Goal: Task Accomplishment & Management: Manage account settings

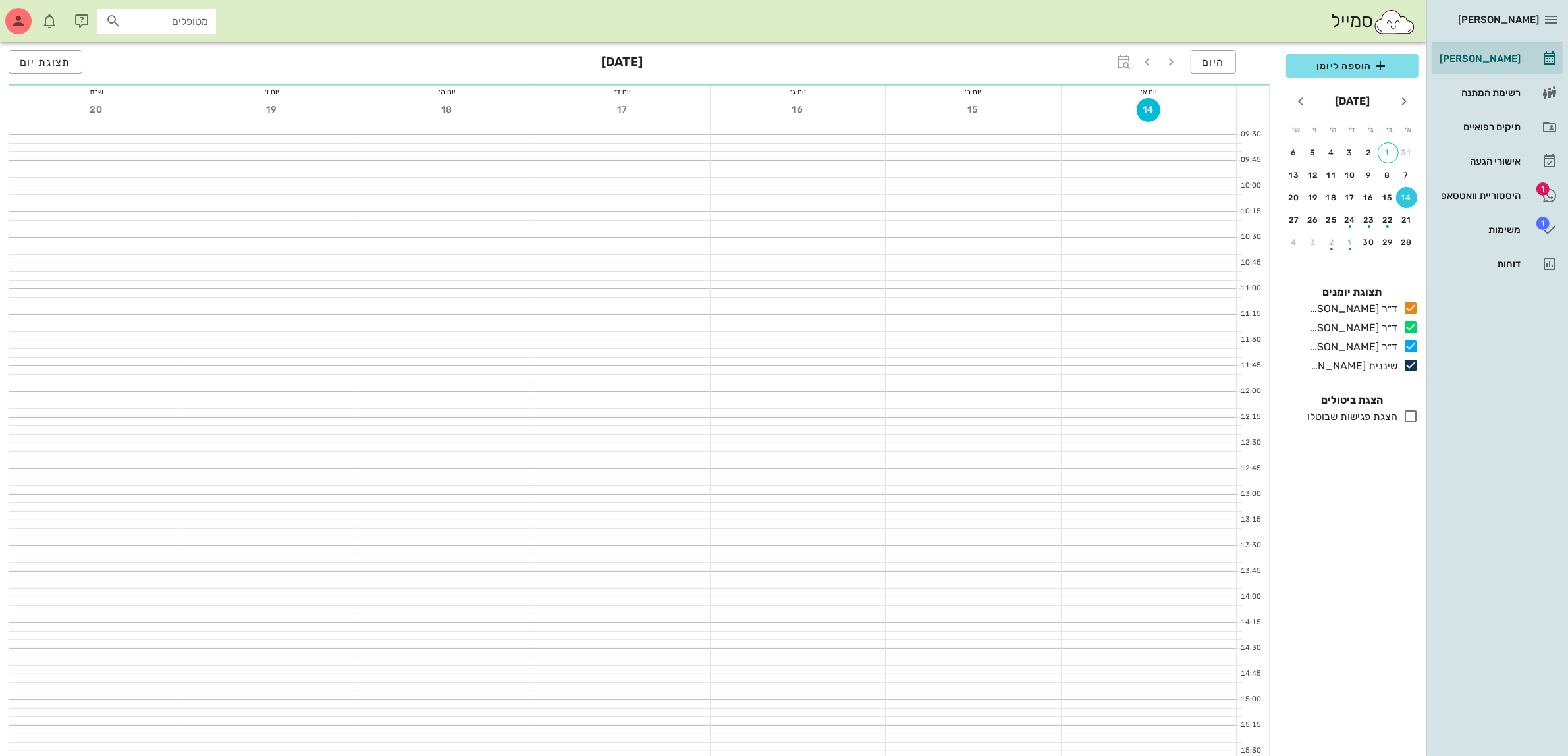
scroll to position [247, 0]
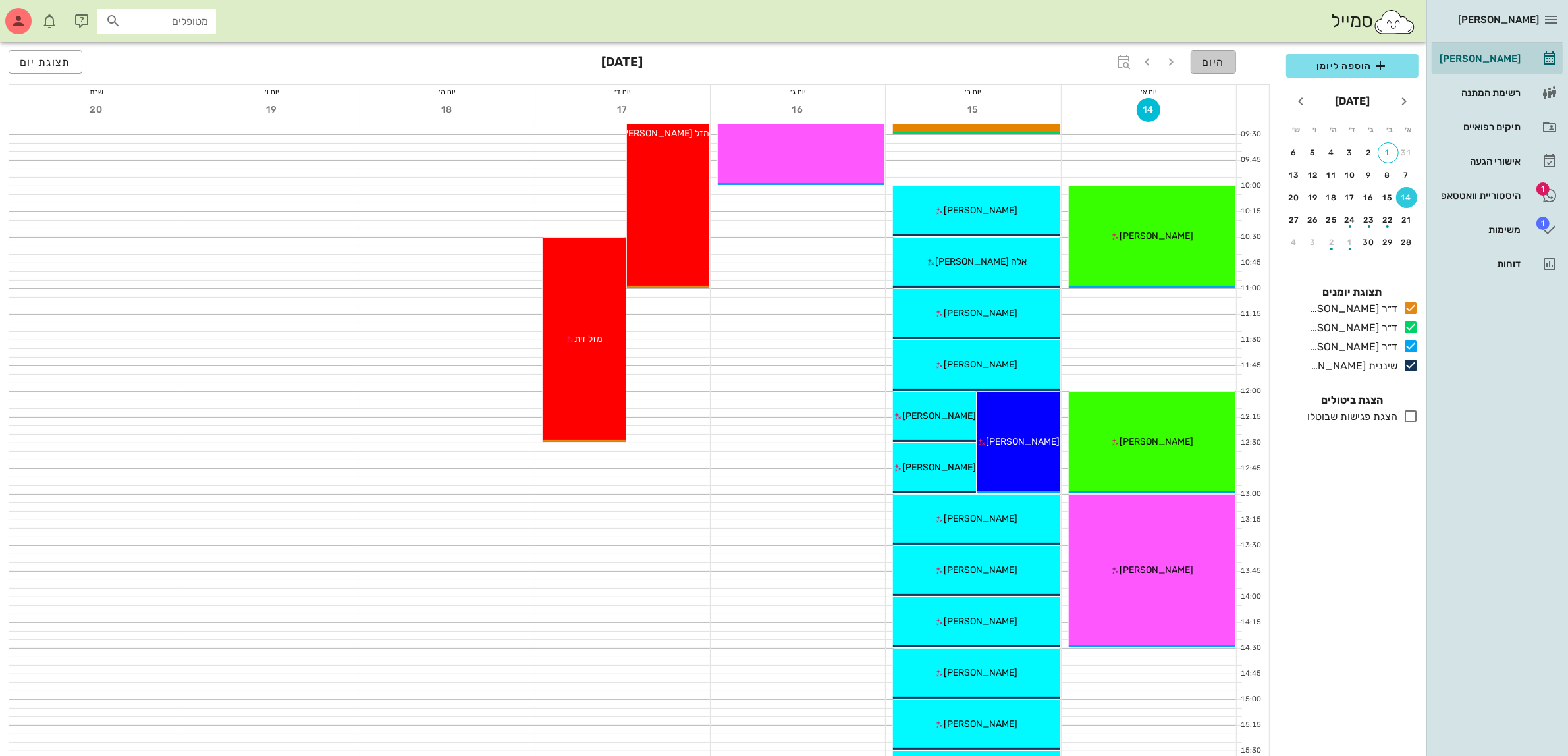
click at [1209, 60] on span "היום" at bounding box center [1214, 62] width 23 height 12
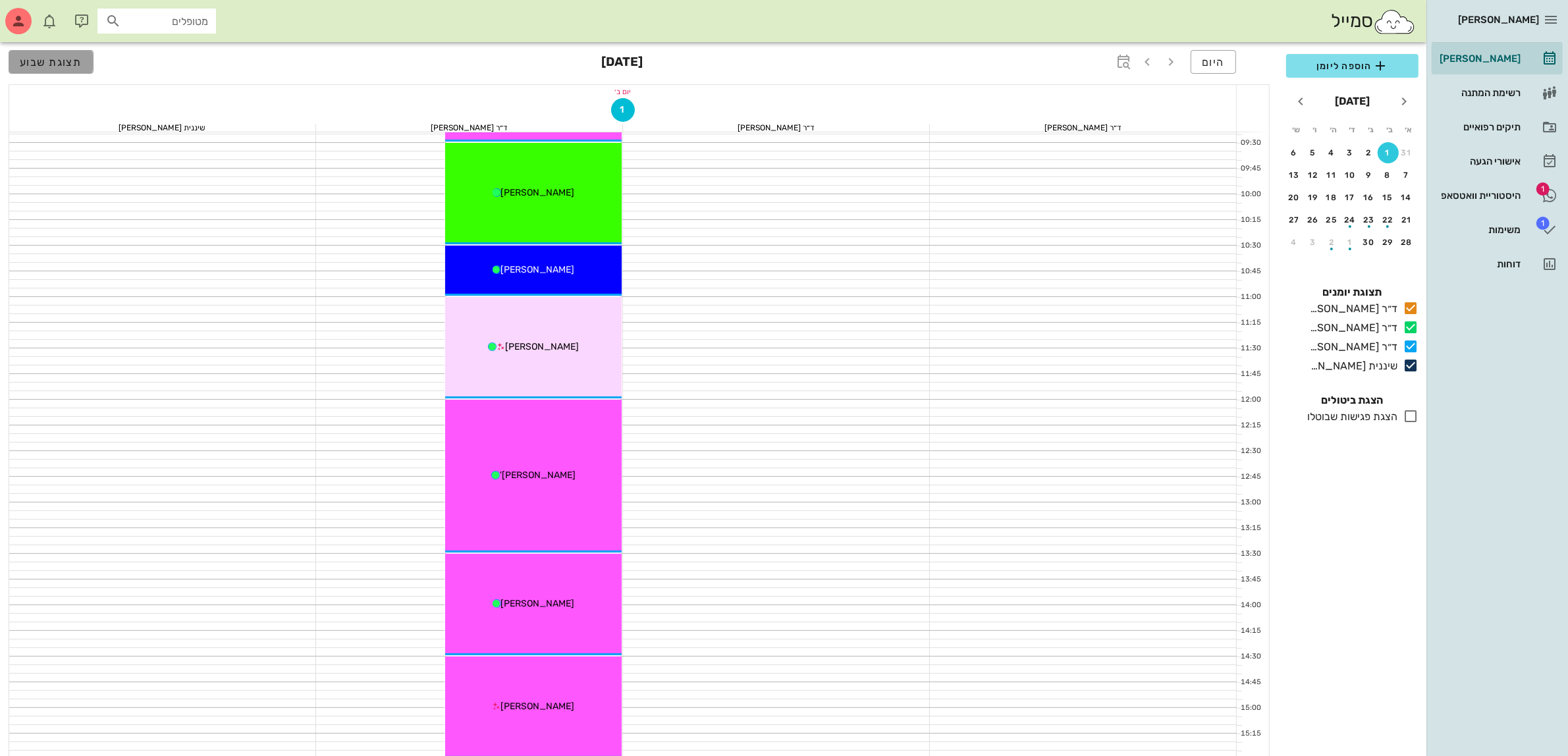
click at [67, 67] on span "תצוגת שבוע" at bounding box center [51, 62] width 63 height 12
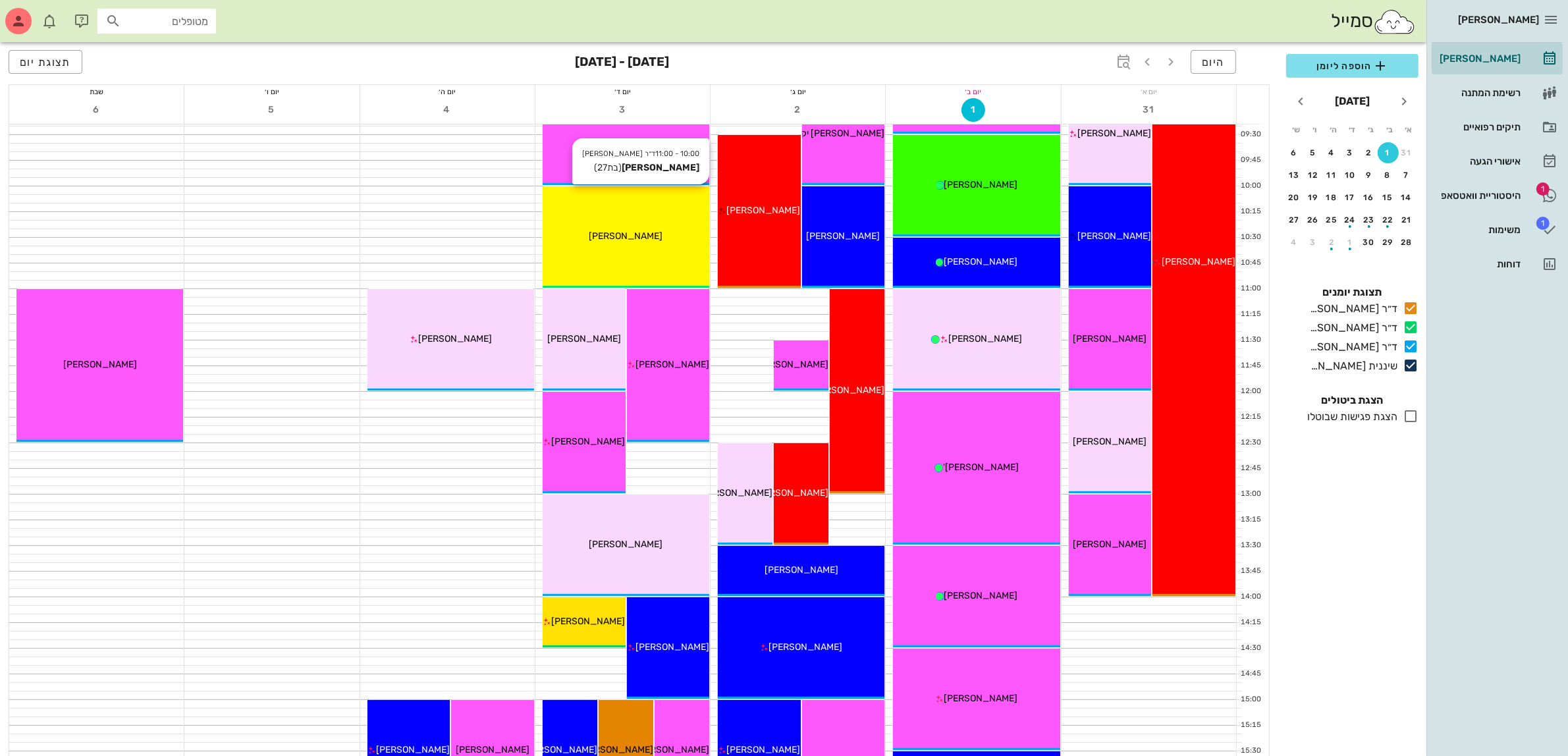
scroll to position [330, 0]
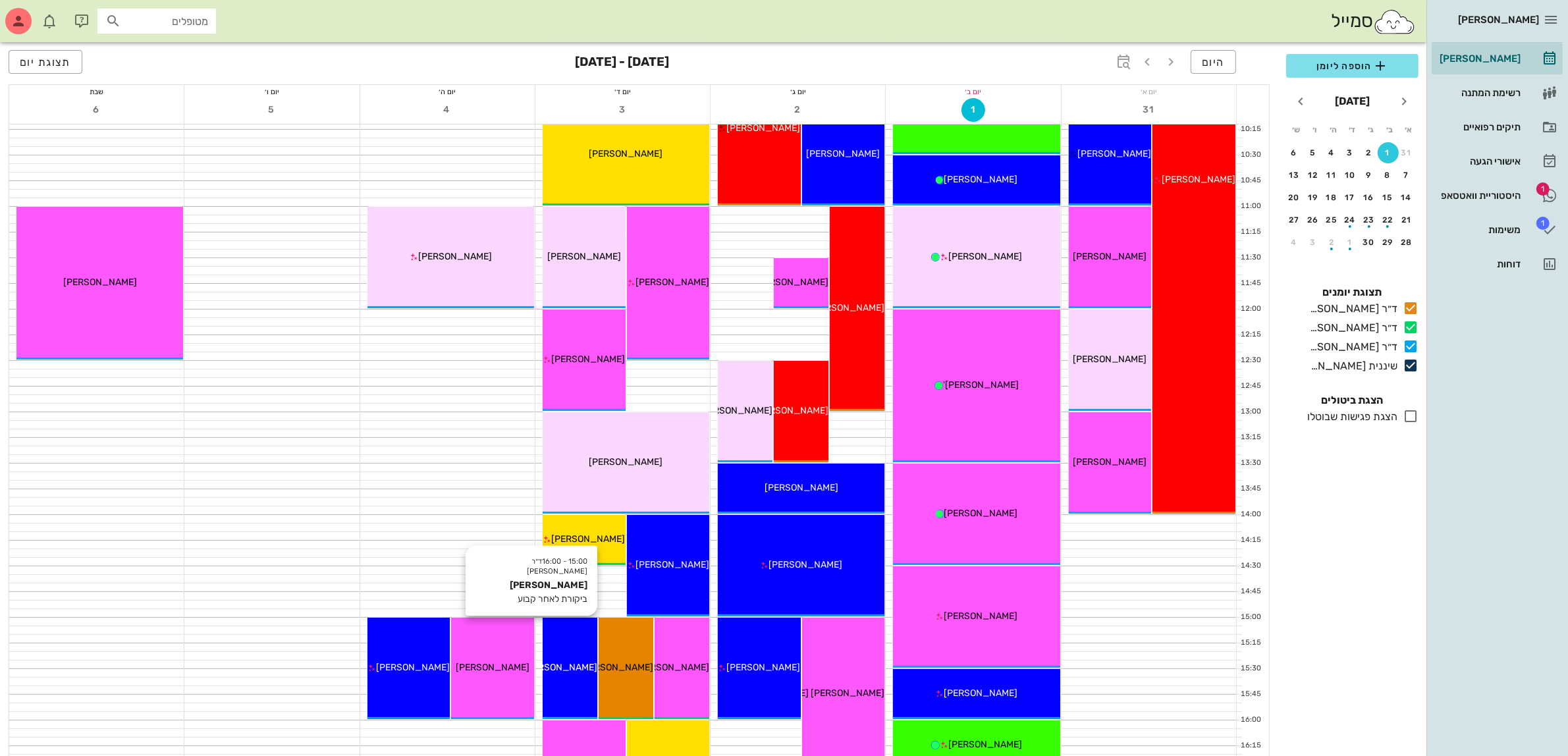
click at [560, 645] on div "15:00 - 16:00 ד״ר [PERSON_NAME] [PERSON_NAME] ביקורת לאחר קבוע [PERSON_NAME]" at bounding box center [570, 668] width 55 height 101
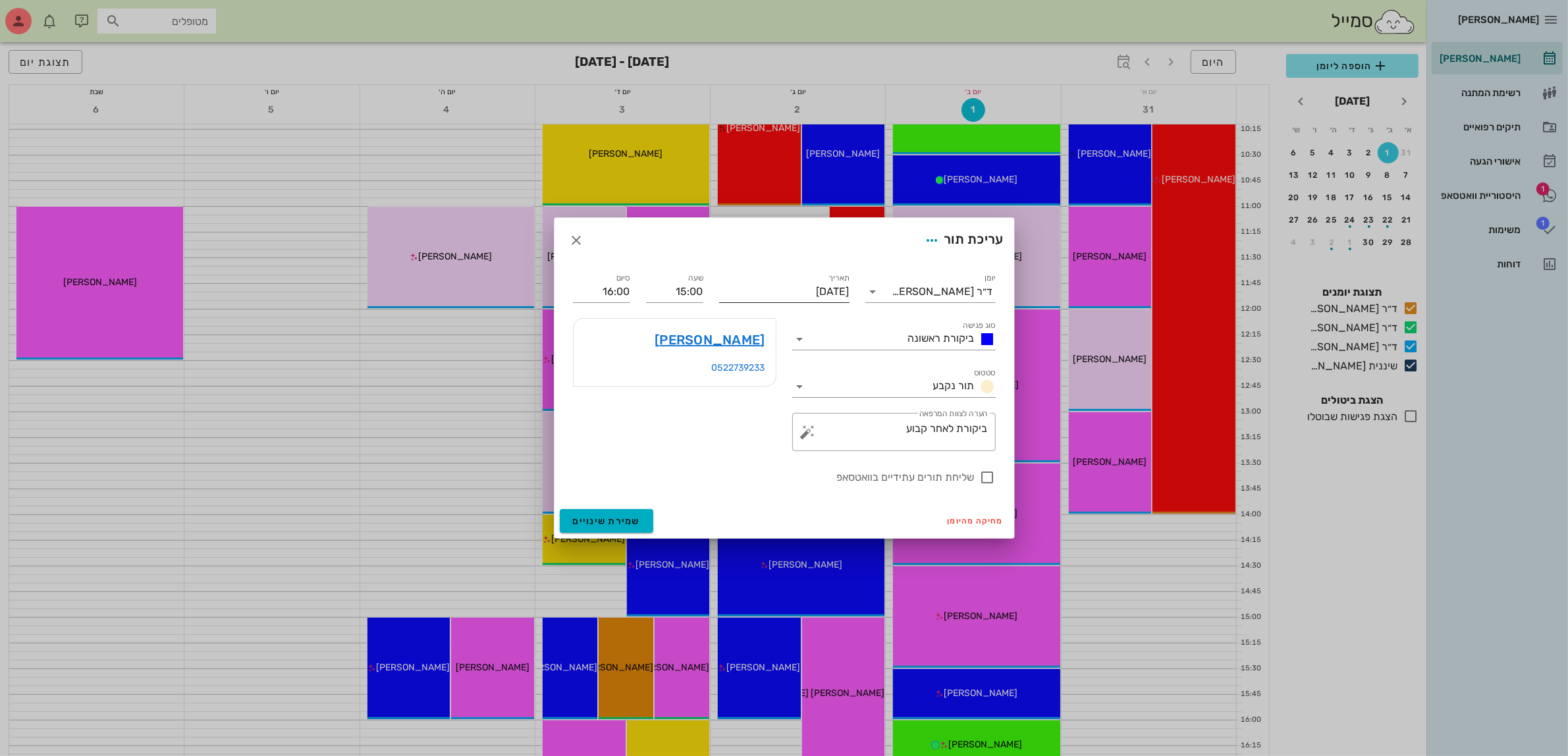
click at [830, 291] on input "[DATE]" at bounding box center [784, 291] width 130 height 21
click at [751, 368] on div "4" at bounding box center [755, 369] width 21 height 9
type input "[DATE]"
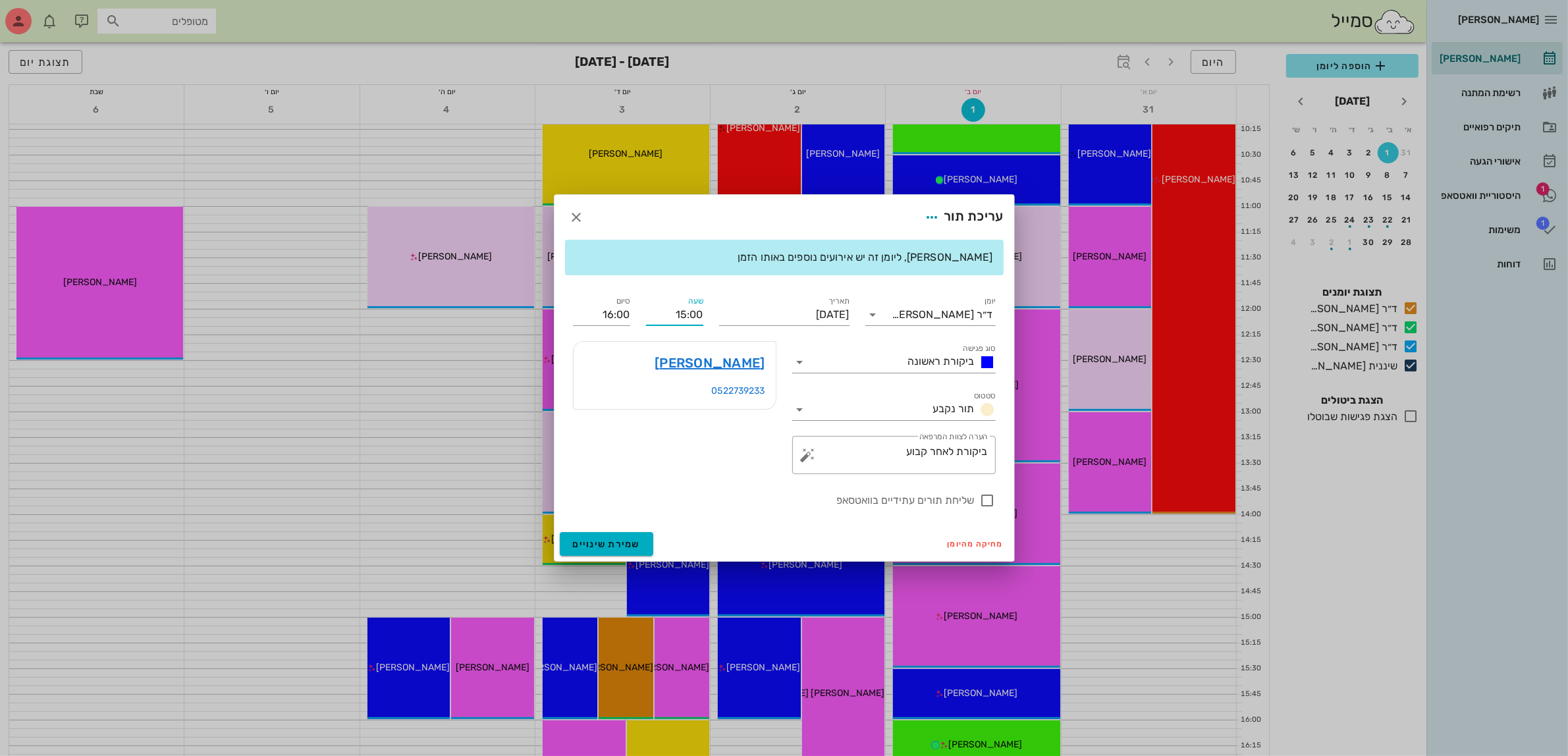
click at [685, 315] on input "15:00" at bounding box center [674, 314] width 57 height 21
drag, startPoint x: 667, startPoint y: 316, endPoint x: 723, endPoint y: 316, distance: 56.0
click at [723, 316] on div "יומן ד״ר [PERSON_NAME] סוג פגישה ביקורת ראשונה סטטוס תור נקבע תאריך [DATE] שעה …" at bounding box center [784, 401] width 439 height 230
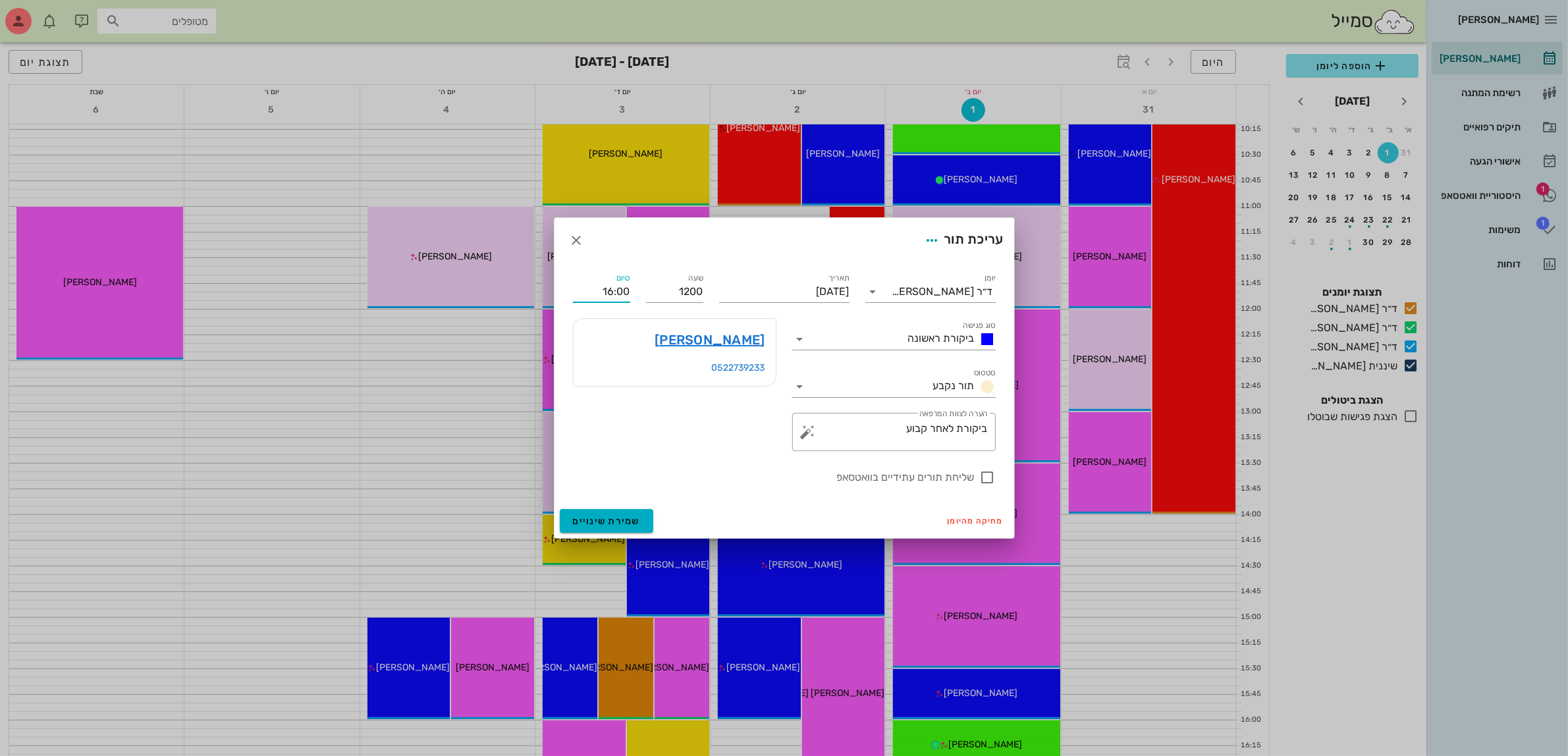
type input "12:00"
type input "13:00"
click at [604, 315] on div "יומן ד״ר [PERSON_NAME] סוג פגישה ביקורת ראשונה סטטוס תור נקבע תאריך [DATE] שעה …" at bounding box center [784, 378] width 439 height 230
click at [989, 481] on div at bounding box center [988, 477] width 22 height 22
checkbox input "true"
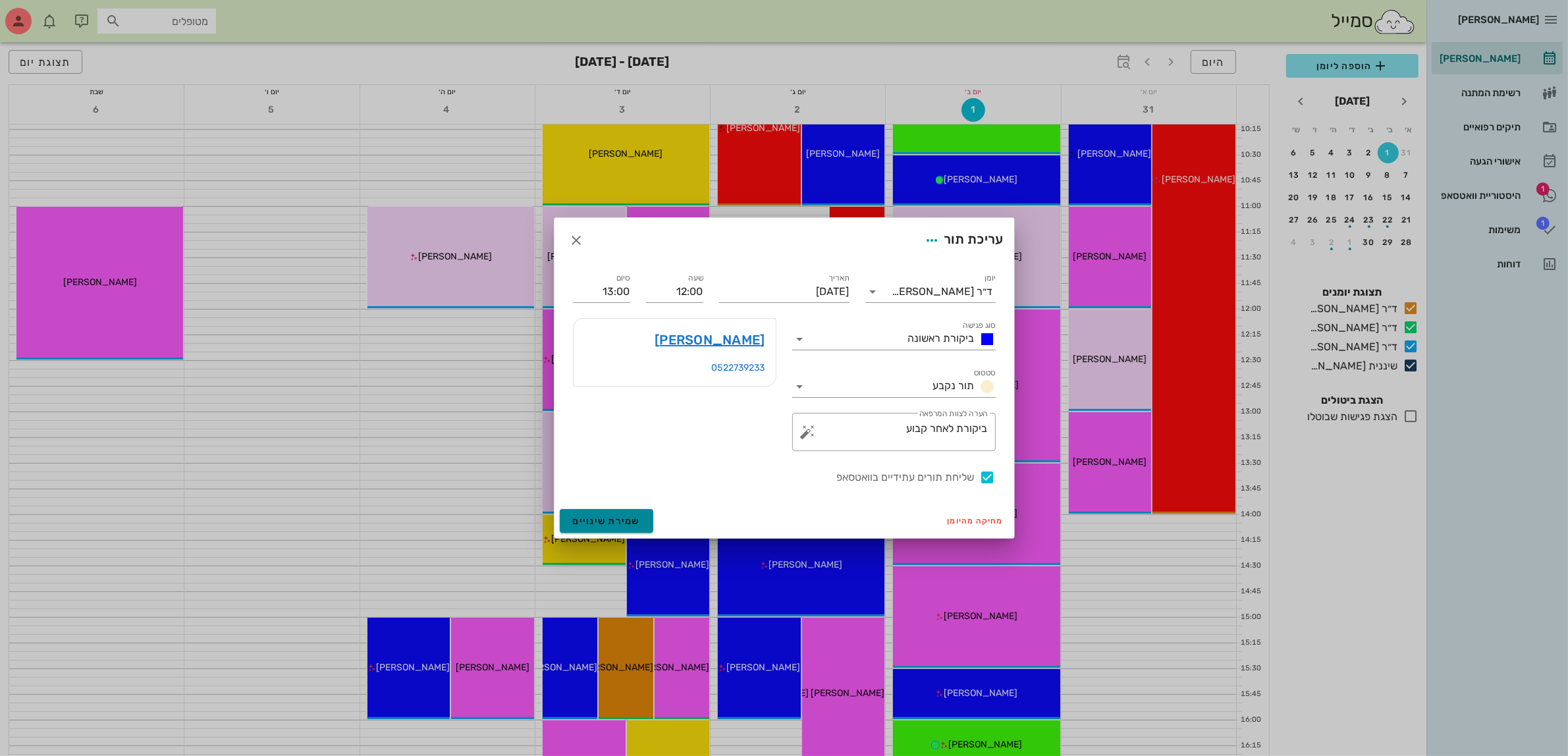
click at [603, 521] on span "שמירת שינויים" at bounding box center [607, 522] width 68 height 12
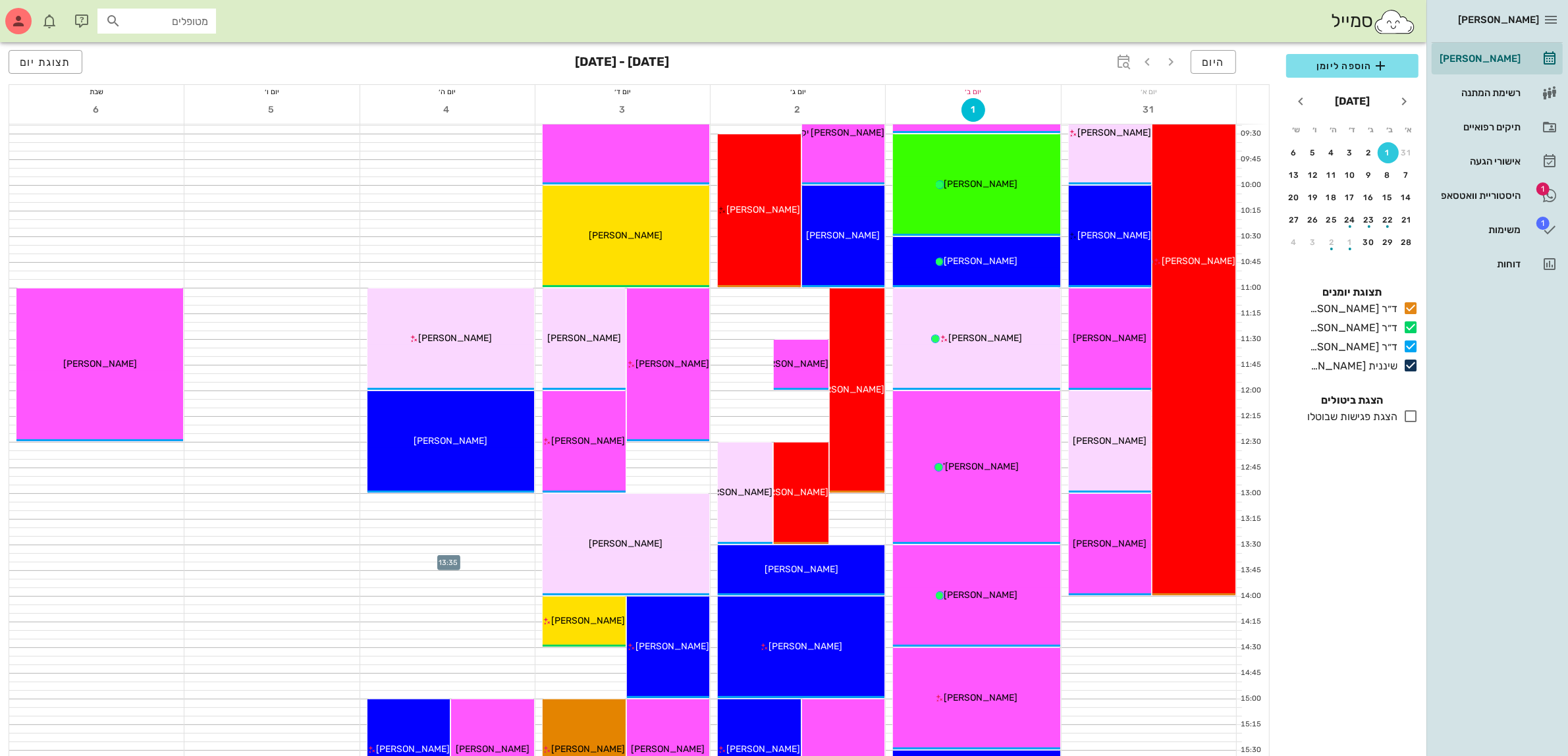
scroll to position [247, 0]
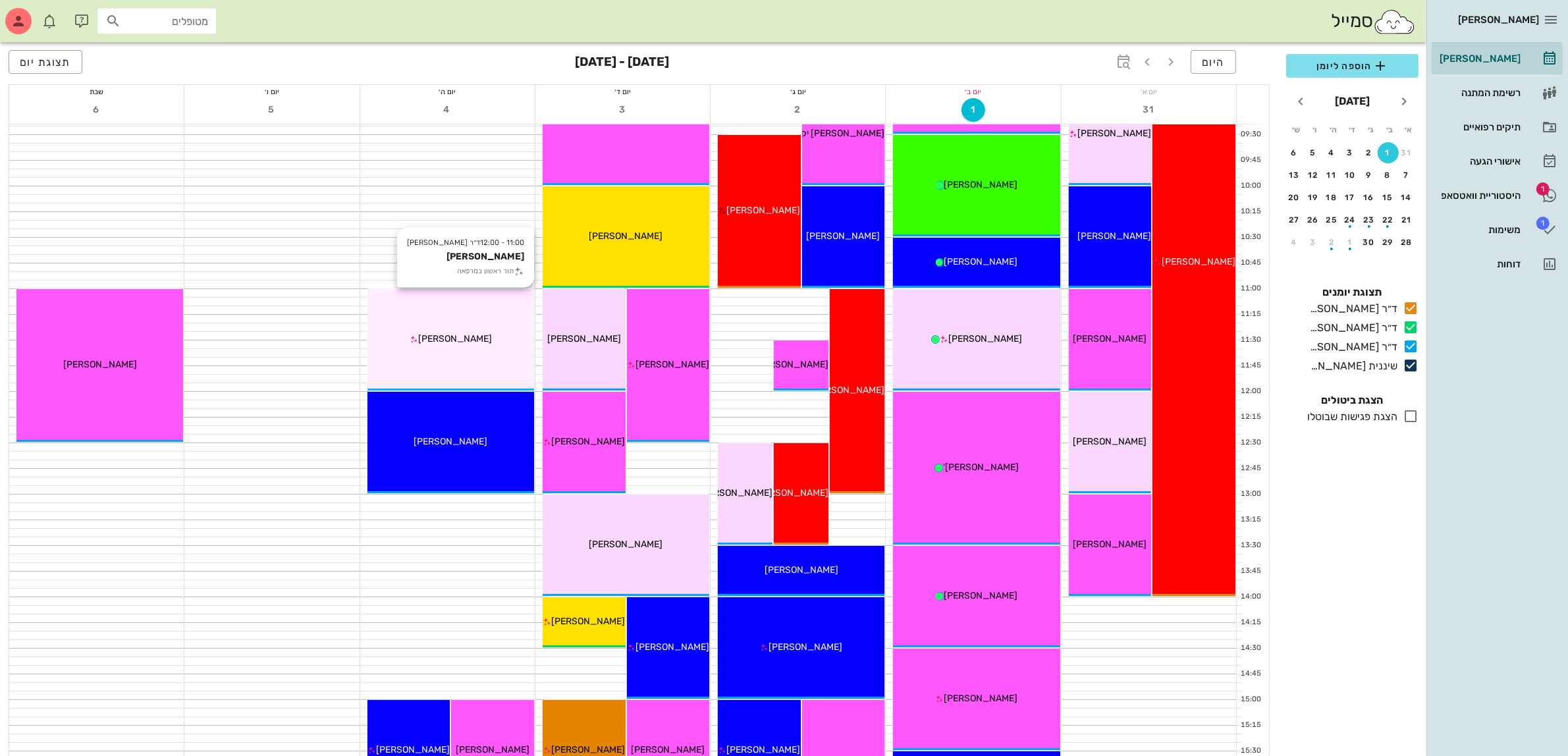
click at [472, 369] on div "11:00 - 12:00 ד״ר [PERSON_NAME] [PERSON_NAME] תור ראשון במרפאה [PERSON_NAME]" at bounding box center [450, 339] width 166 height 101
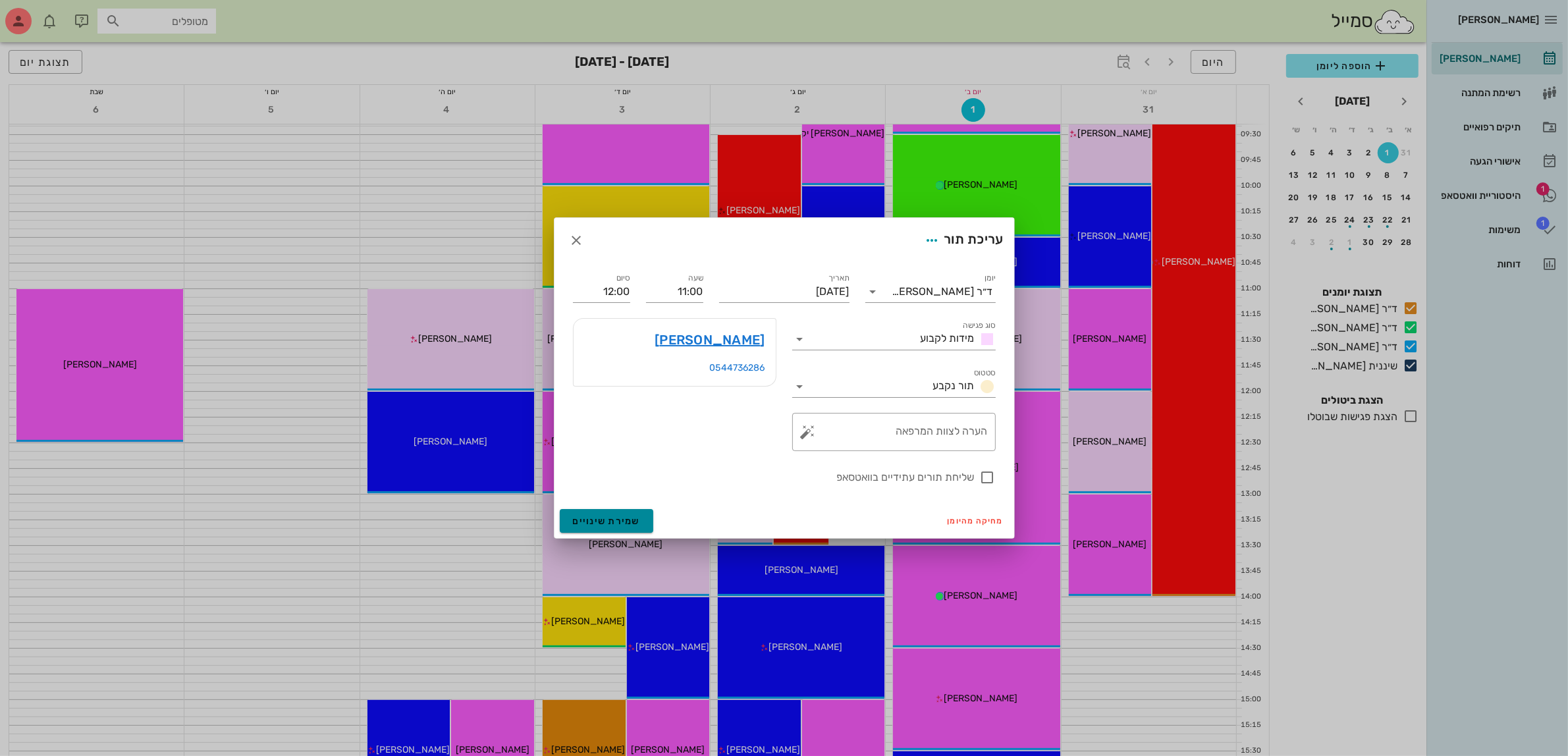
click at [609, 519] on span "שמירת שינויים" at bounding box center [607, 522] width 68 height 12
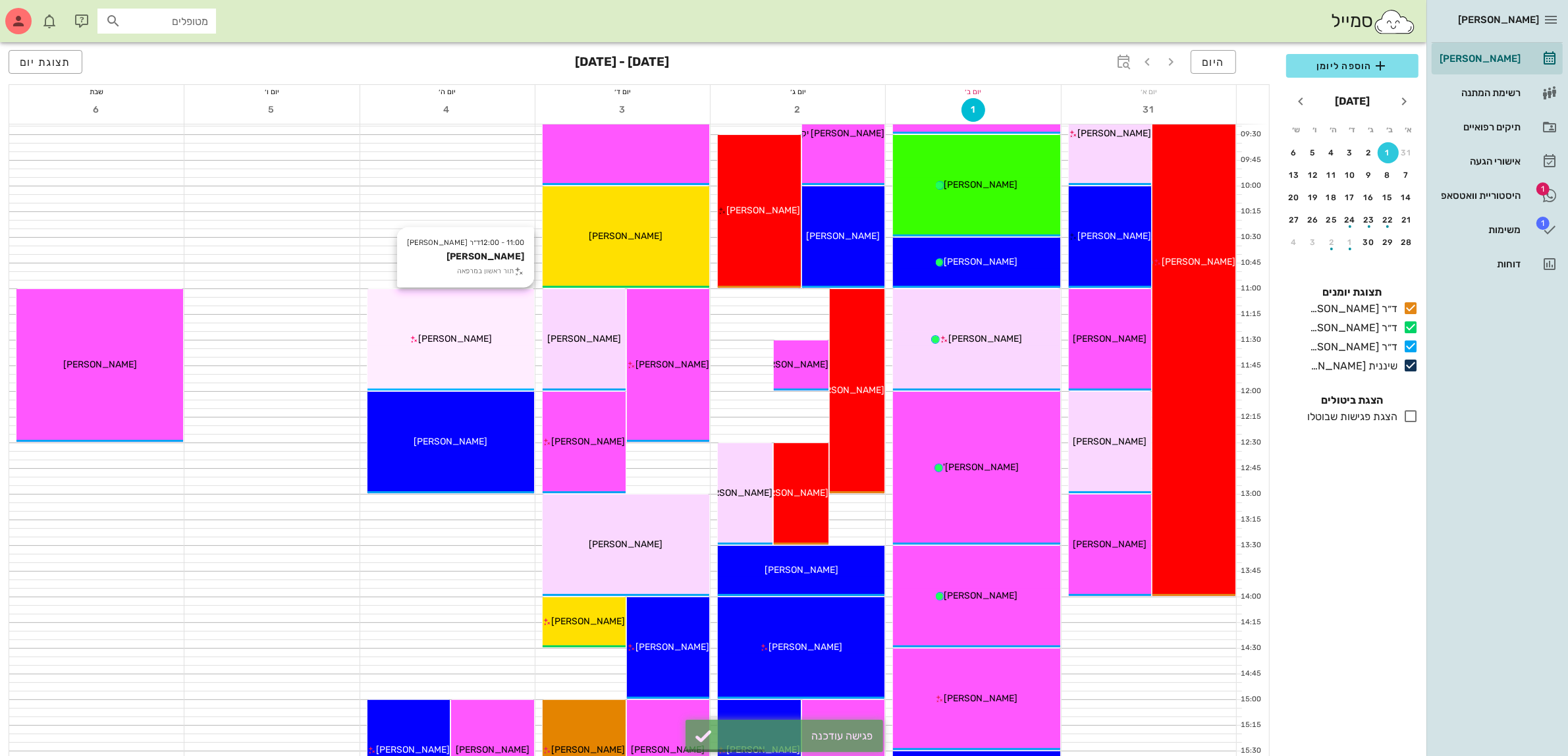
click at [468, 350] on div "11:00 - 12:00 ד״ר [PERSON_NAME] [PERSON_NAME] תור ראשון במרפאה [PERSON_NAME]" at bounding box center [450, 339] width 166 height 101
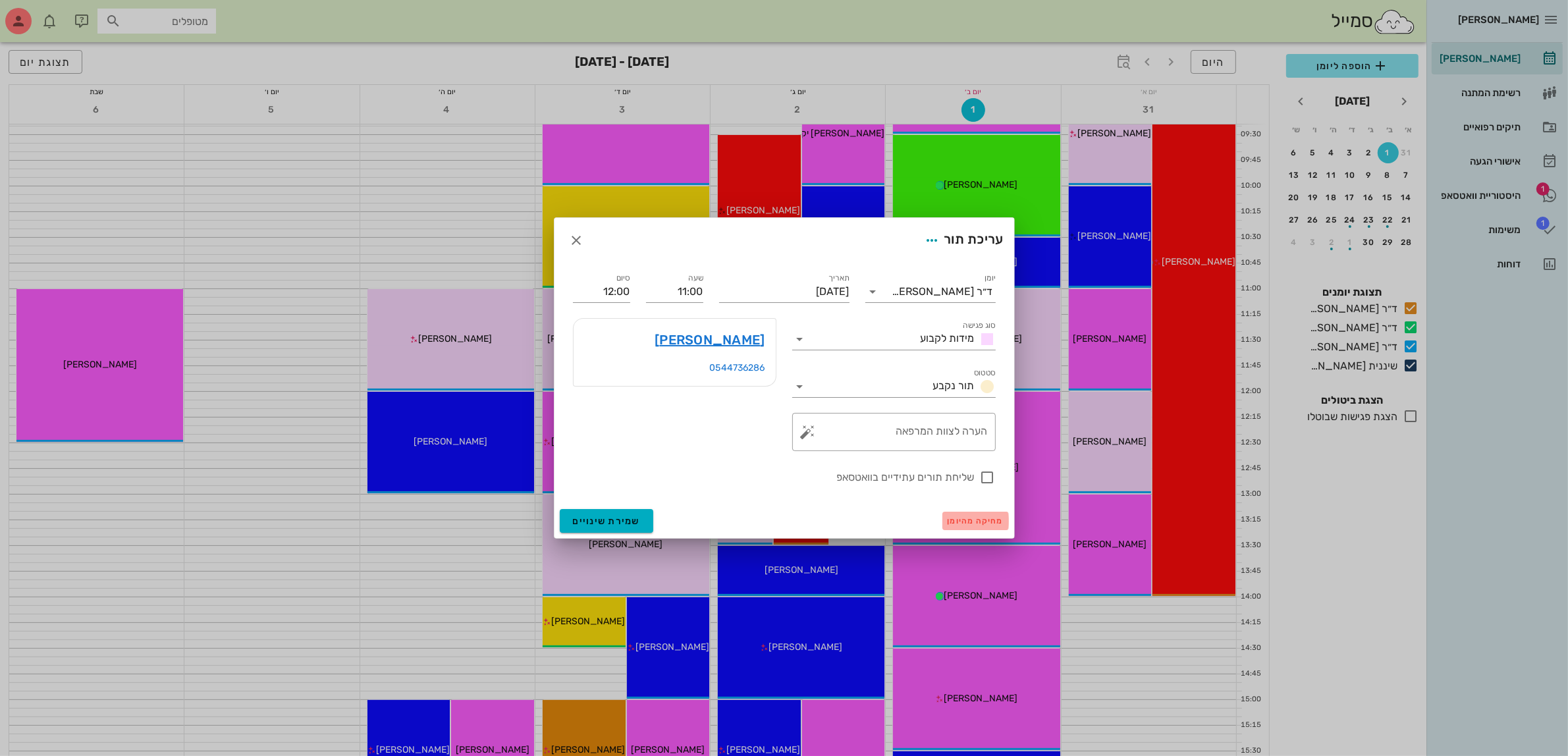
click at [973, 523] on span "מחיקה מהיומן" at bounding box center [976, 521] width 56 height 9
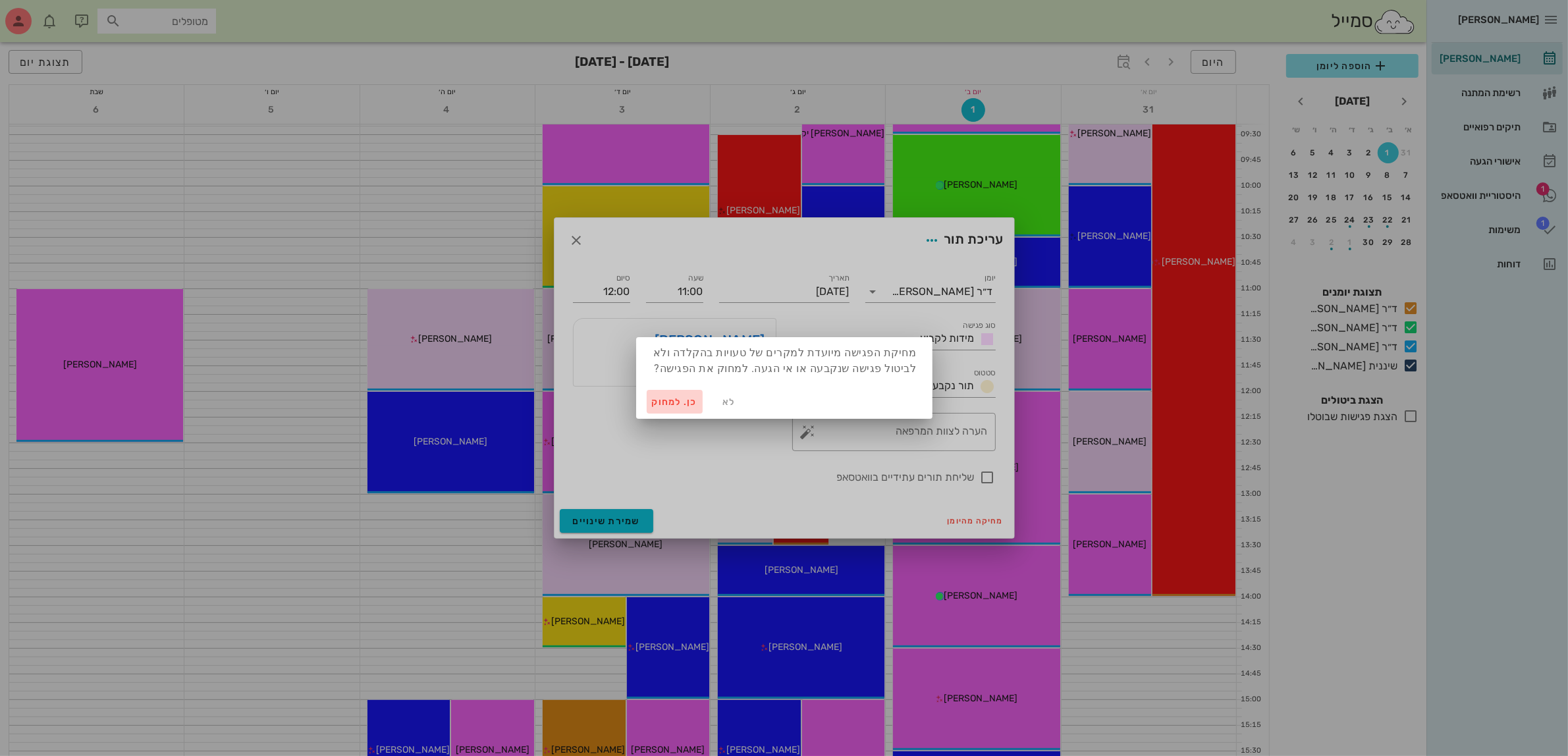
click at [664, 403] on span "כן. למחוק" at bounding box center [675, 402] width 46 height 12
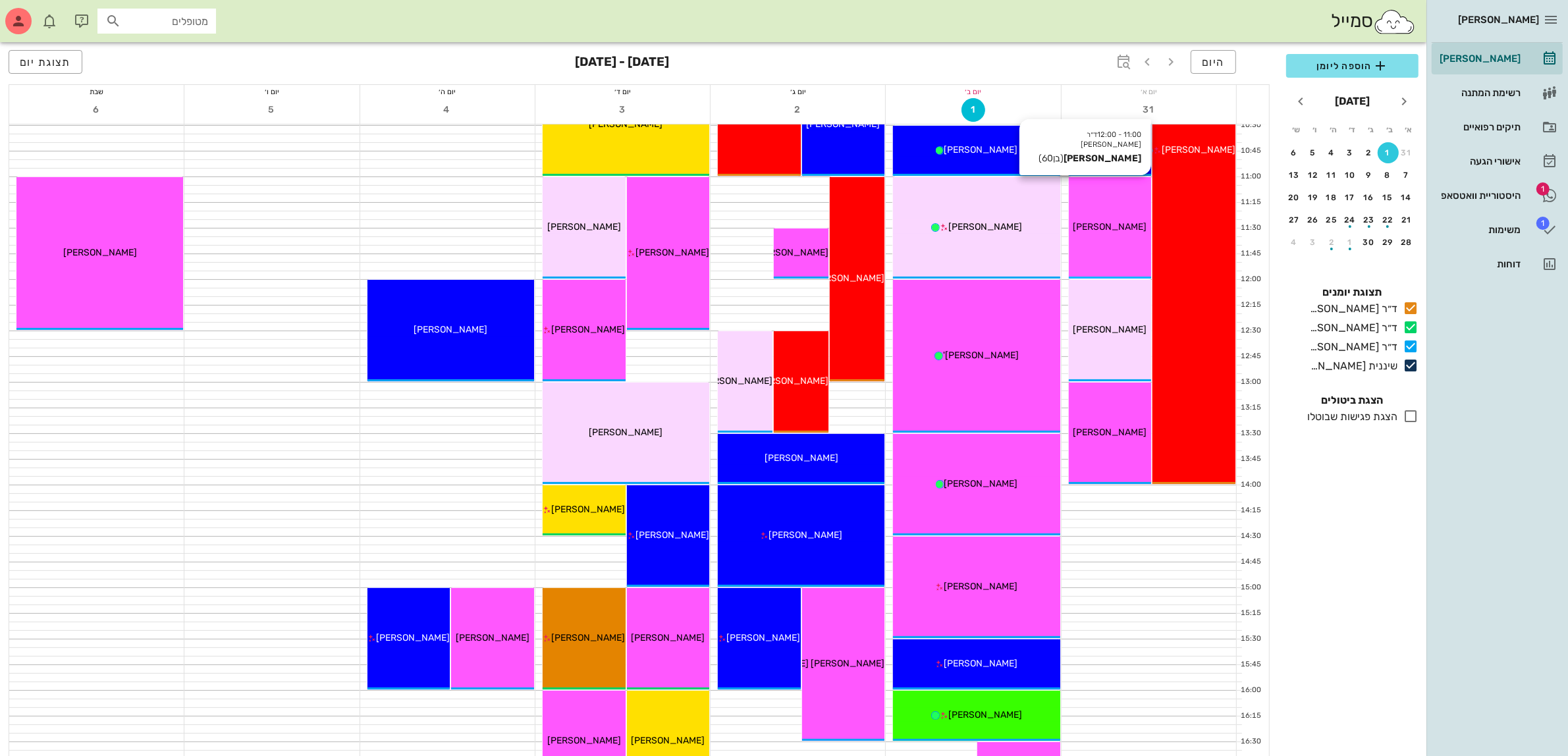
scroll to position [330, 0]
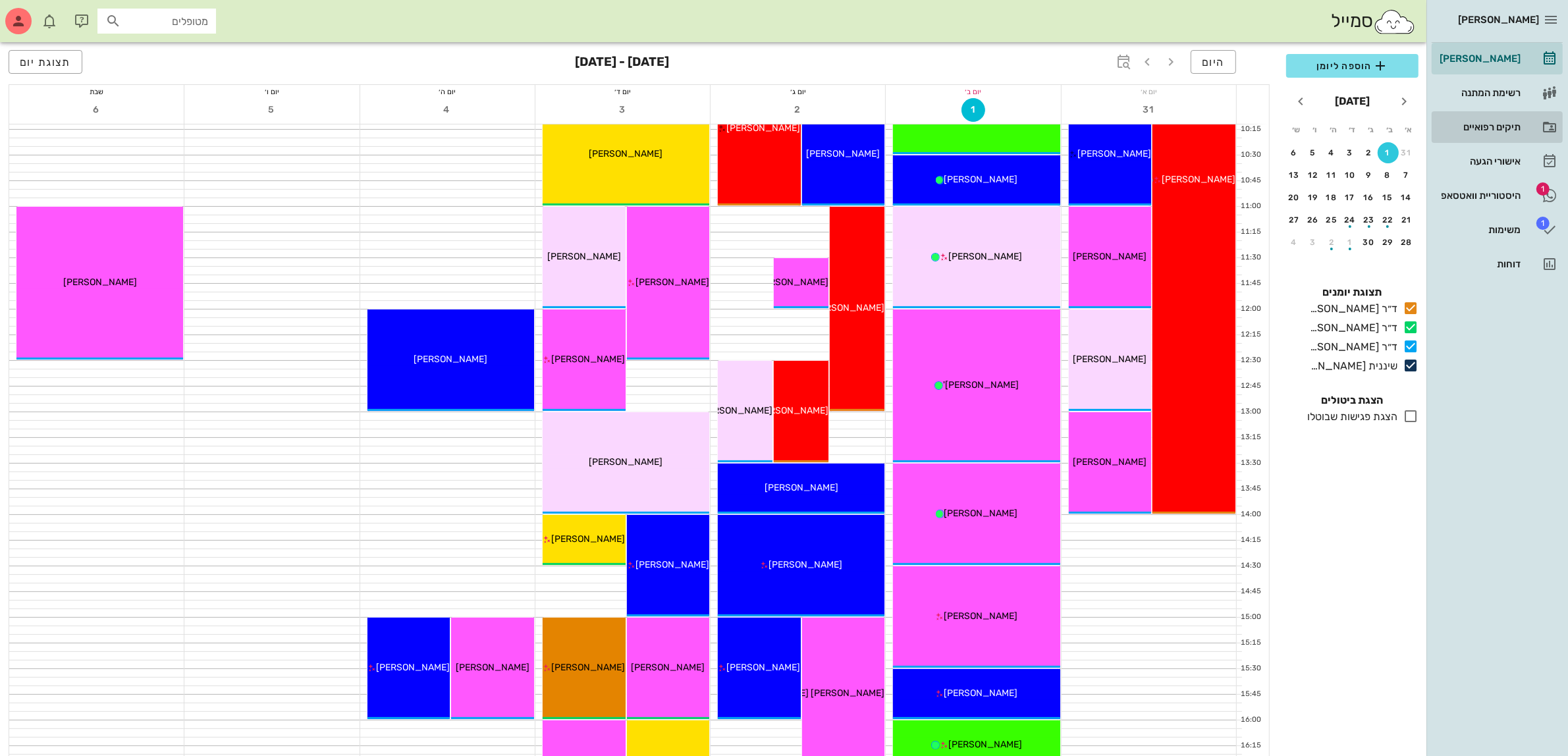
click at [1506, 128] on div "תיקים רפואיים" at bounding box center [1479, 127] width 84 height 11
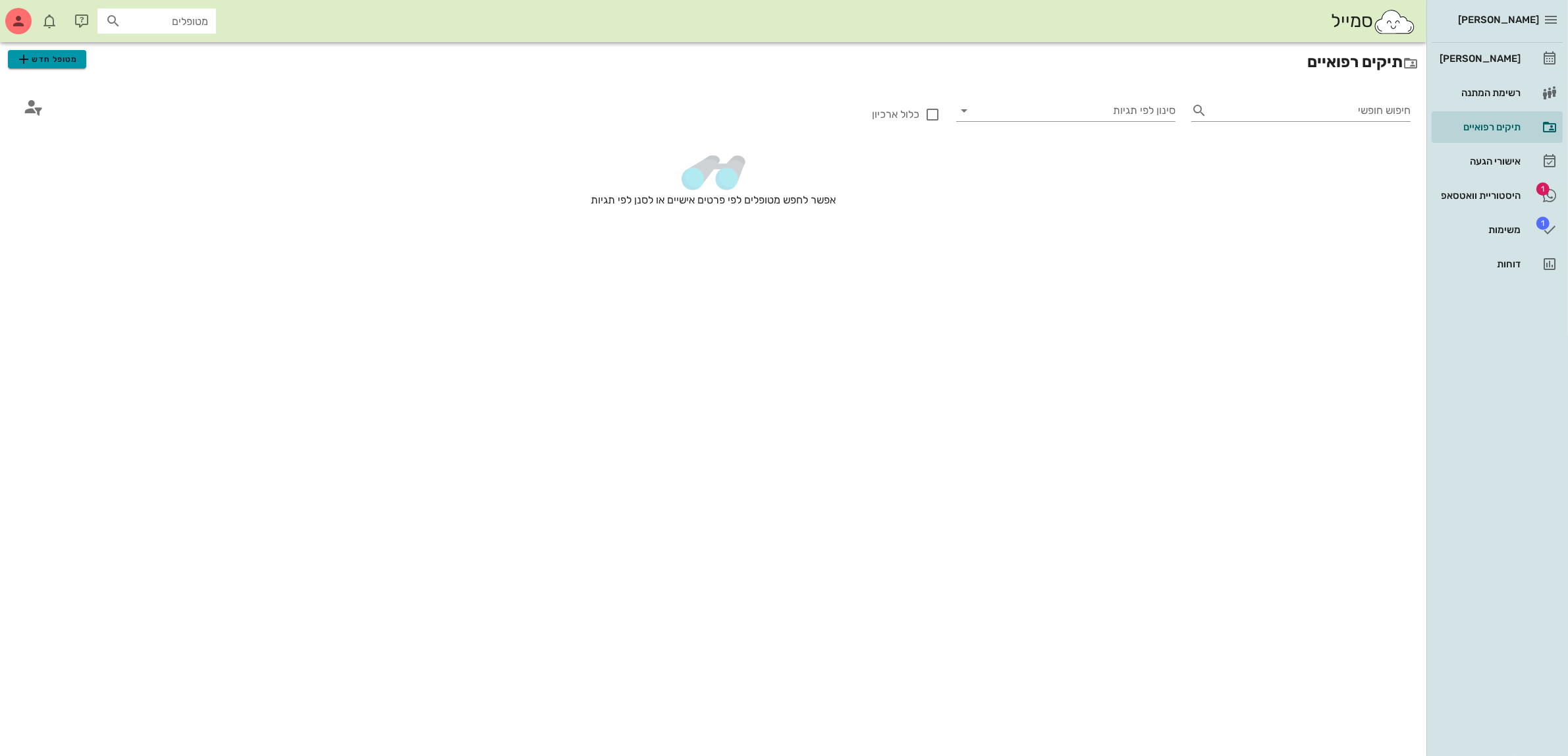
click at [46, 61] on span "מטופל חדש" at bounding box center [46, 59] width 62 height 16
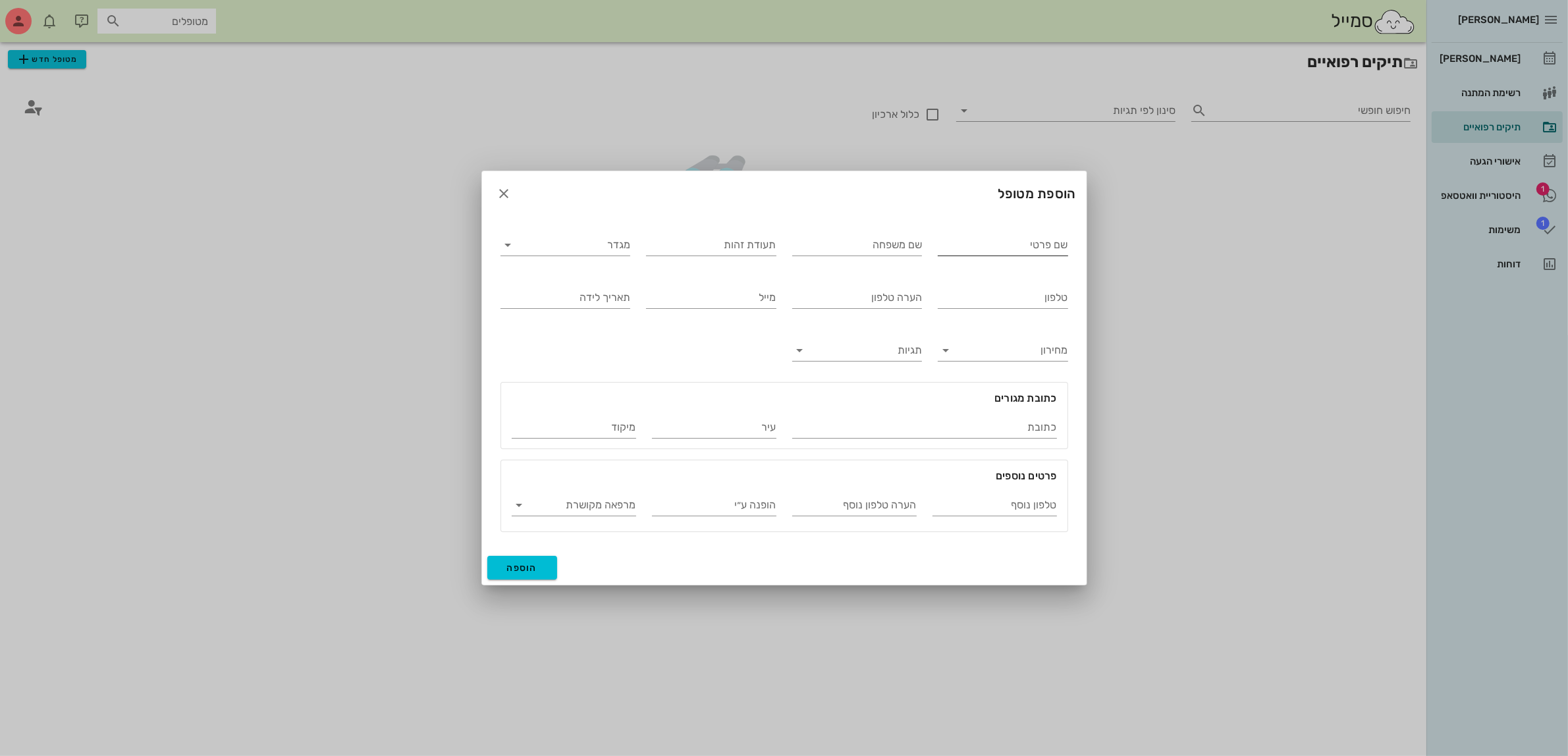
click at [996, 244] on input "שם פרטי" at bounding box center [1003, 244] width 130 height 21
type input "אסנתי"
type input "אשר"
click at [574, 250] on input "מגדר" at bounding box center [576, 244] width 109 height 21
click at [613, 285] on div "נקבה" at bounding box center [565, 287] width 108 height 12
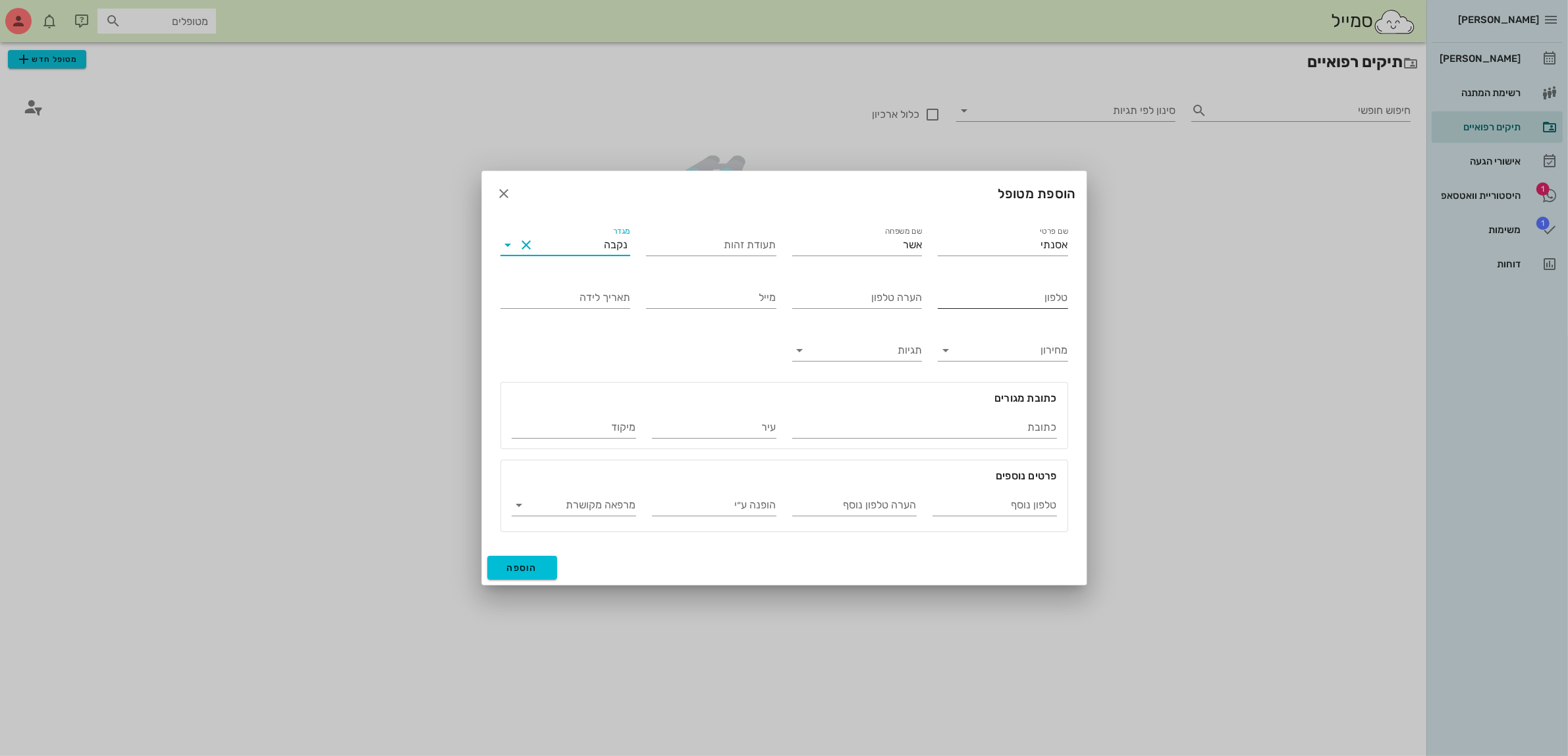
click at [1024, 288] on input "טלפון" at bounding box center [1003, 297] width 130 height 21
type input "054-6363439"
click at [529, 564] on span "הוספה" at bounding box center [522, 568] width 31 height 12
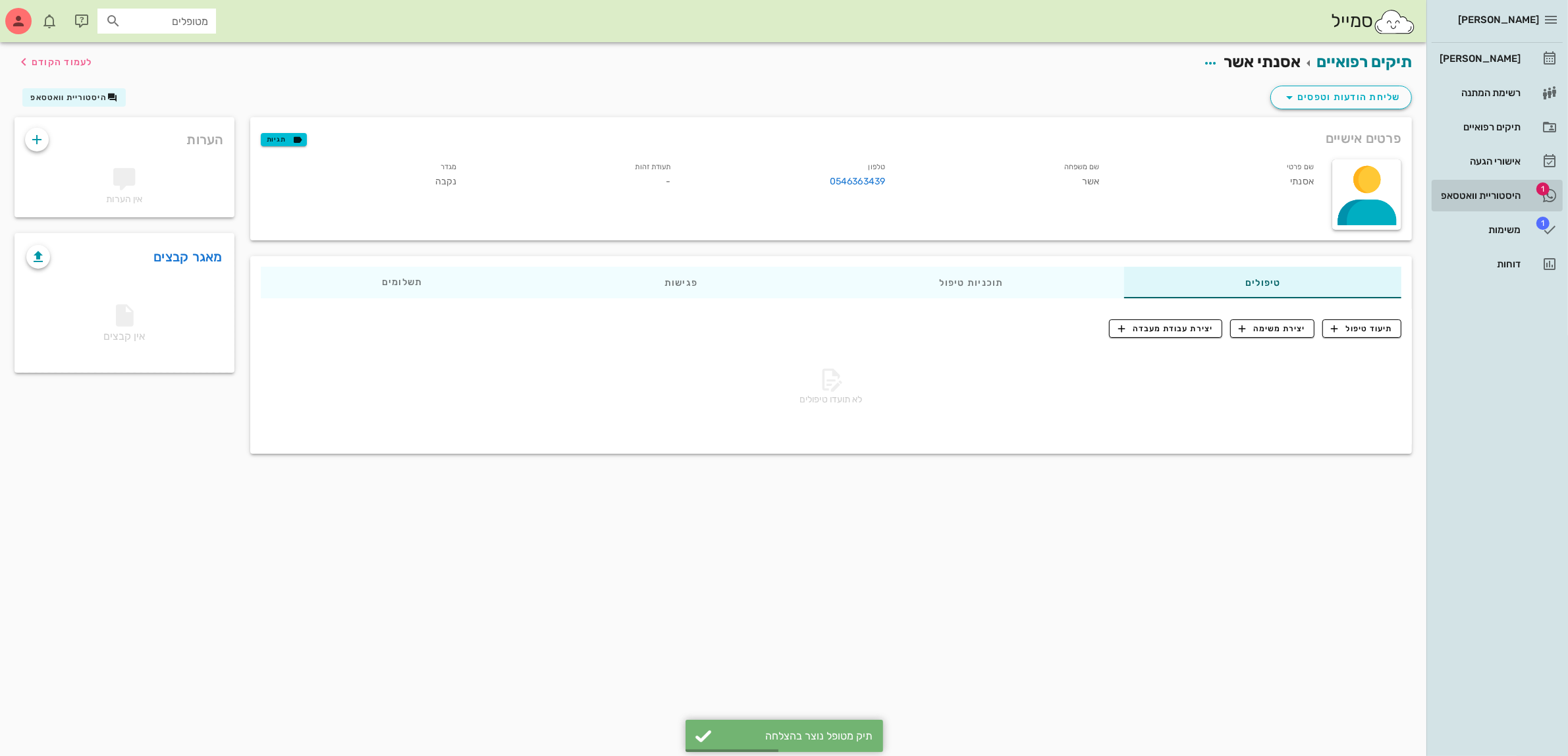
click at [1485, 195] on div "היסטוריית וואטסאפ" at bounding box center [1479, 195] width 84 height 11
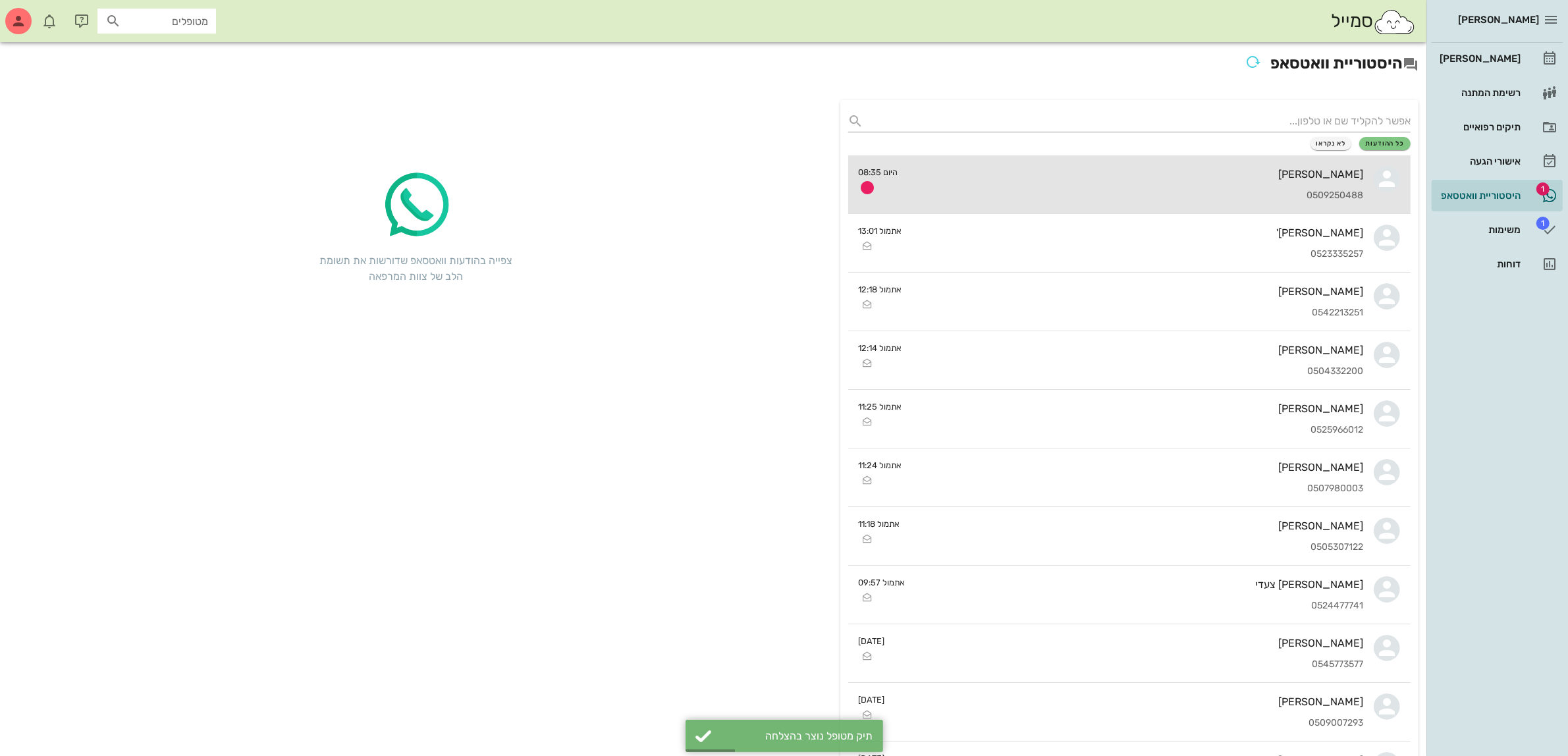
click at [1199, 171] on div "[PERSON_NAME]" at bounding box center [1137, 174] width 455 height 12
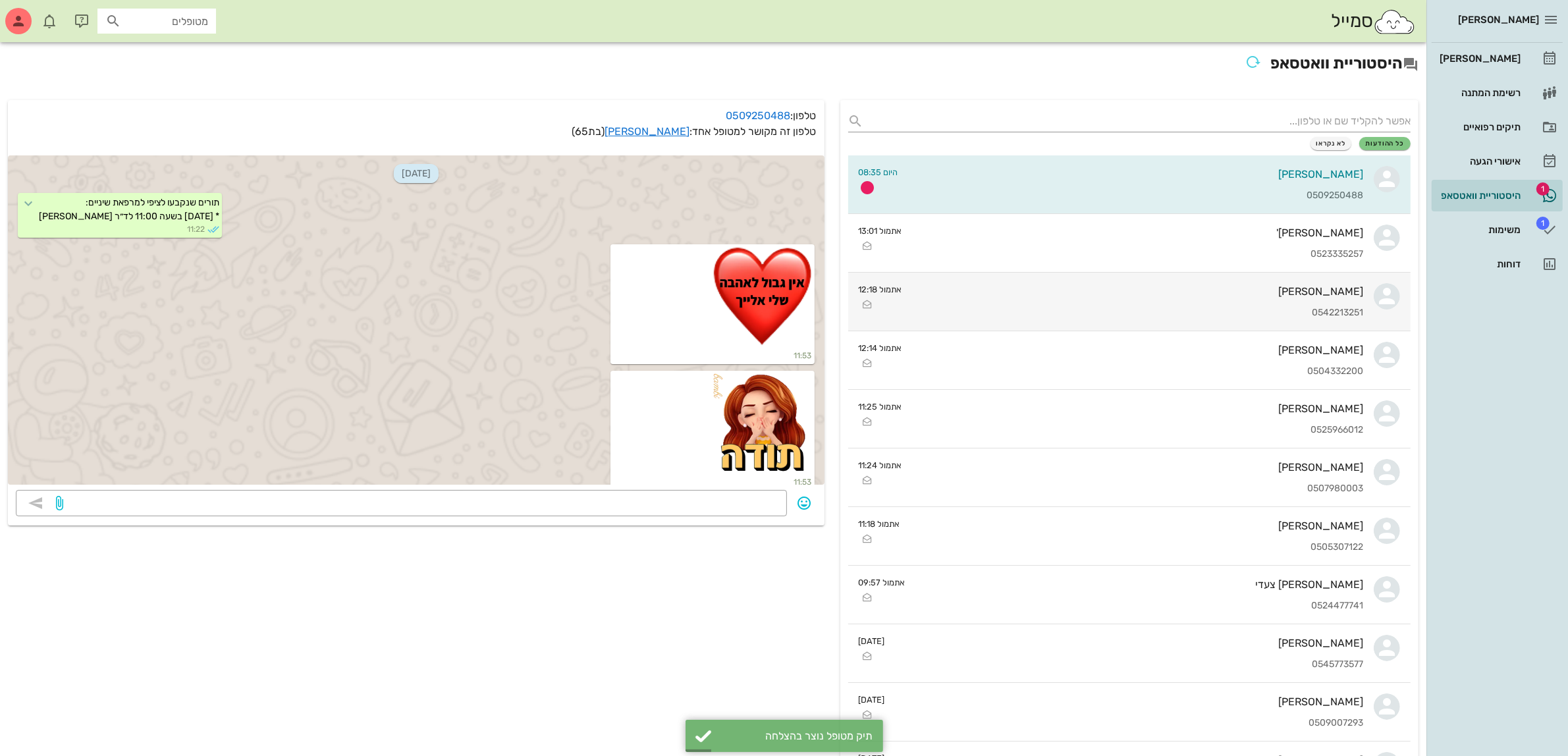
scroll to position [3810, 0]
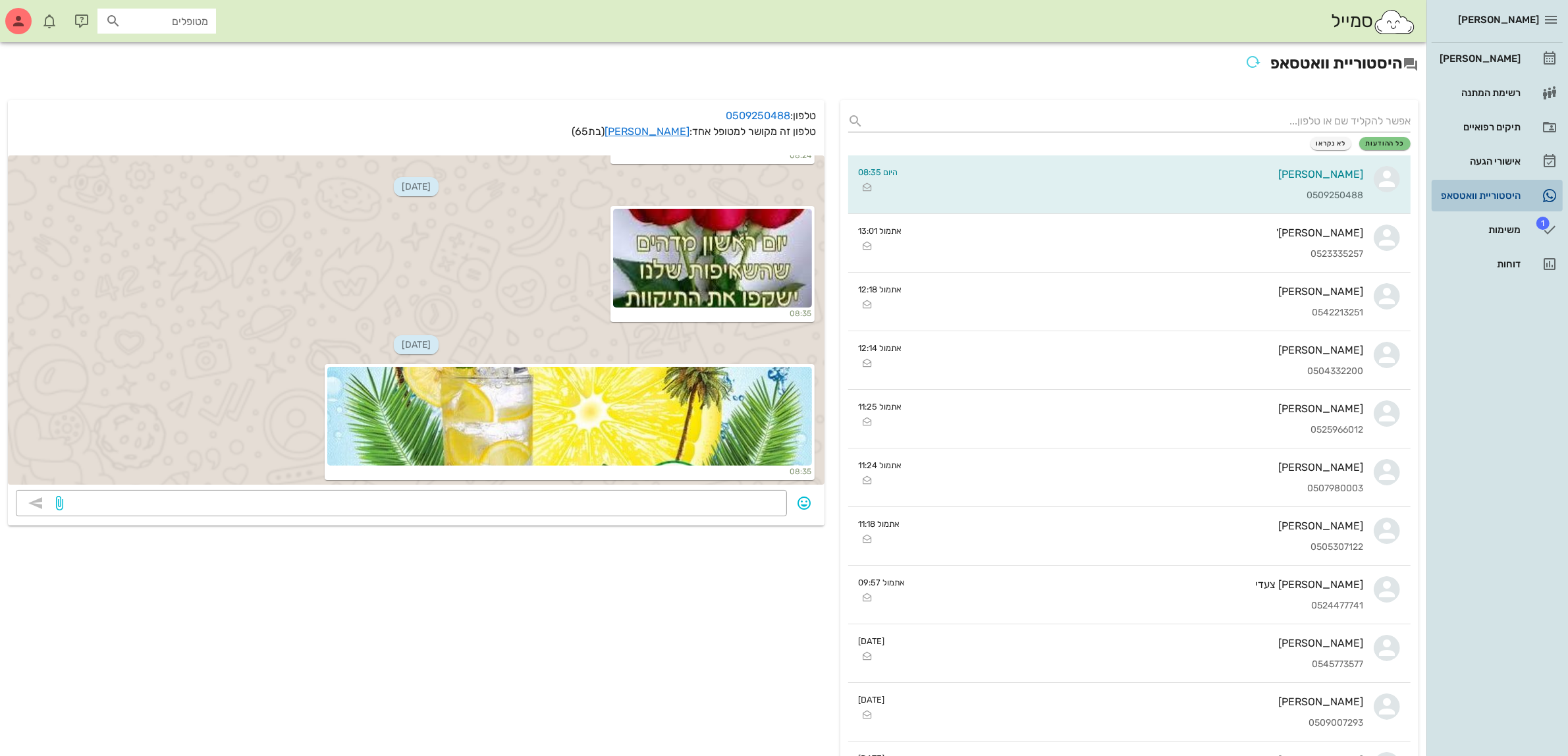
click at [1469, 195] on div "היסטוריית וואטסאפ" at bounding box center [1479, 195] width 84 height 11
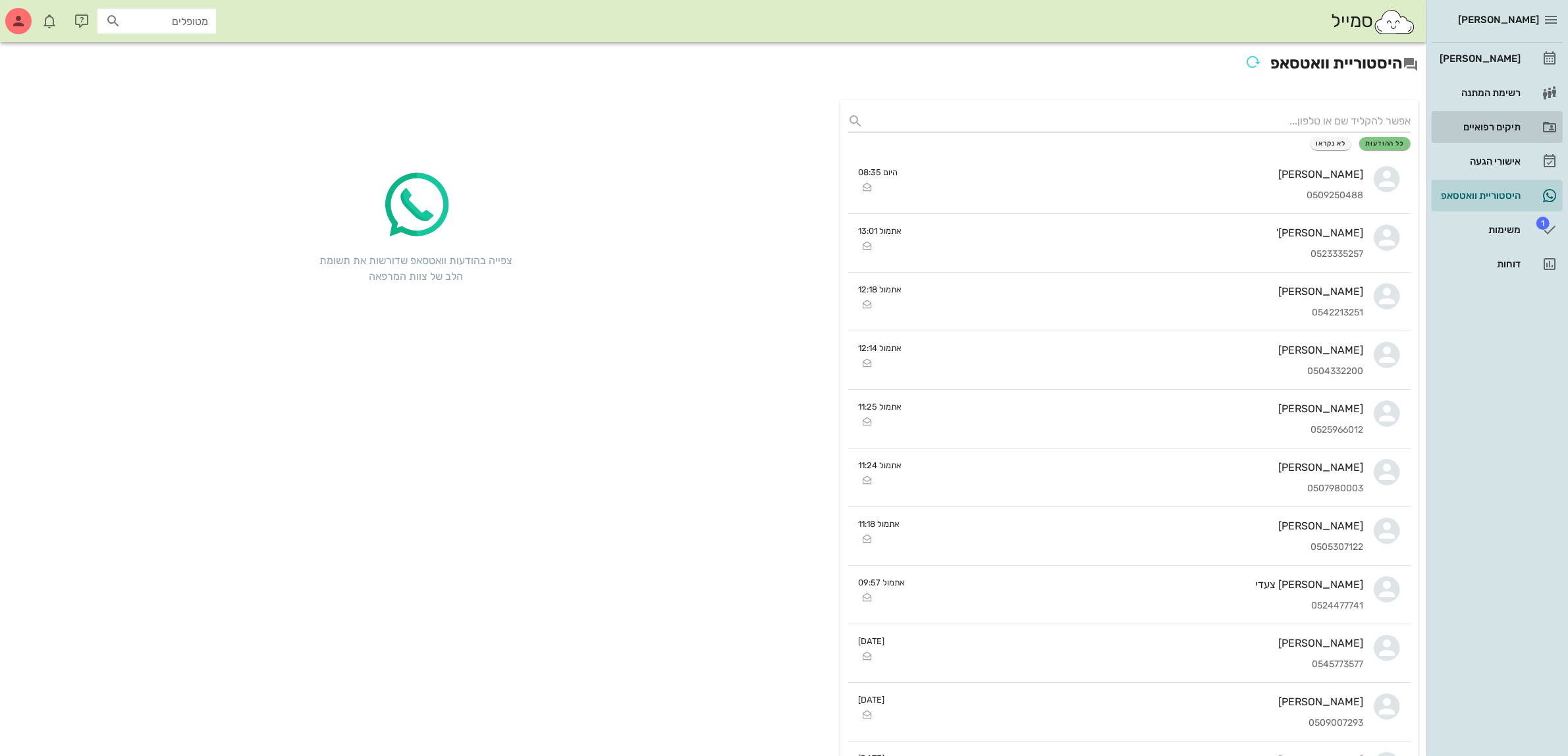
click at [1470, 123] on div "תיקים רפואיים" at bounding box center [1479, 127] width 84 height 11
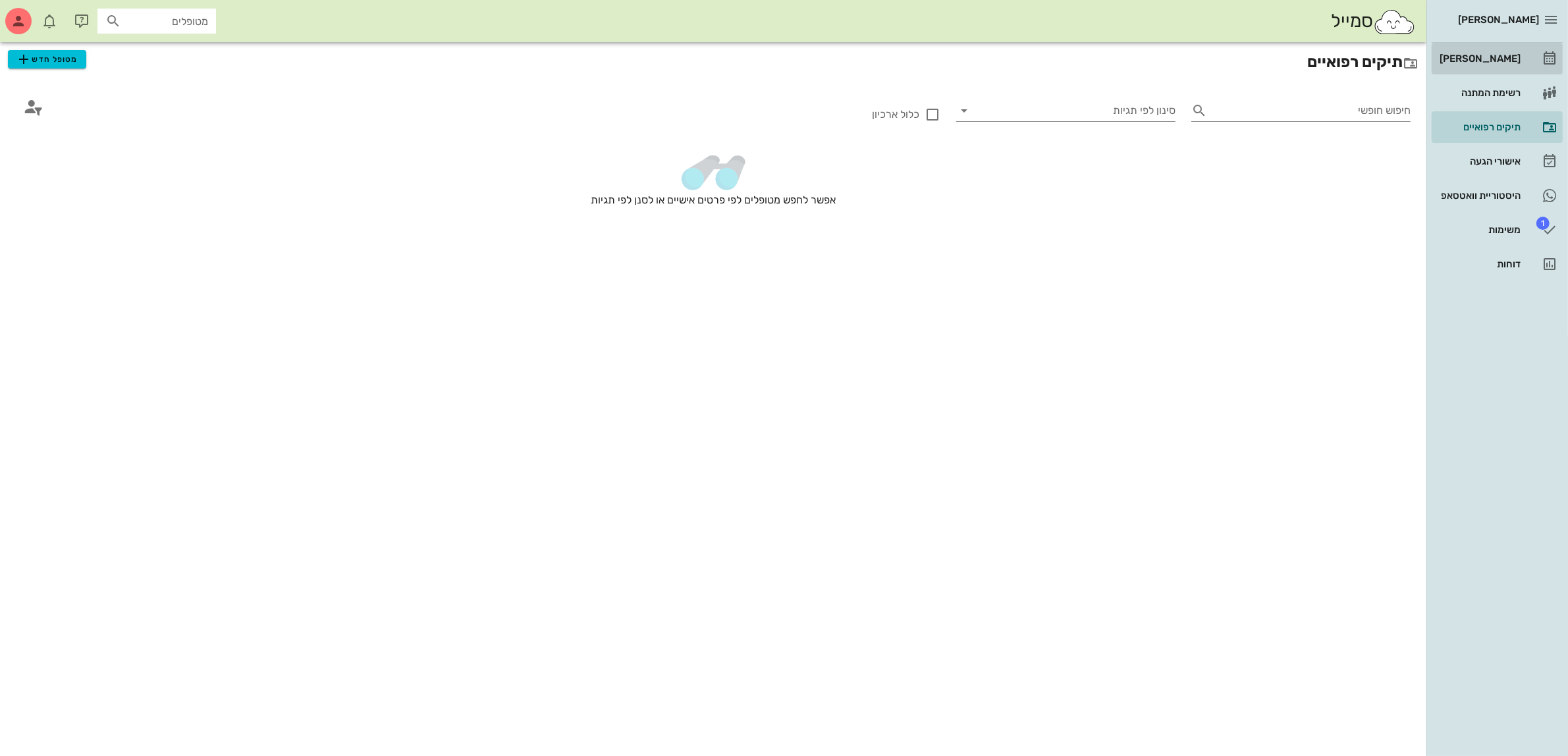
click at [1508, 58] on div "[PERSON_NAME]" at bounding box center [1479, 58] width 84 height 11
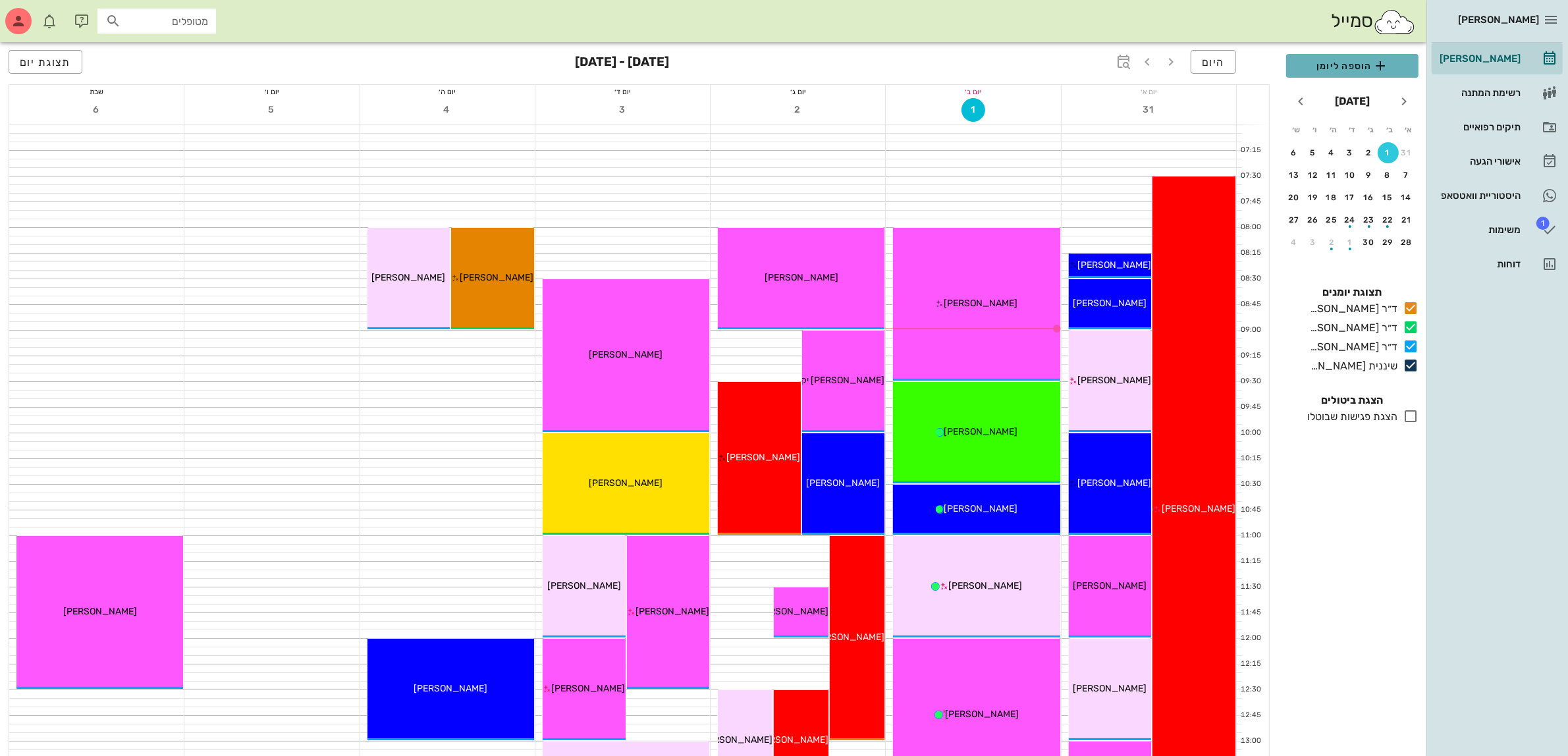
click at [1347, 70] on span "הוספה ליומן" at bounding box center [1352, 65] width 111 height 16
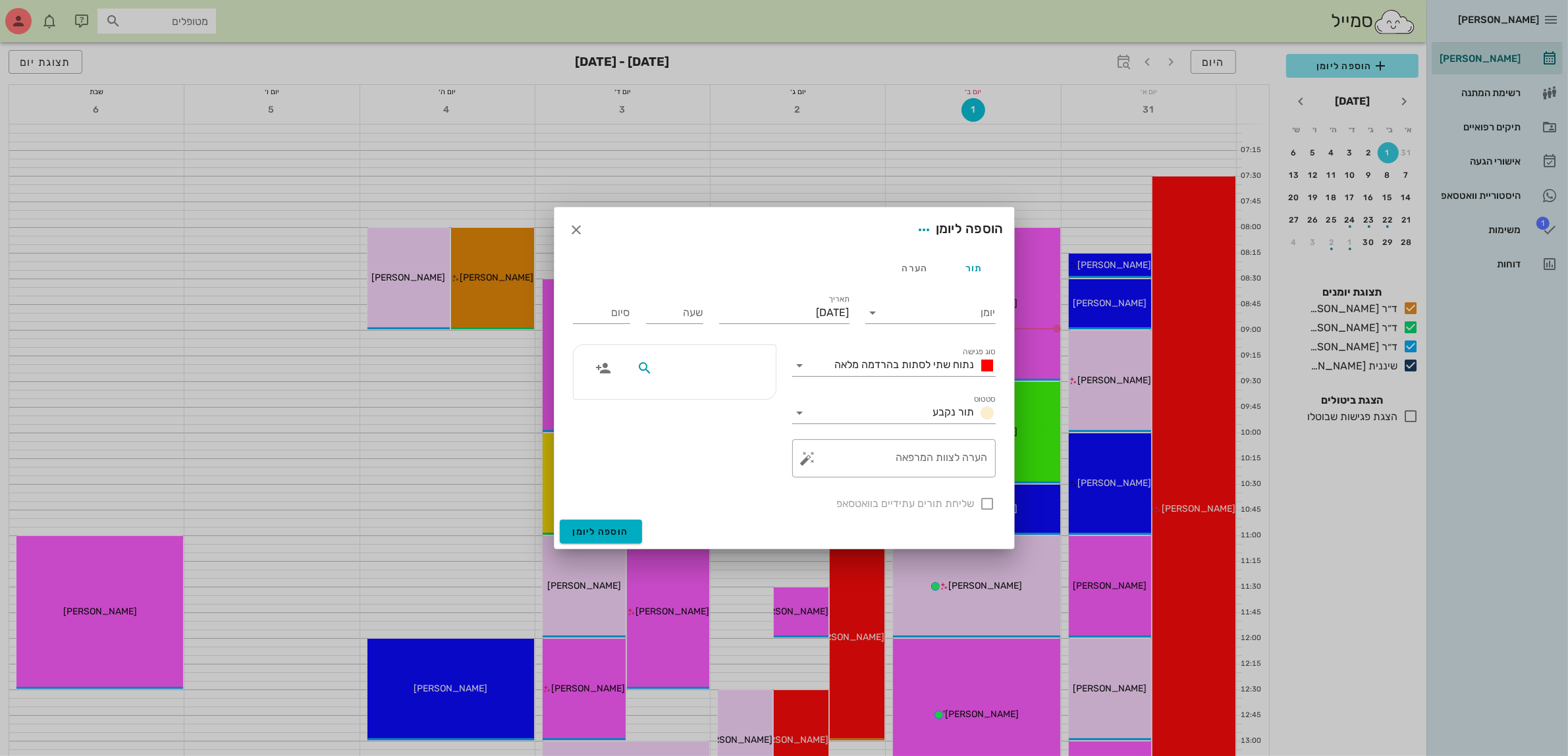
click at [709, 374] on input "text" at bounding box center [705, 368] width 101 height 17
type input "[PERSON_NAME]"
click at [725, 412] on div "0546363439" at bounding box center [707, 409] width 134 height 11
click at [878, 367] on span "נתוח שתי לסתות בהרדמה מלאה" at bounding box center [905, 364] width 140 height 12
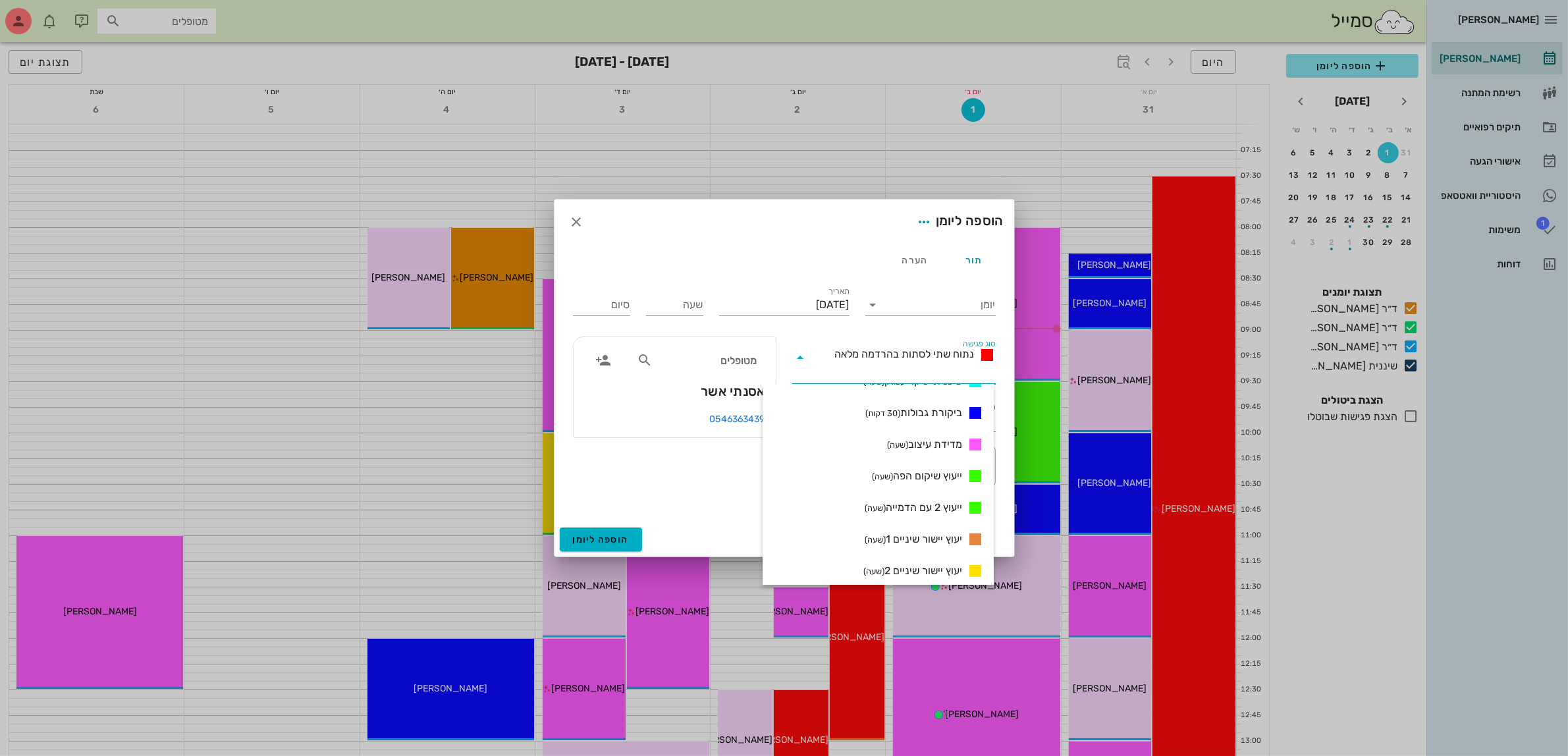
scroll to position [690, 0]
click at [927, 504] on span "ייעוץ 2 עם הדמייה (שעה)" at bounding box center [913, 506] width 98 height 12
type input "01:00"
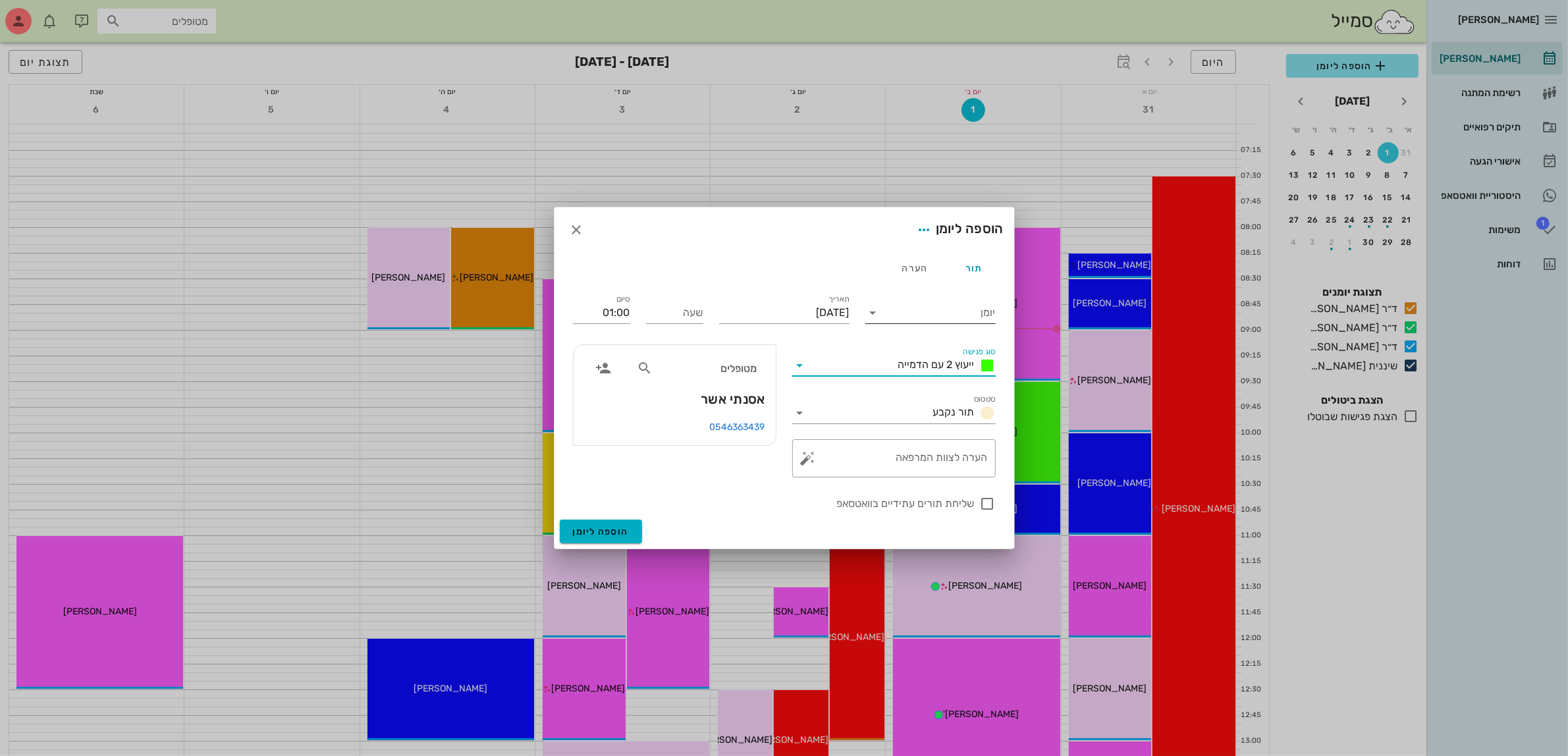
click at [929, 316] on input "יומן" at bounding box center [939, 312] width 112 height 21
click at [919, 385] on div "ד״ר [PERSON_NAME]" at bounding box center [934, 386] width 117 height 12
click at [808, 314] on input "[DATE]" at bounding box center [784, 312] width 130 height 21
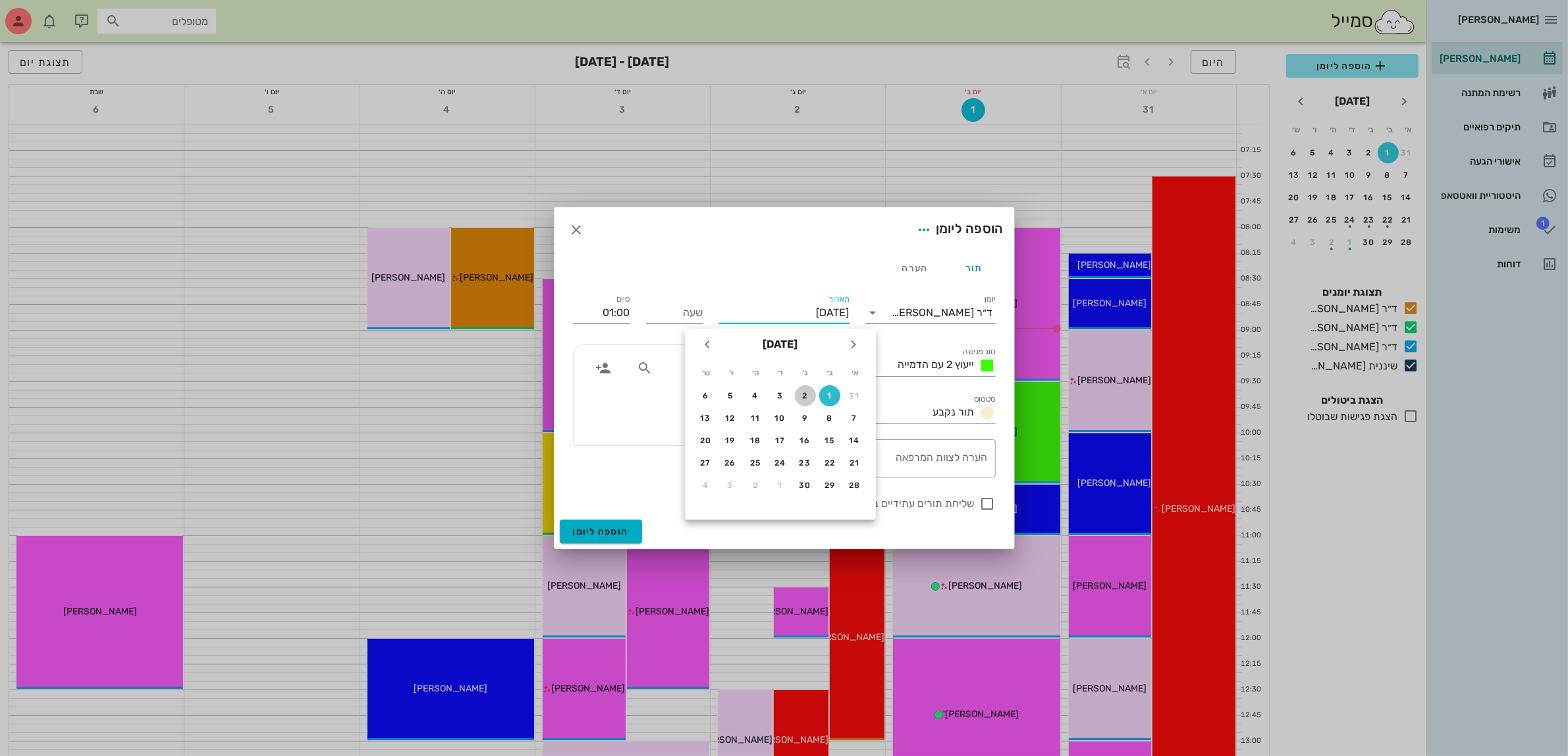
click at [807, 391] on div "2" at bounding box center [805, 395] width 21 height 9
type input "[DATE]"
click at [676, 306] on input "שעה" at bounding box center [674, 312] width 57 height 21
type input "14:30"
click at [624, 308] on div "סיום 15:30" at bounding box center [601, 311] width 73 height 53
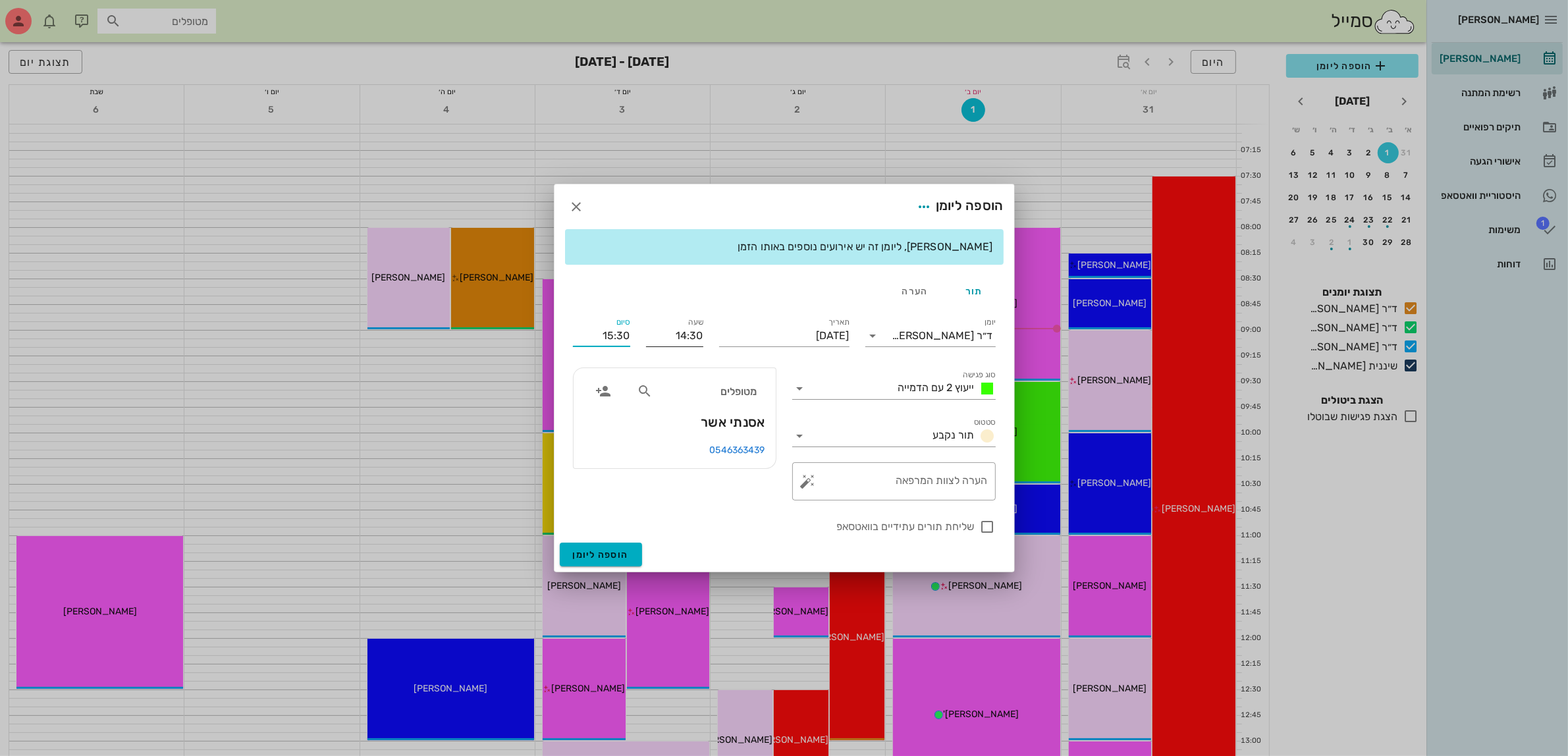
drag, startPoint x: 594, startPoint y: 333, endPoint x: 687, endPoint y: 330, distance: 93.0
click at [687, 330] on div "יומן ד״ר [PERSON_NAME] סוג פגישה ייעוץ 2 עם הדמייה סטטוס תור נקבע תאריך [DATE] …" at bounding box center [784, 425] width 439 height 236
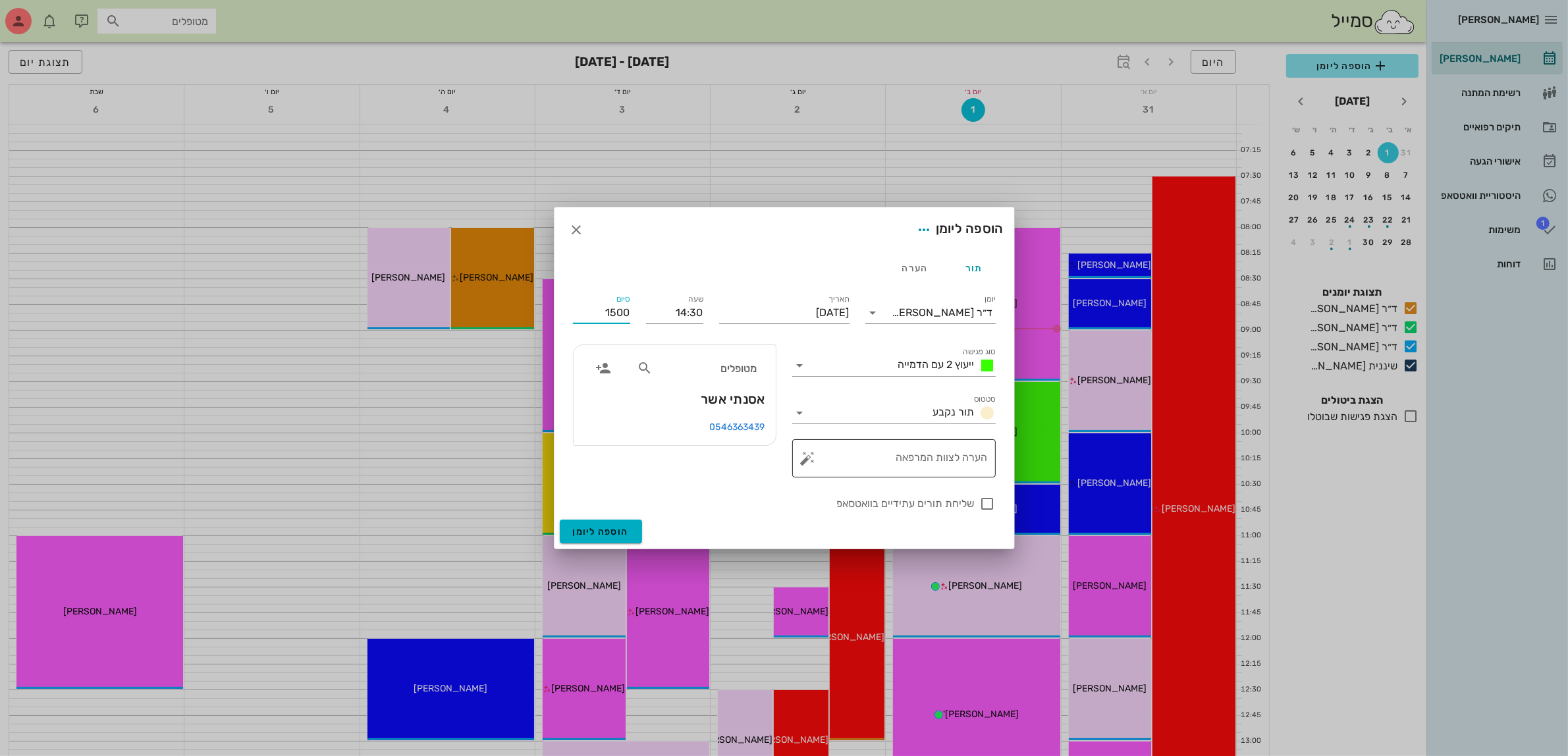
type input "15:00"
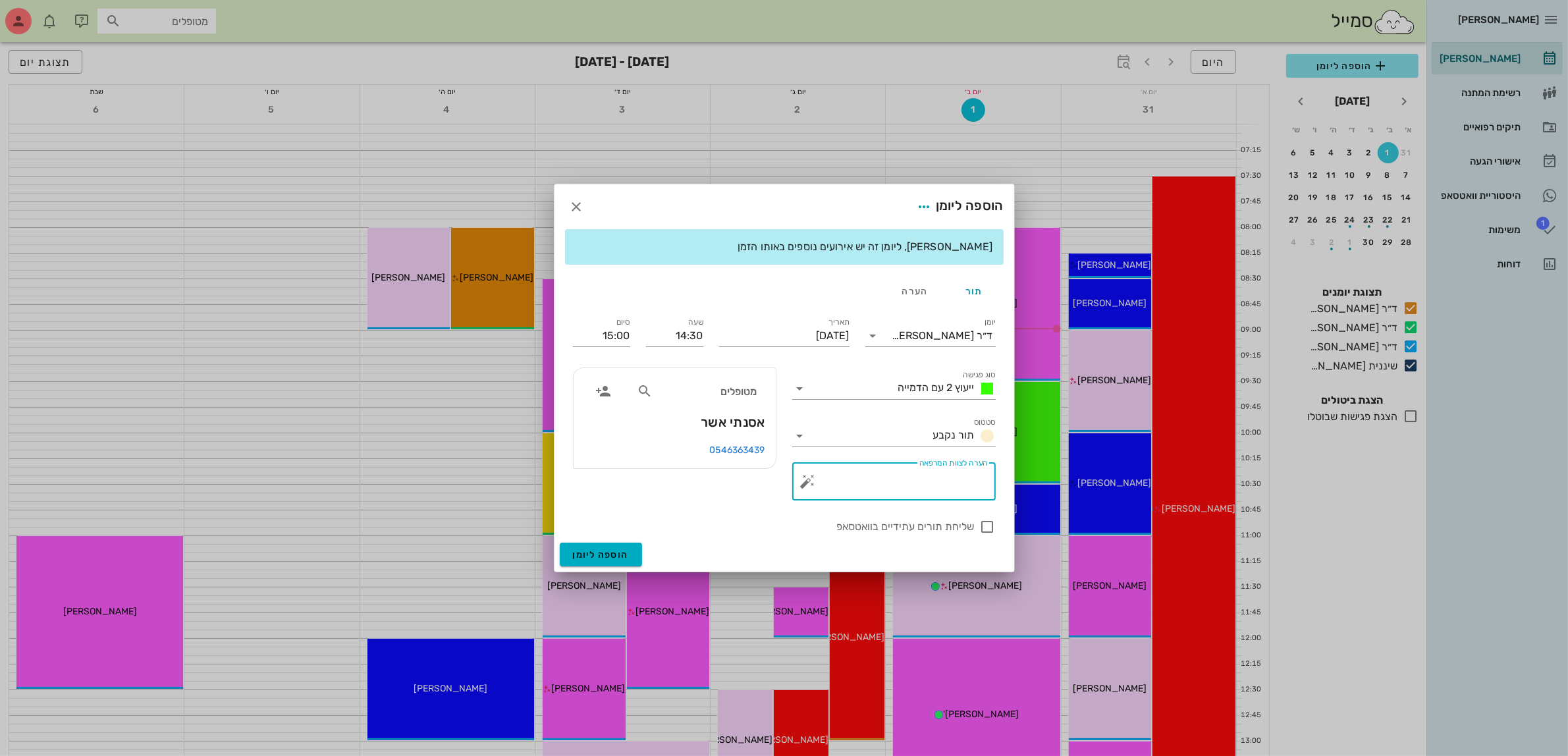
click at [941, 462] on div "הערה לצוות המרפאה" at bounding box center [899, 481] width 177 height 38
type textarea "יעוץ 2"
click at [610, 553] on span "הוספה ליומן" at bounding box center [601, 555] width 56 height 12
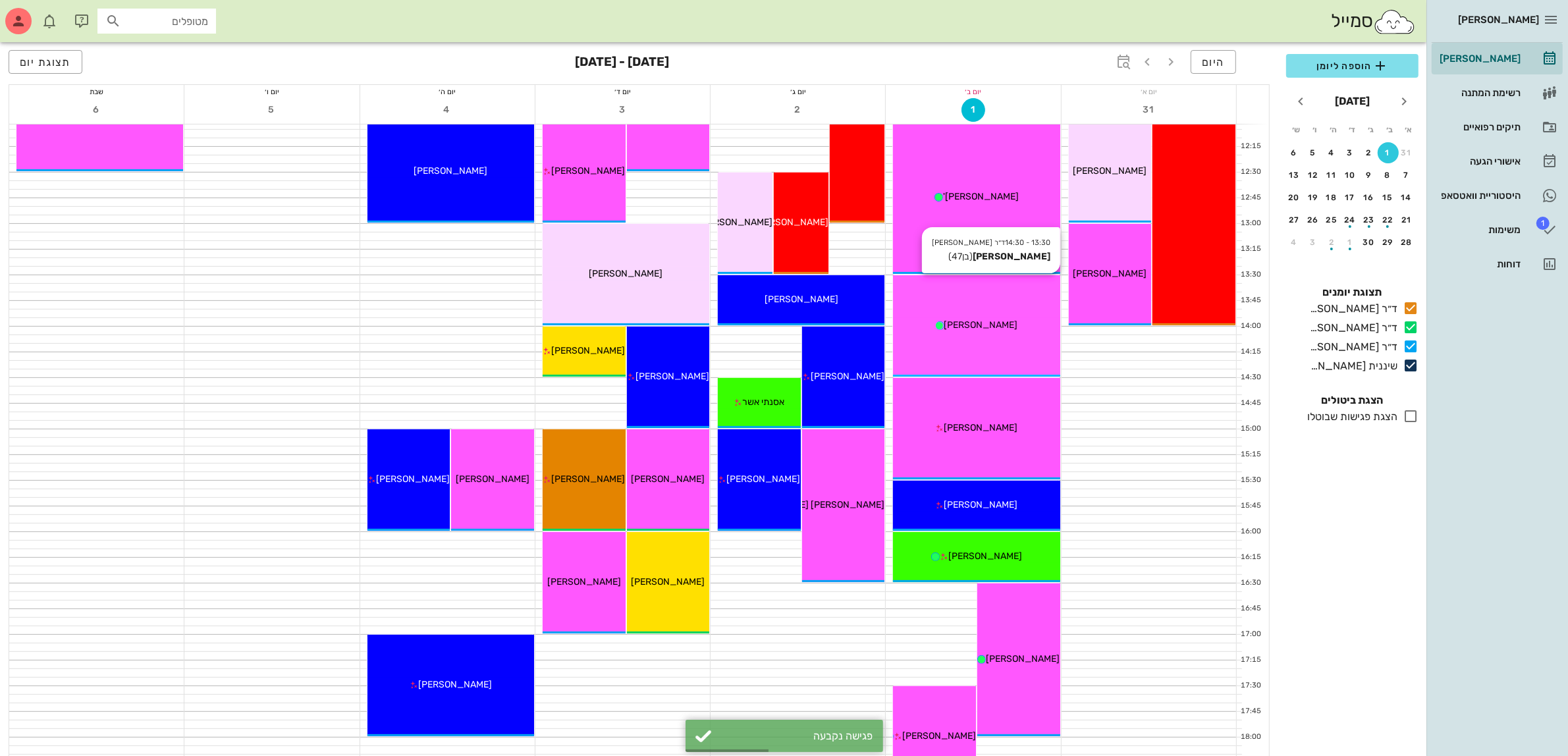
scroll to position [576, 0]
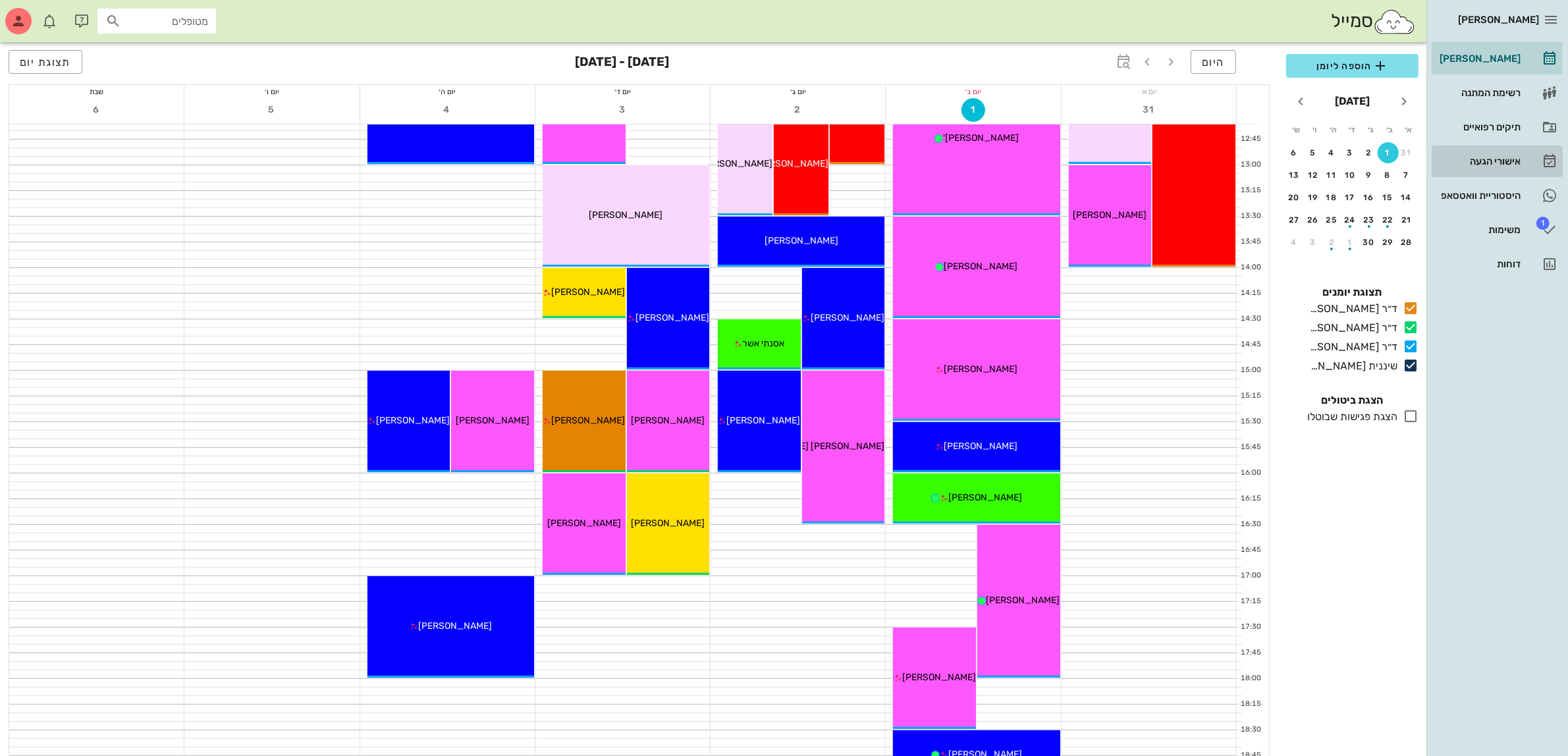
click at [1492, 160] on div "אישורי הגעה" at bounding box center [1479, 161] width 84 height 11
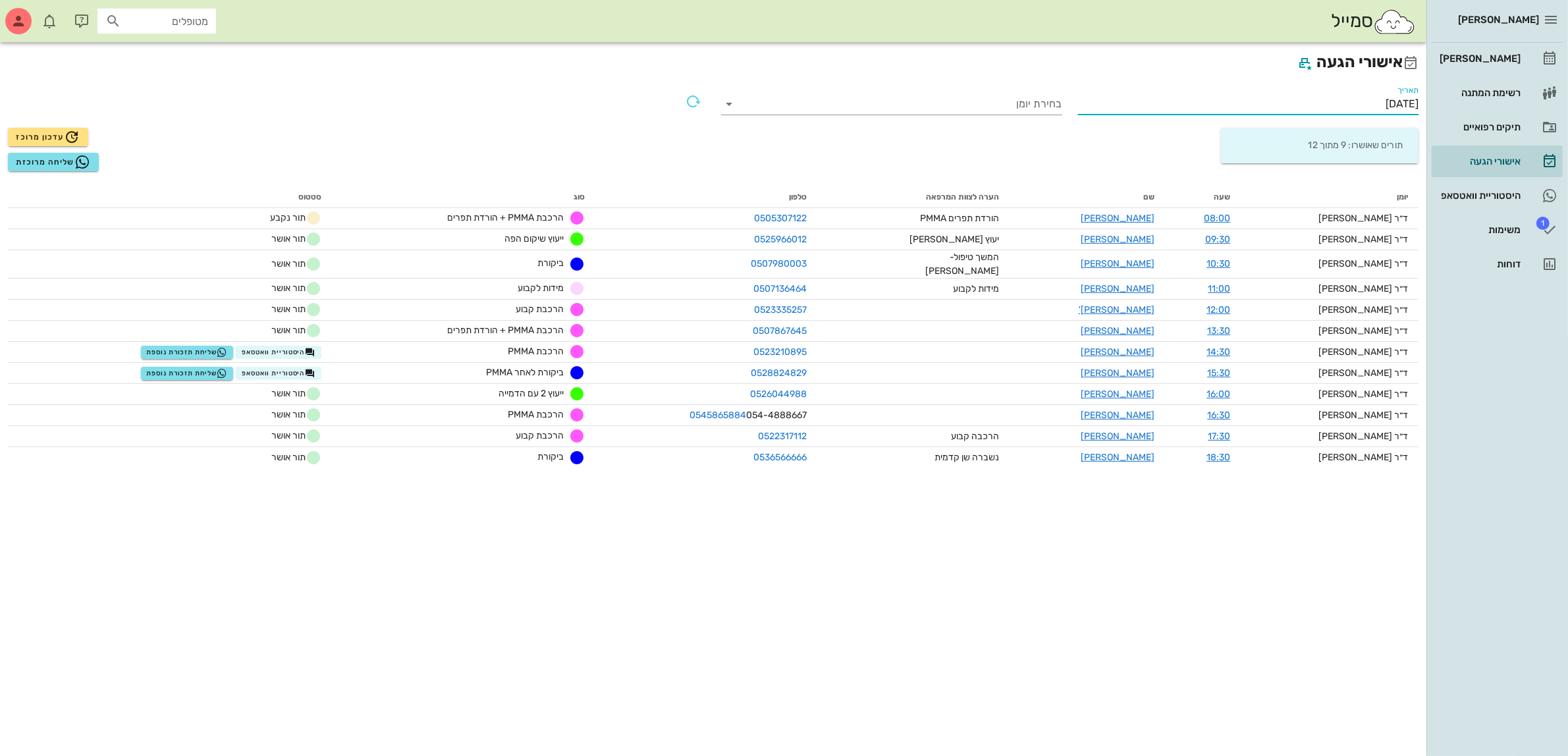
click at [1357, 103] on input "[DATE]" at bounding box center [1248, 104] width 341 height 21
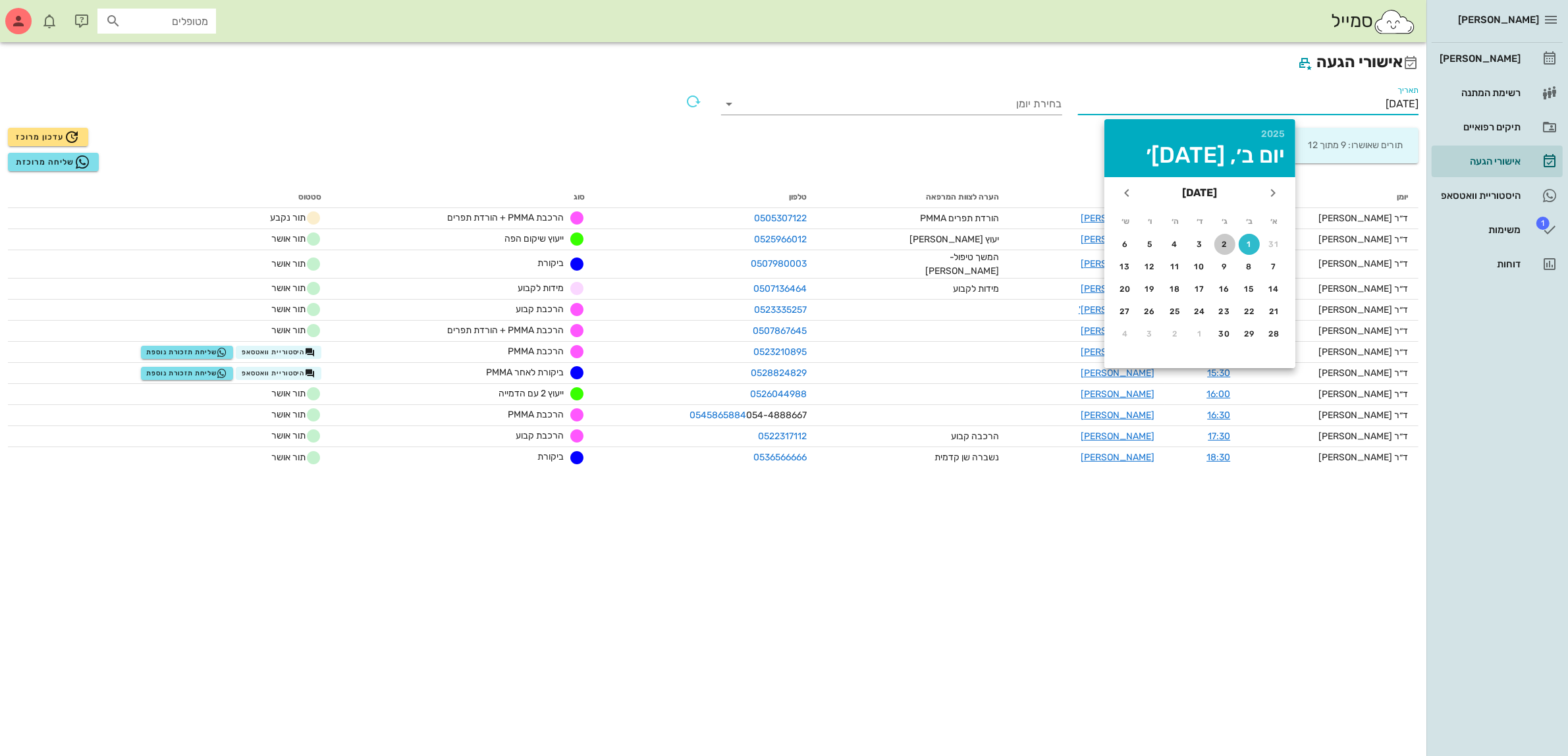
click at [1220, 243] on div "2" at bounding box center [1224, 244] width 21 height 9
type input "[DATE]"
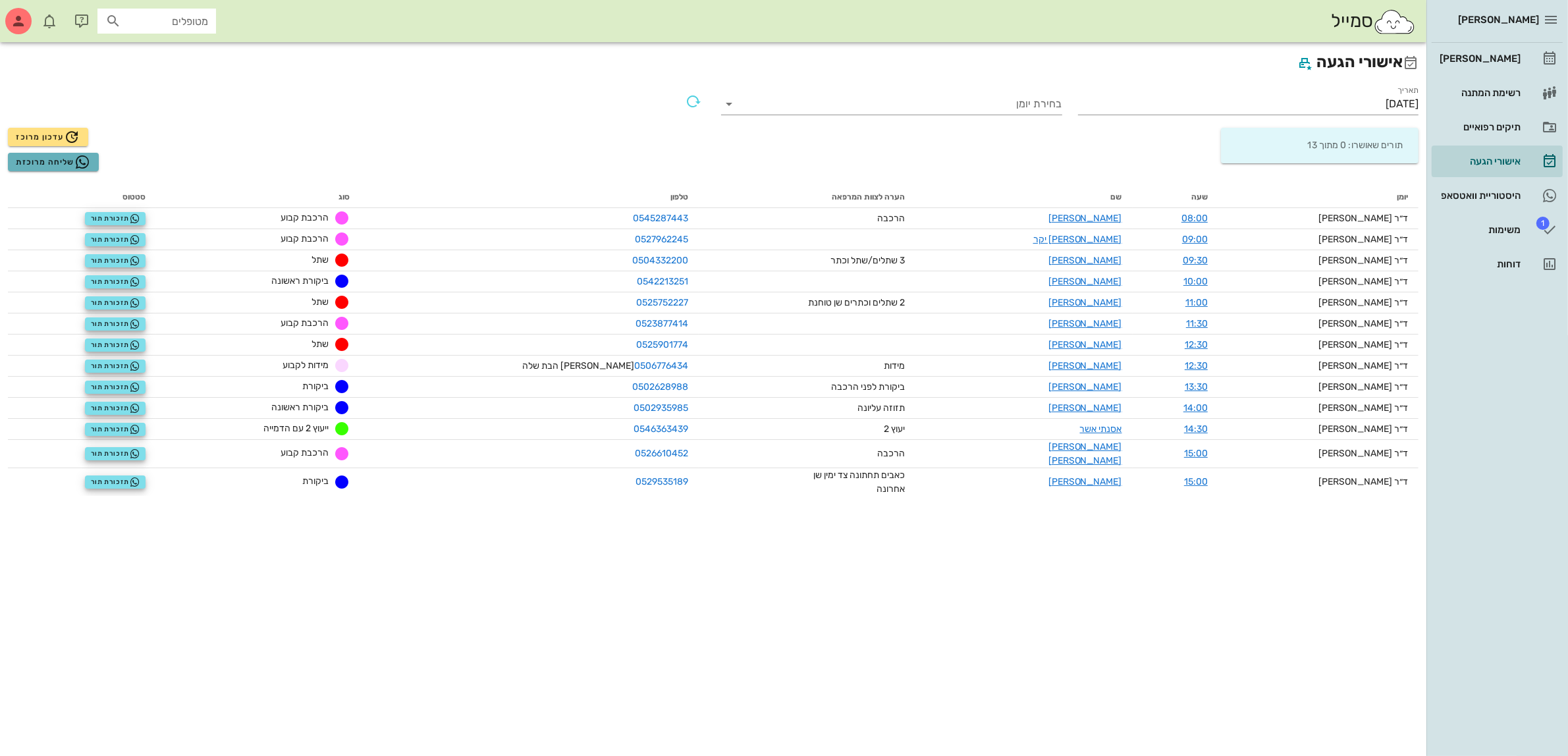
click at [54, 162] on span "שליחה מרוכזת" at bounding box center [53, 161] width 75 height 16
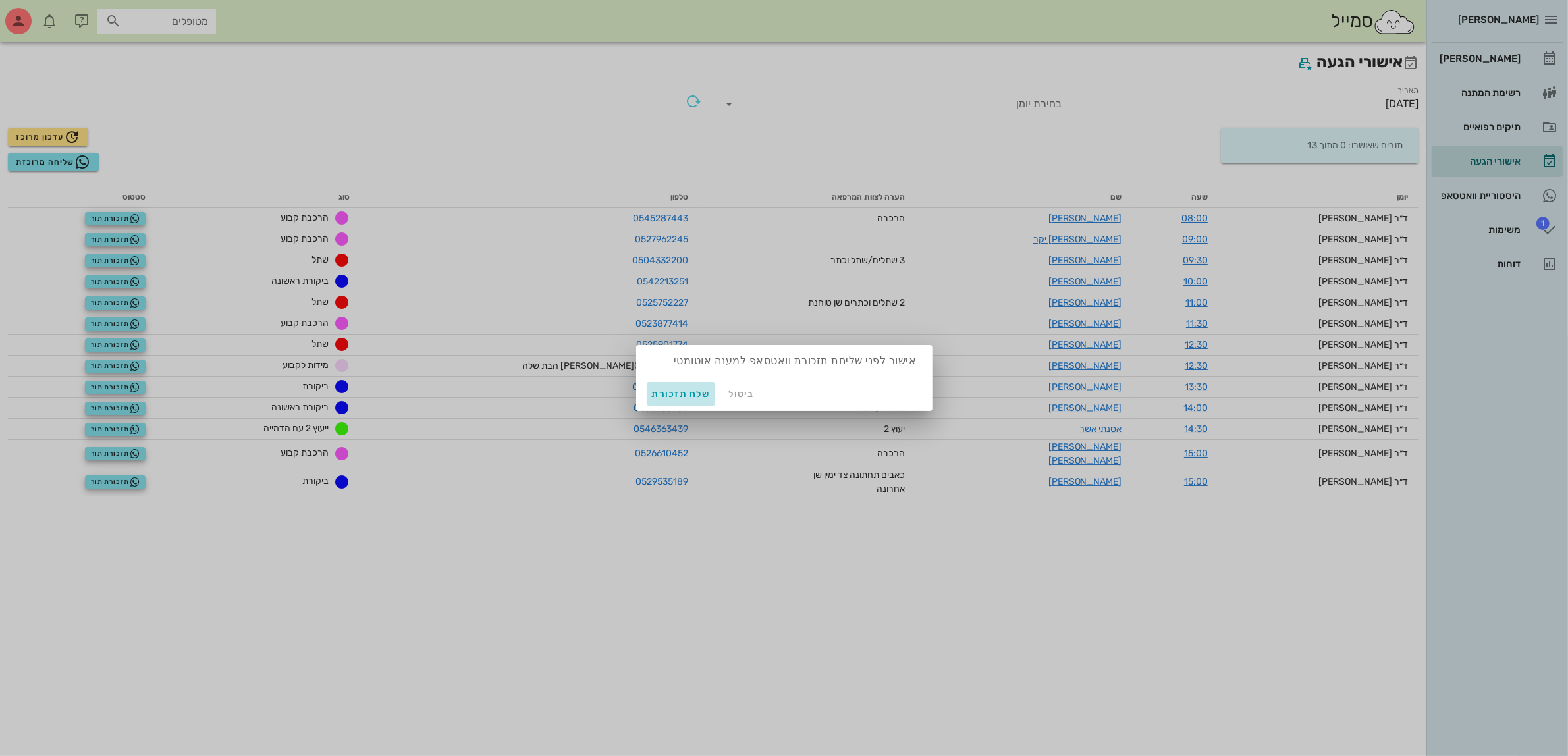
click at [666, 392] on span "שלח תזכורת" at bounding box center [681, 394] width 59 height 12
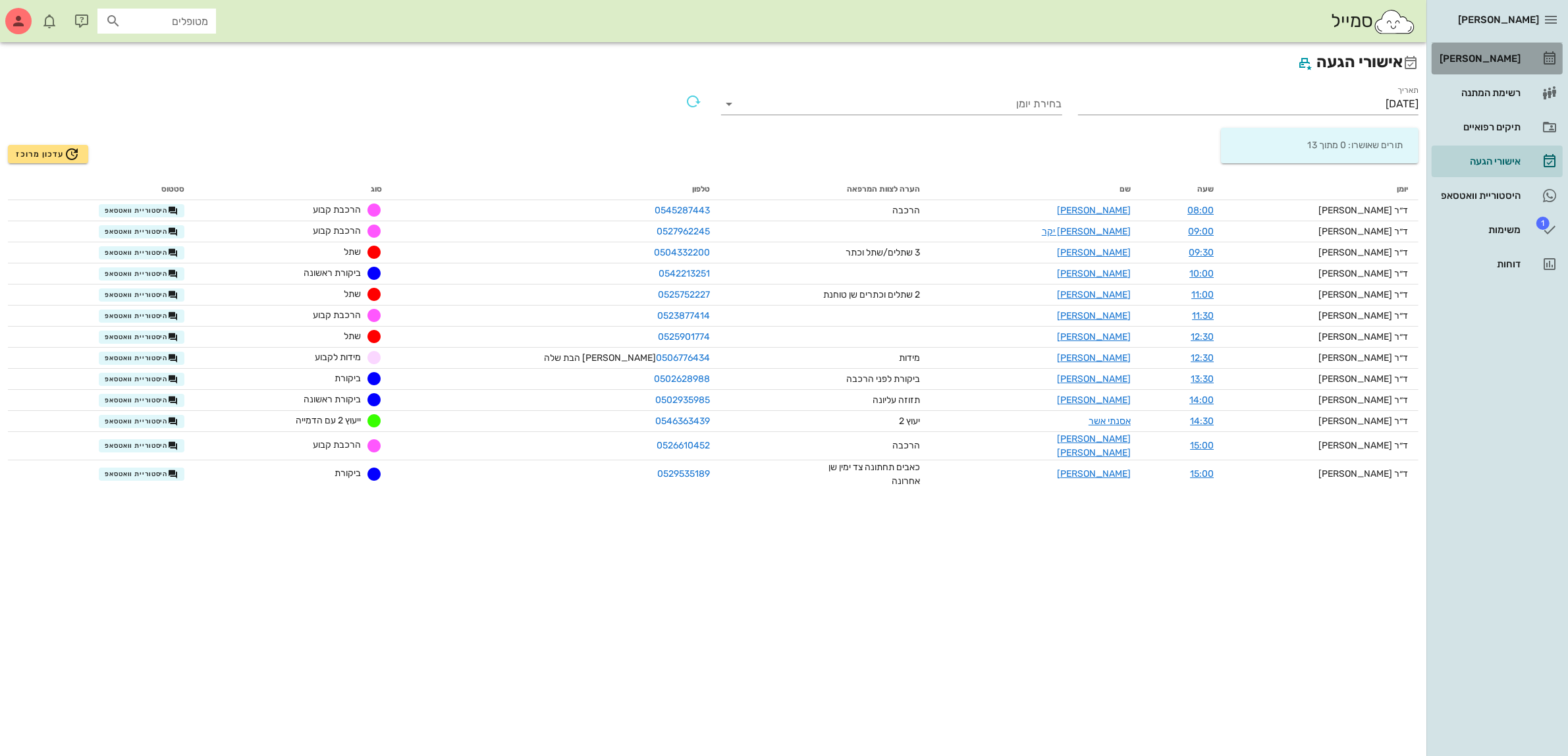
click at [1493, 54] on div "[PERSON_NAME]" at bounding box center [1479, 58] width 84 height 11
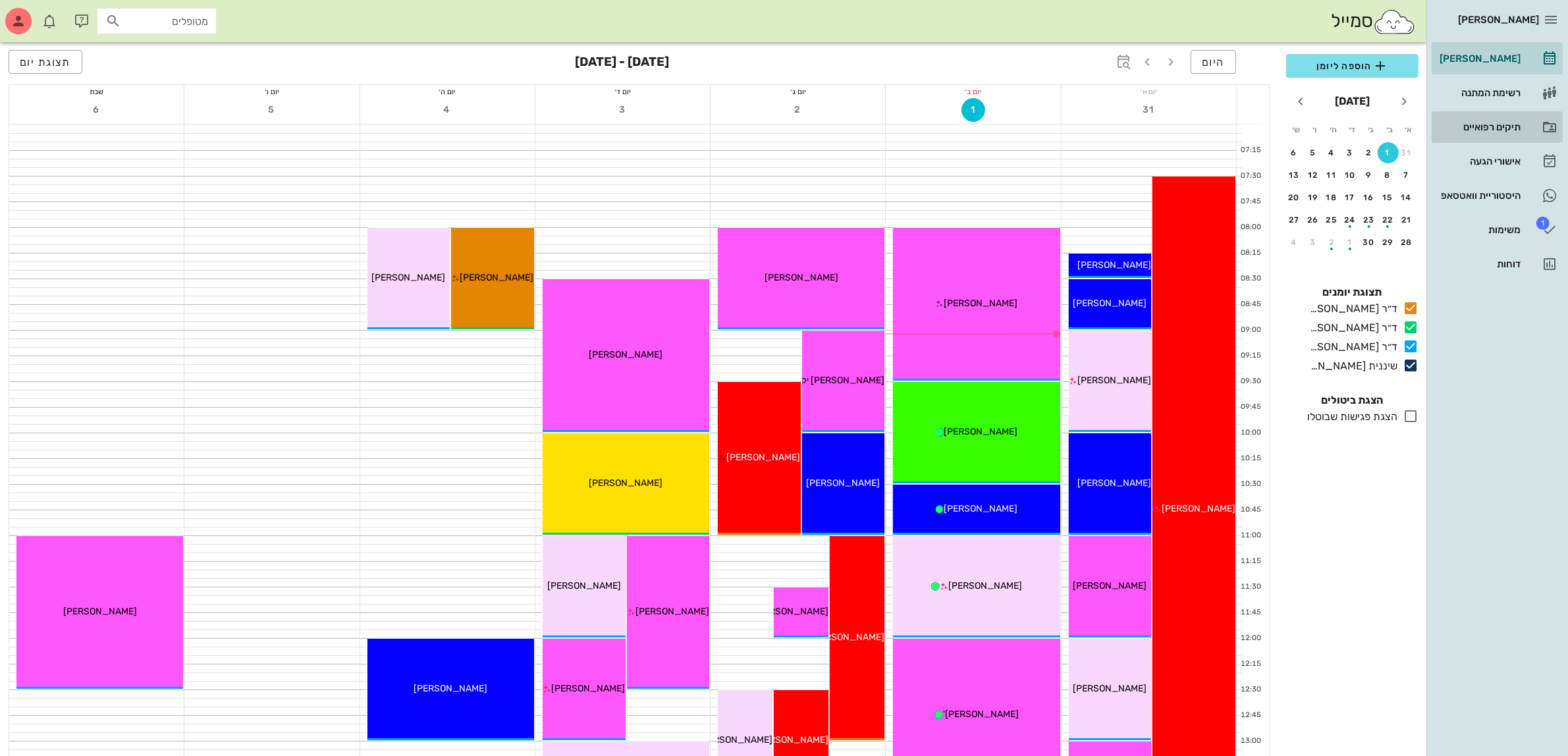
click at [1480, 122] on div "תיקים רפואיים" at bounding box center [1479, 127] width 84 height 11
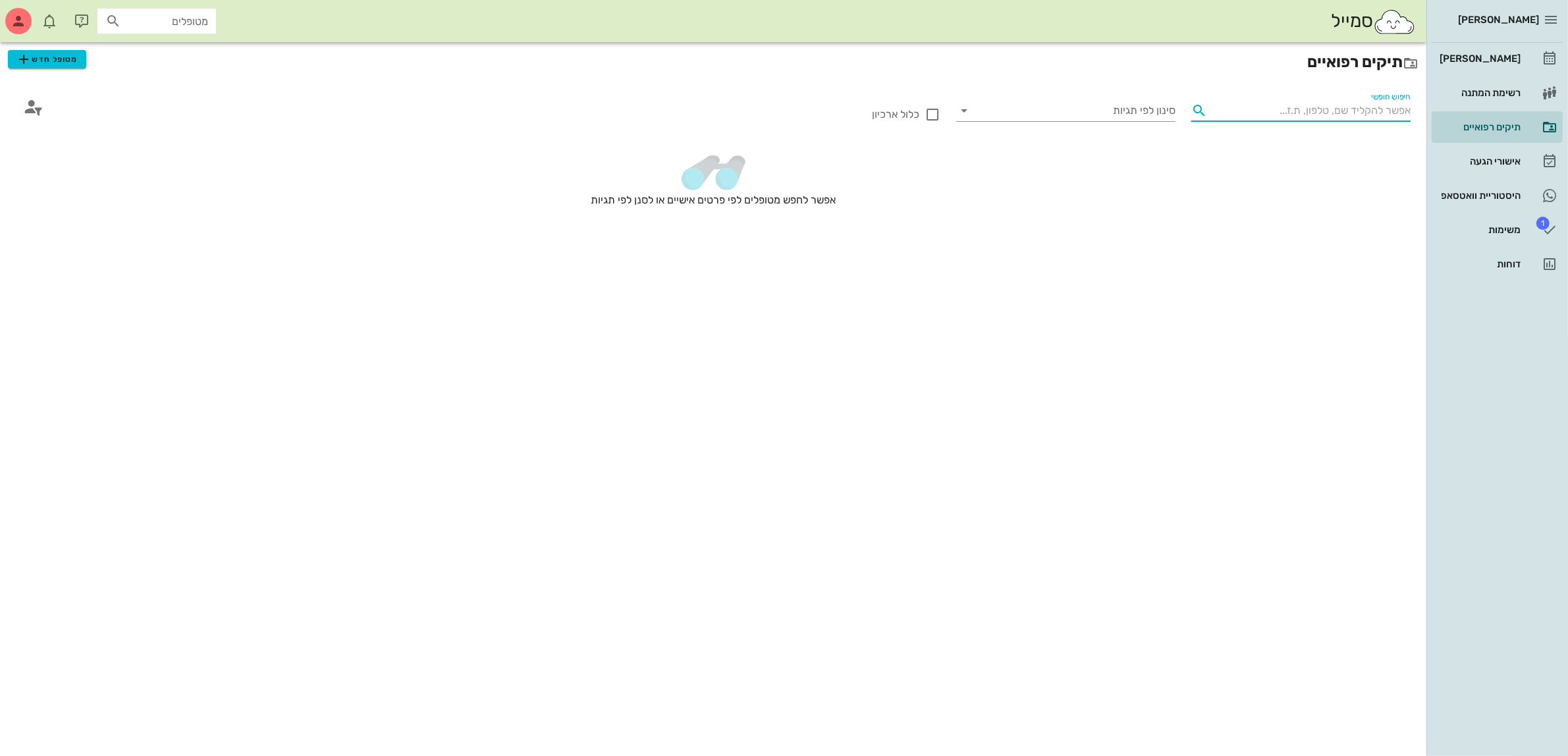
click at [1347, 108] on input "חיפוש חופשי" at bounding box center [1311, 110] width 198 height 21
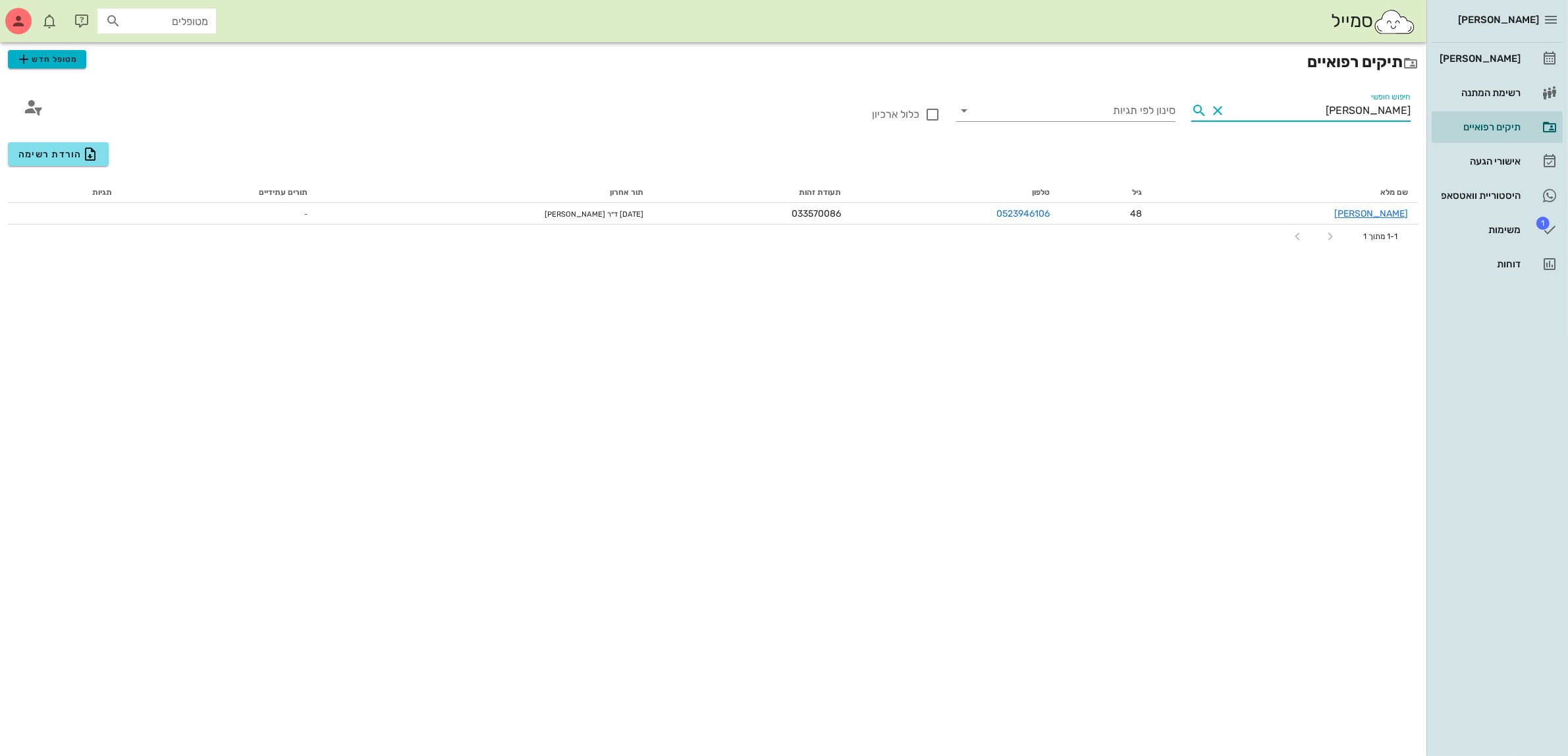
type input "[PERSON_NAME]"
click at [53, 57] on span "מטופל חדש" at bounding box center [46, 59] width 62 height 16
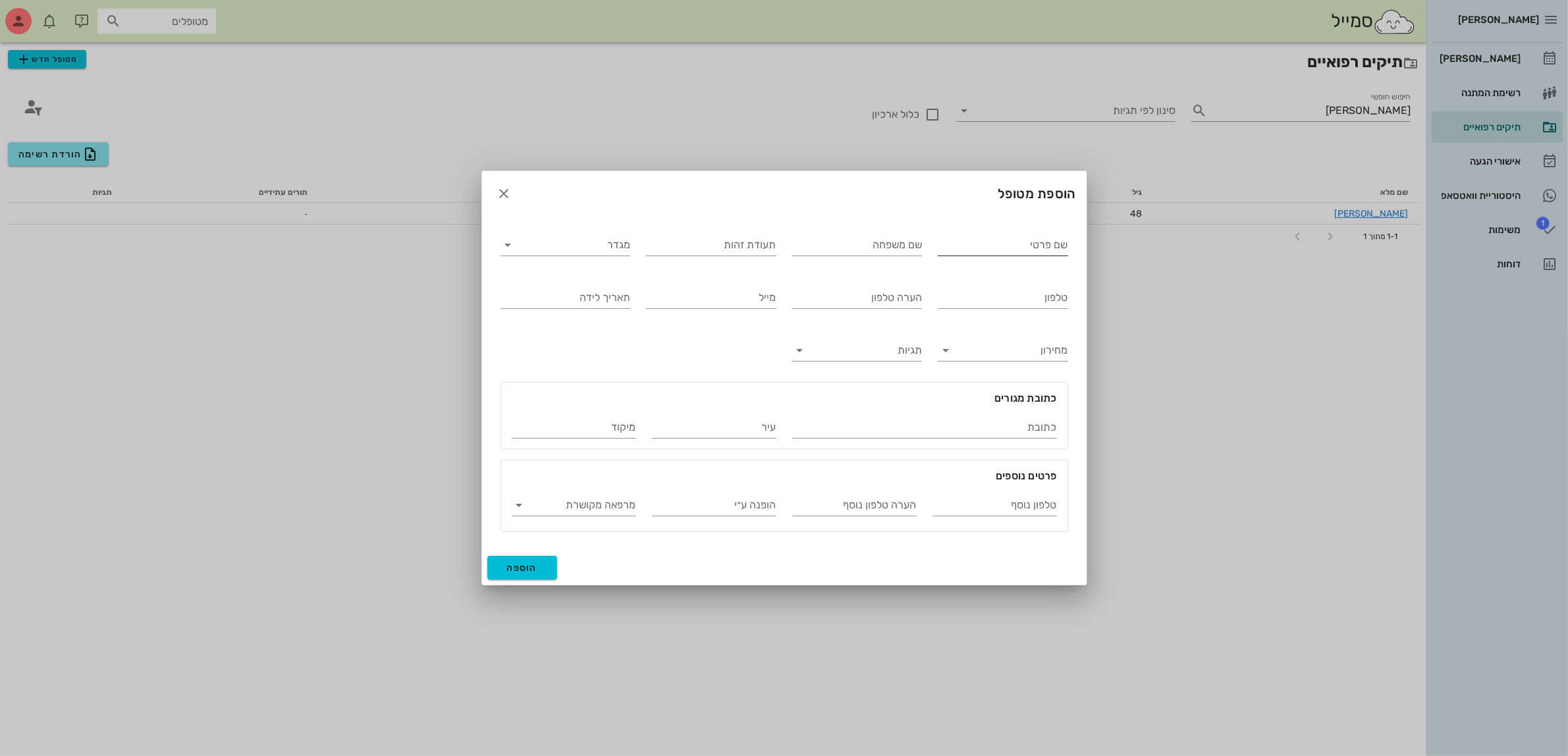
click at [1022, 246] on input "שם פרטי" at bounding box center [1003, 244] width 130 height 21
type input "[PERSON_NAME]"
type input "שרבי"
click at [581, 238] on input "מגדר" at bounding box center [576, 244] width 109 height 21
click at [596, 287] on div "נקבה" at bounding box center [565, 287] width 108 height 12
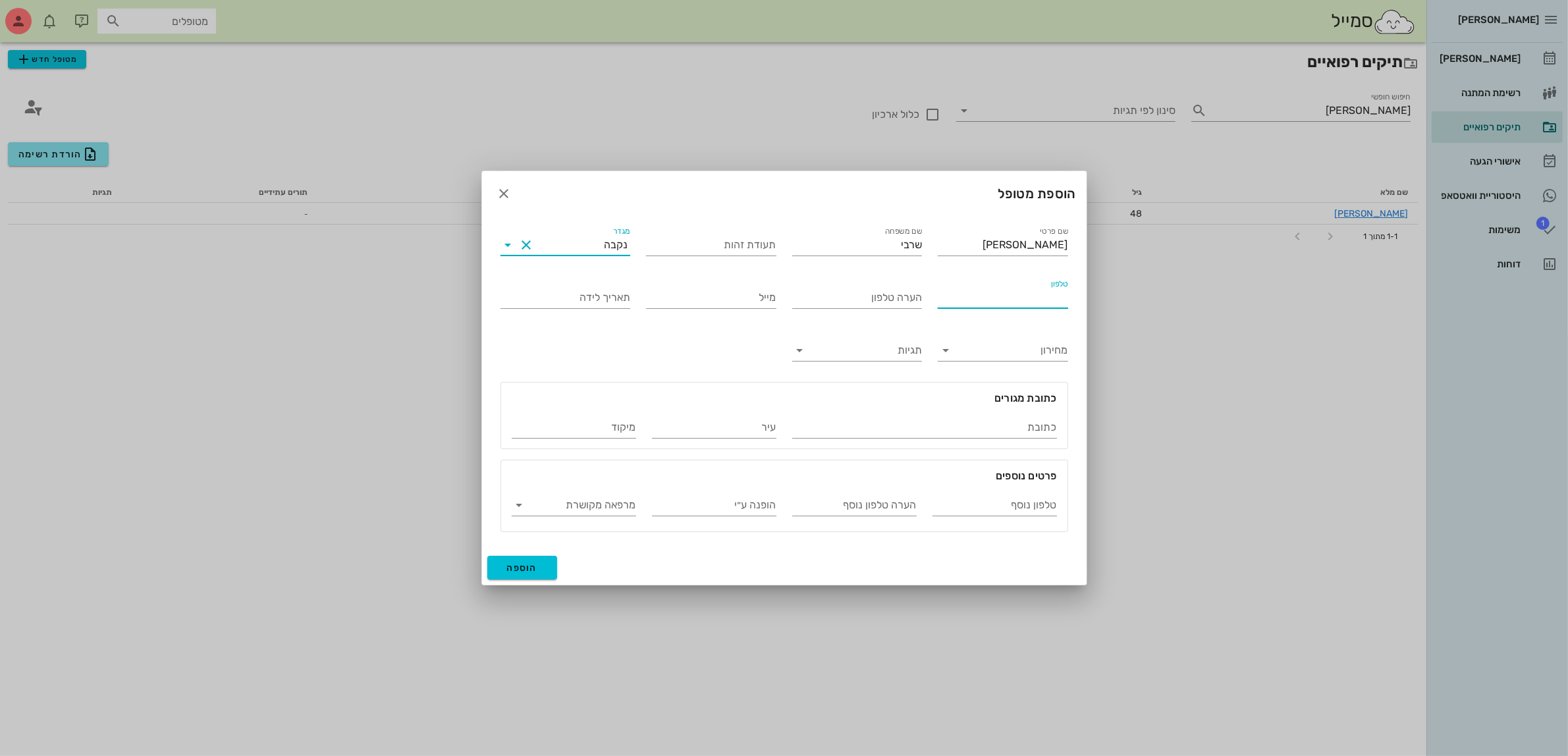
click at [969, 294] on input "טלפון" at bounding box center [1003, 297] width 130 height 21
type input "052-7755550"
click at [522, 568] on span "הוספה" at bounding box center [522, 568] width 31 height 12
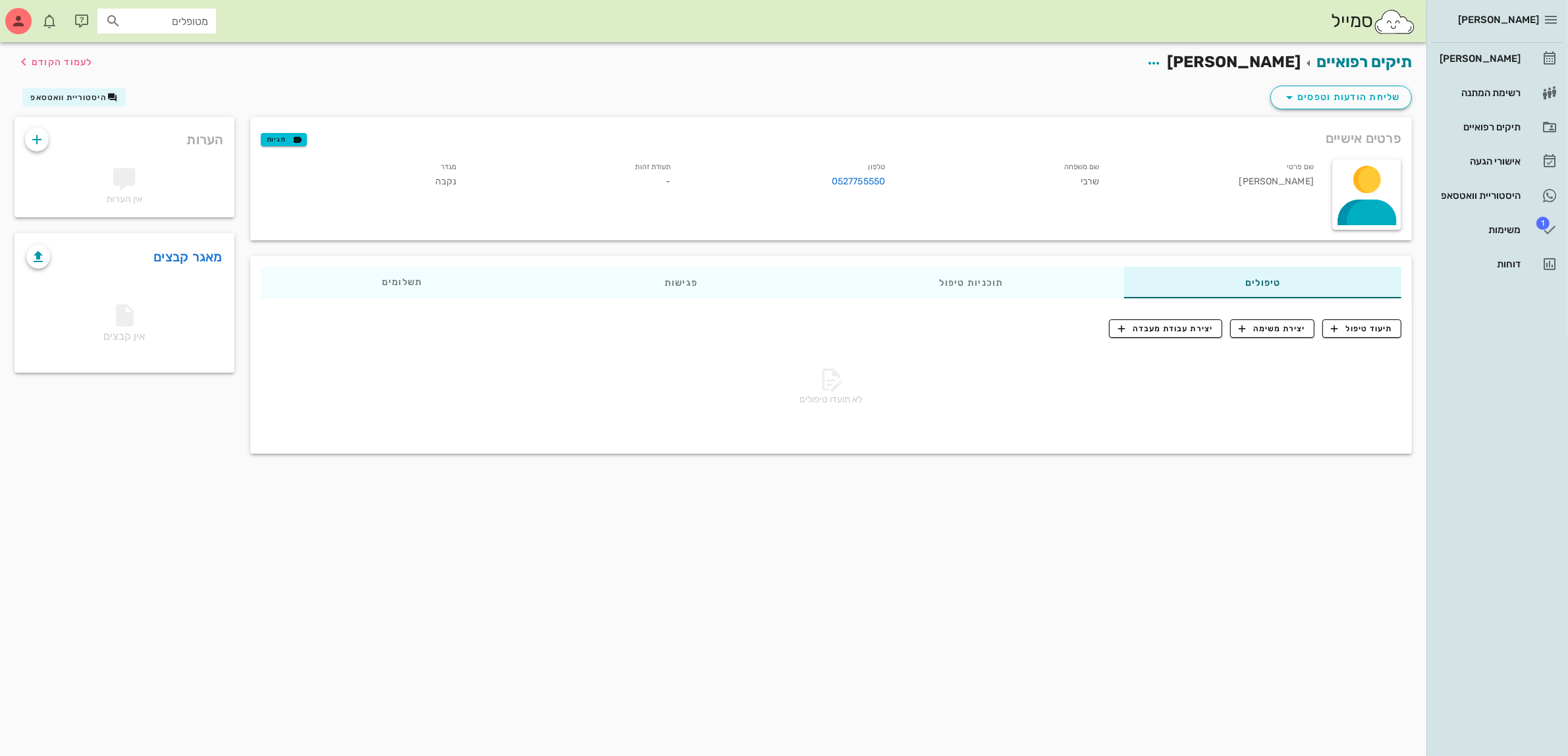
click at [1129, 65] on div "תיקים רפואיים [PERSON_NAME] לעמוד הקודם" at bounding box center [713, 62] width 1413 height 41
click at [61, 54] on span "לעמוד הקודם" at bounding box center [54, 61] width 77 height 16
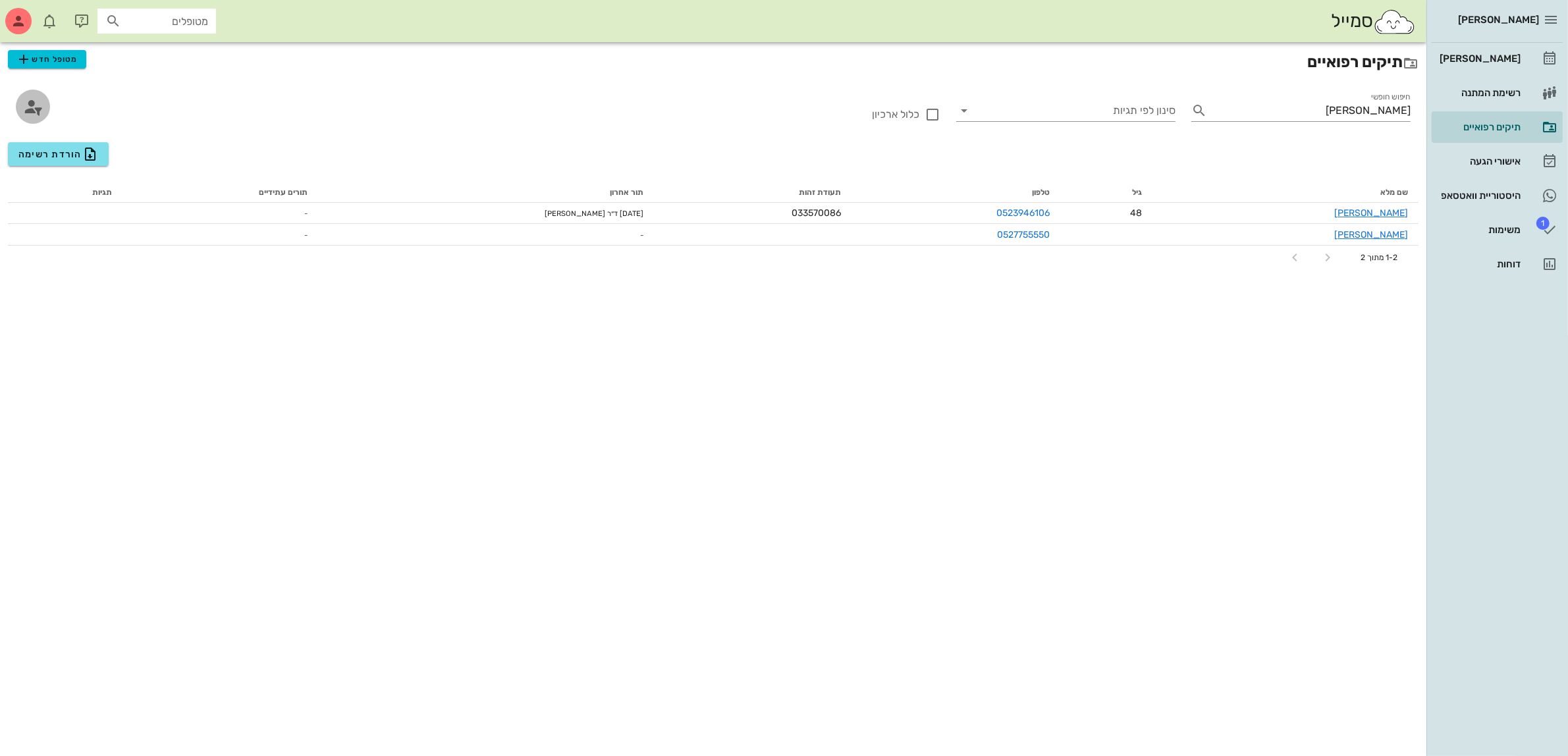
click at [28, 107] on icon "button" at bounding box center [32, 106] width 21 height 21
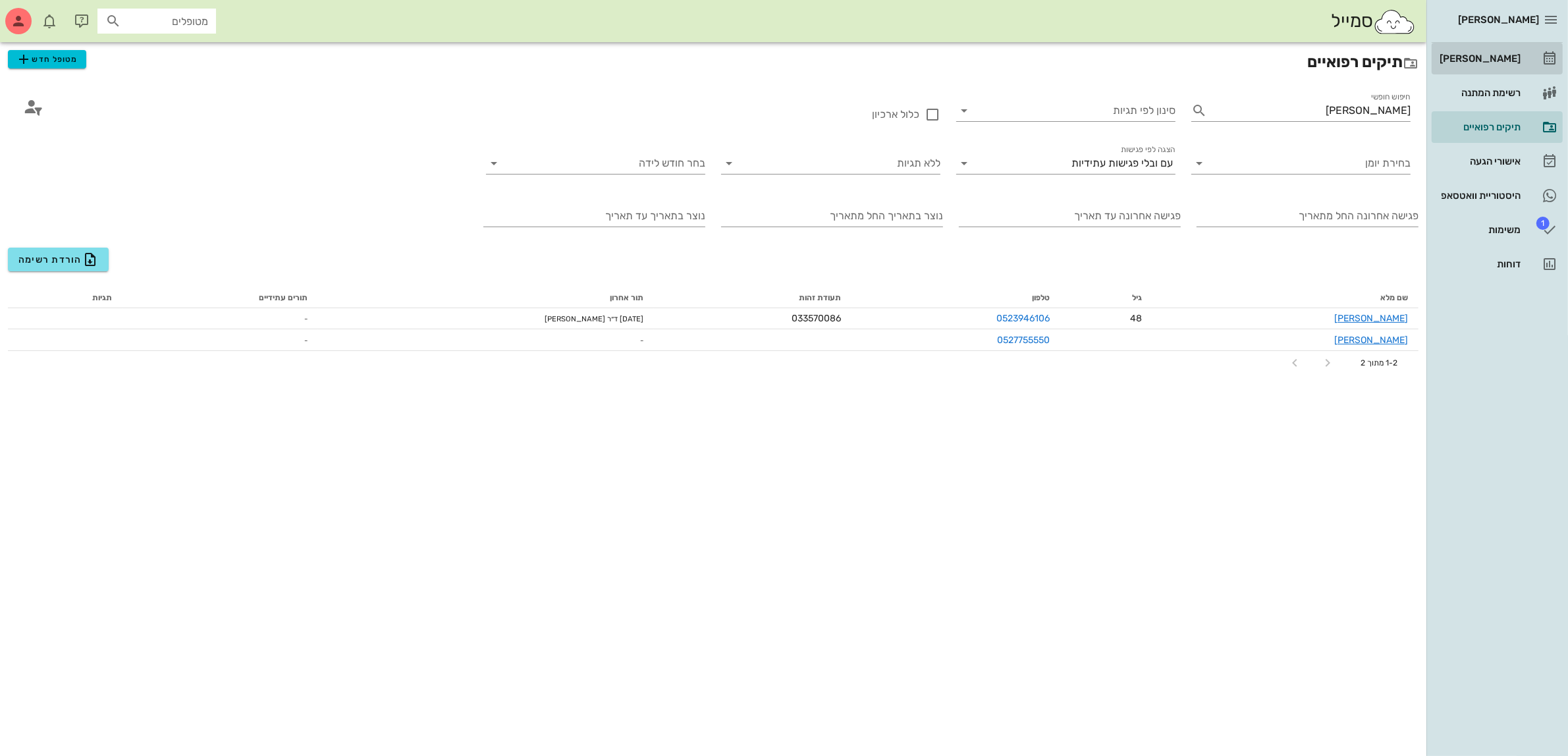
click at [1496, 56] on div "[PERSON_NAME]" at bounding box center [1479, 58] width 84 height 11
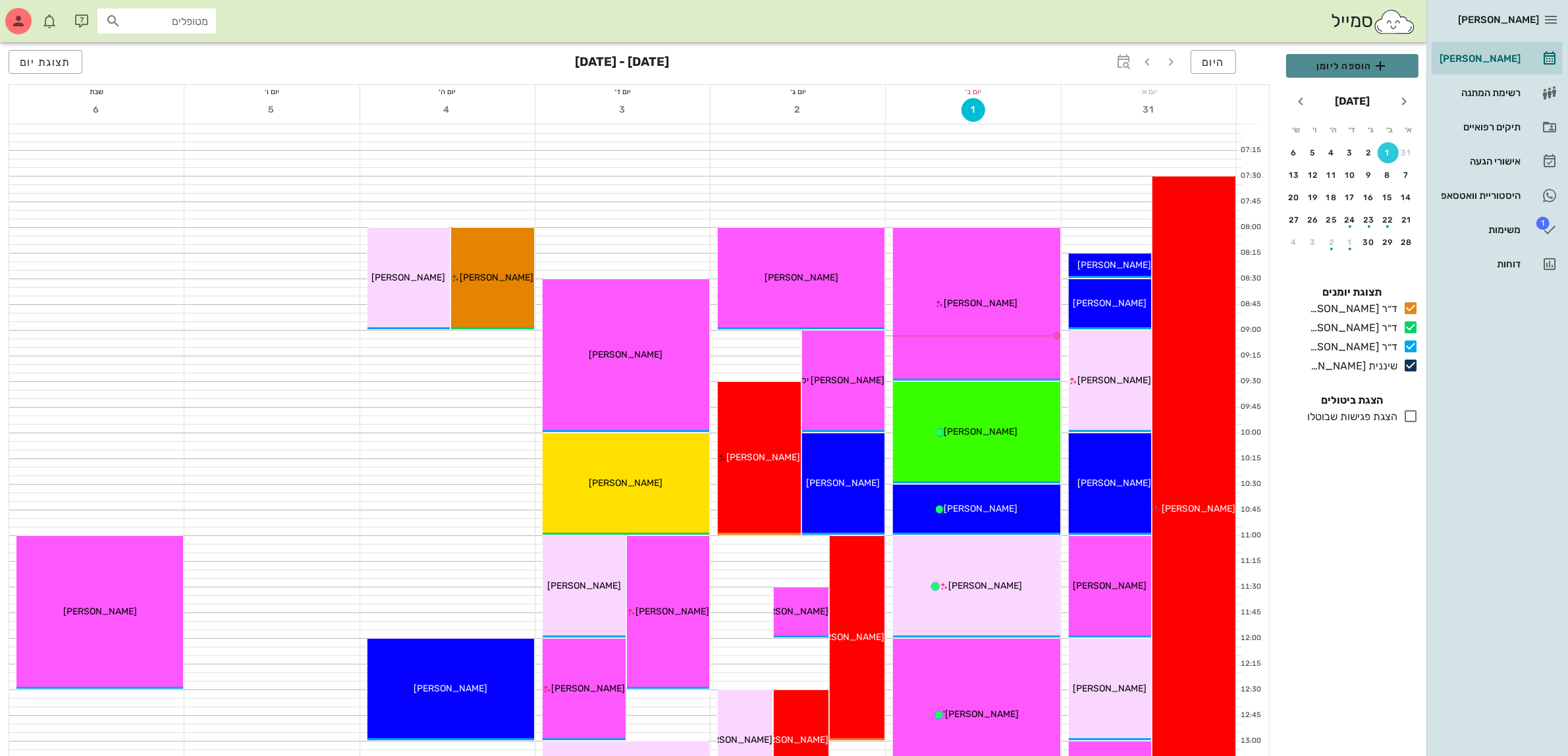
click at [1347, 70] on span "הוספה ליומן" at bounding box center [1352, 65] width 111 height 16
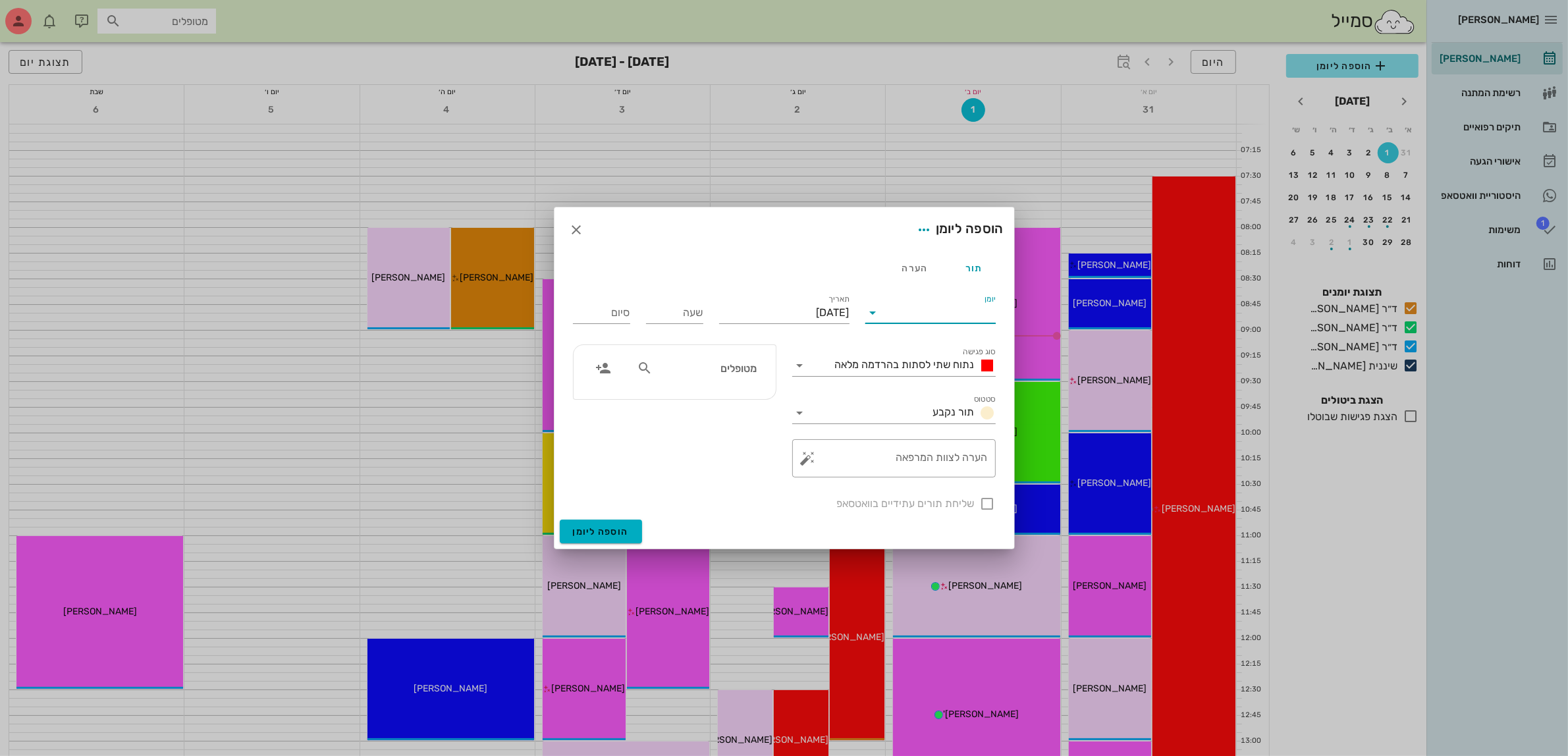
click at [940, 323] on div "יומן" at bounding box center [930, 312] width 130 height 21
click at [931, 351] on div "ד״ר [PERSON_NAME]" at bounding box center [934, 354] width 117 height 12
click at [931, 358] on div "נתוח שתי לסתות בהרדמה מלאה" at bounding box center [912, 365] width 166 height 16
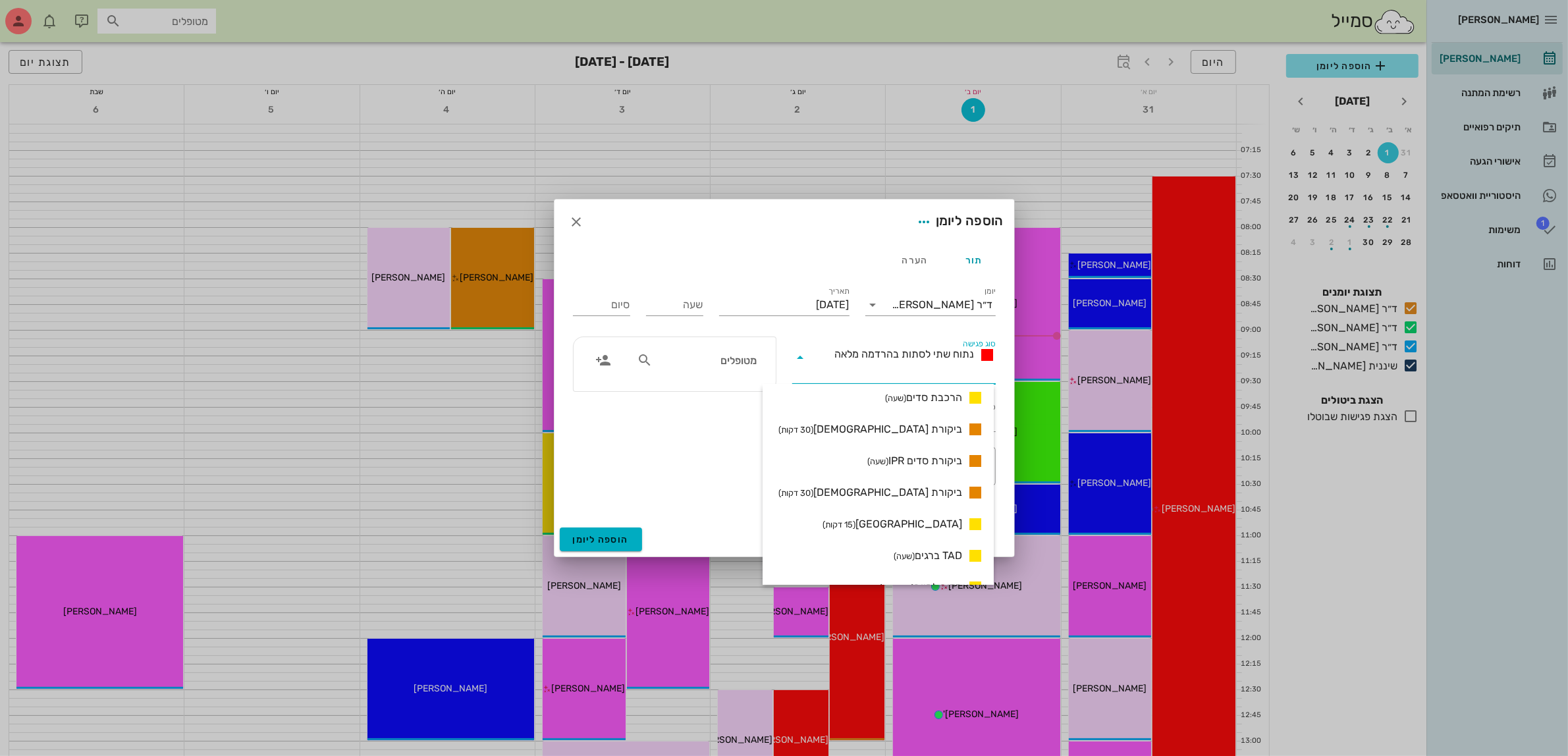
scroll to position [823, 0]
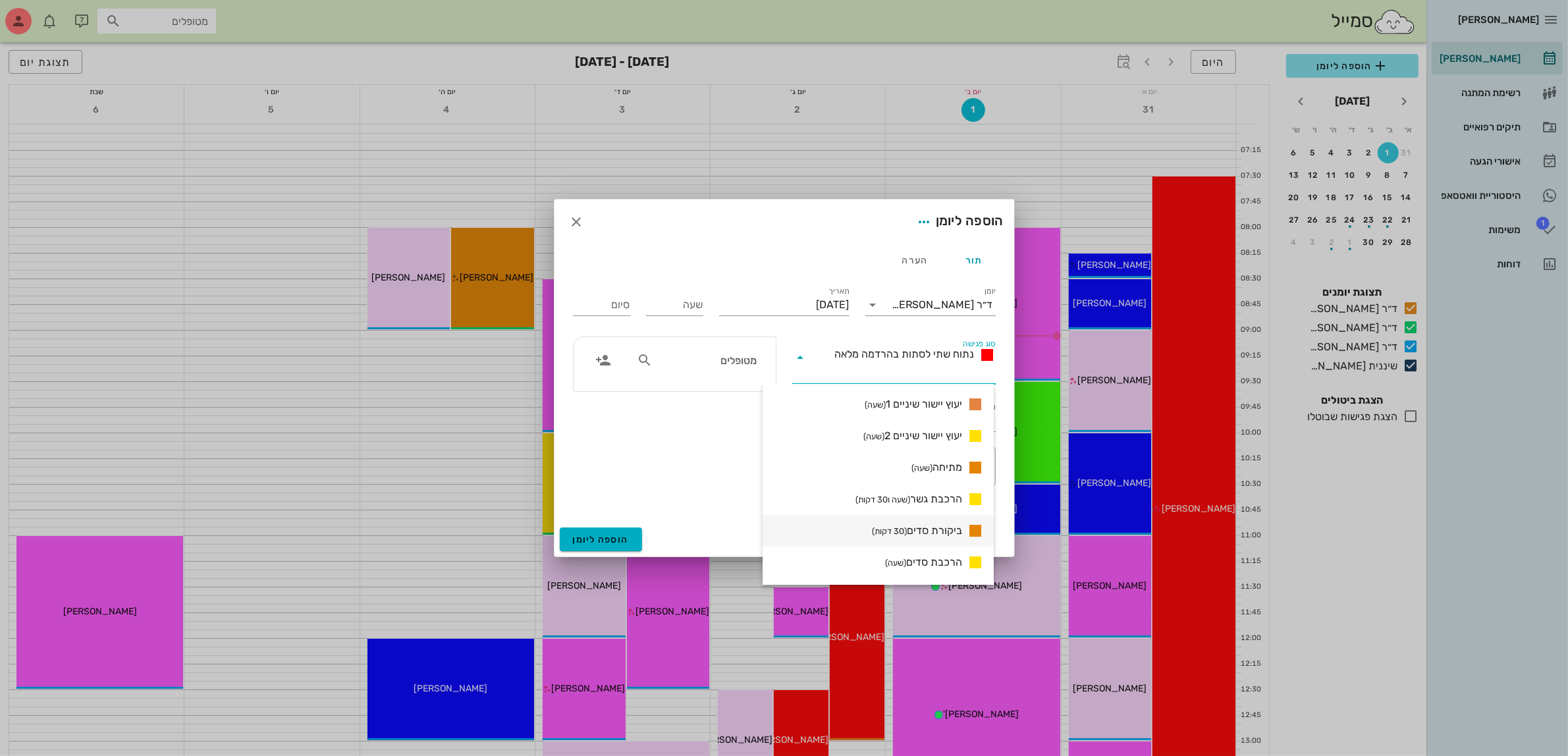
click at [939, 533] on span "ביקורת סדים (30 דקות)" at bounding box center [916, 530] width 90 height 12
type input "00:30"
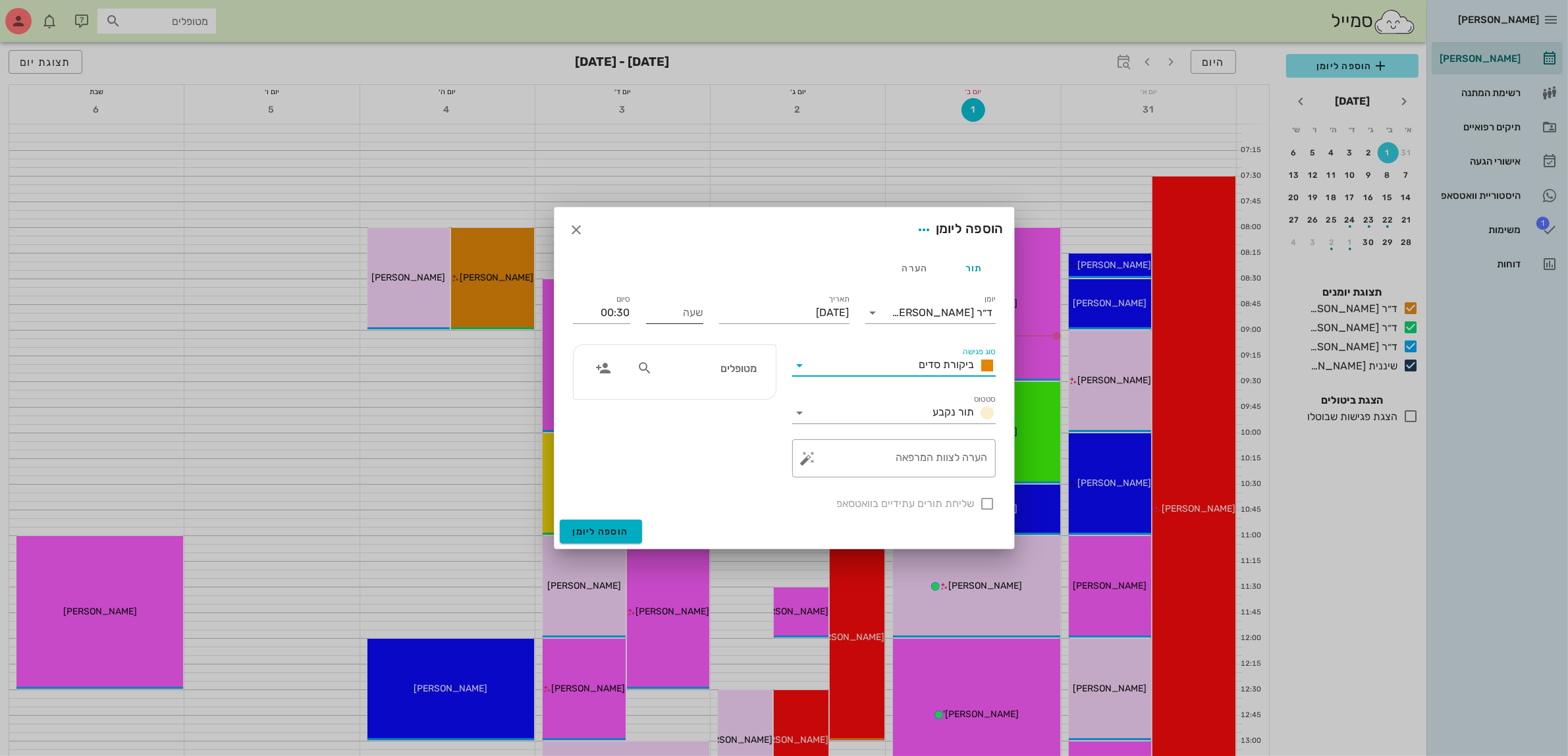
click at [686, 318] on input "שעה" at bounding box center [674, 312] width 57 height 21
type input "10:00"
click at [591, 304] on input "10:30" at bounding box center [601, 312] width 57 height 21
type input "1"
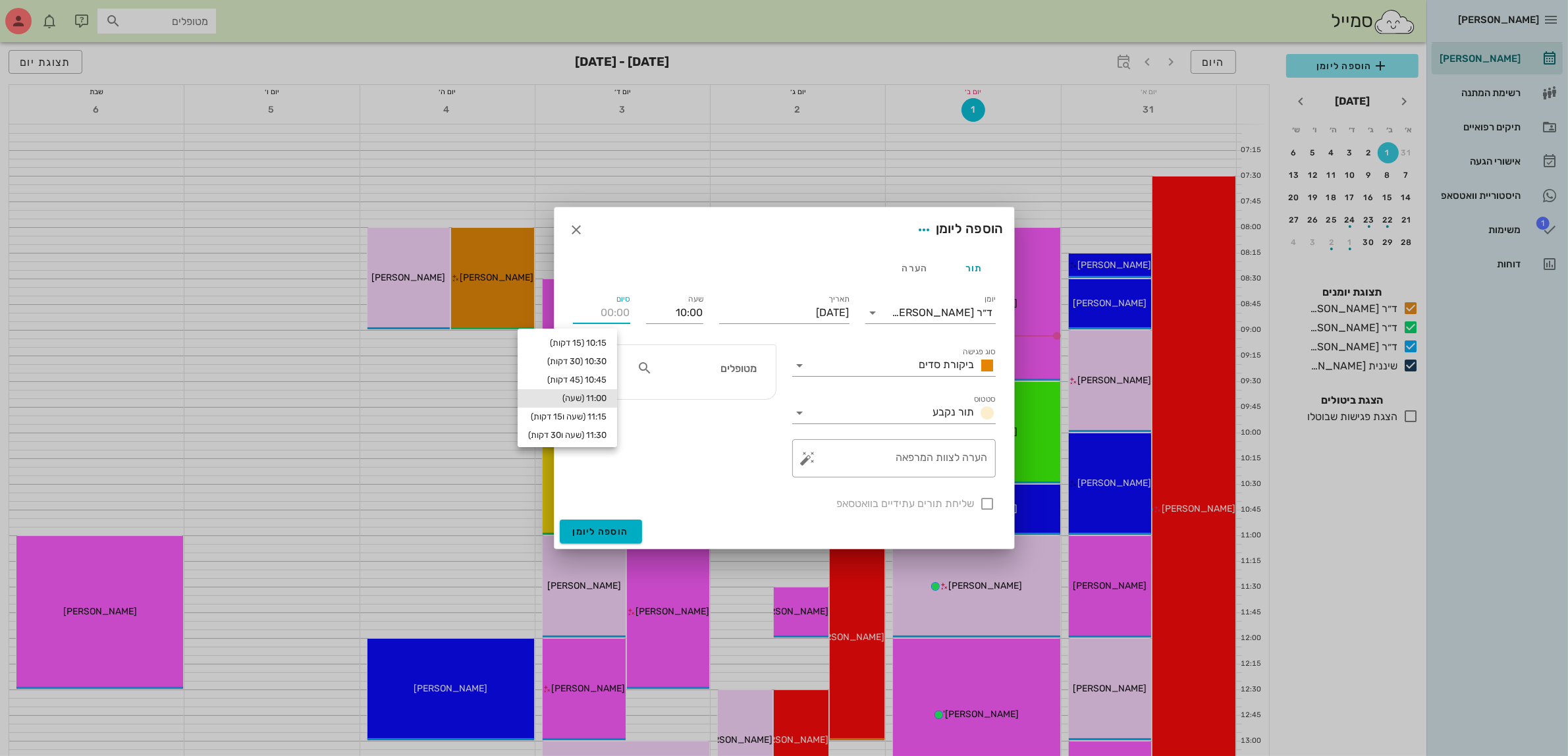
click at [604, 393] on div "11:00 (שעה)" at bounding box center [567, 398] width 79 height 11
type input "11:00"
click at [711, 376] on input "text" at bounding box center [705, 368] width 101 height 17
type input "[PERSON_NAME]"
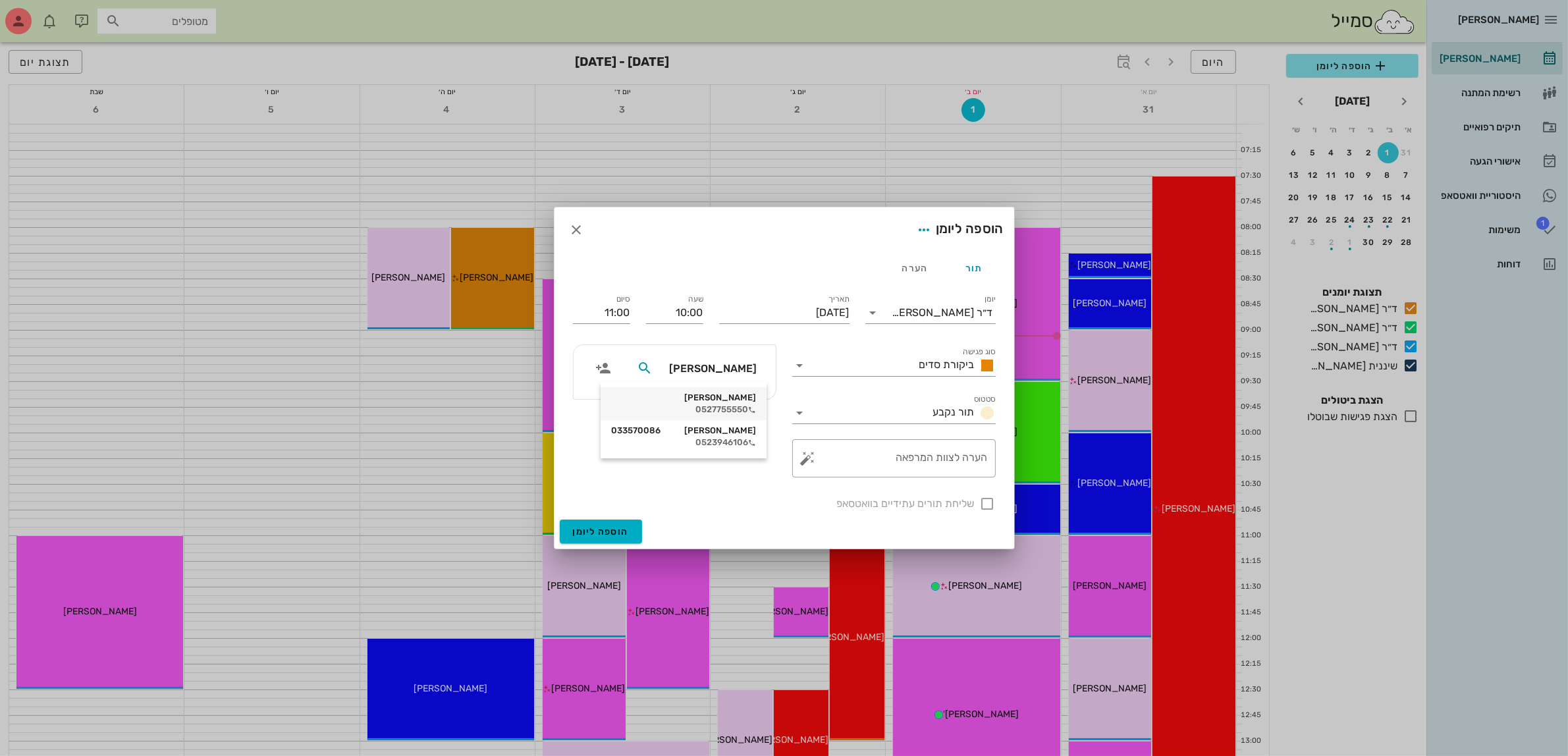
click at [745, 398] on div "[PERSON_NAME]" at bounding box center [683, 397] width 145 height 11
click at [798, 307] on input "[DATE]" at bounding box center [784, 312] width 130 height 21
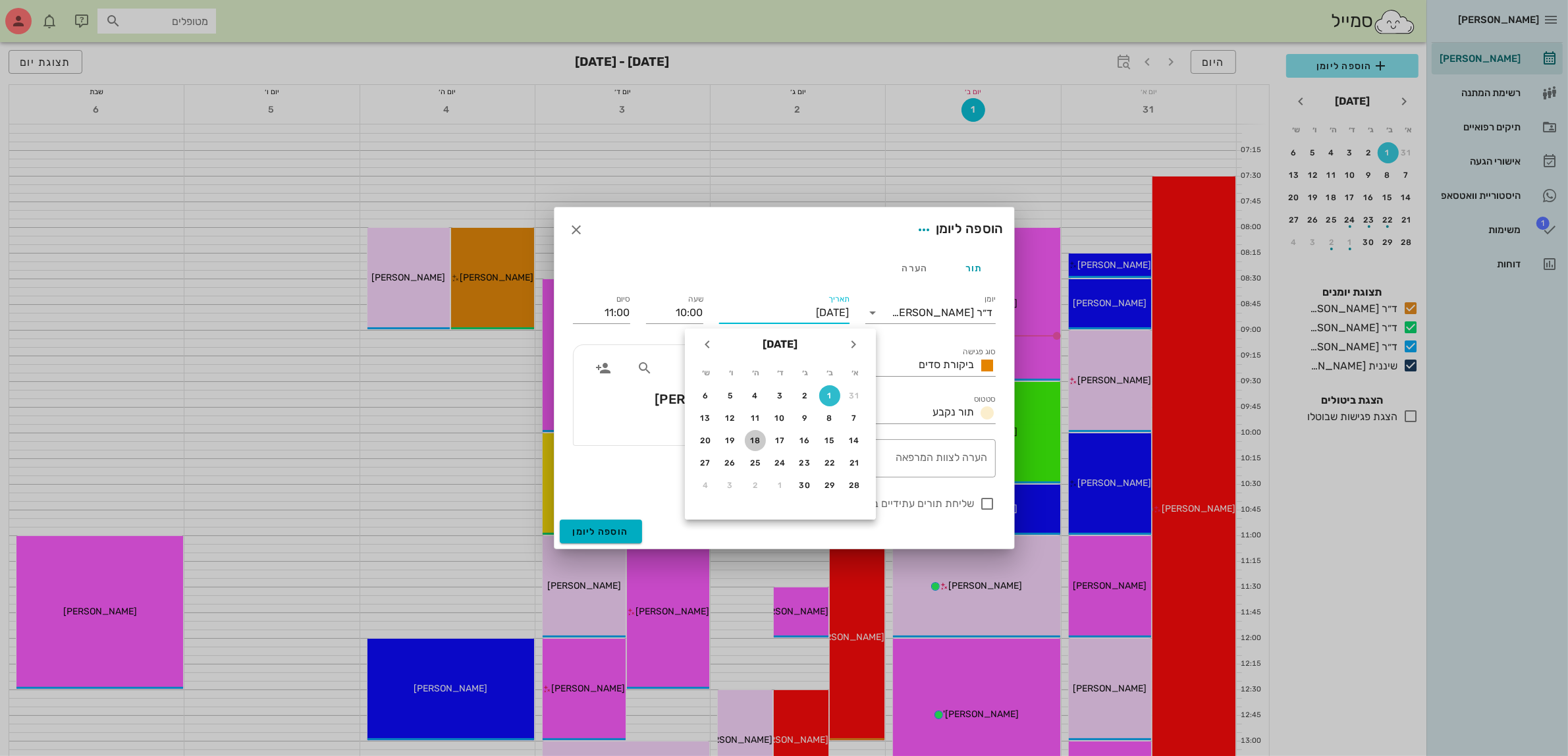
click at [755, 436] on div "18" at bounding box center [755, 441] width 21 height 9
type input "[DATE]"
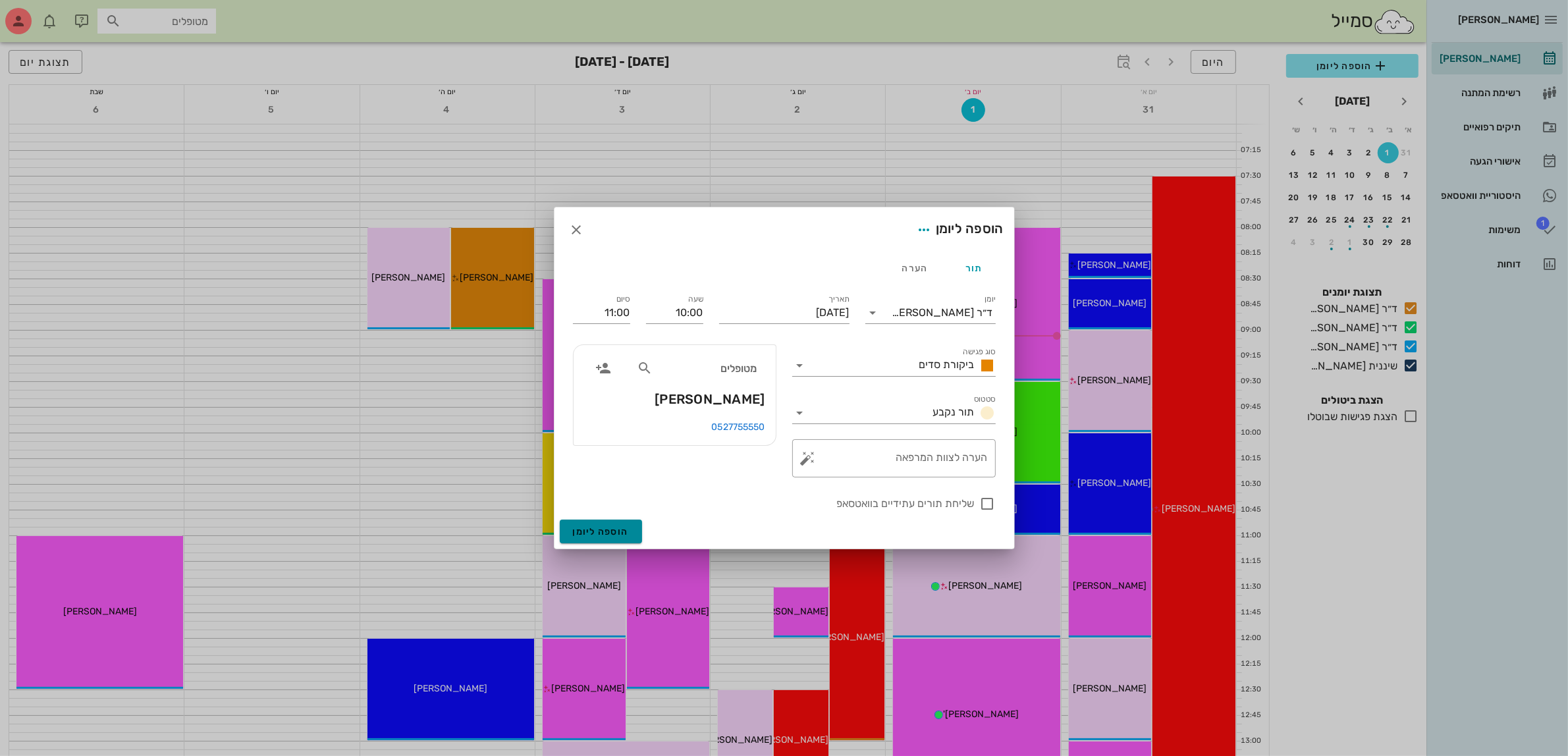
click at [597, 532] on span "הוספה ליומן" at bounding box center [601, 532] width 56 height 12
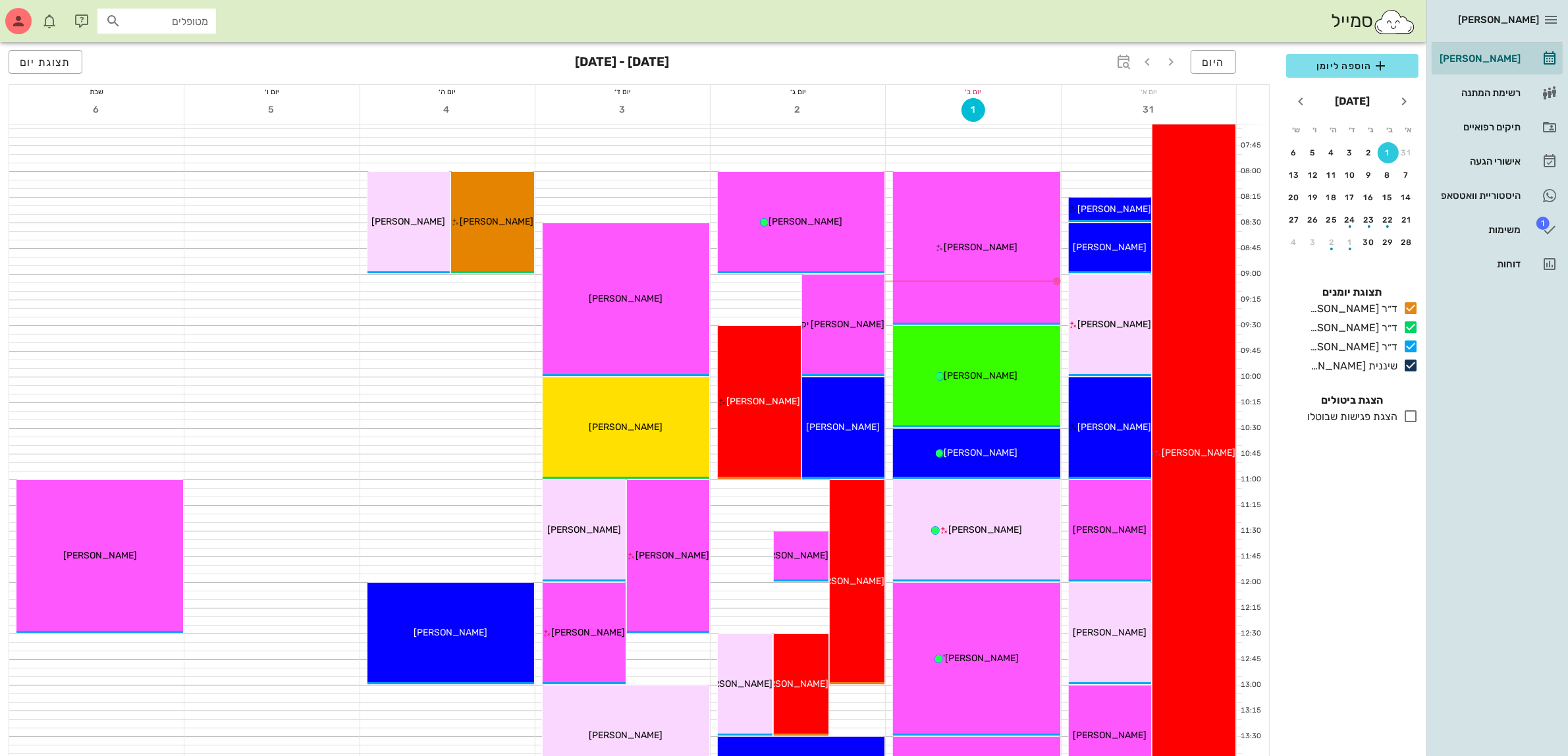
scroll to position [0, 0]
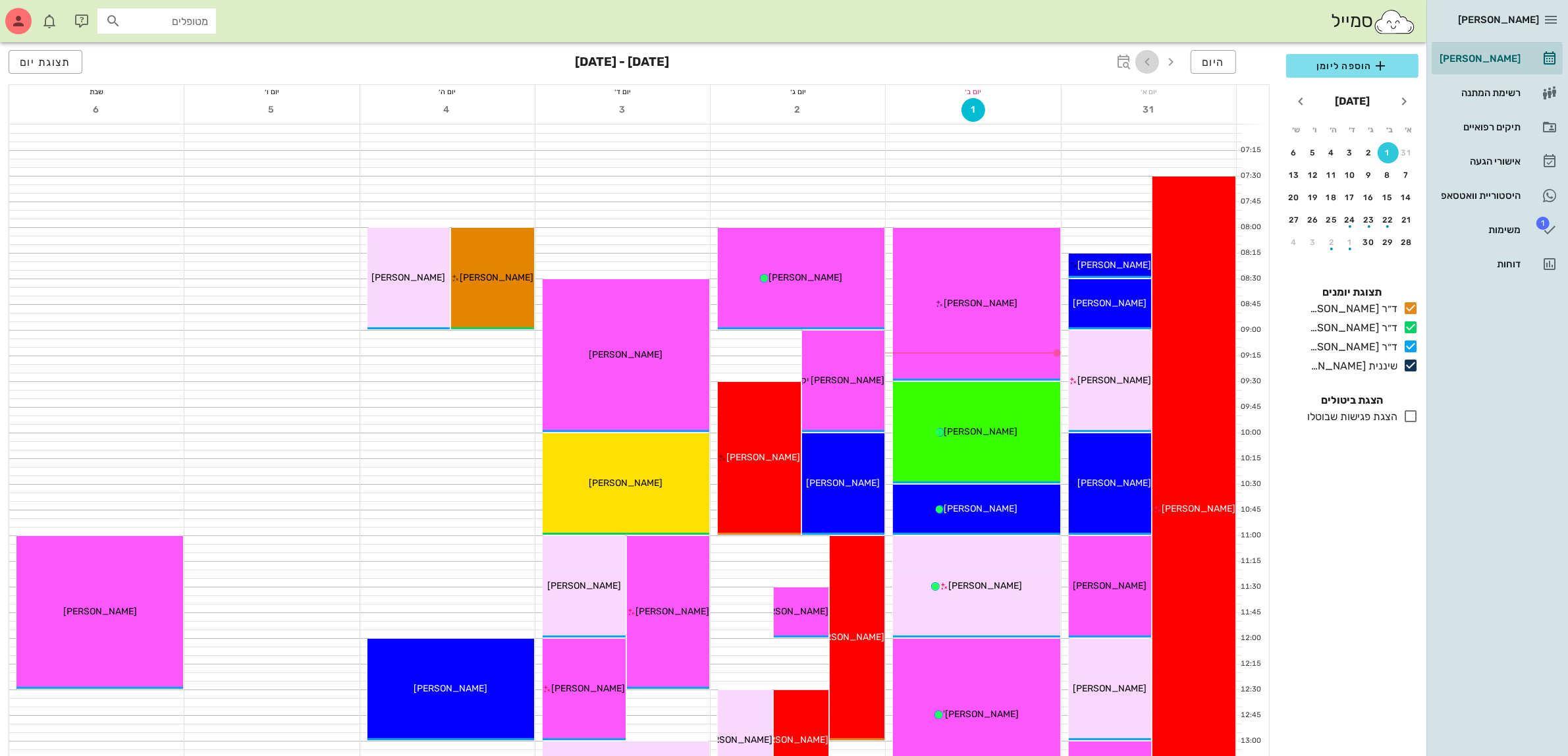
click at [1141, 65] on icon "button" at bounding box center [1147, 61] width 16 height 16
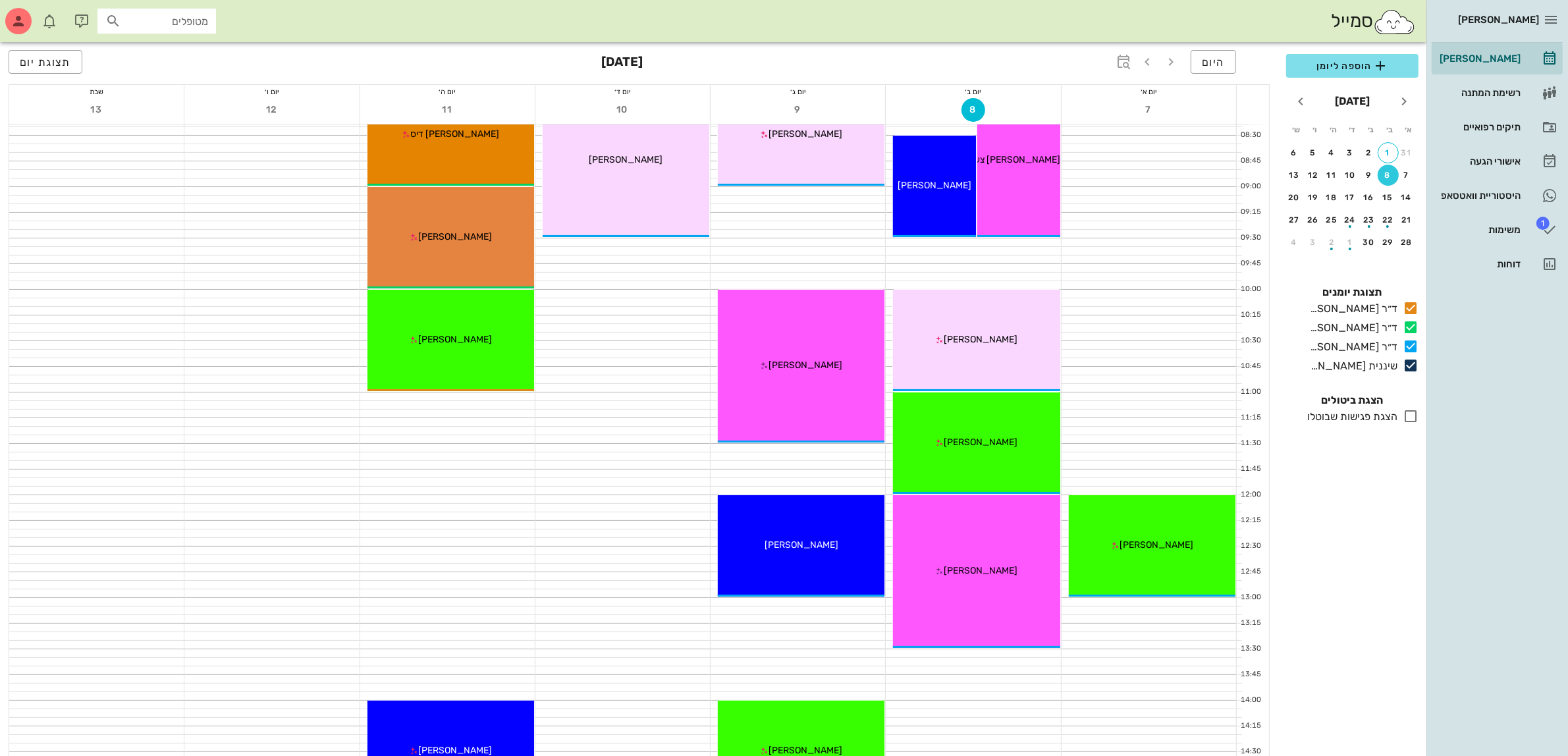
scroll to position [330, 0]
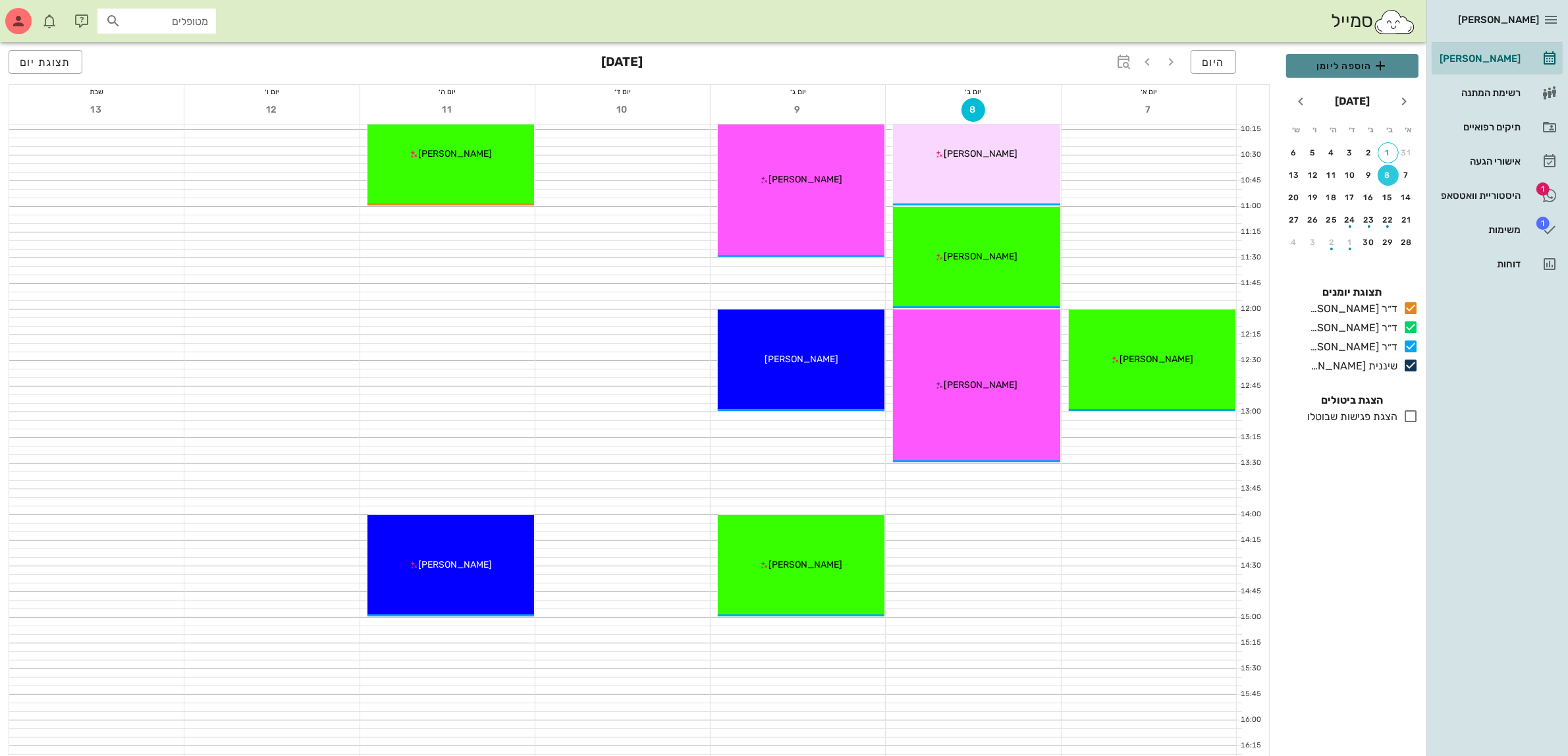
click at [1340, 70] on span "הוספה ליומן" at bounding box center [1352, 65] width 111 height 16
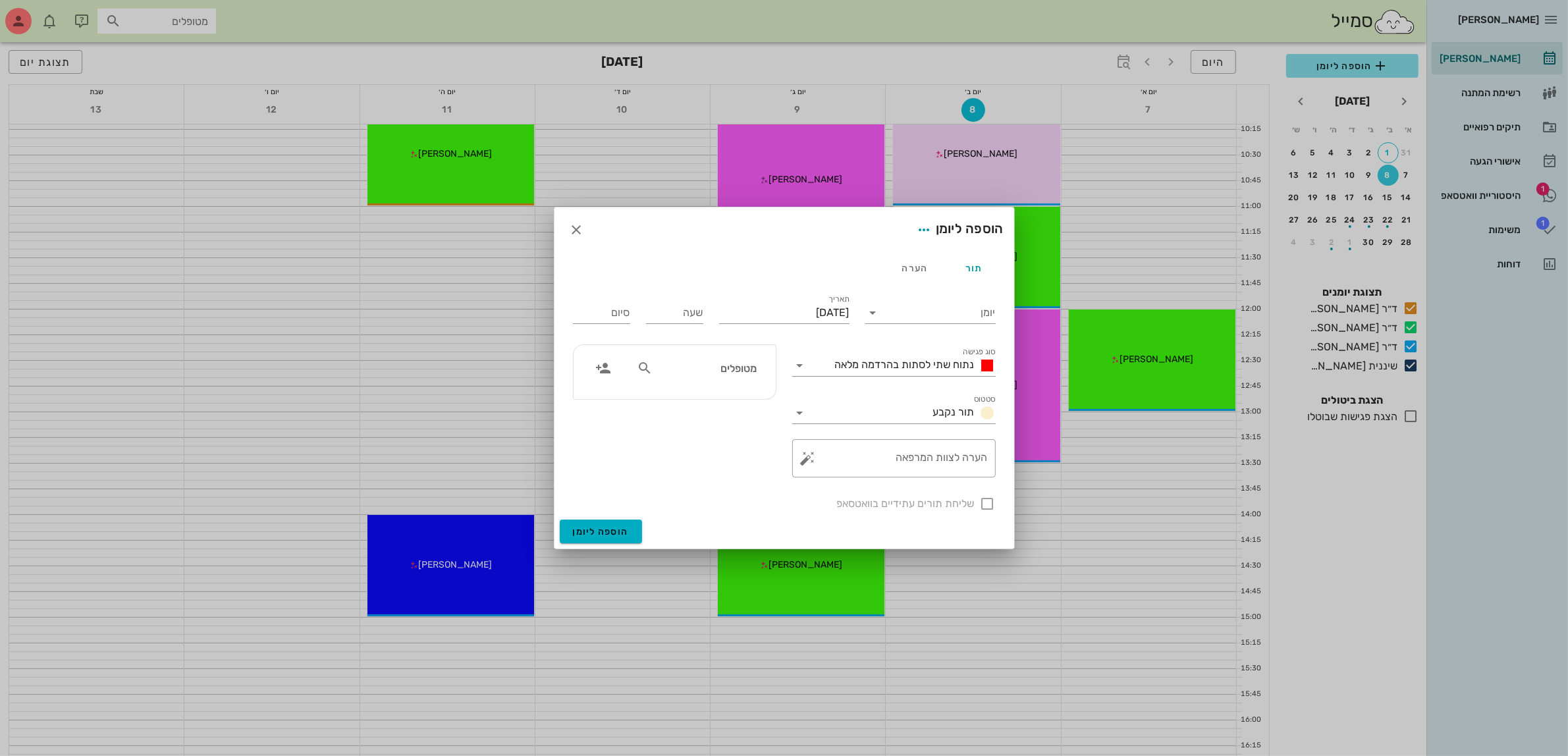
click at [706, 370] on input "מטופלים" at bounding box center [705, 368] width 101 height 17
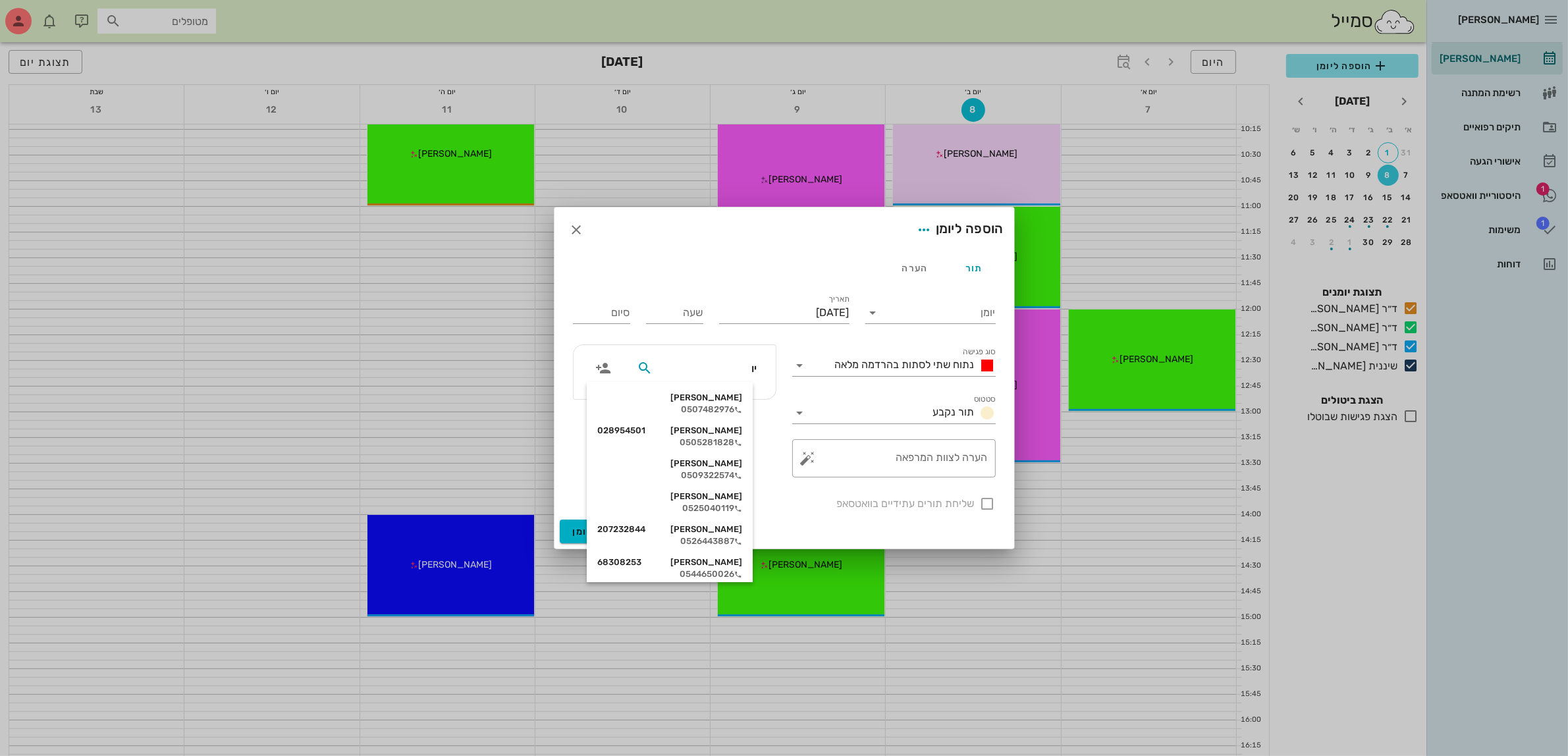
type input "[PERSON_NAME]"
click at [722, 407] on div "0507482976" at bounding box center [673, 409] width 145 height 11
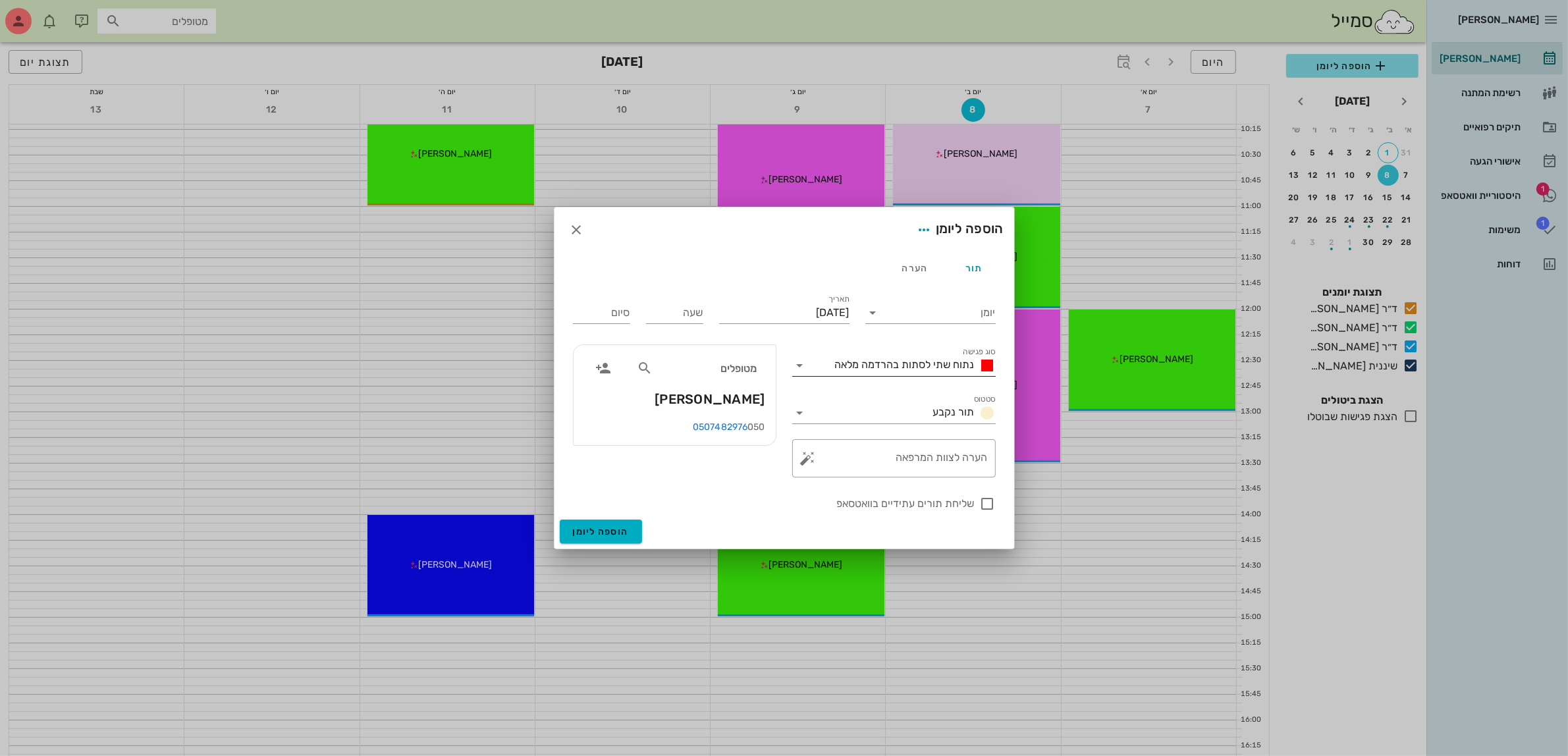
click at [893, 364] on span "נתוח שתי לסתות בהרדמה מלאה" at bounding box center [905, 364] width 140 height 12
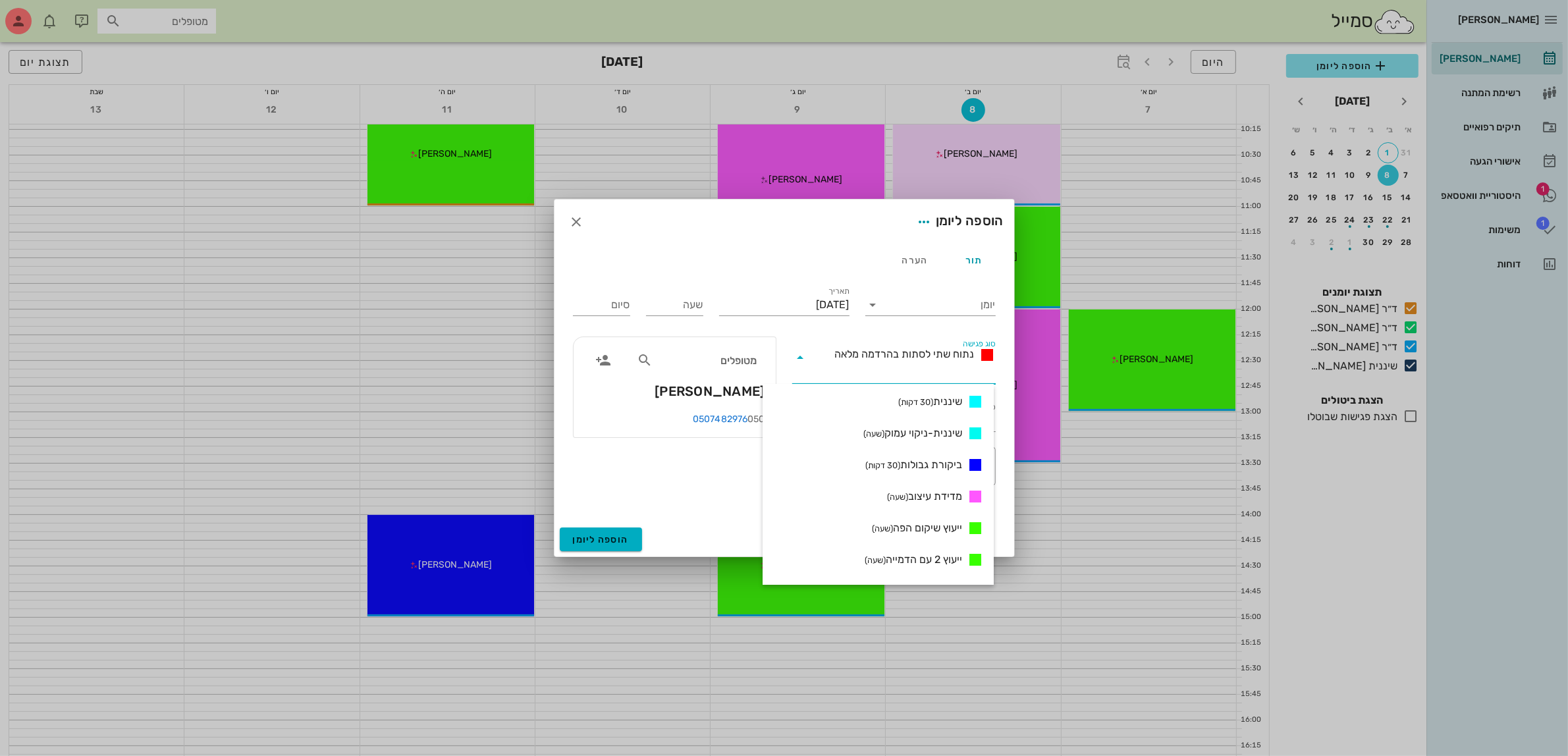
scroll to position [658, 0]
click at [909, 498] on div "ייעוץ שיקום הפה (שעה)" at bounding box center [925, 506] width 117 height 17
type input "01:00"
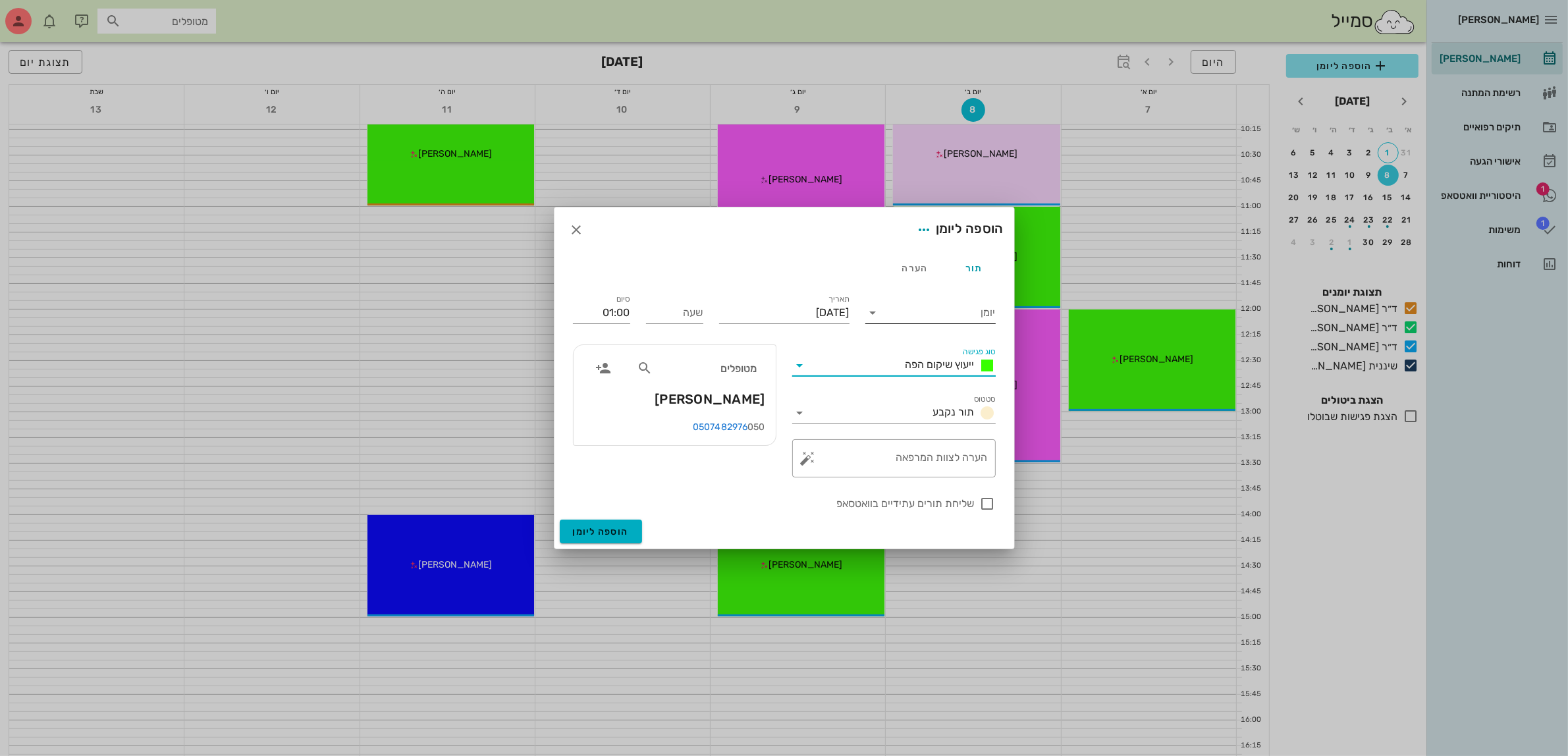
click at [917, 314] on input "יומן" at bounding box center [939, 312] width 112 height 21
click at [912, 386] on div "ד״ר [PERSON_NAME]" at bounding box center [934, 386] width 117 height 12
click at [807, 311] on input "[DATE]" at bounding box center [784, 312] width 130 height 21
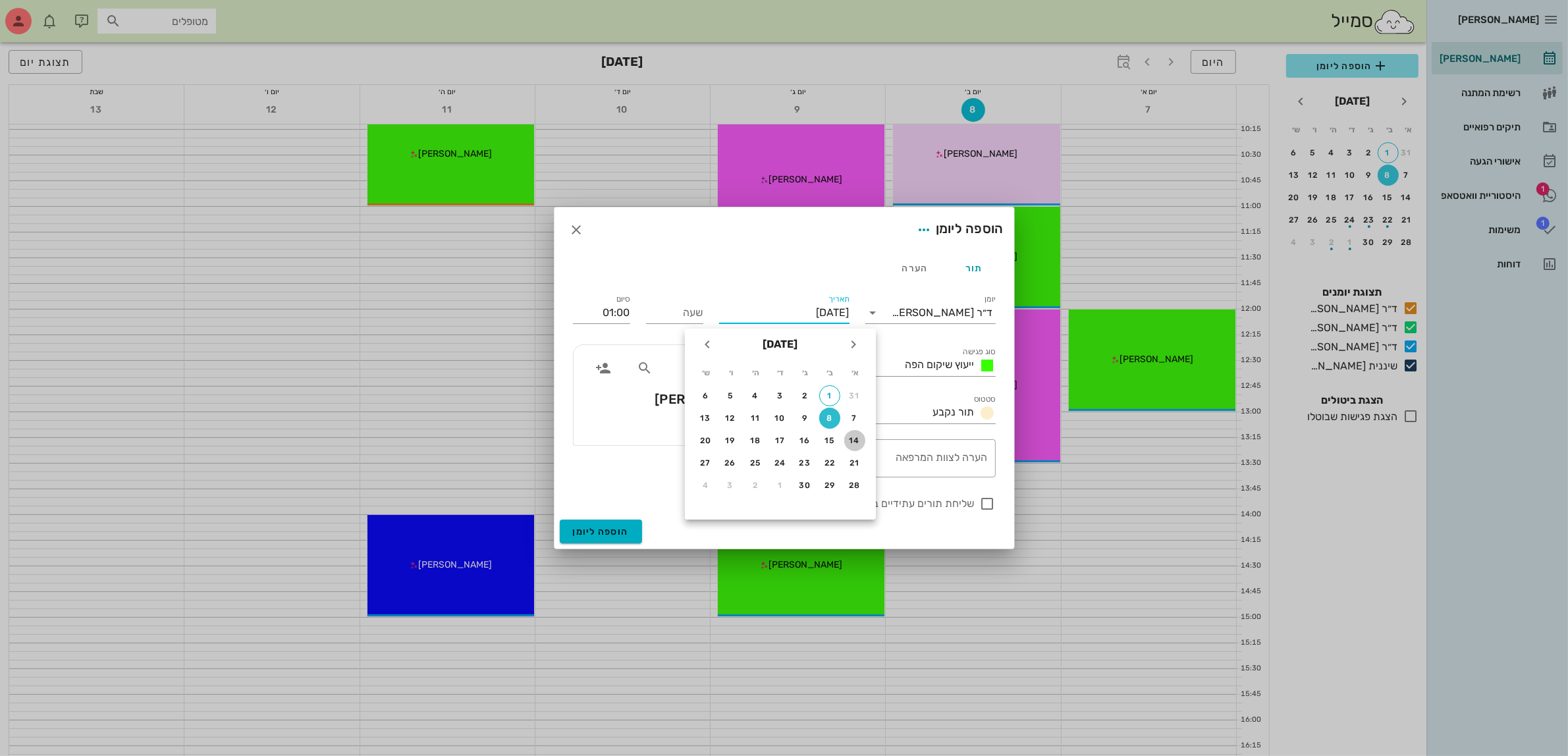
click at [856, 440] on div "14" at bounding box center [854, 441] width 21 height 9
type input "[DATE]"
click at [689, 314] on input "שעה" at bounding box center [674, 312] width 57 height 21
type input "14:00"
type input "15:00"
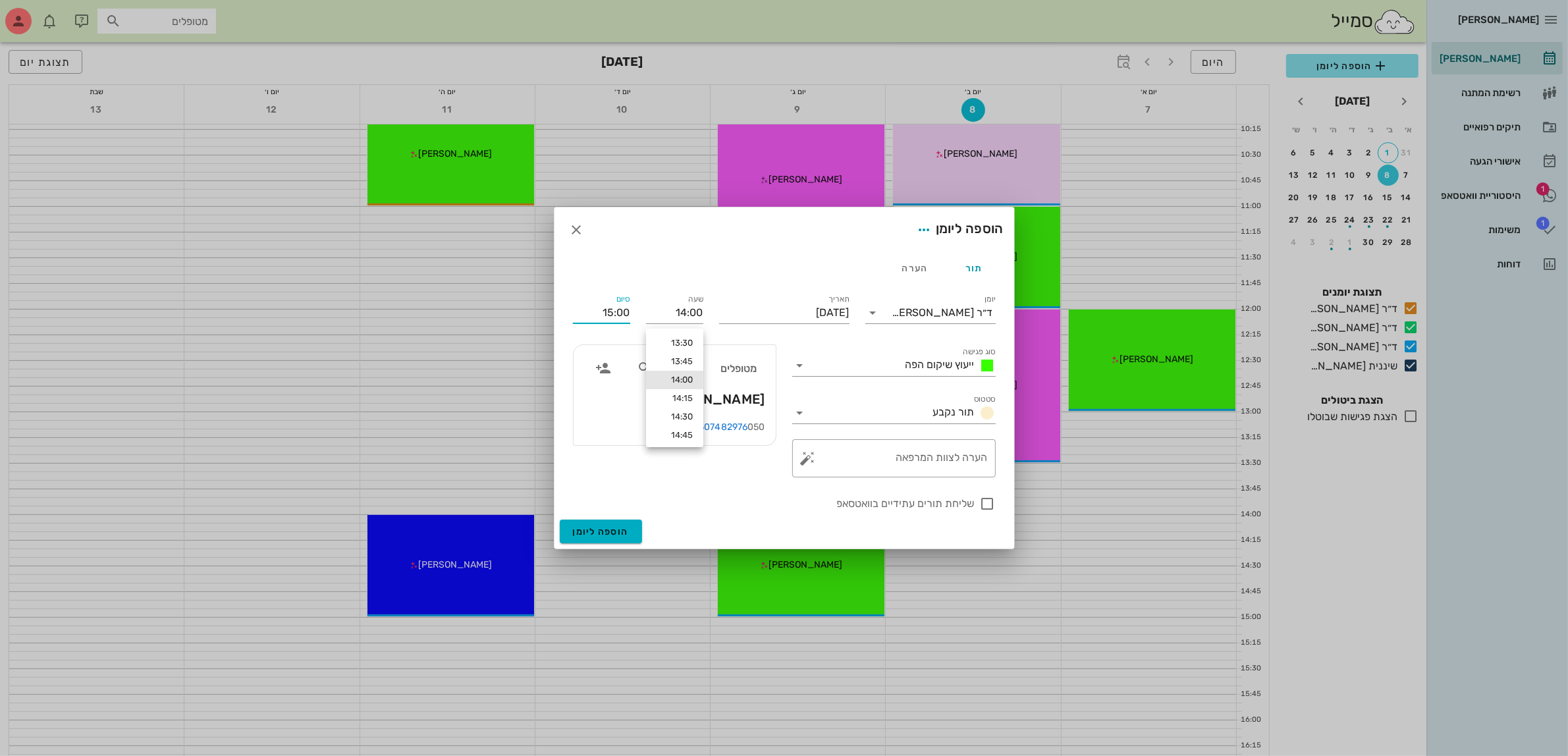
click at [609, 317] on input "15:00" at bounding box center [601, 312] width 57 height 21
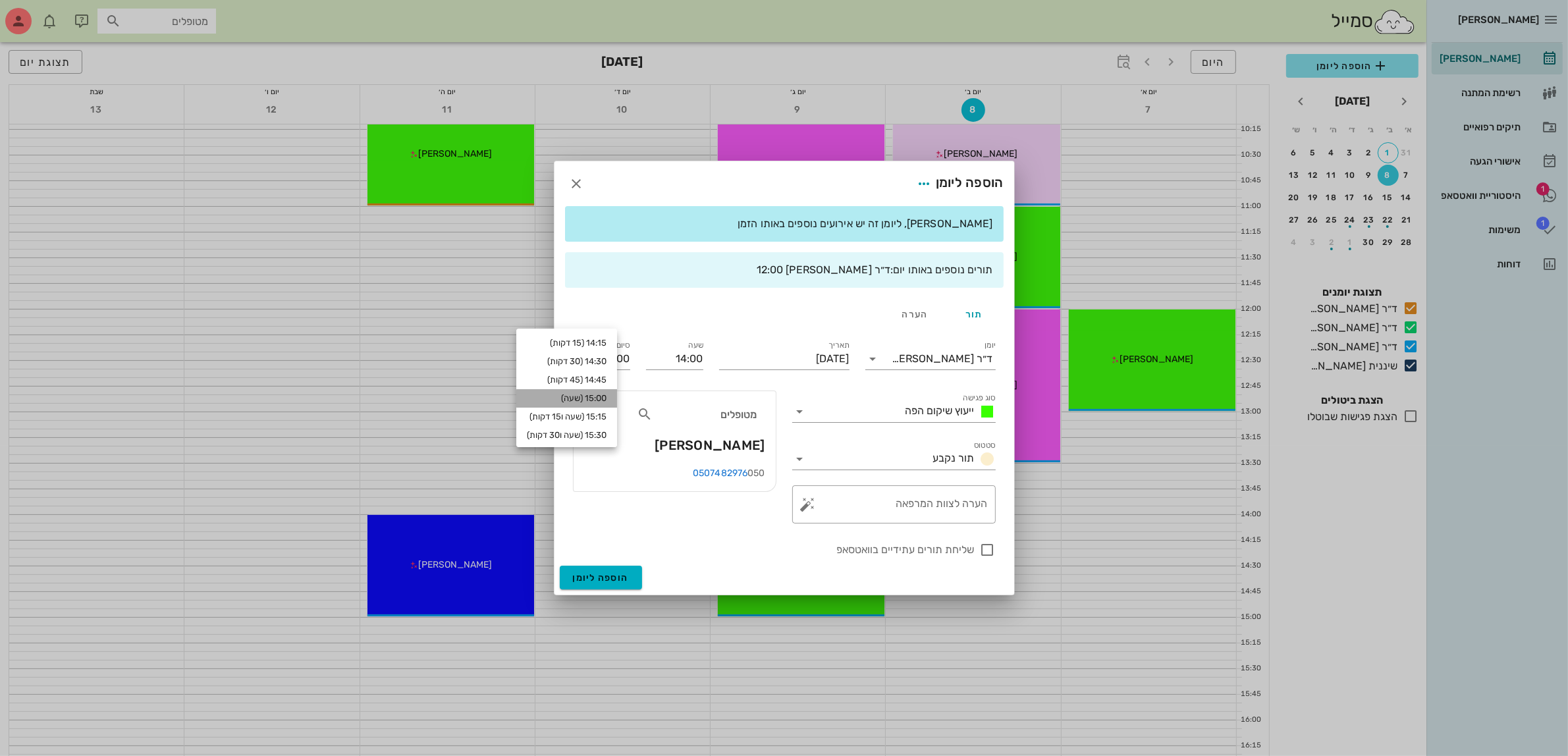
click at [603, 398] on div "15:00 (שעה)" at bounding box center [566, 398] width 79 height 11
type input "15:00"
click at [992, 550] on div at bounding box center [988, 550] width 22 height 22
checkbox input "true"
click at [596, 578] on span "הוספה ליומן" at bounding box center [601, 578] width 56 height 12
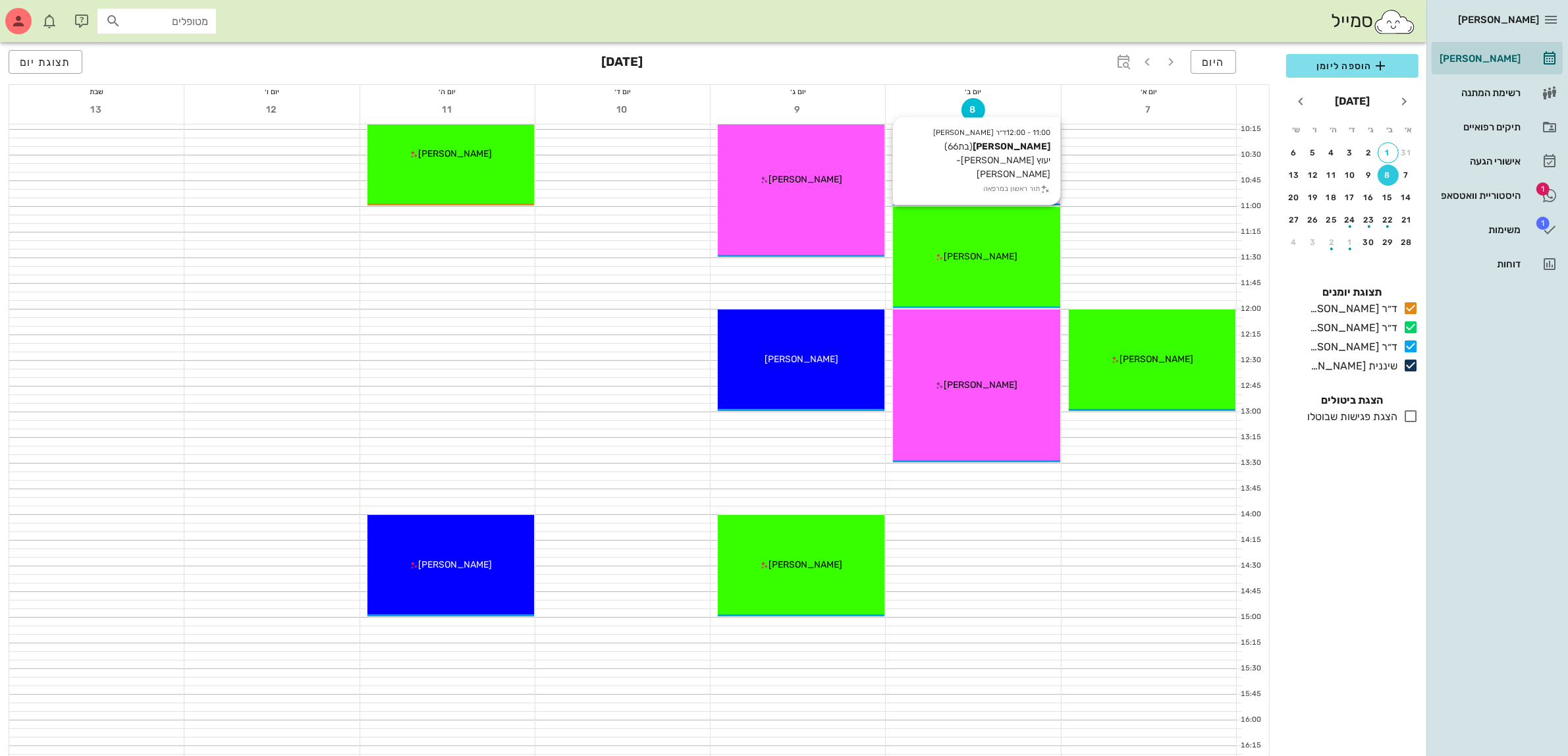
scroll to position [247, 0]
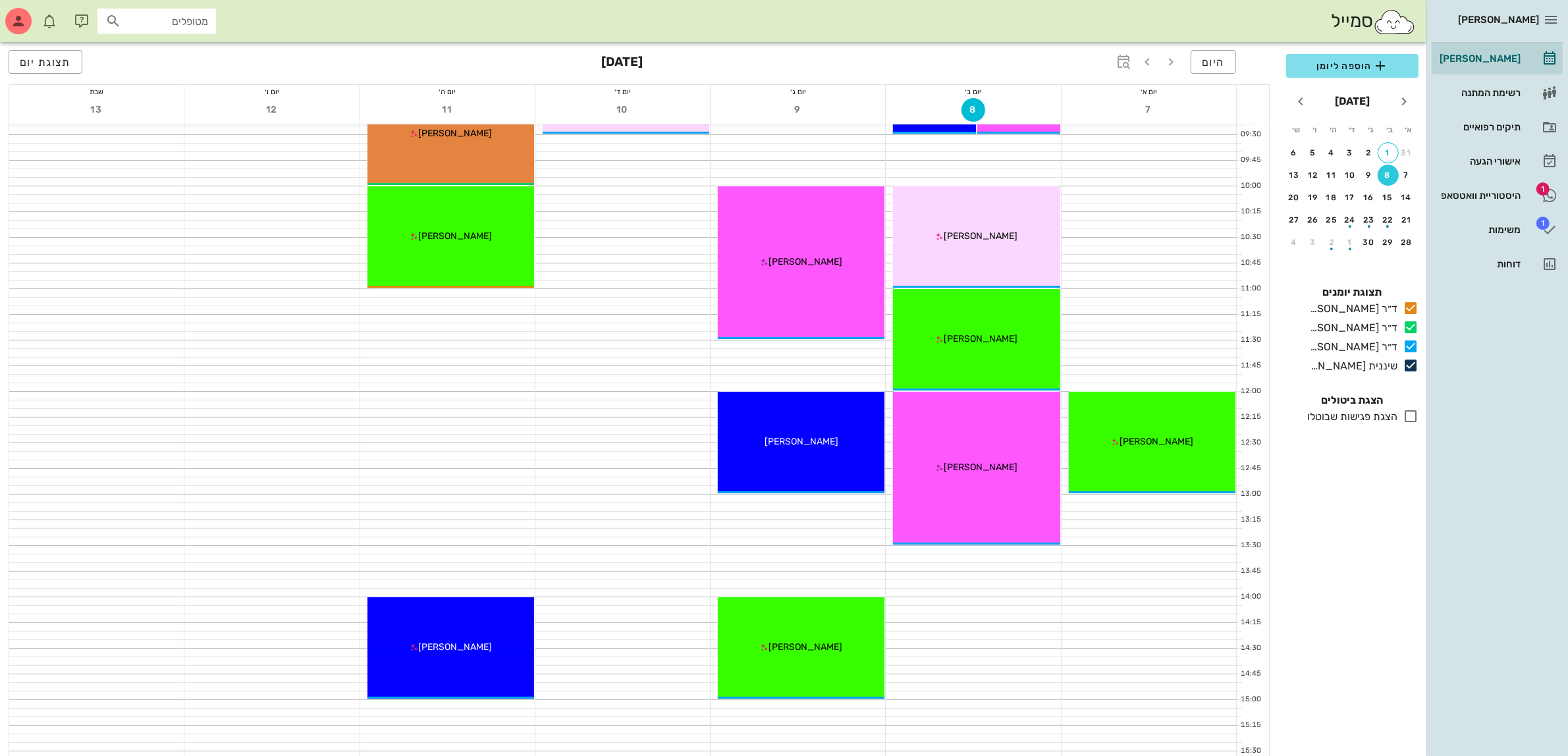
click at [874, 67] on div "היום [DATE] תצוגת יום" at bounding box center [638, 63] width 1261 height 42
click at [1205, 66] on span "היום" at bounding box center [1214, 62] width 23 height 12
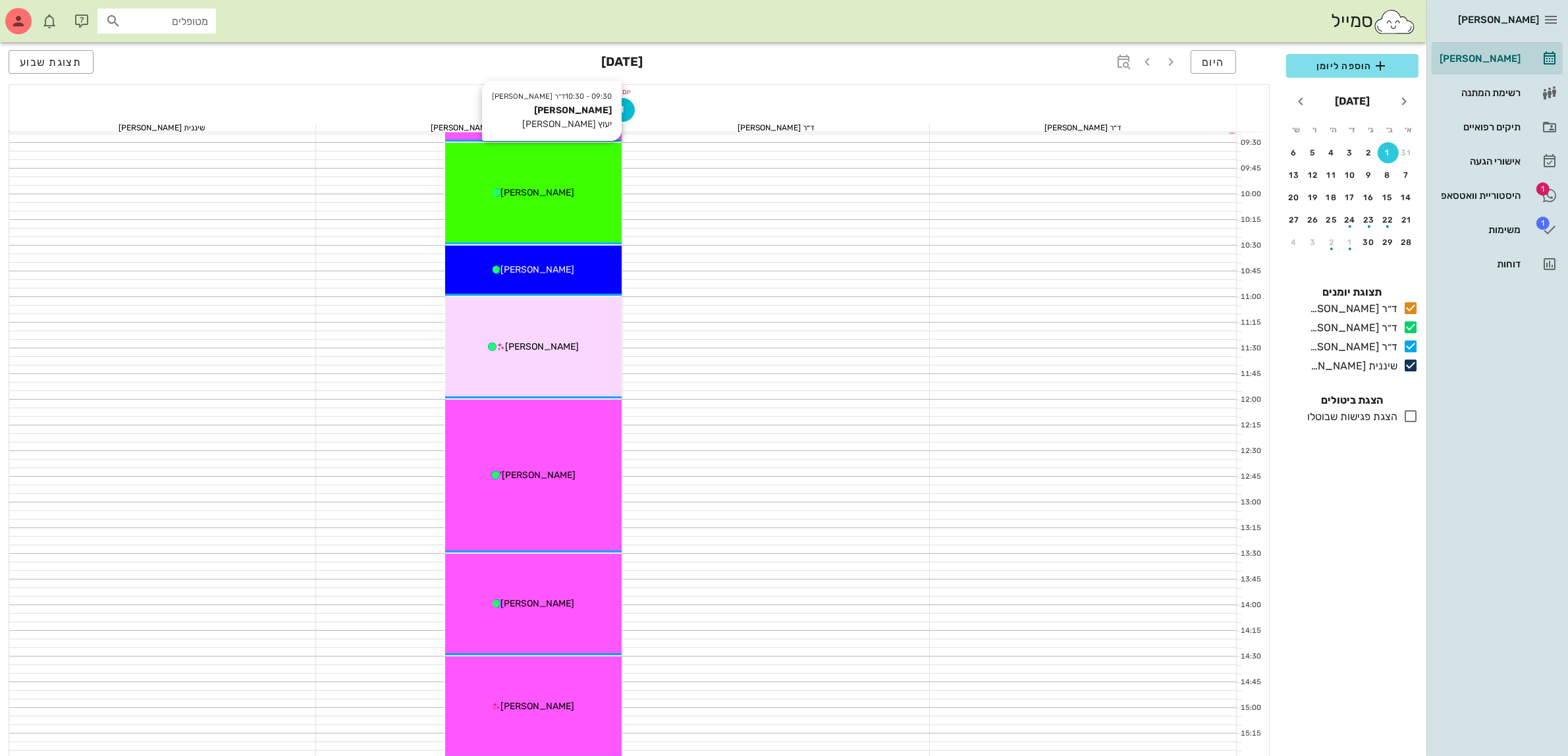
click at [554, 193] on span "[PERSON_NAME]" at bounding box center [537, 193] width 74 height 12
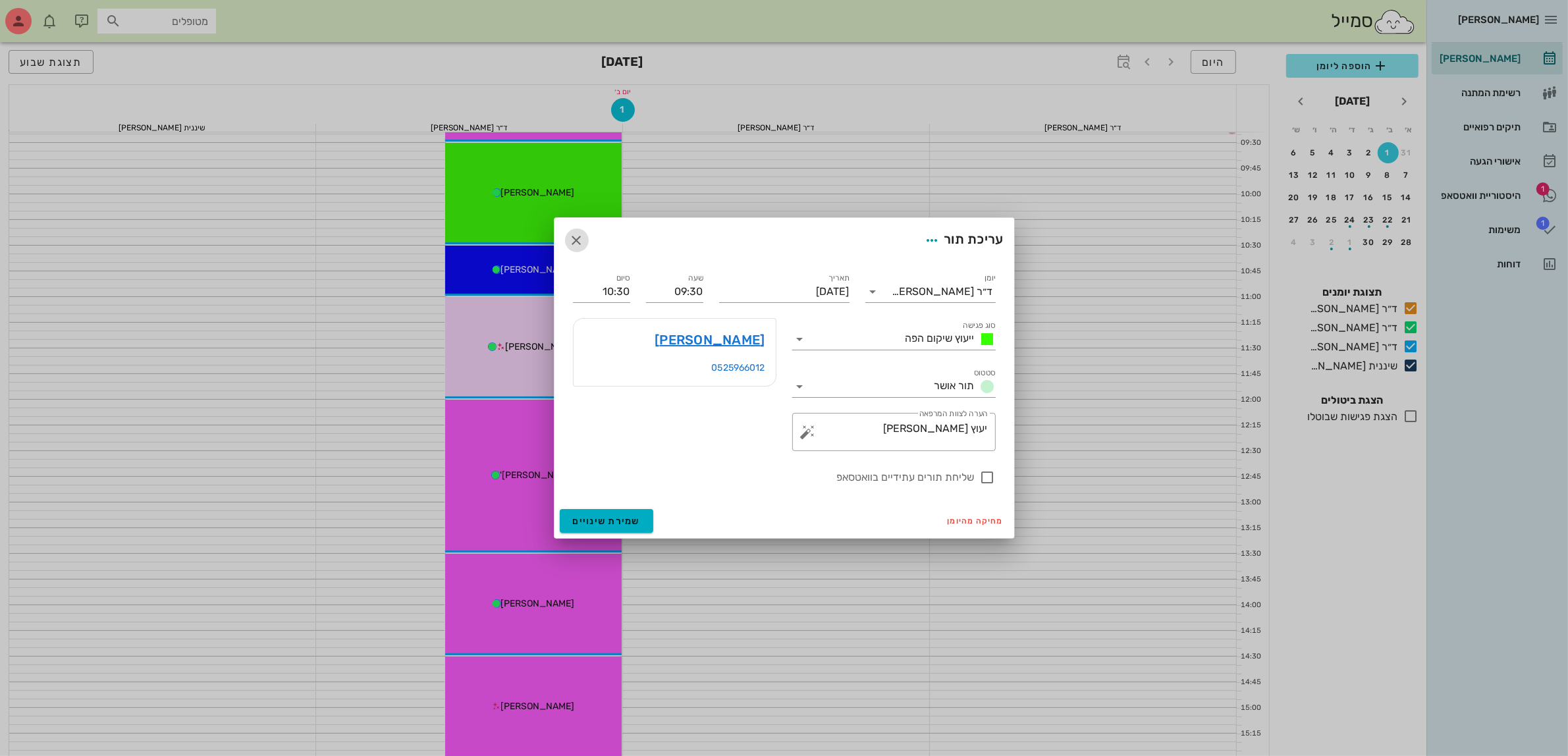
click at [583, 236] on icon "button" at bounding box center [576, 240] width 16 height 16
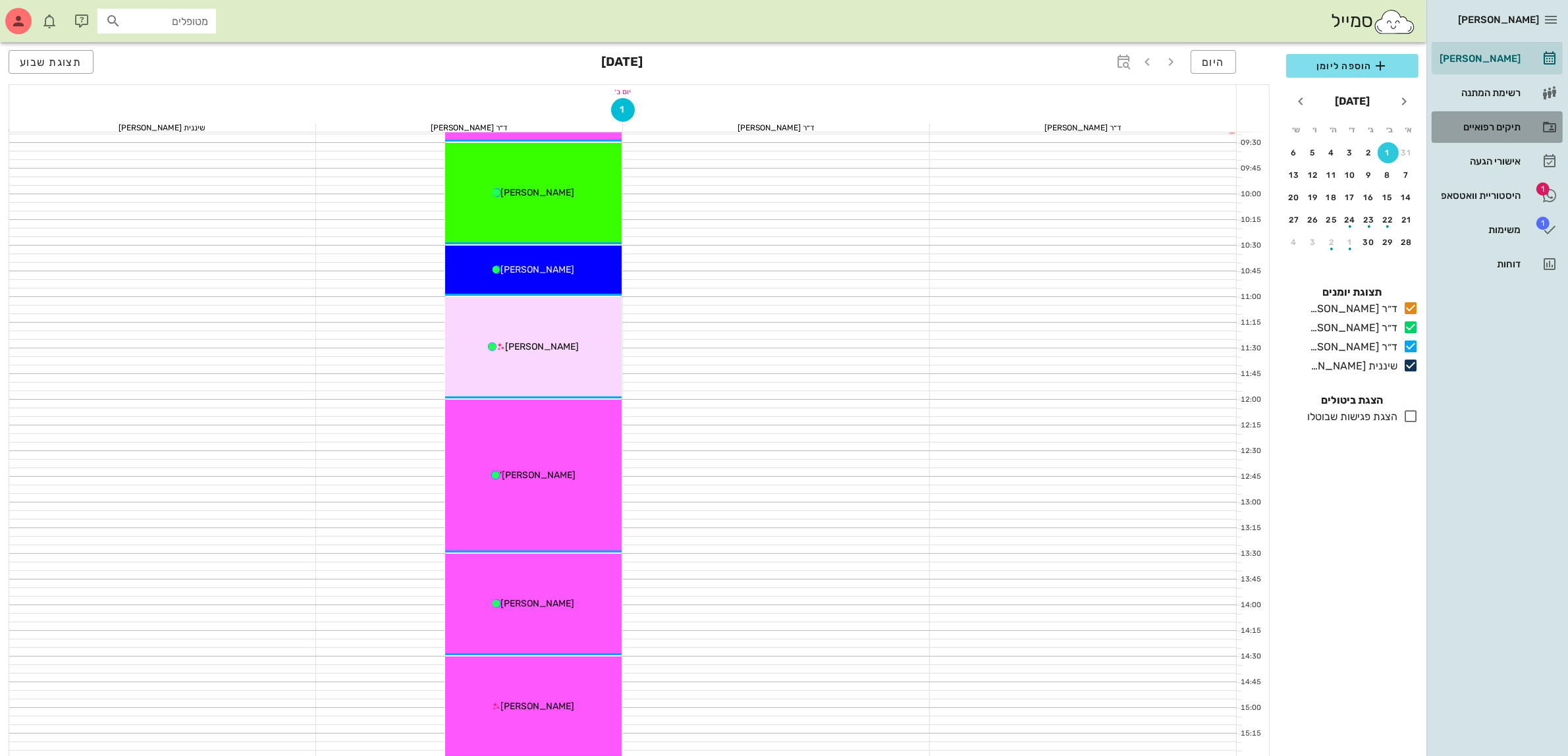
click at [1484, 124] on div "תיקים רפואיים" at bounding box center [1479, 127] width 84 height 11
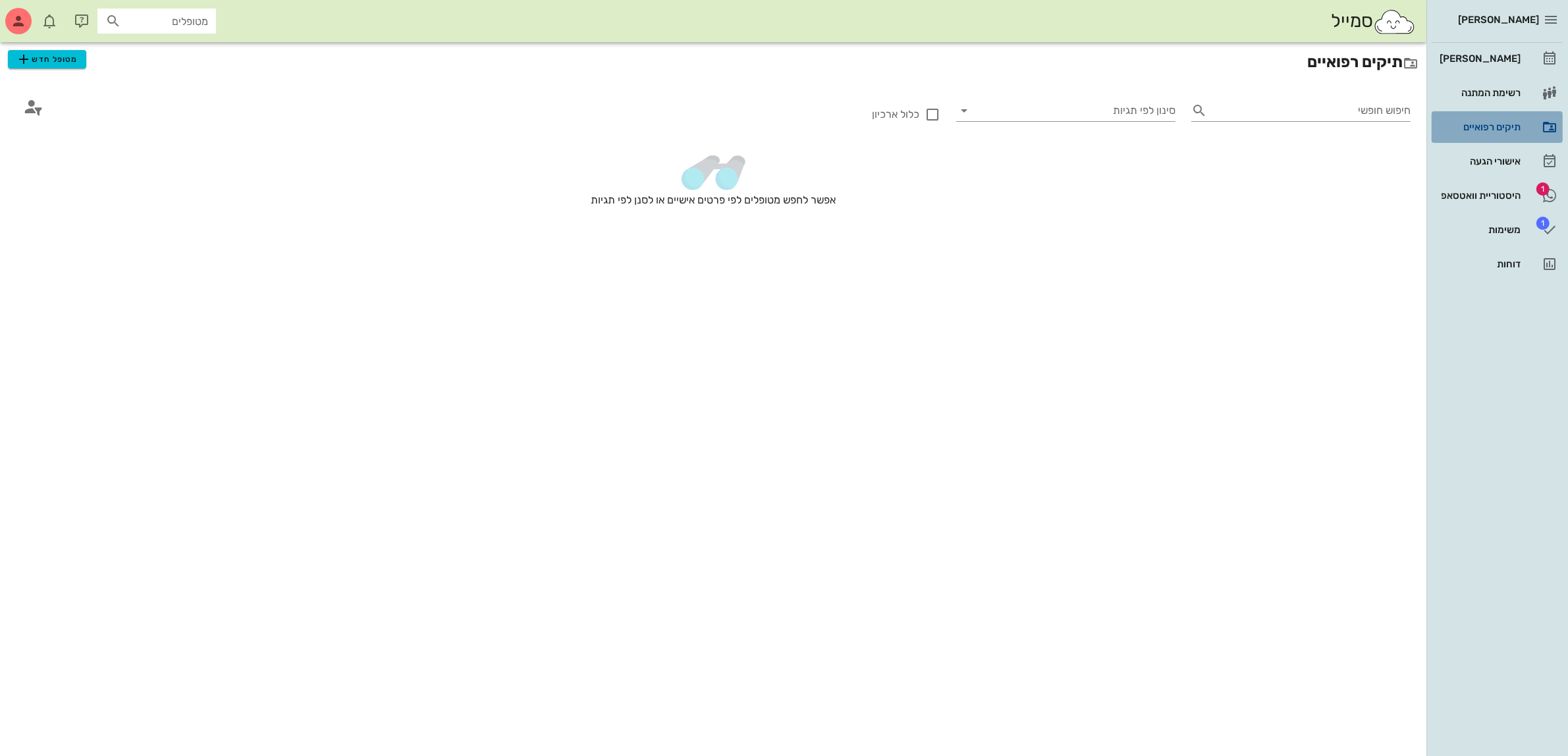
click at [1476, 127] on div "תיקים רפואיים" at bounding box center [1479, 127] width 84 height 11
click at [1359, 105] on input "חיפוש חופשי" at bounding box center [1311, 110] width 198 height 21
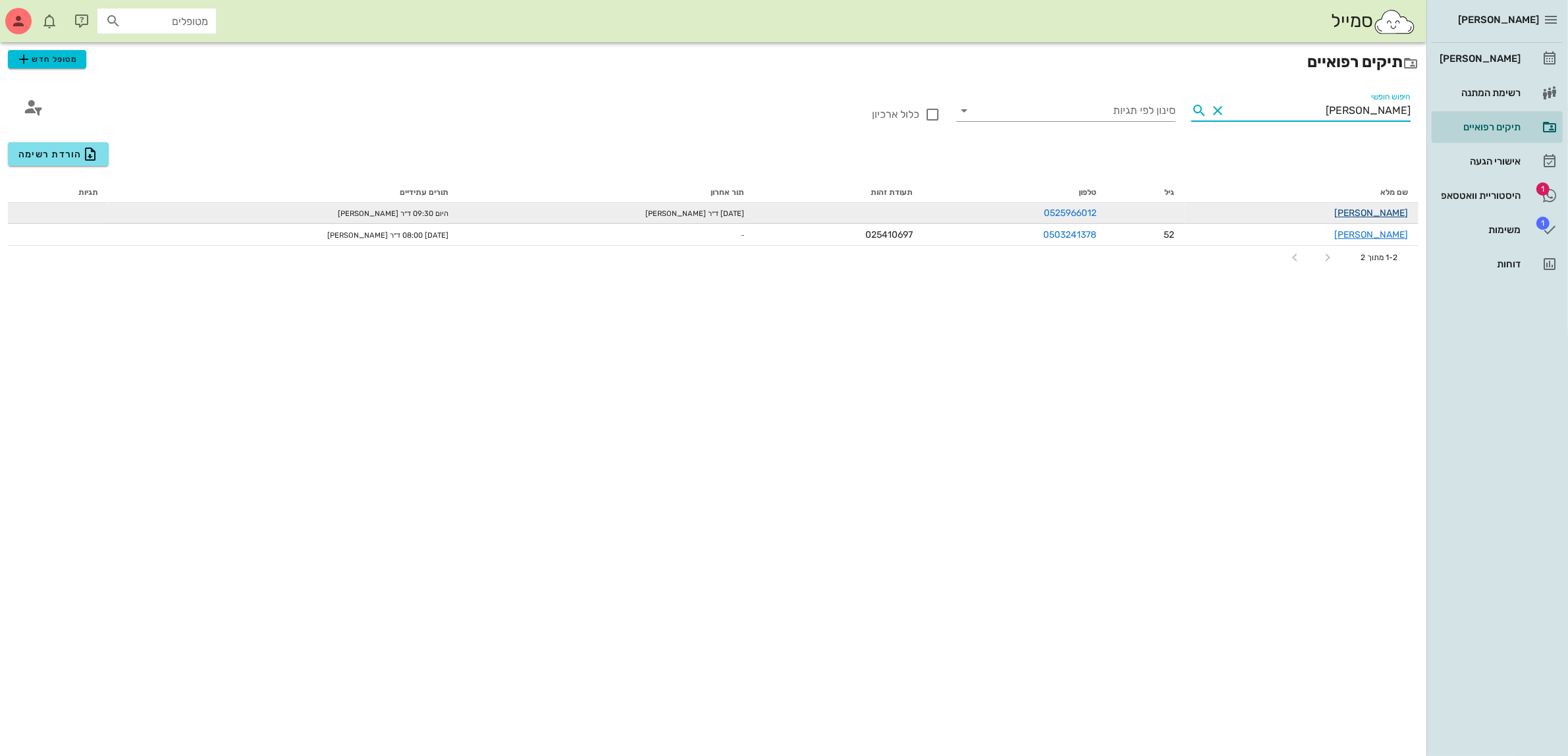
type input "[PERSON_NAME]"
click at [1367, 208] on link "[PERSON_NAME]" at bounding box center [1370, 214] width 74 height 12
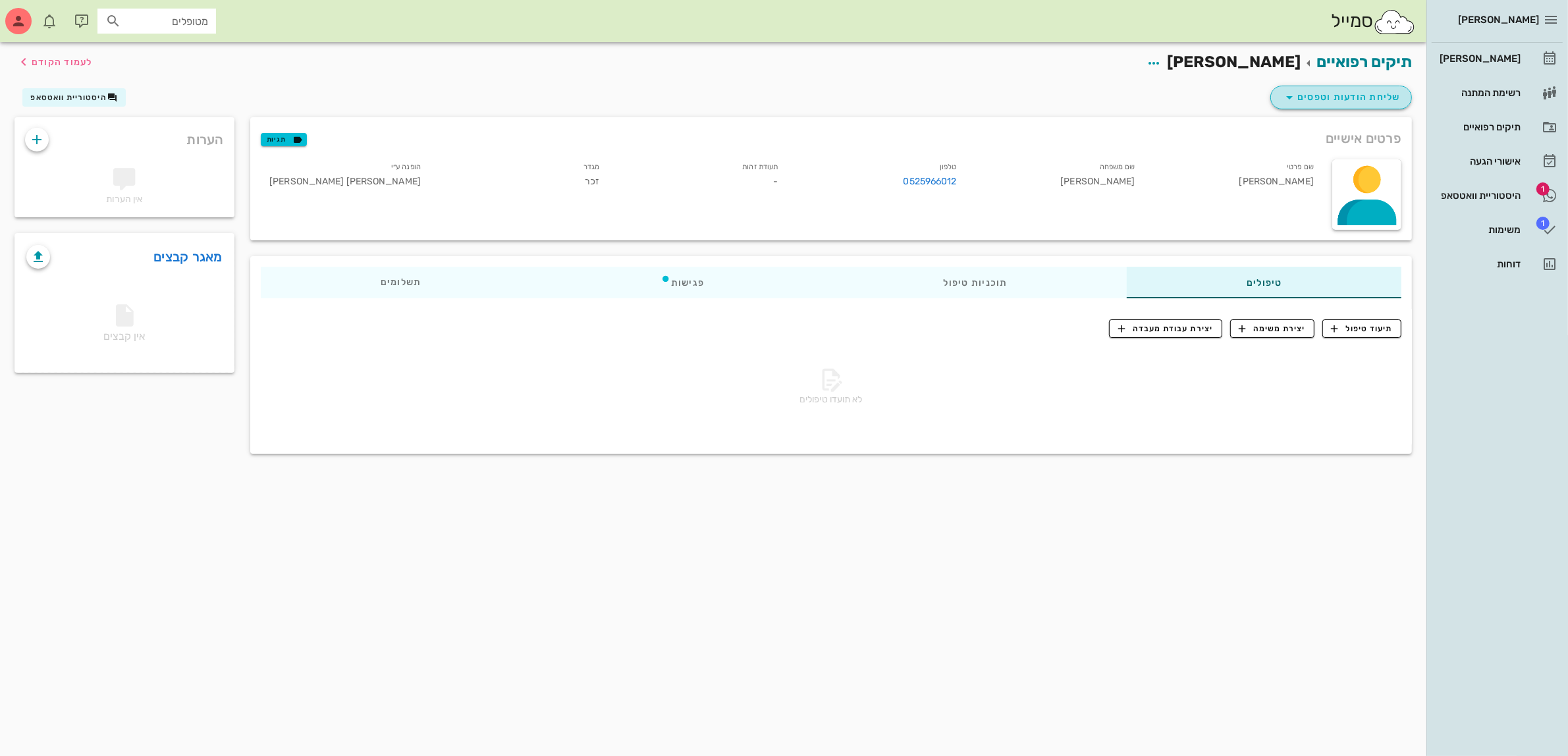
click at [1329, 96] on span "שליחת הודעות וטפסים" at bounding box center [1341, 97] width 119 height 16
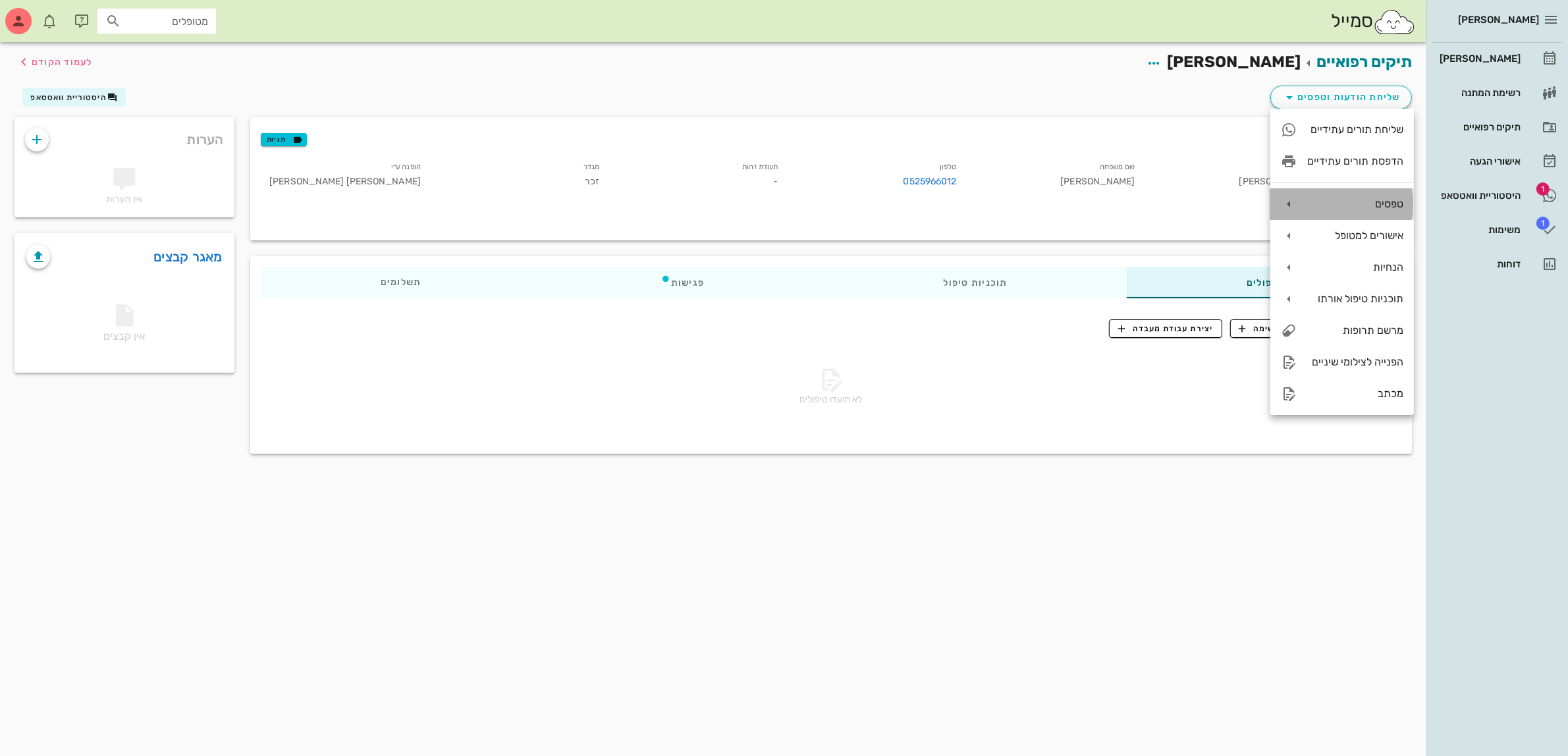
click at [1360, 199] on div "טפסים" at bounding box center [1355, 204] width 96 height 12
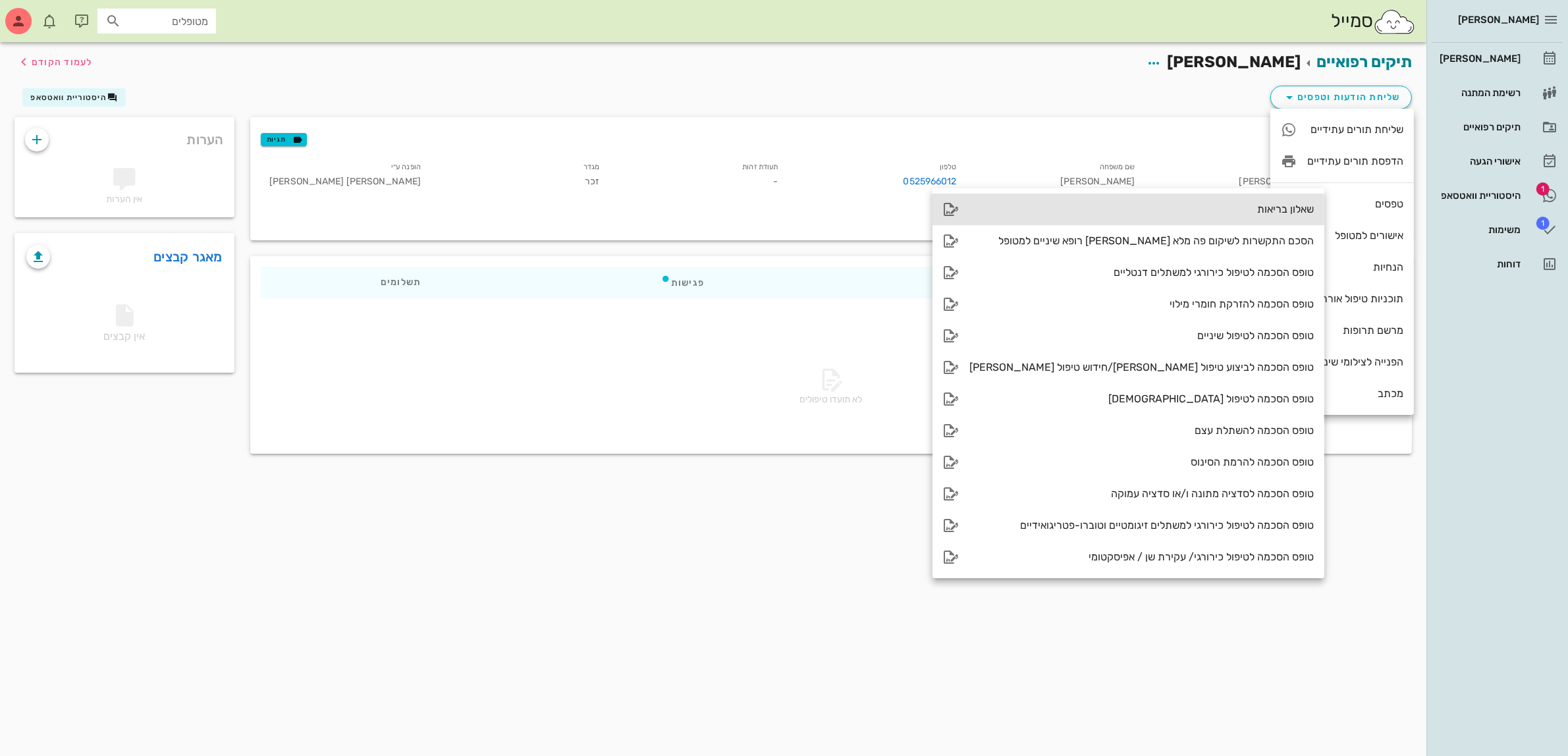
click at [1216, 209] on div "שאלון בריאות" at bounding box center [1142, 209] width 344 height 12
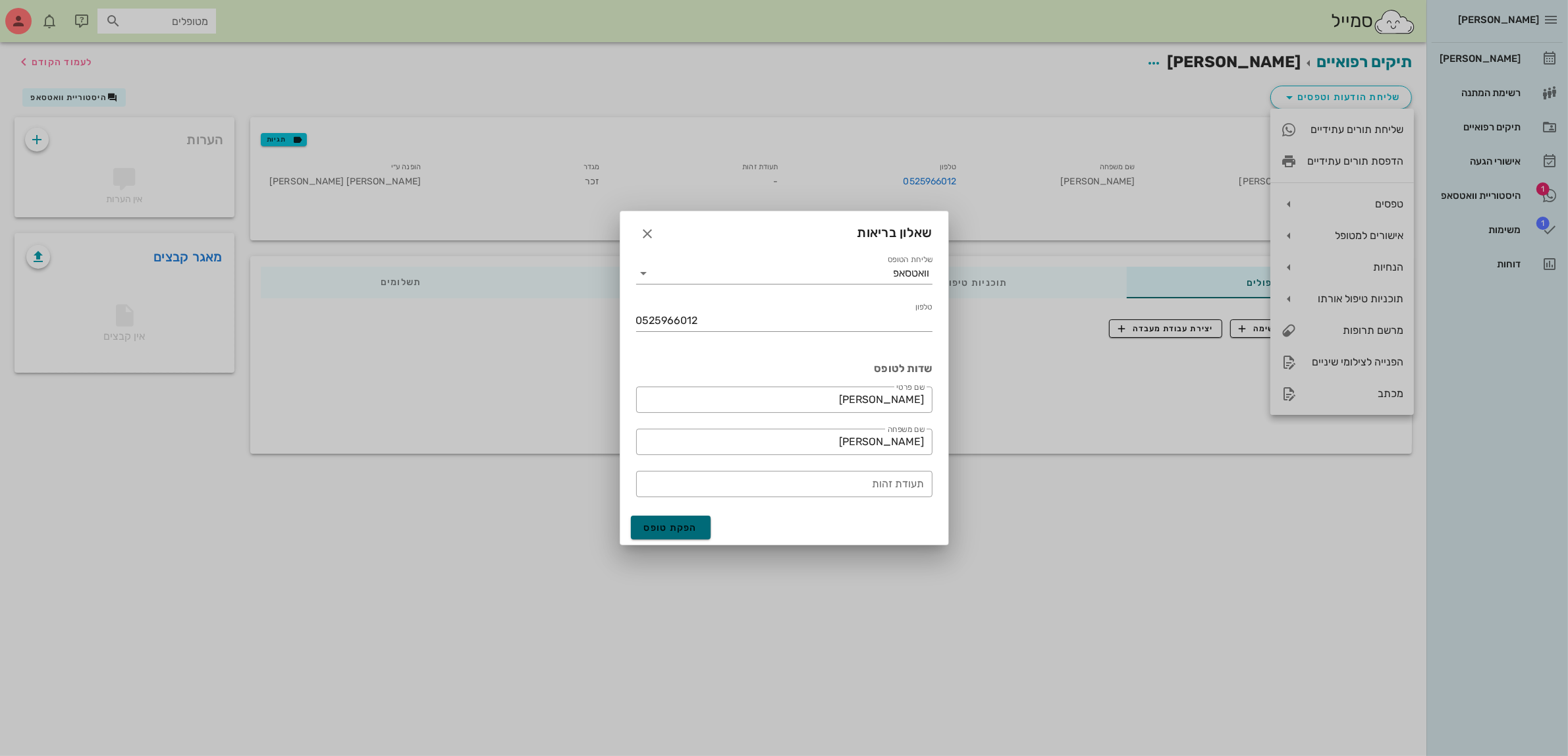
click at [681, 518] on button "הפקת טופס" at bounding box center [671, 527] width 80 height 24
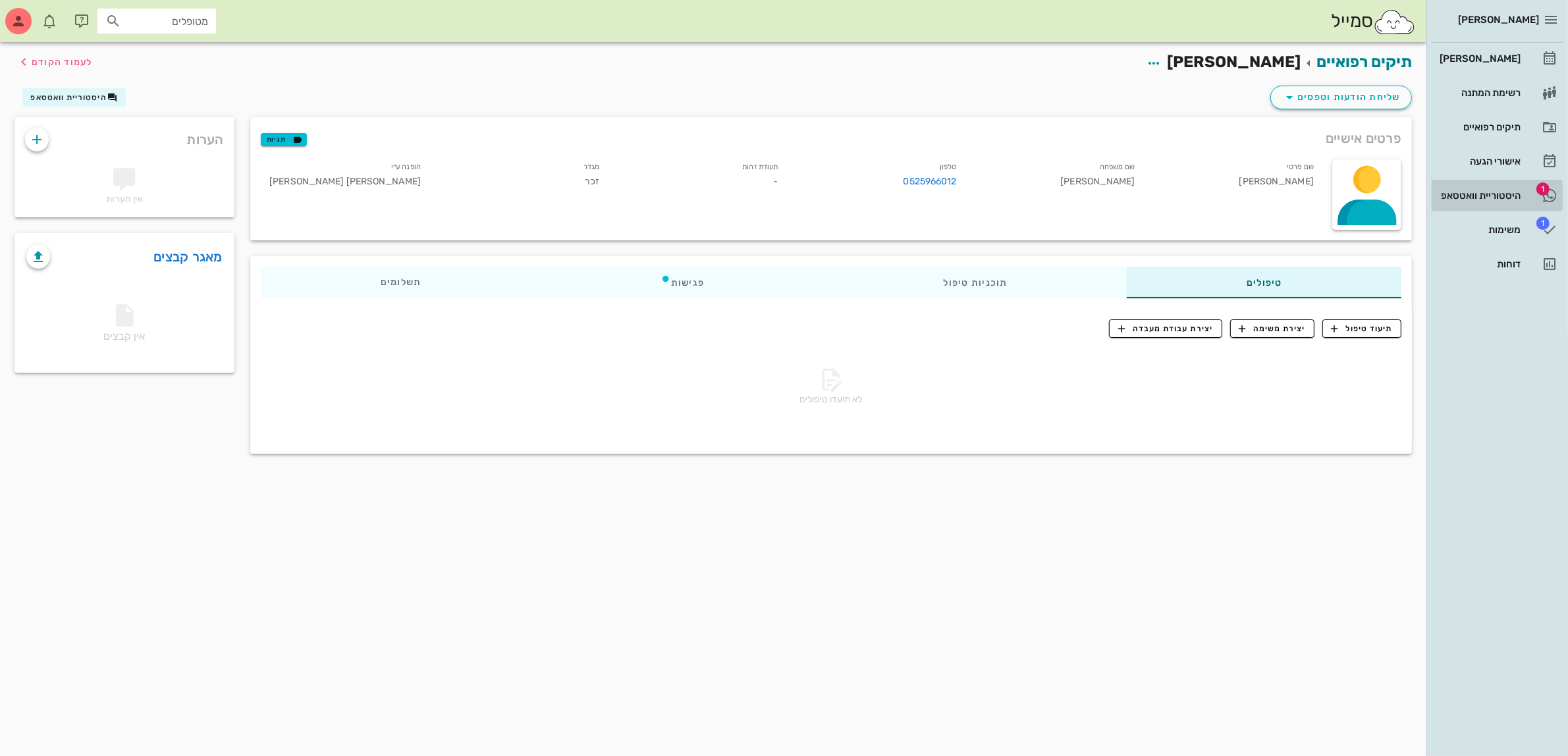
click at [1460, 193] on div "היסטוריית וואטסאפ" at bounding box center [1479, 195] width 84 height 11
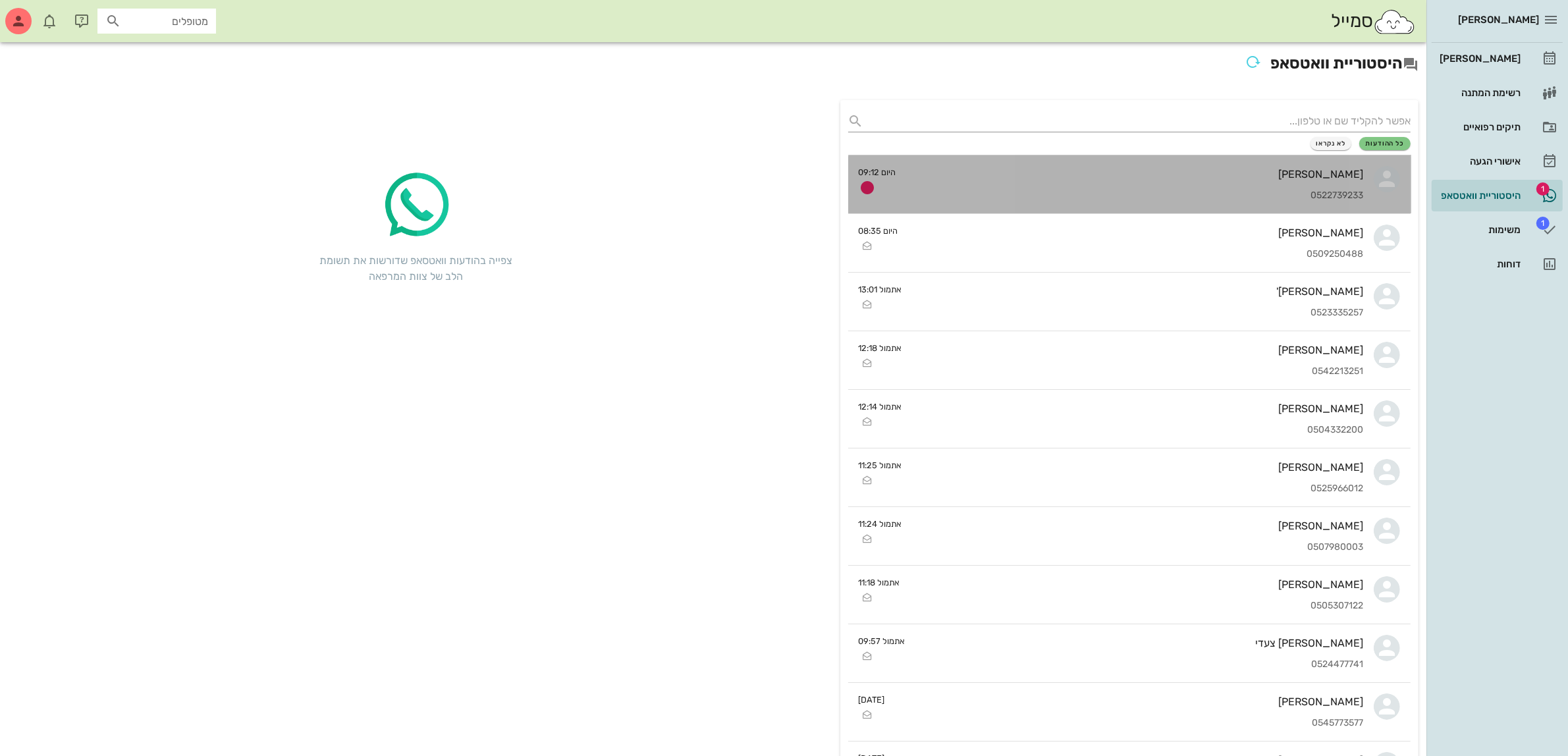
click at [1190, 162] on div "[PERSON_NAME] 0522739233" at bounding box center [1135, 185] width 457 height 58
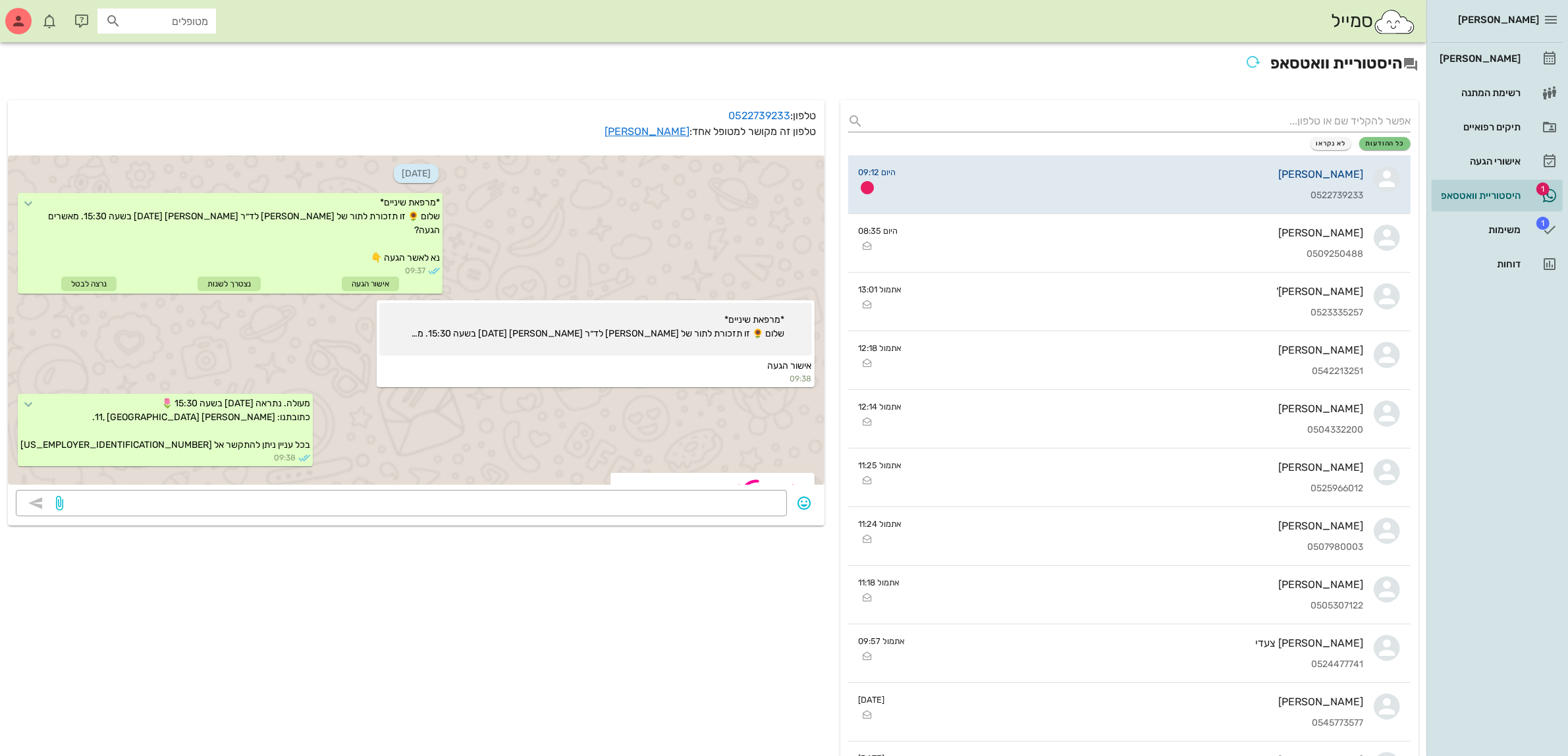
scroll to position [515, 0]
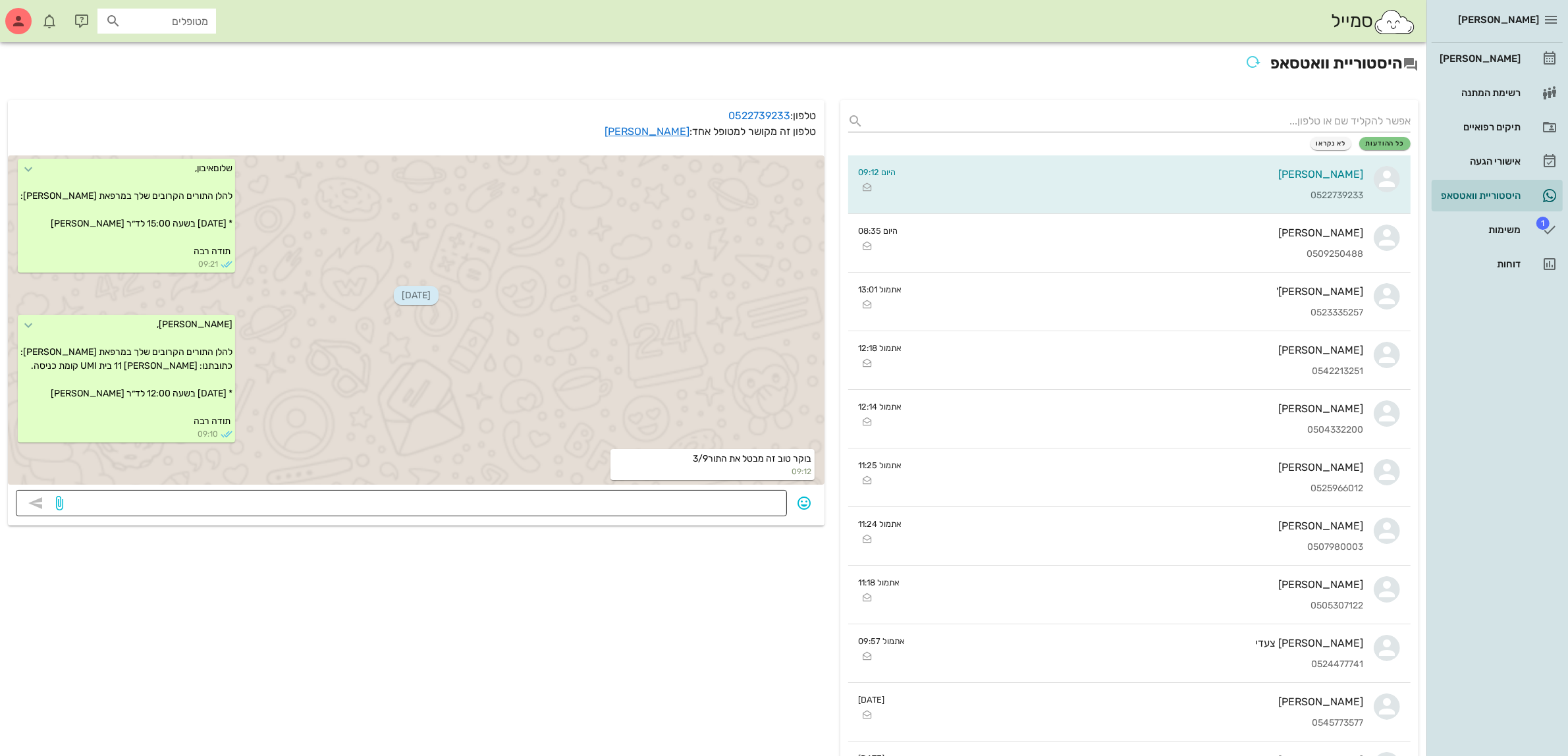
click at [690, 492] on div at bounding box center [422, 503] width 713 height 26
type textarea "כן בטח"
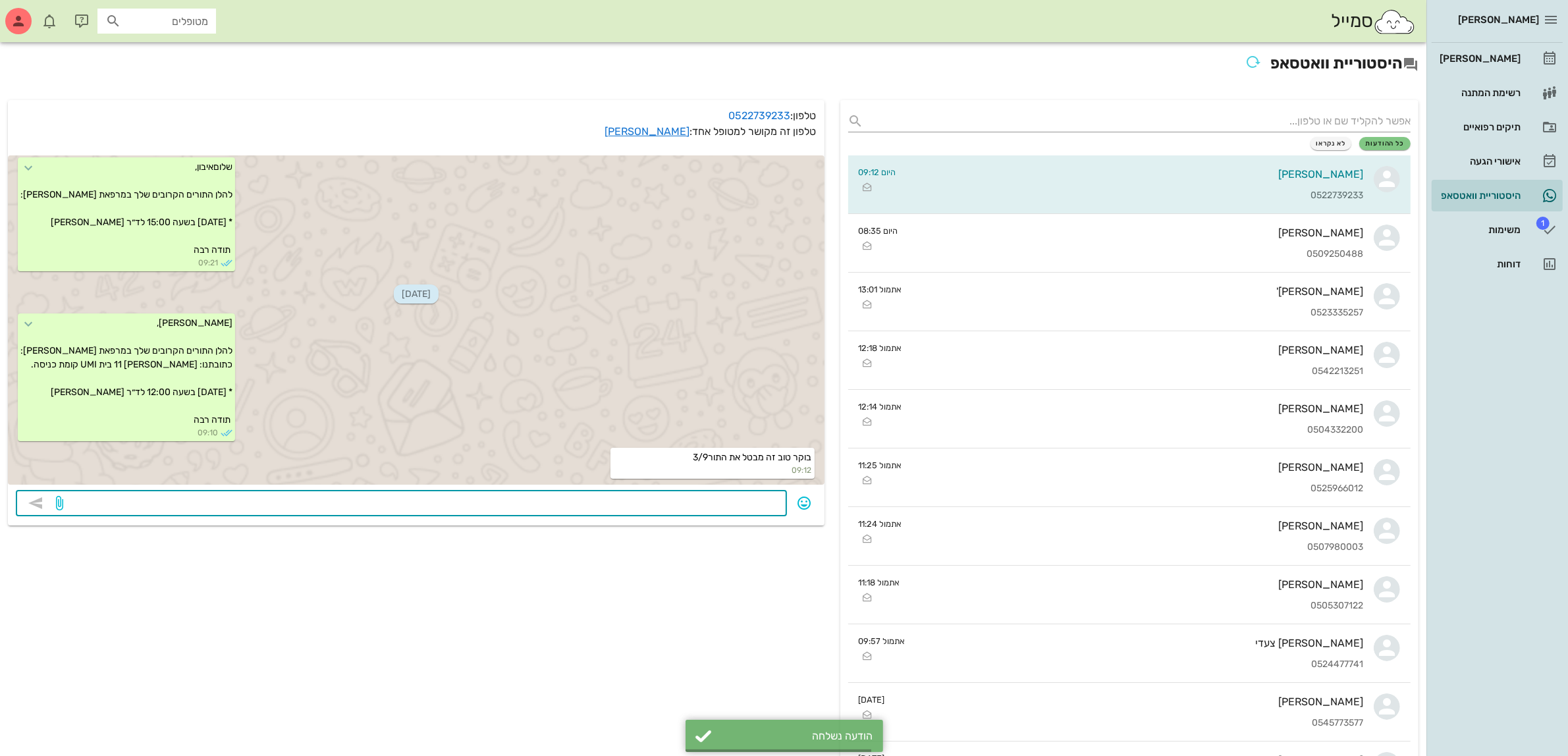
scroll to position [553, 0]
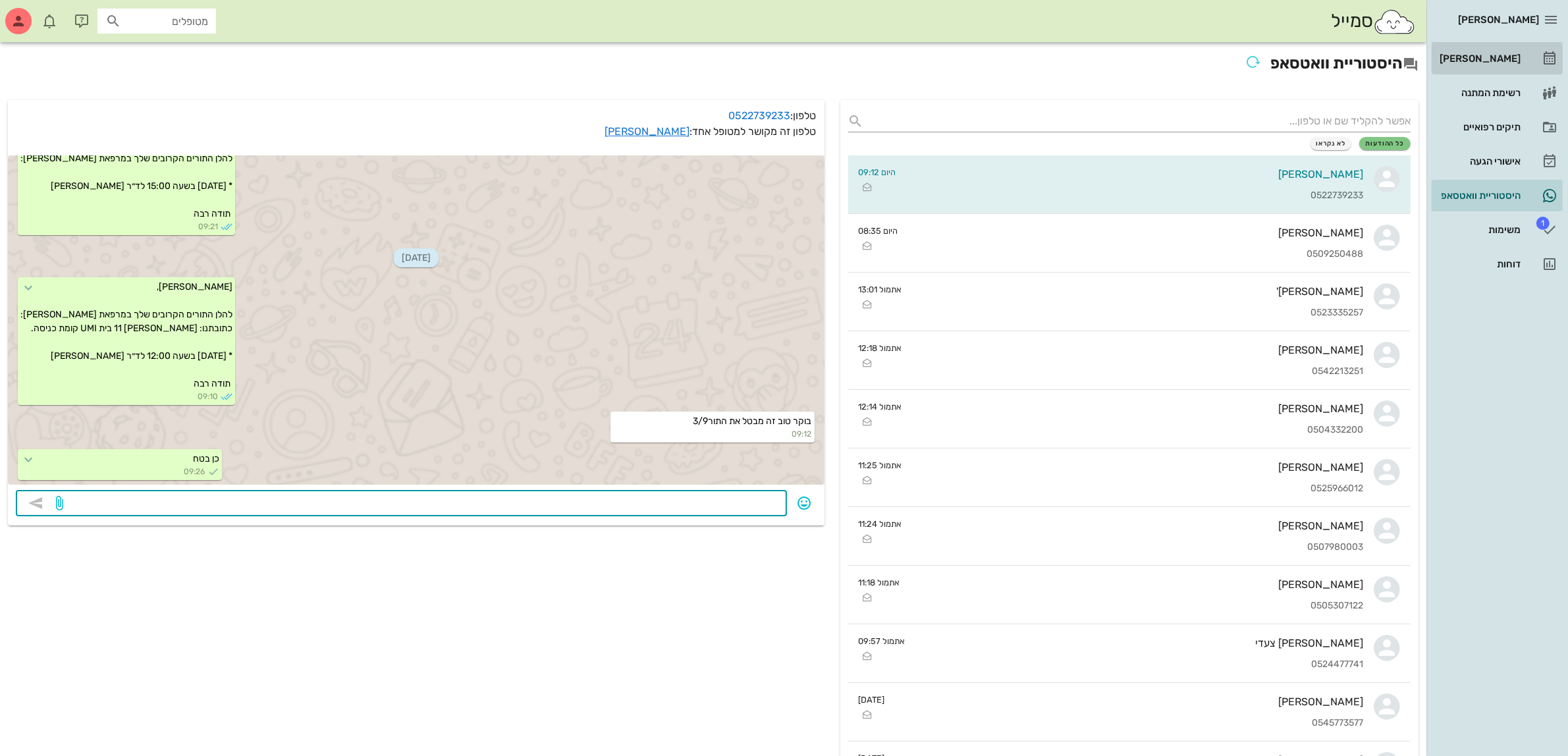
click at [1486, 61] on div "[PERSON_NAME]" at bounding box center [1479, 58] width 84 height 11
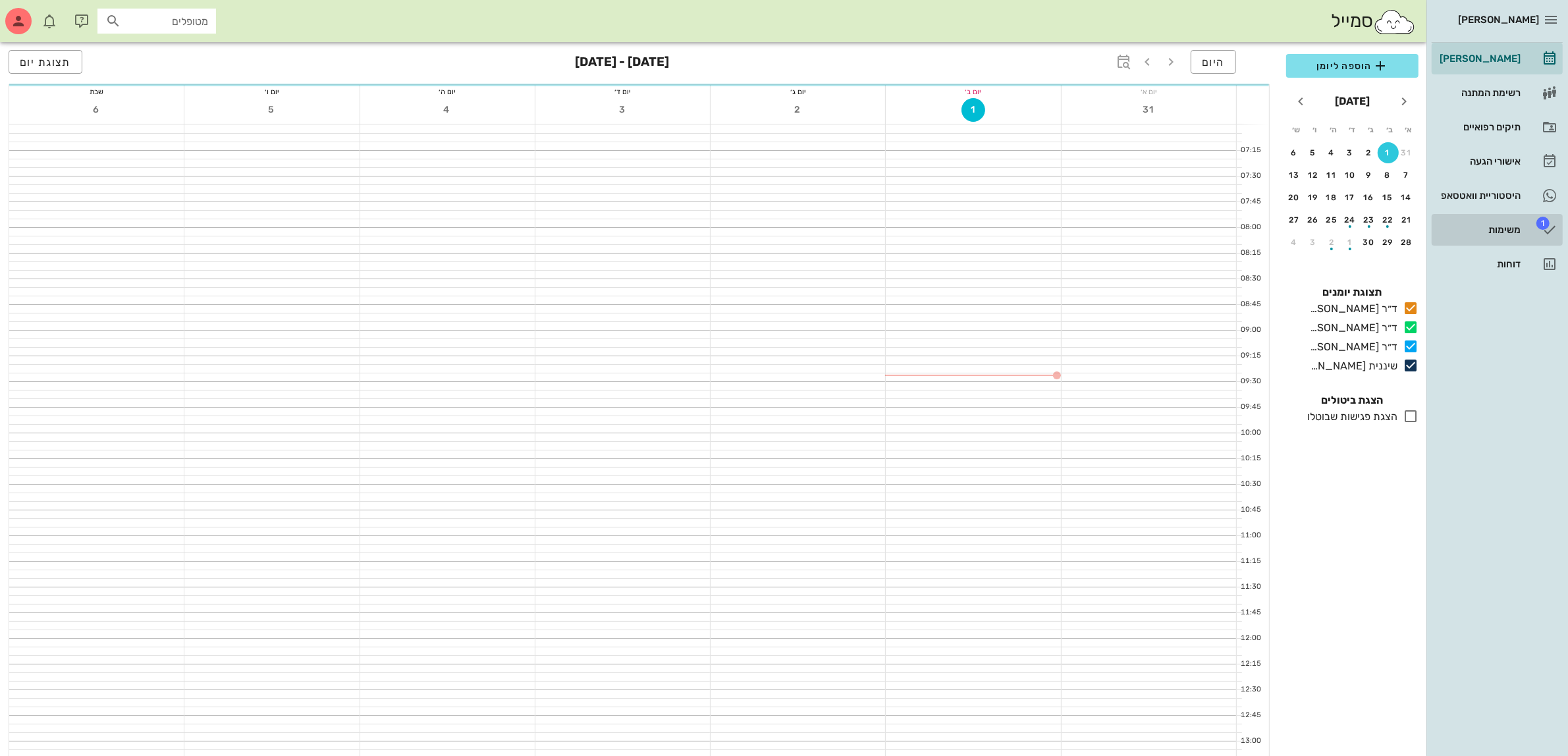
click at [1504, 231] on div "משימות" at bounding box center [1479, 229] width 84 height 11
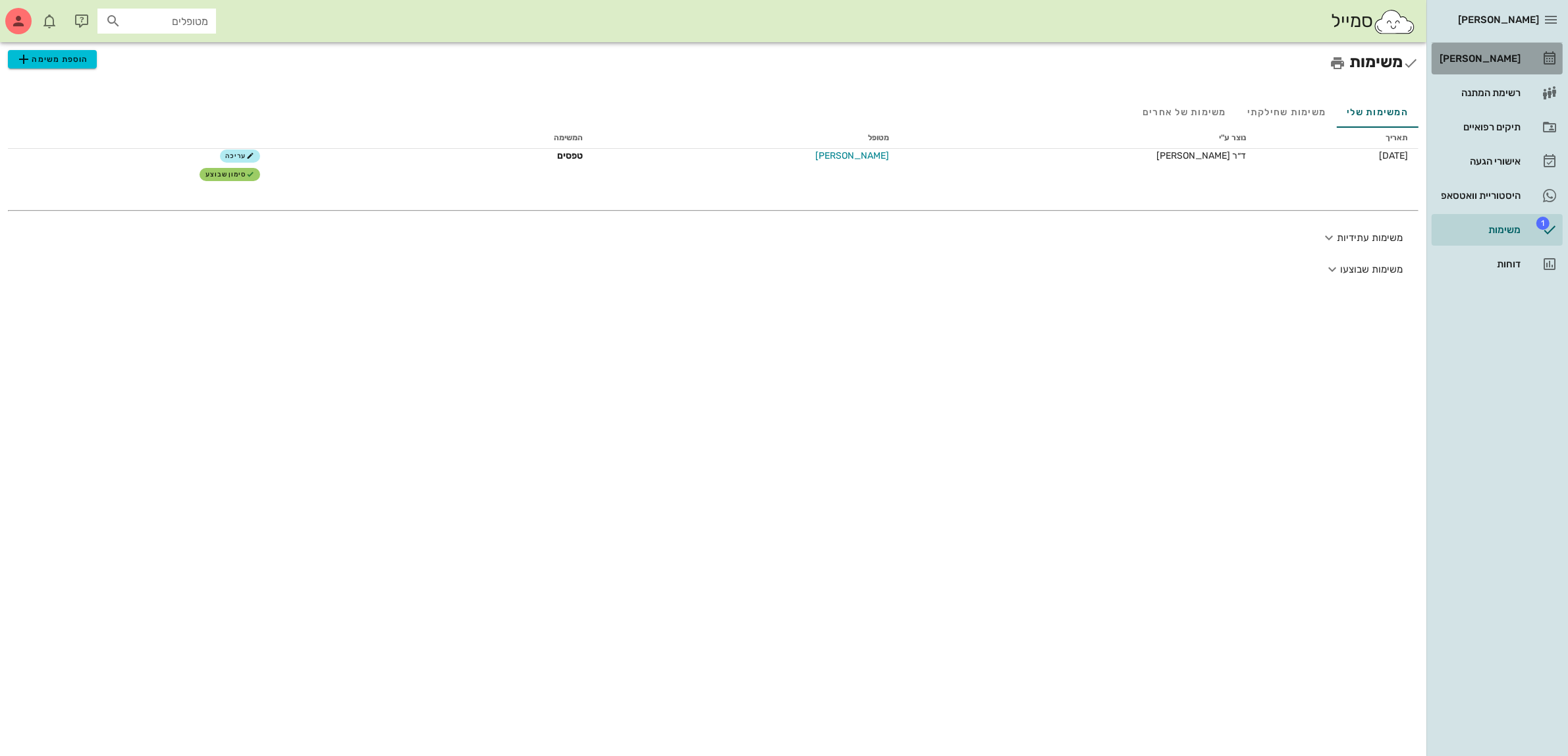
drag, startPoint x: 1484, startPoint y: 55, endPoint x: 1403, endPoint y: 5, distance: 95.2
click at [1484, 56] on div "[PERSON_NAME]" at bounding box center [1479, 58] width 84 height 11
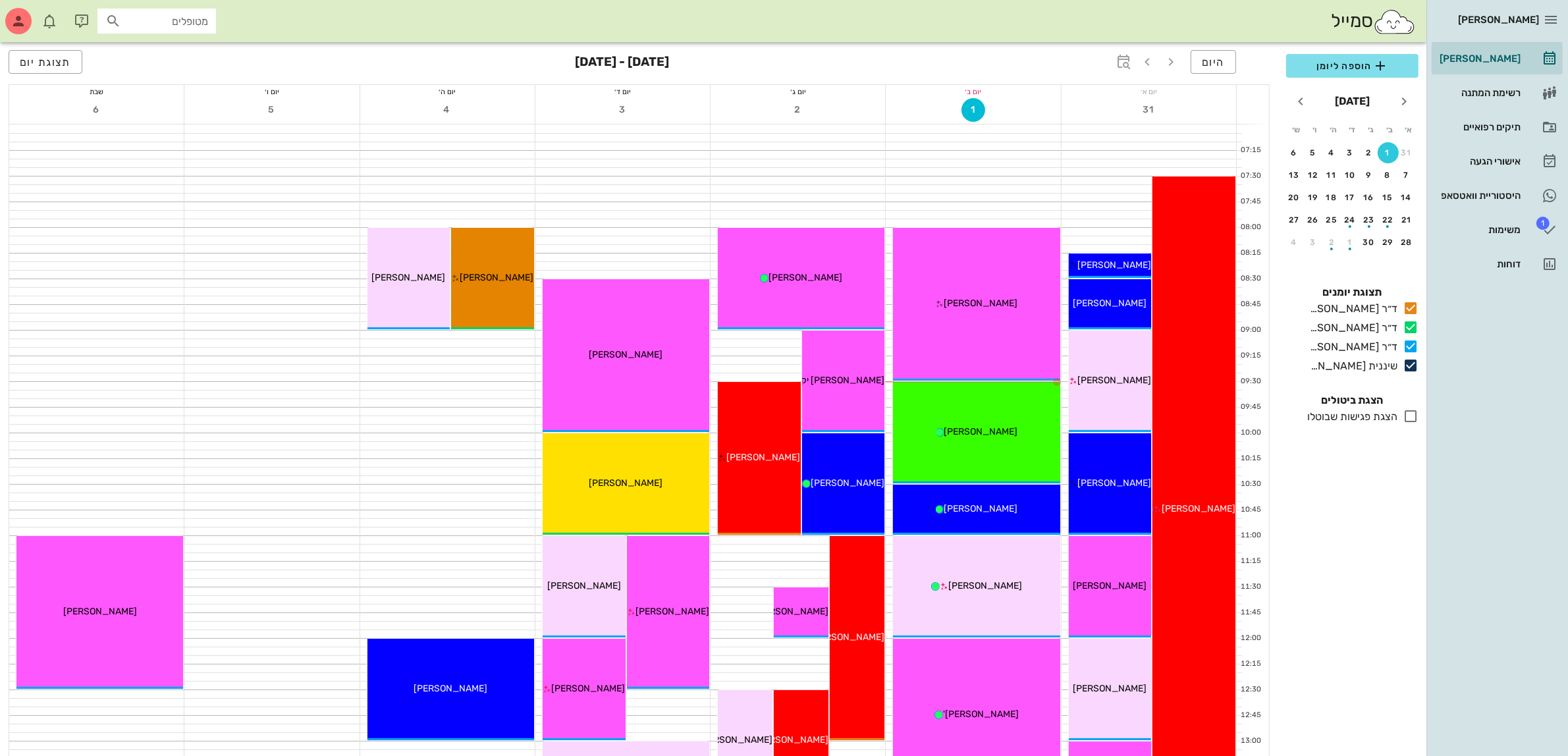
drag, startPoint x: 1091, startPoint y: 22, endPoint x: 1089, endPoint y: 1, distance: 21.1
click at [1091, 11] on div "סמייל מטופלים" at bounding box center [713, 21] width 1426 height 42
click at [1493, 162] on div "אישורי הגעה" at bounding box center [1479, 161] width 84 height 11
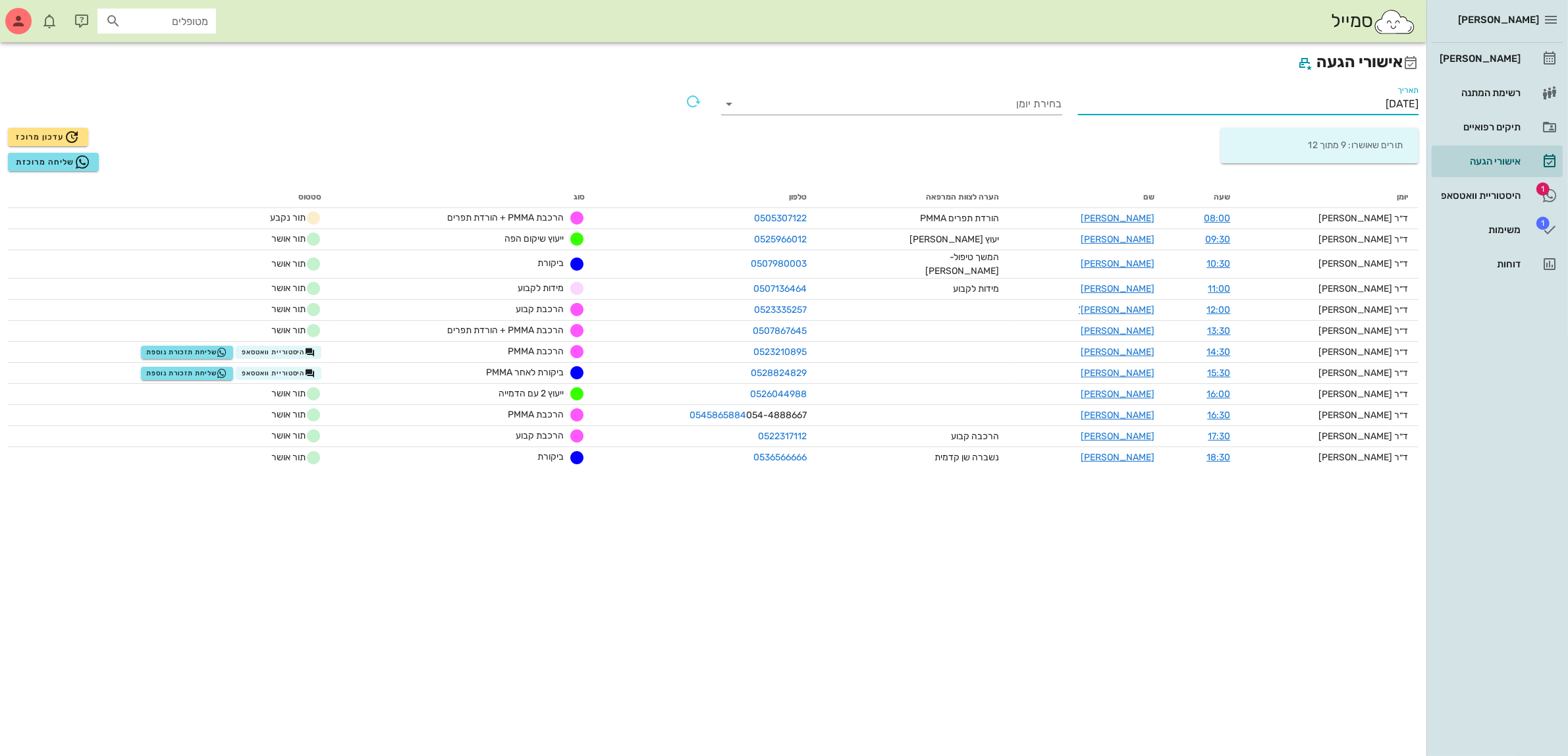
click at [1362, 105] on input "[DATE]" at bounding box center [1248, 104] width 341 height 21
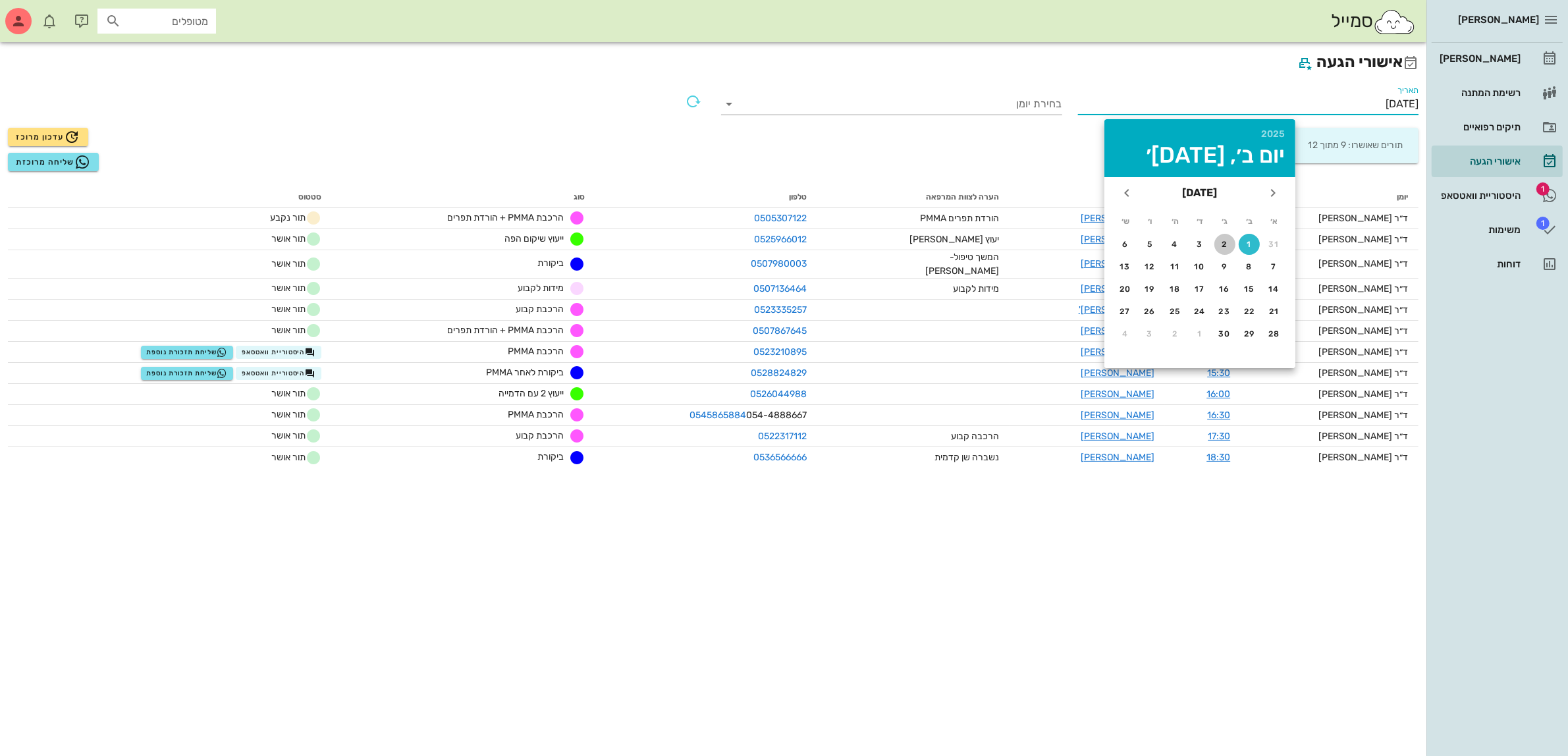
click at [1222, 242] on div "2" at bounding box center [1224, 244] width 21 height 9
type input "[DATE]"
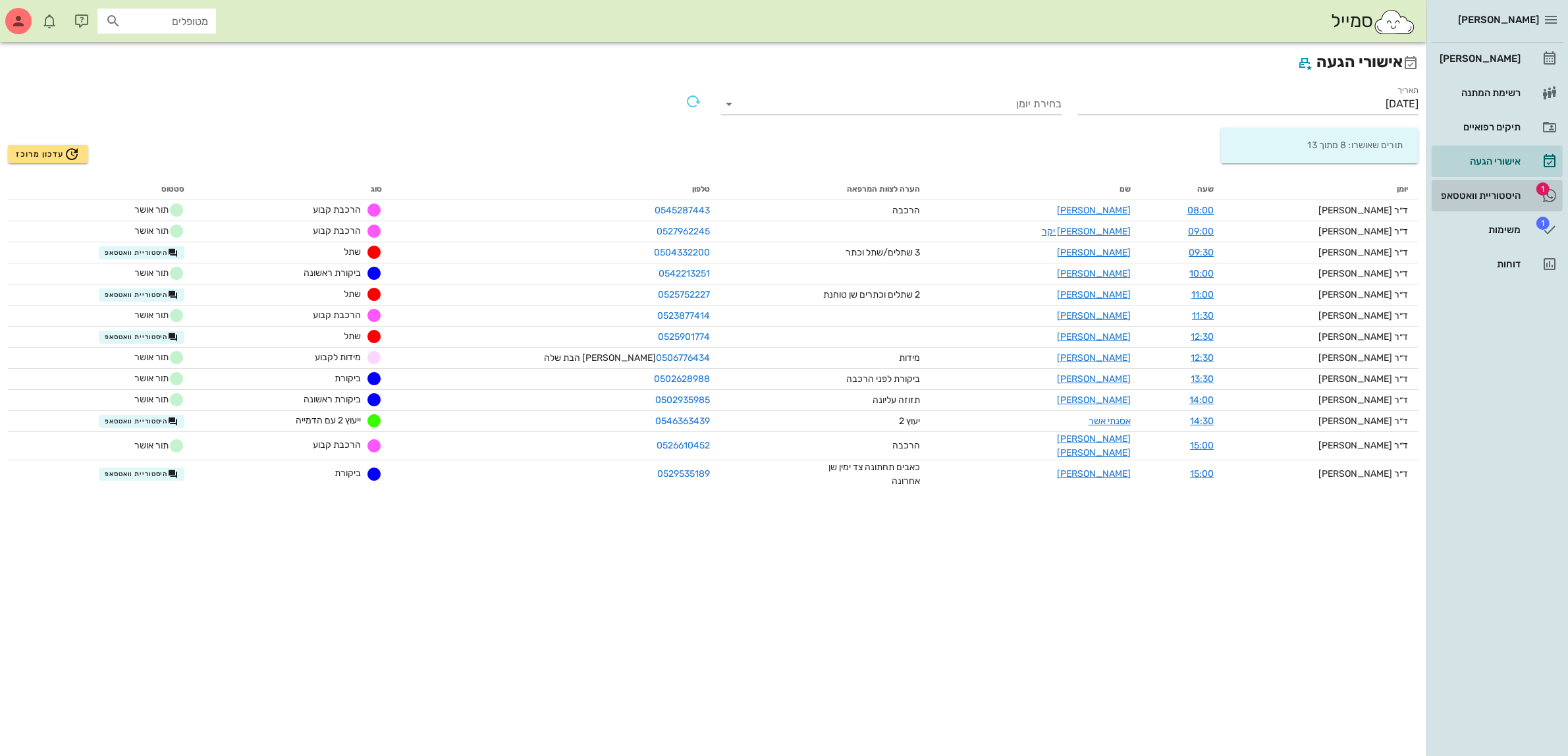
click at [1464, 193] on div "היסטוריית וואטסאפ" at bounding box center [1479, 195] width 84 height 11
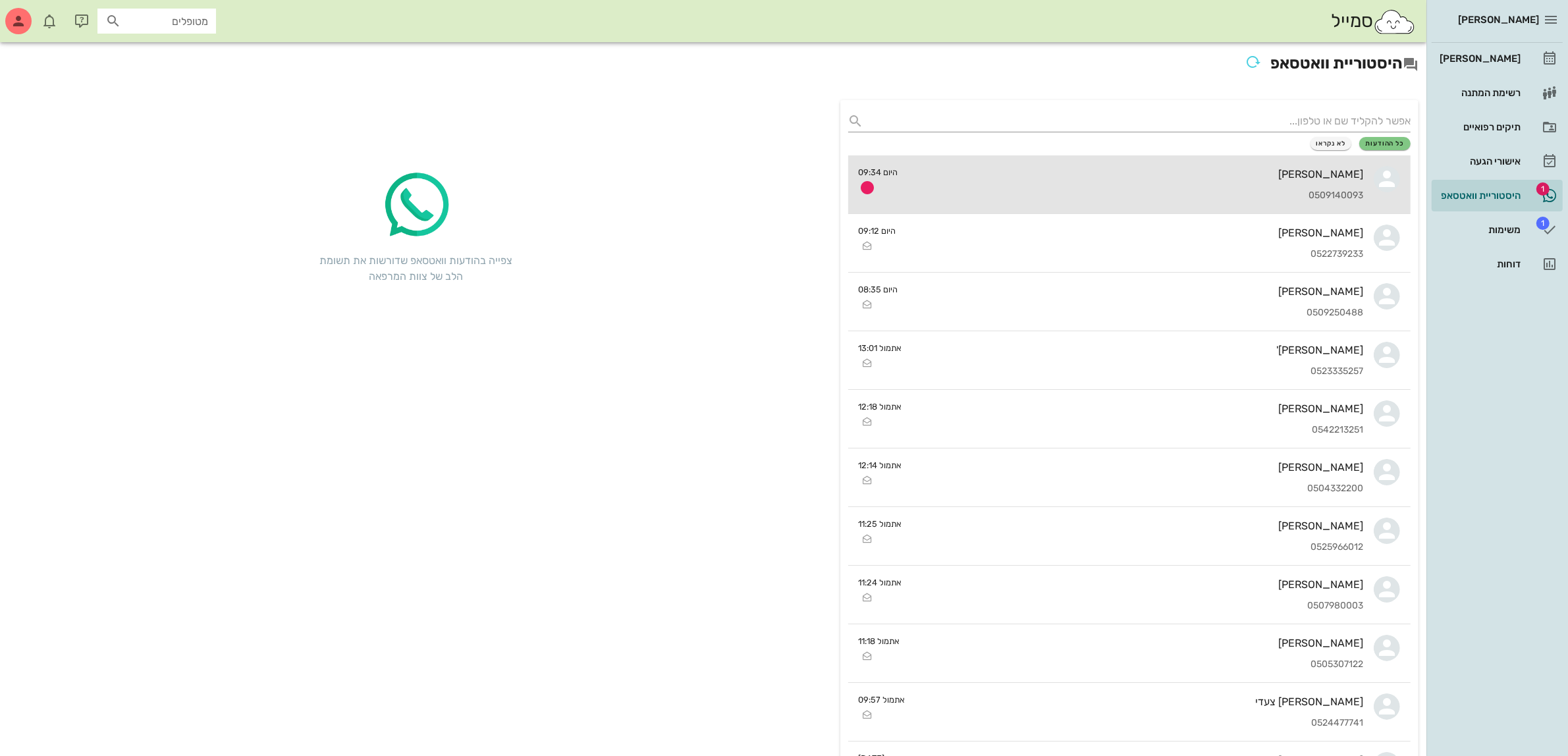
click at [1308, 182] on div "[PERSON_NAME] 0509140093" at bounding box center [1137, 185] width 455 height 58
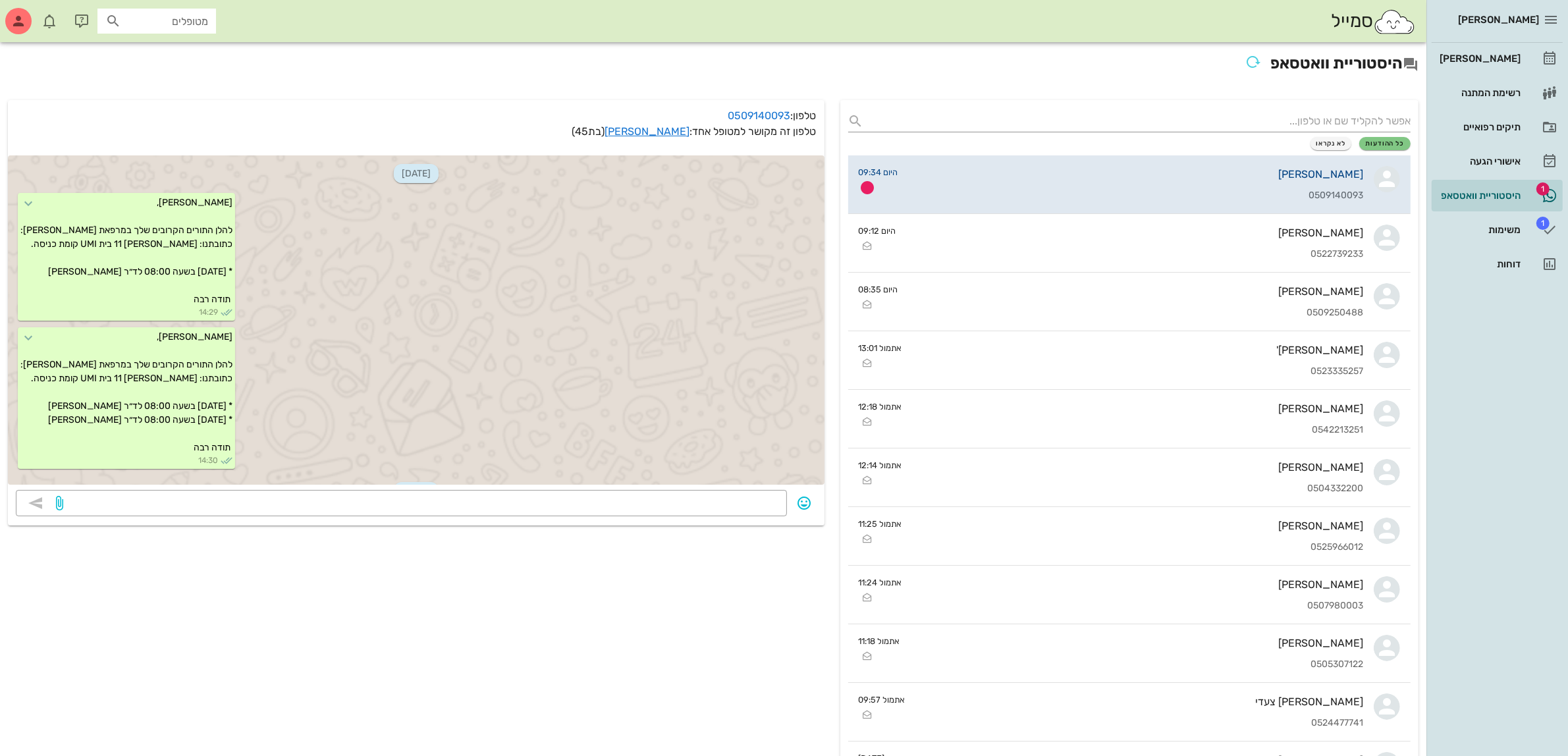
scroll to position [100, 0]
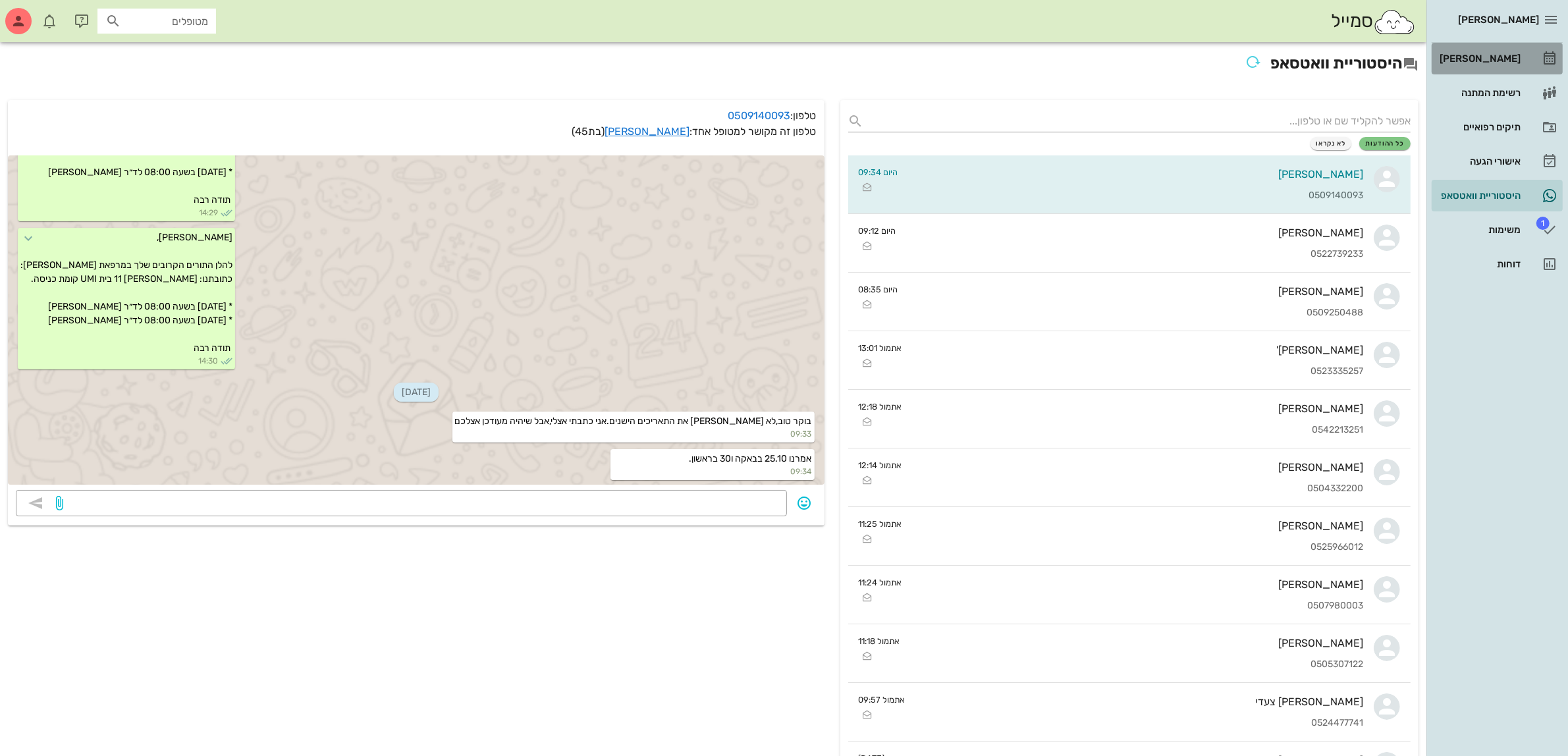
click at [1492, 58] on div "[PERSON_NAME]" at bounding box center [1479, 58] width 84 height 11
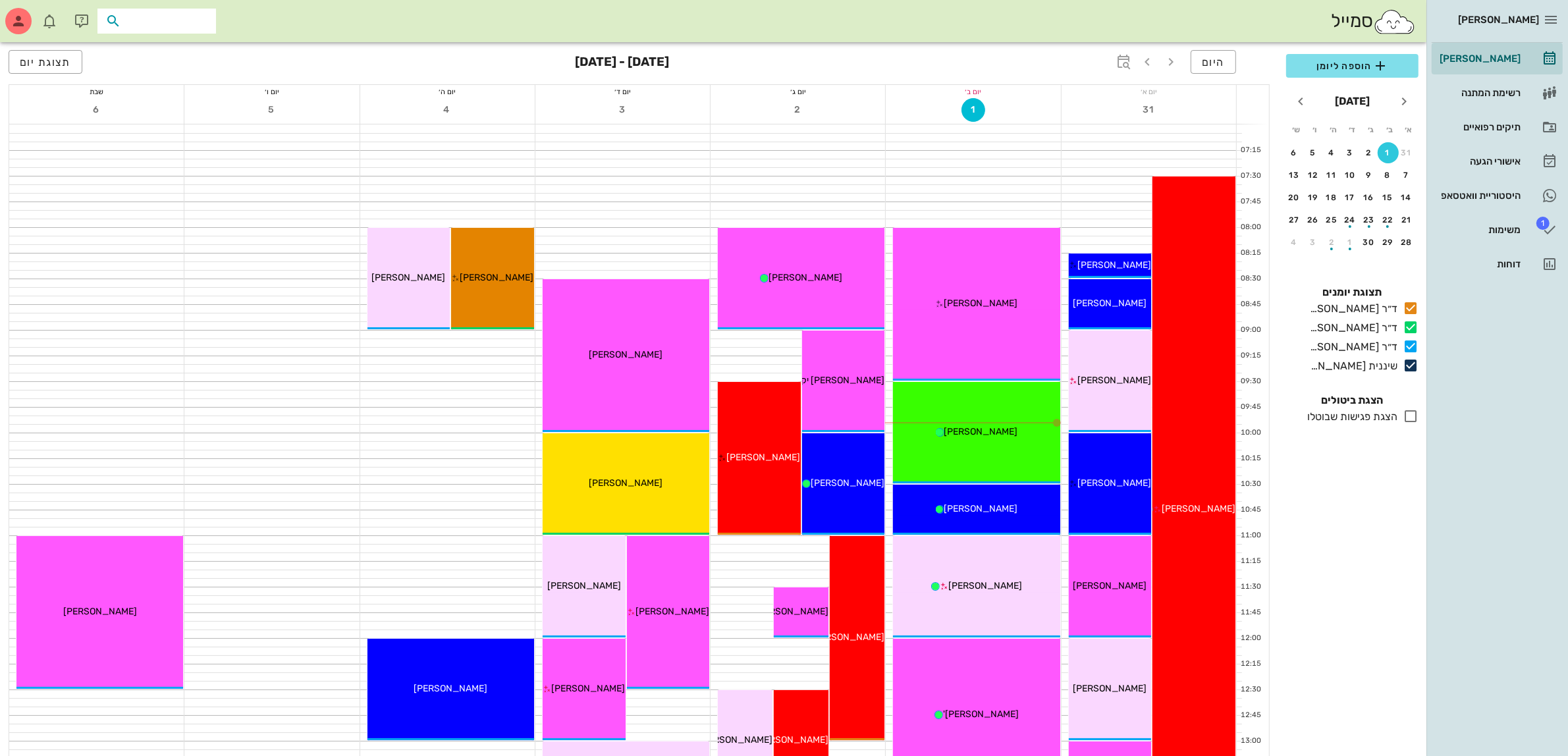
click at [127, 21] on input "text" at bounding box center [166, 21] width 84 height 17
type input "לינור"
click at [196, 86] on div "[PERSON_NAME] 040462525" at bounding box center [132, 83] width 145 height 11
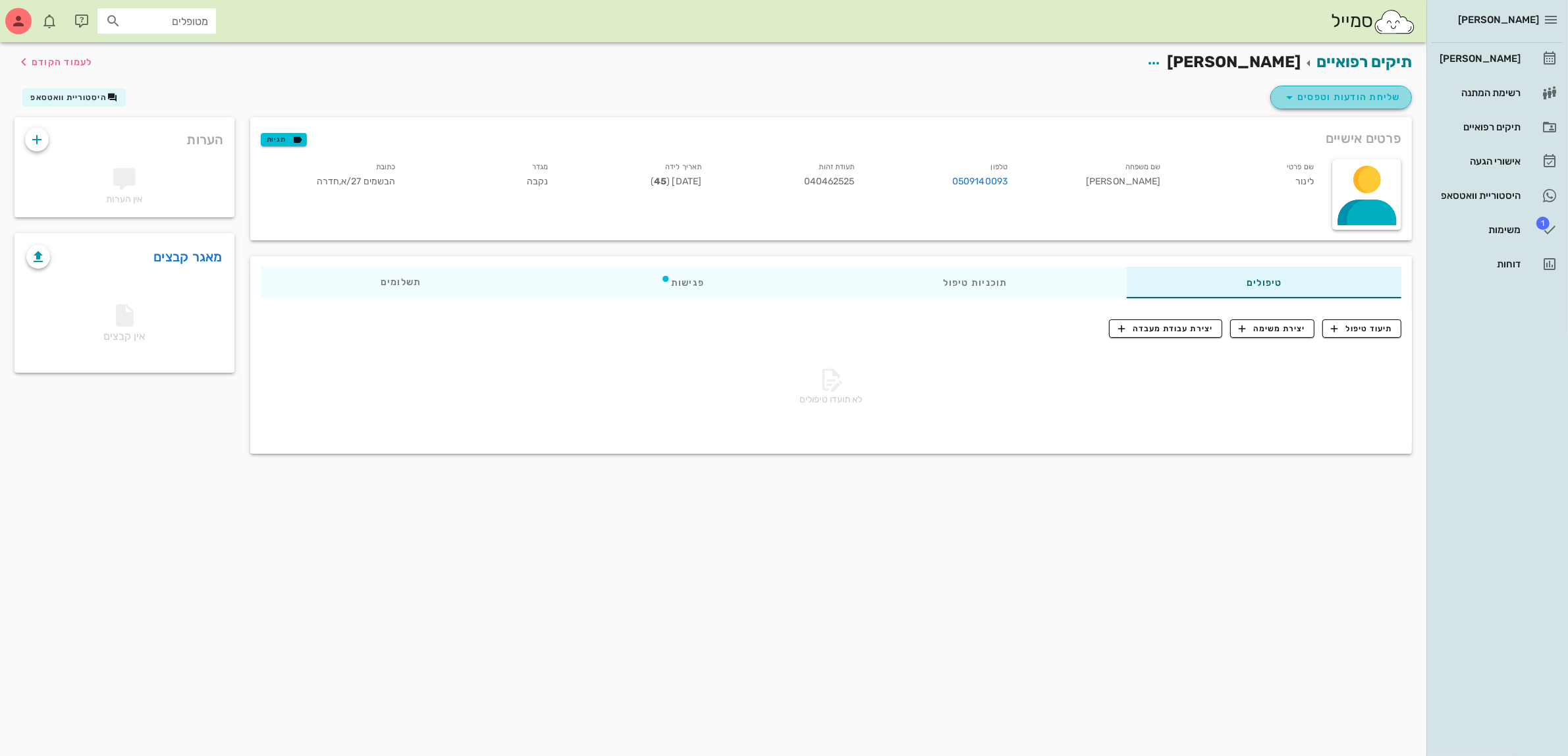
click at [1332, 102] on span "שליחת הודעות וטפסים" at bounding box center [1341, 97] width 119 height 16
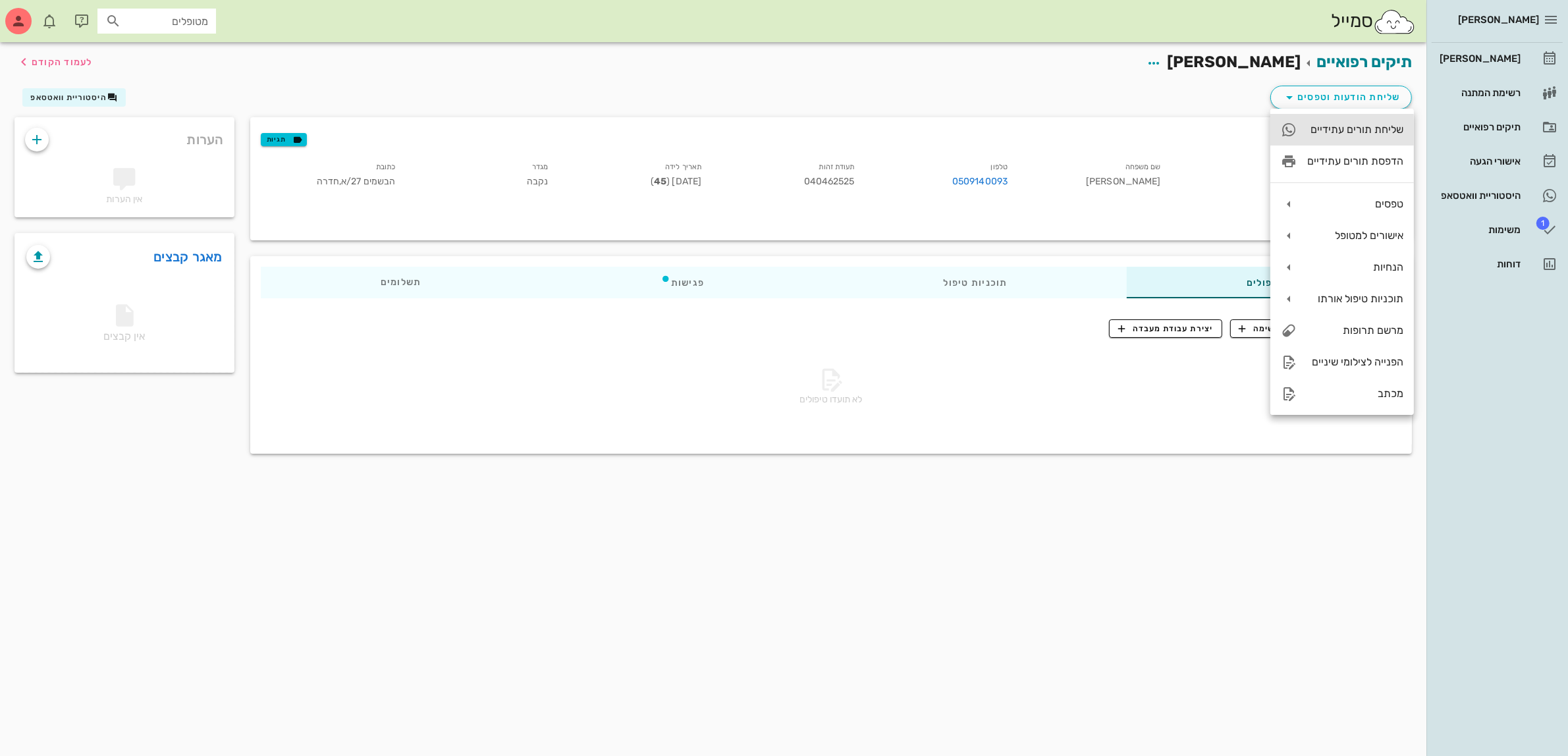
click at [1342, 128] on div "שליחת תורים עתידיים" at bounding box center [1355, 129] width 96 height 12
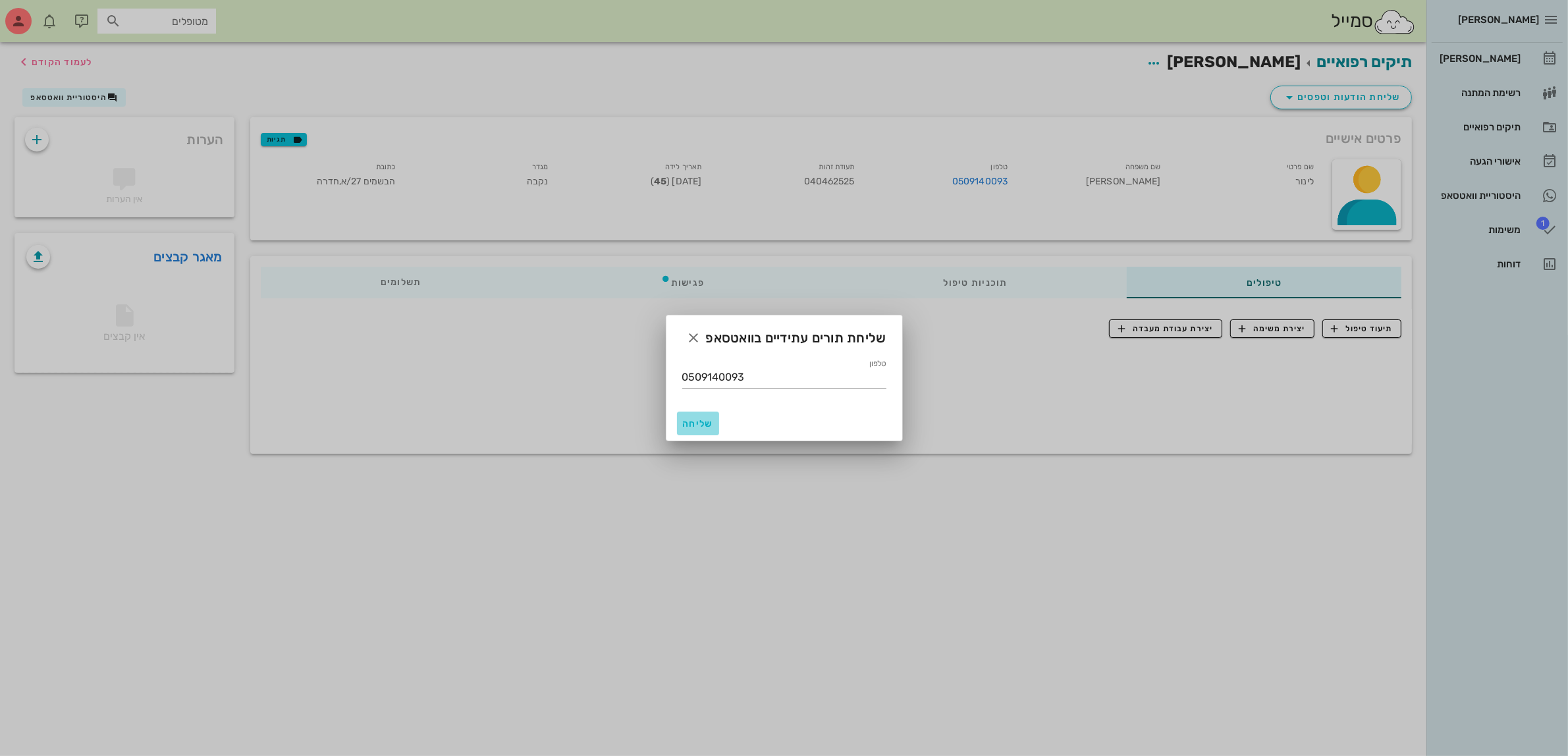
click at [692, 421] on span "שליחה" at bounding box center [698, 424] width 31 height 12
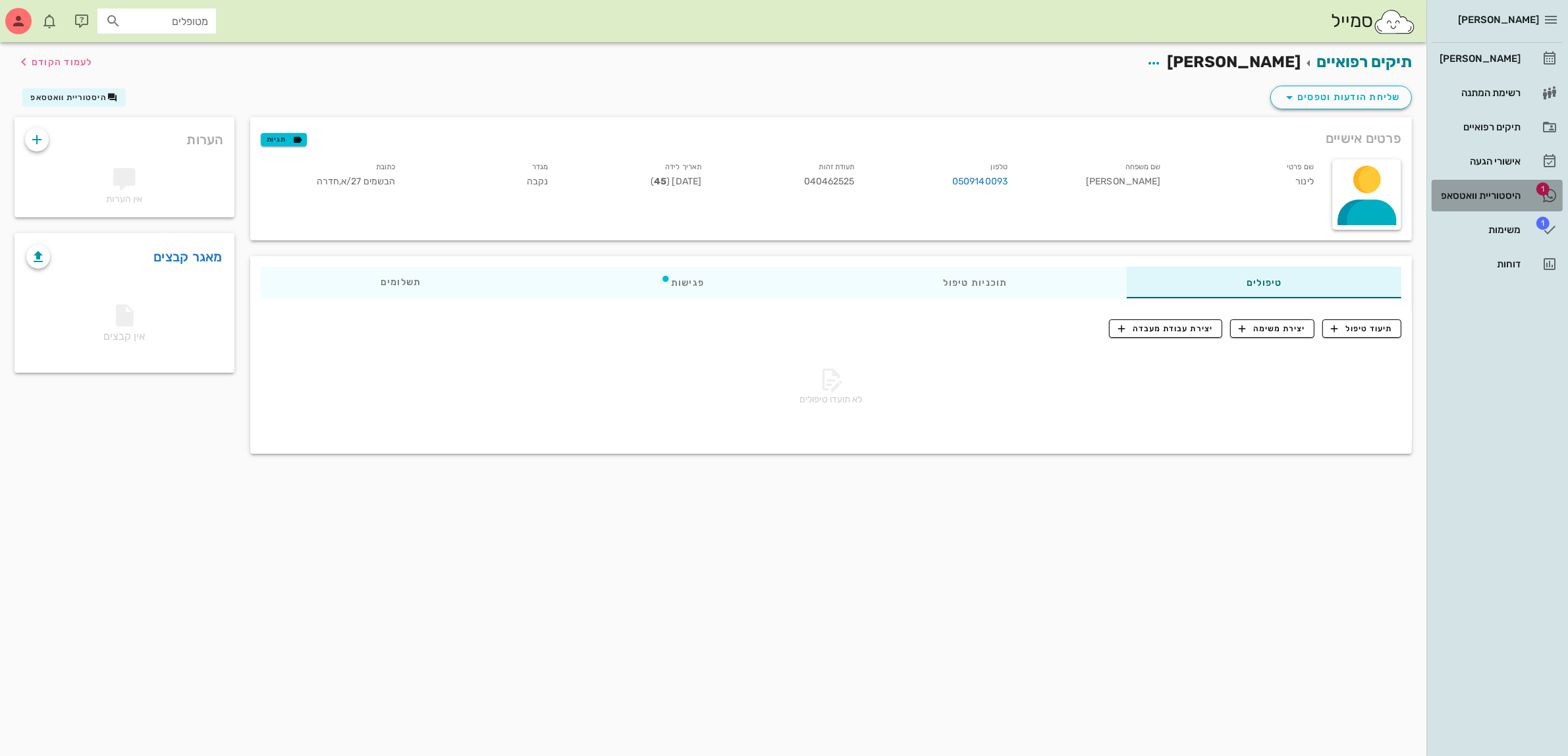
drag, startPoint x: 1480, startPoint y: 188, endPoint x: 1472, endPoint y: 109, distance: 79.4
click at [1479, 188] on div "היסטוריית וואטסאפ" at bounding box center [1479, 195] width 84 height 21
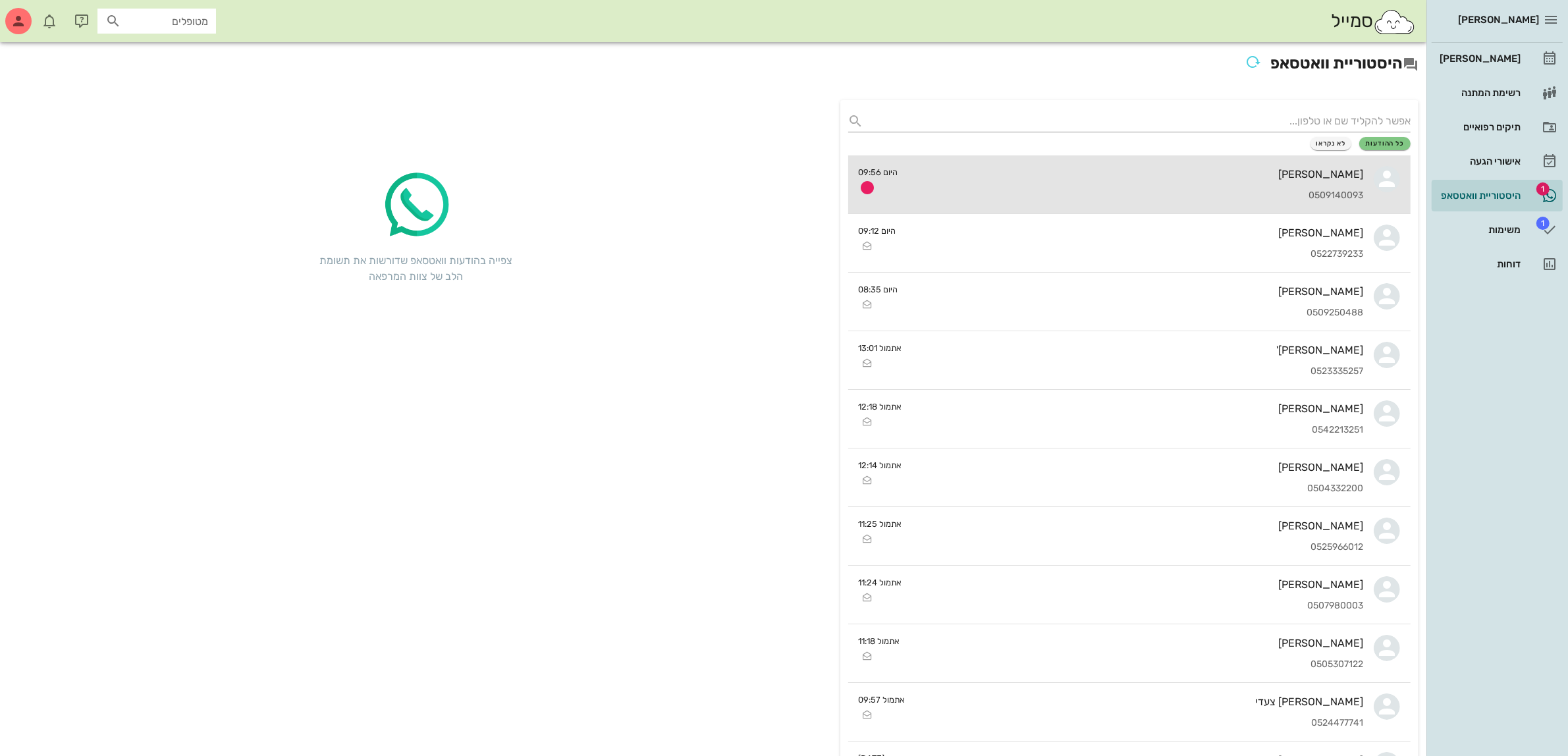
click at [1243, 190] on div "0509140093" at bounding box center [1137, 196] width 455 height 12
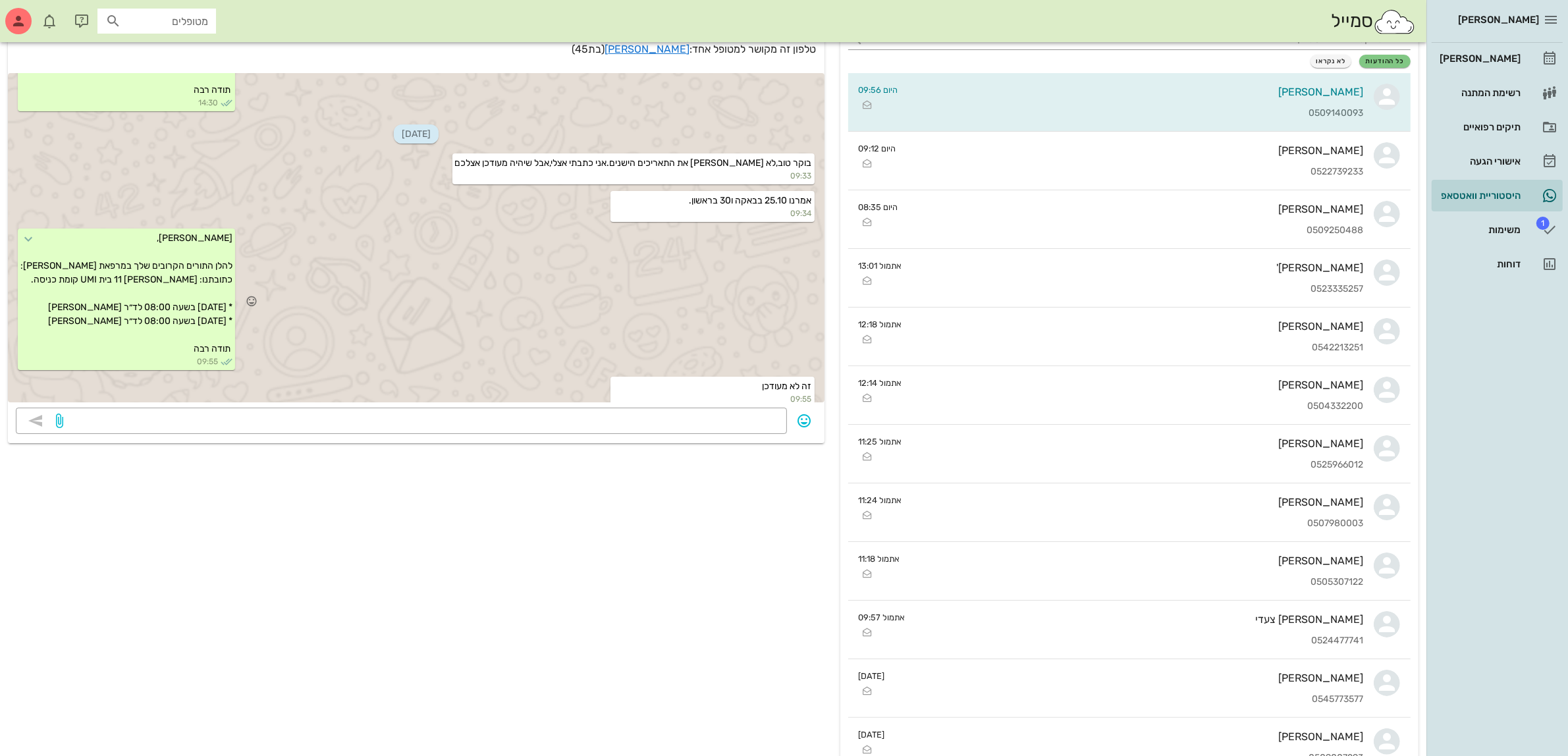
scroll to position [252, 0]
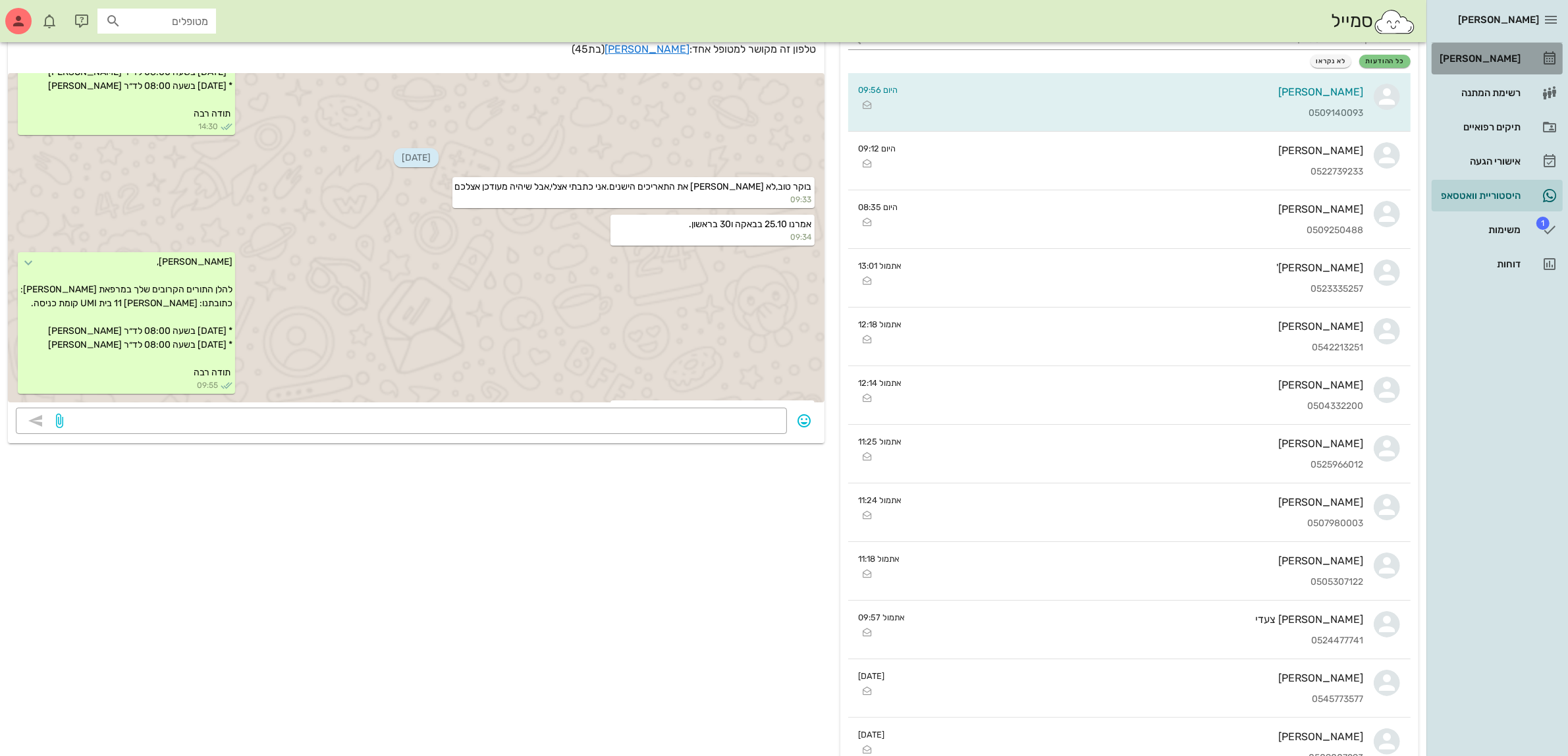
click at [1485, 60] on div "[PERSON_NAME]" at bounding box center [1479, 58] width 84 height 11
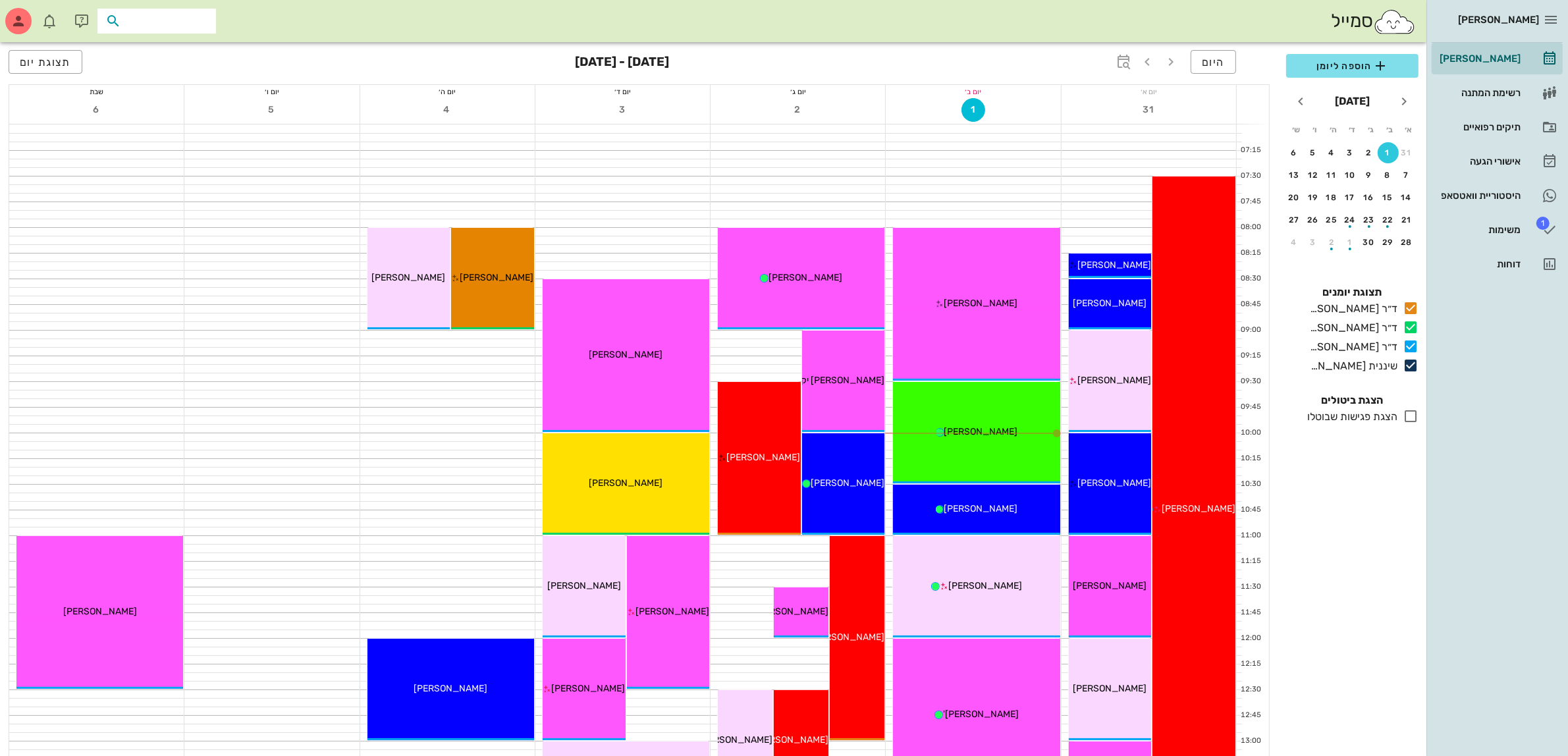
click at [124, 21] on input "text" at bounding box center [166, 21] width 84 height 17
type input "לינו"
click at [162, 56] on div "0506917386" at bounding box center [132, 61] width 145 height 11
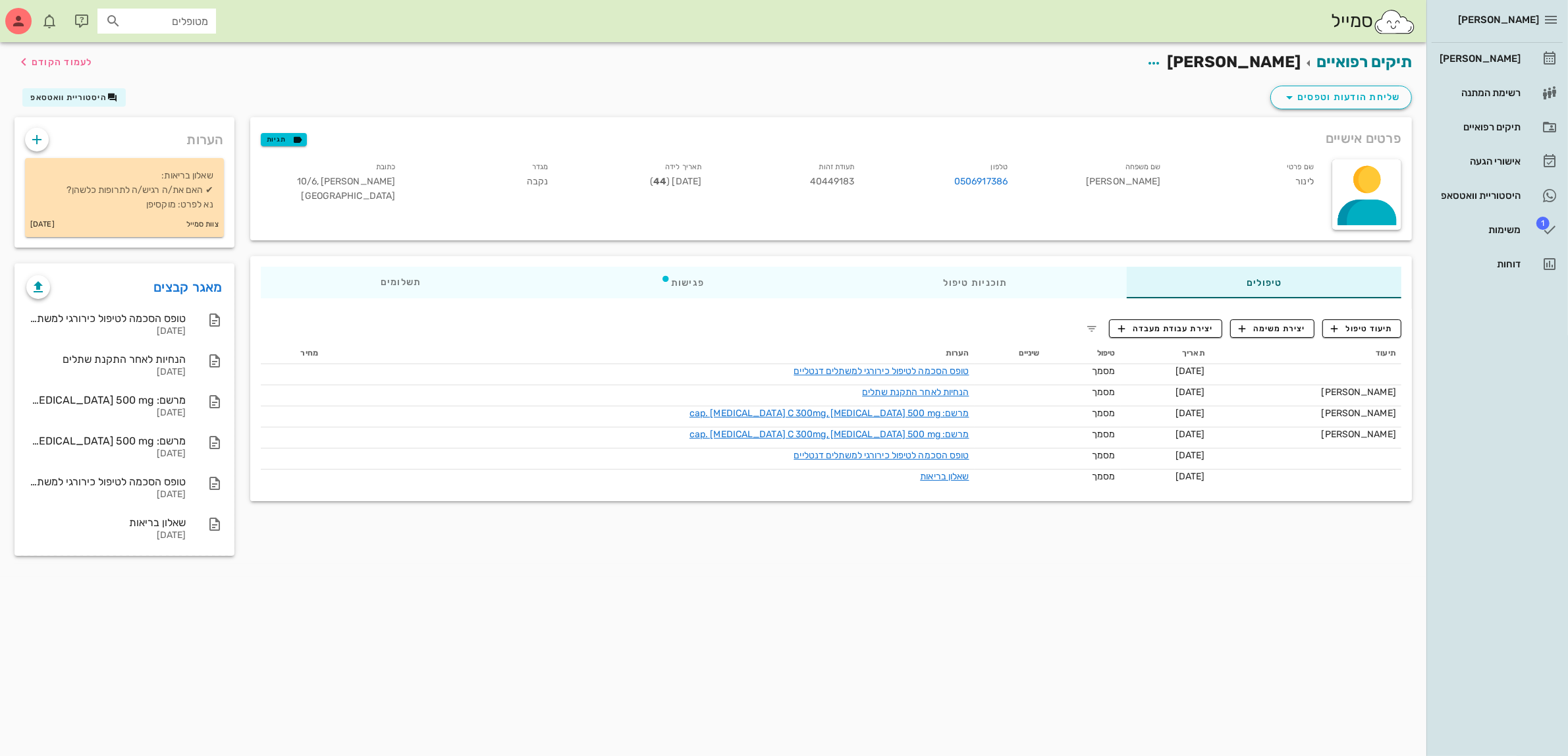
click at [178, 14] on input "מטופלים" at bounding box center [166, 21] width 84 height 17
type input "לינו"
click at [172, 86] on div "[PERSON_NAME] 040462525" at bounding box center [132, 83] width 145 height 11
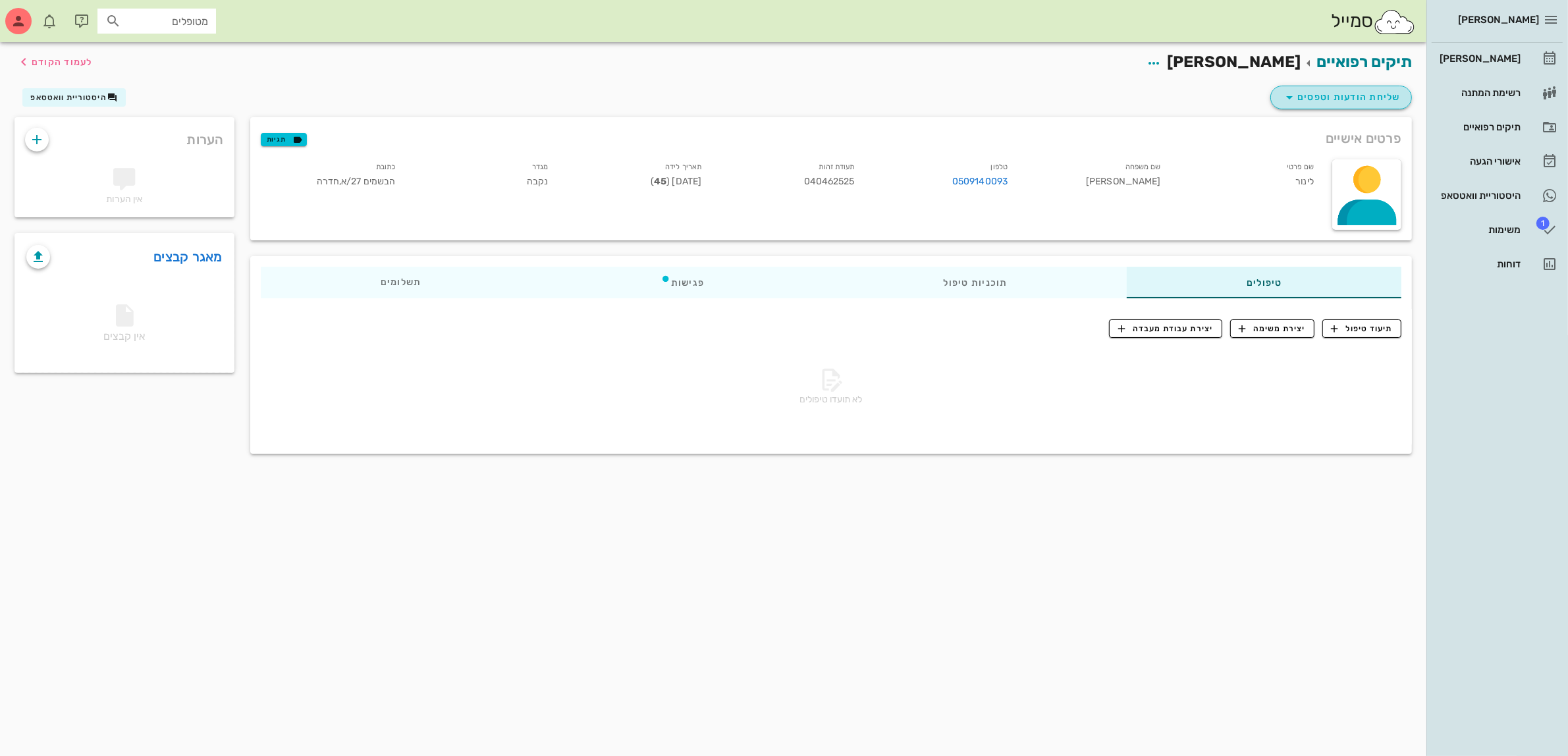
click at [1321, 99] on span "שליחת הודעות וטפסים" at bounding box center [1341, 97] width 119 height 16
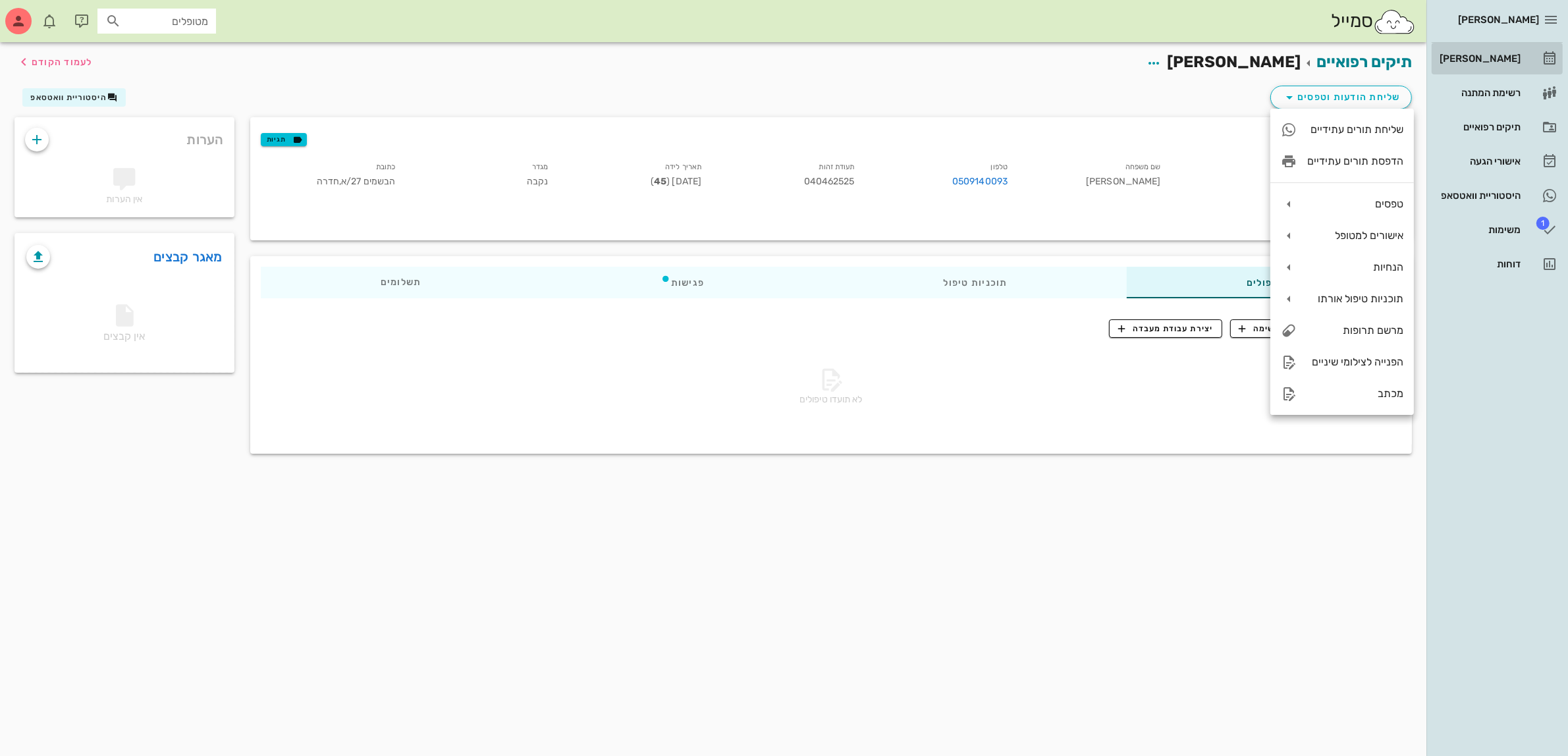
click at [1484, 58] on div "[PERSON_NAME]" at bounding box center [1479, 58] width 84 height 11
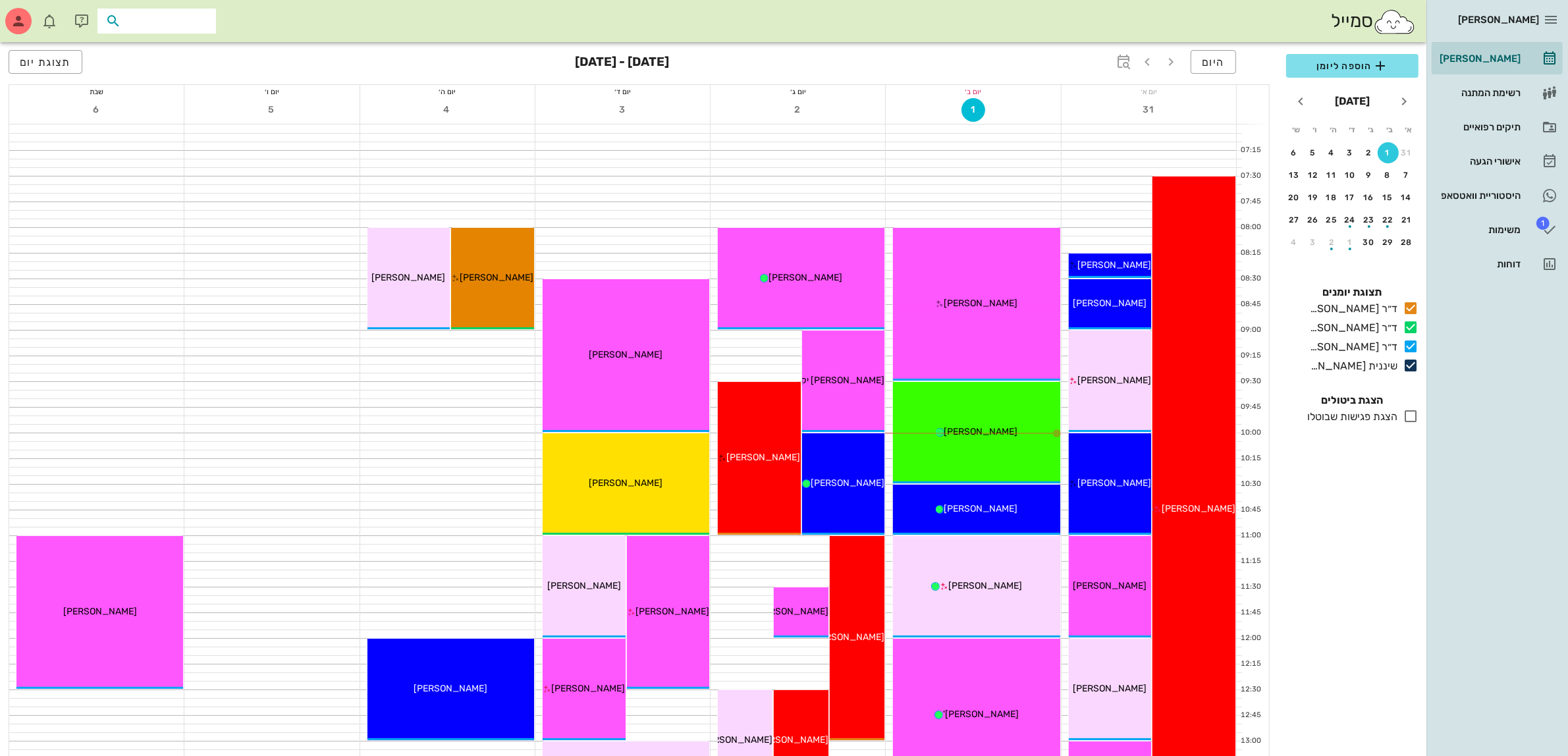
click at [170, 20] on input "text" at bounding box center [166, 21] width 84 height 17
type input "לינו"
click at [176, 84] on div "[PERSON_NAME] 040462525" at bounding box center [132, 83] width 145 height 11
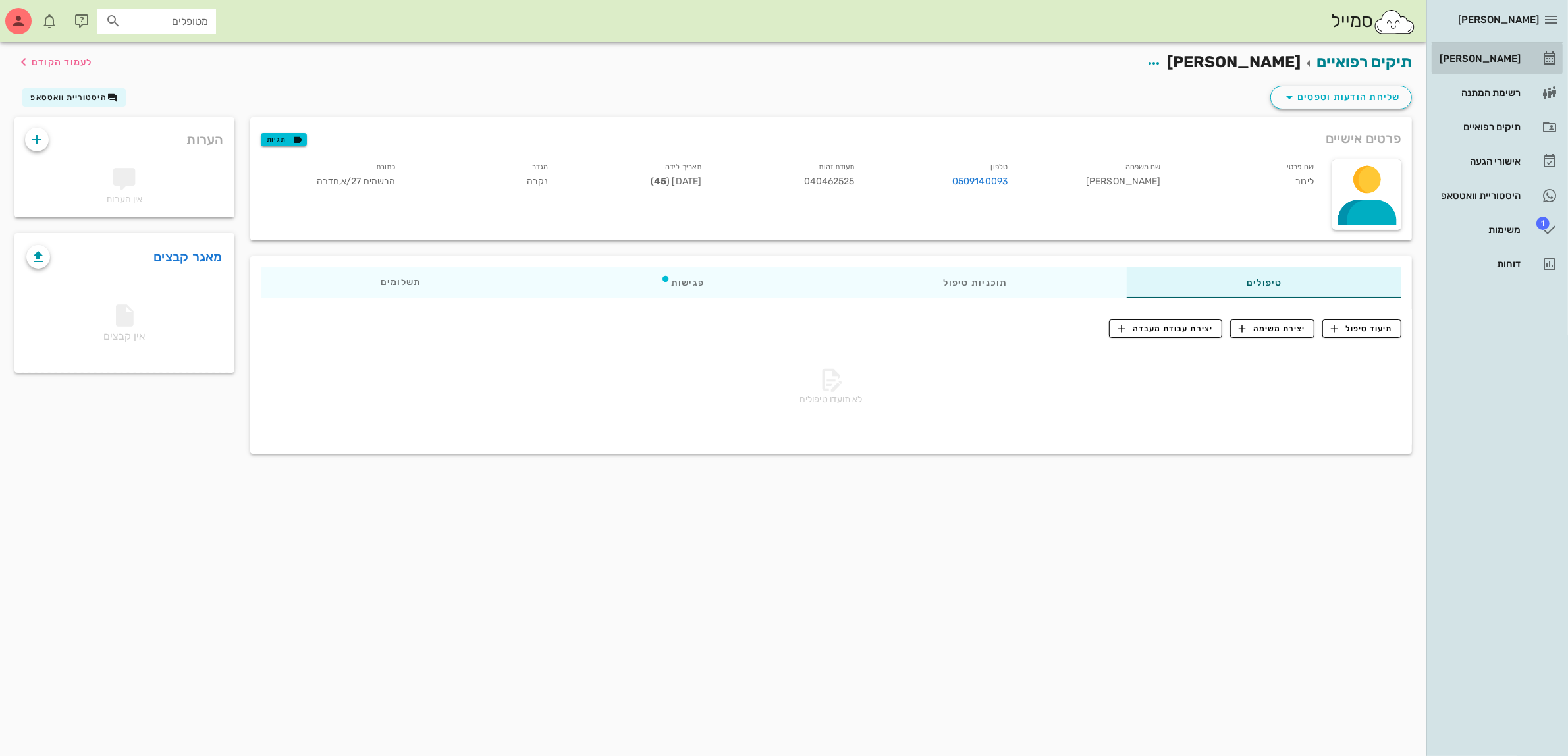
click at [1485, 63] on div "[PERSON_NAME]" at bounding box center [1479, 58] width 84 height 11
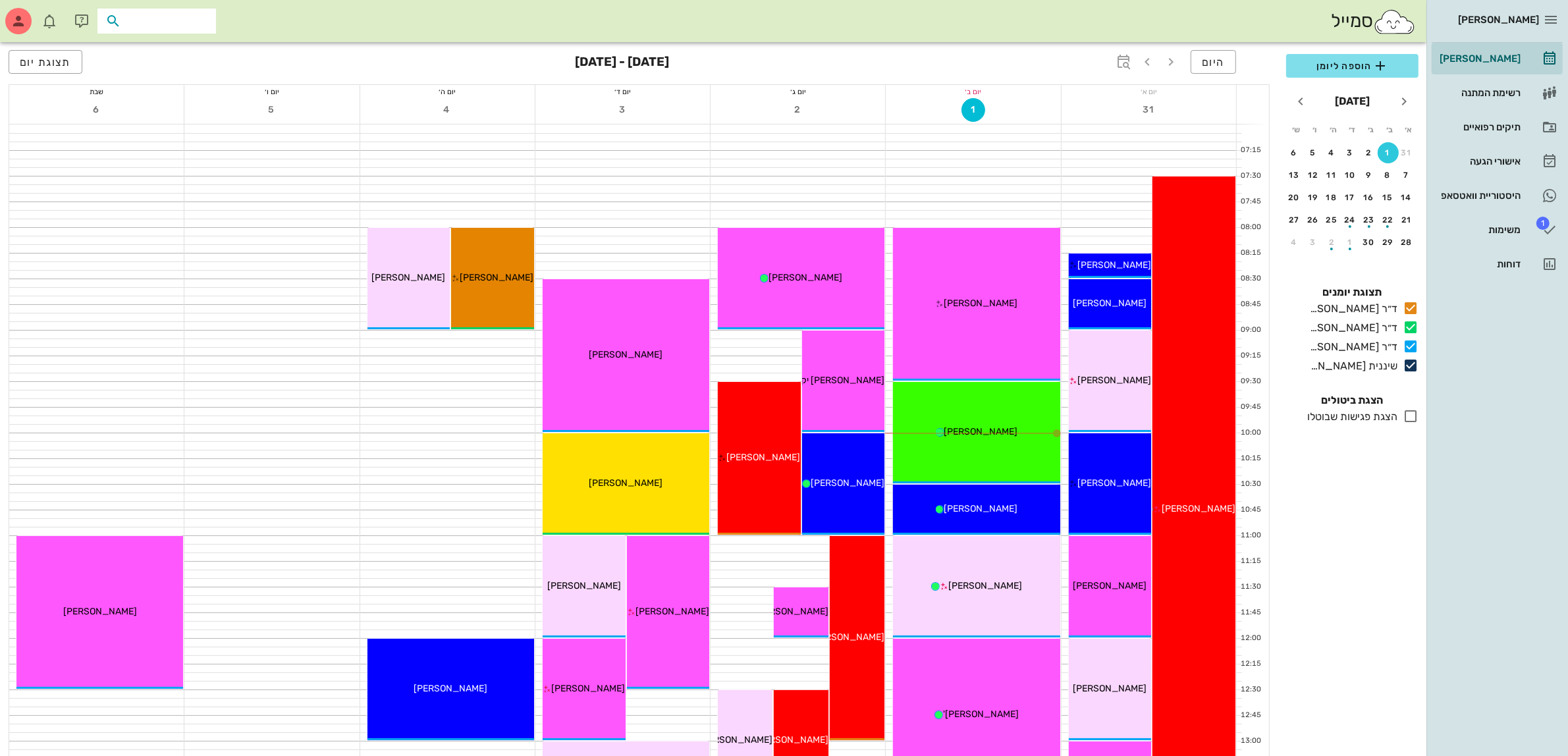
click at [158, 13] on input "text" at bounding box center [166, 21] width 84 height 17
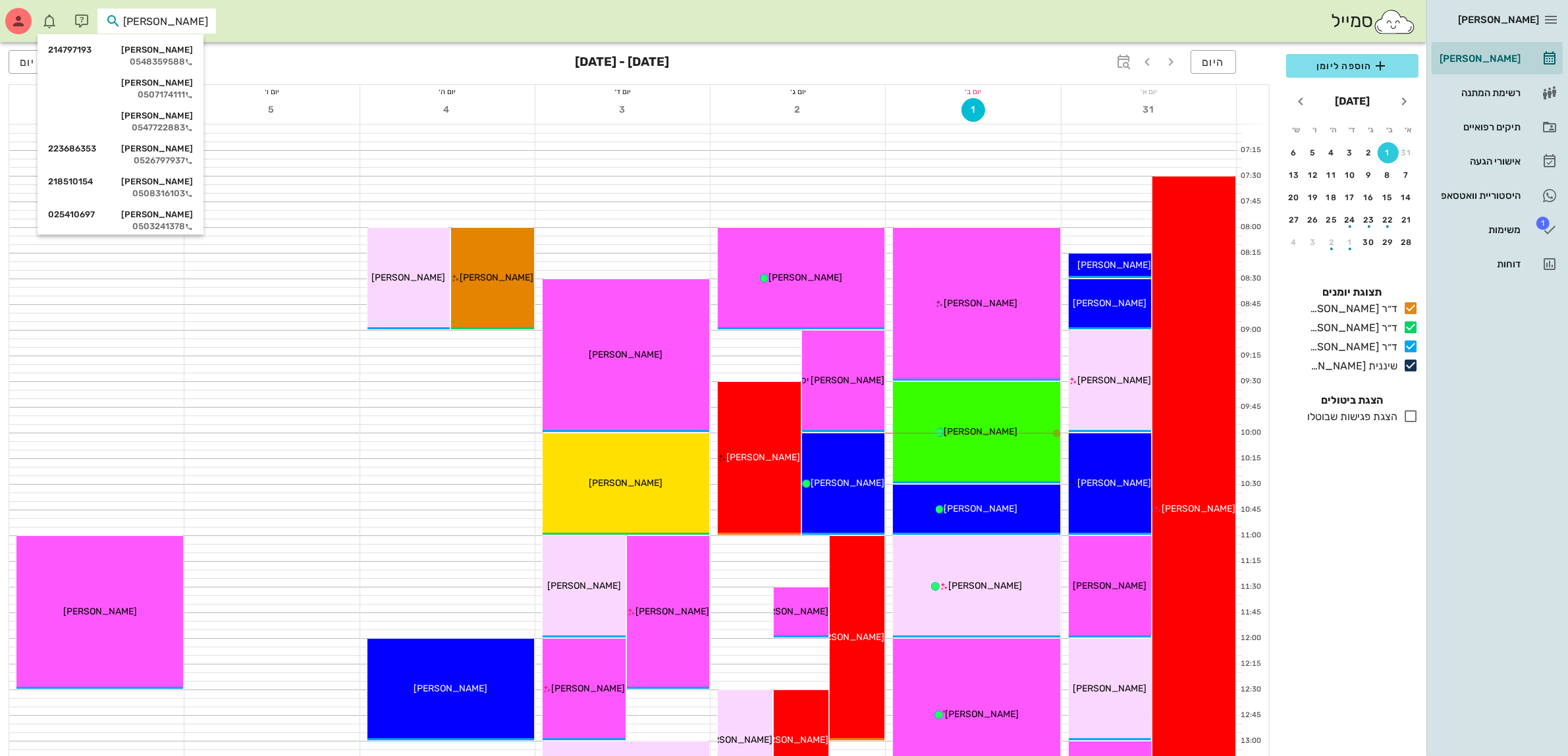
type input "לינ"
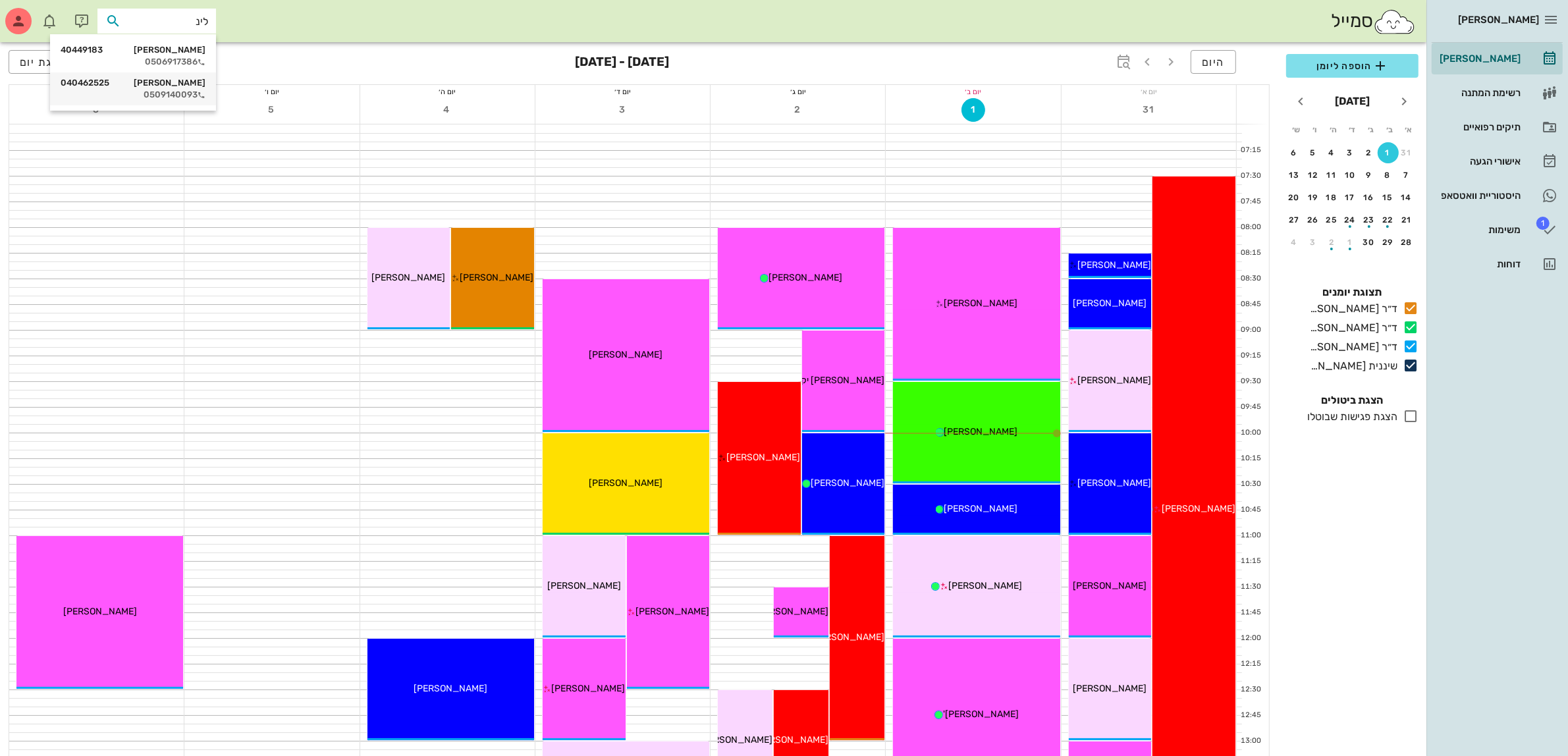
click at [166, 88] on div "[PERSON_NAME] 040462525" at bounding box center [132, 83] width 145 height 11
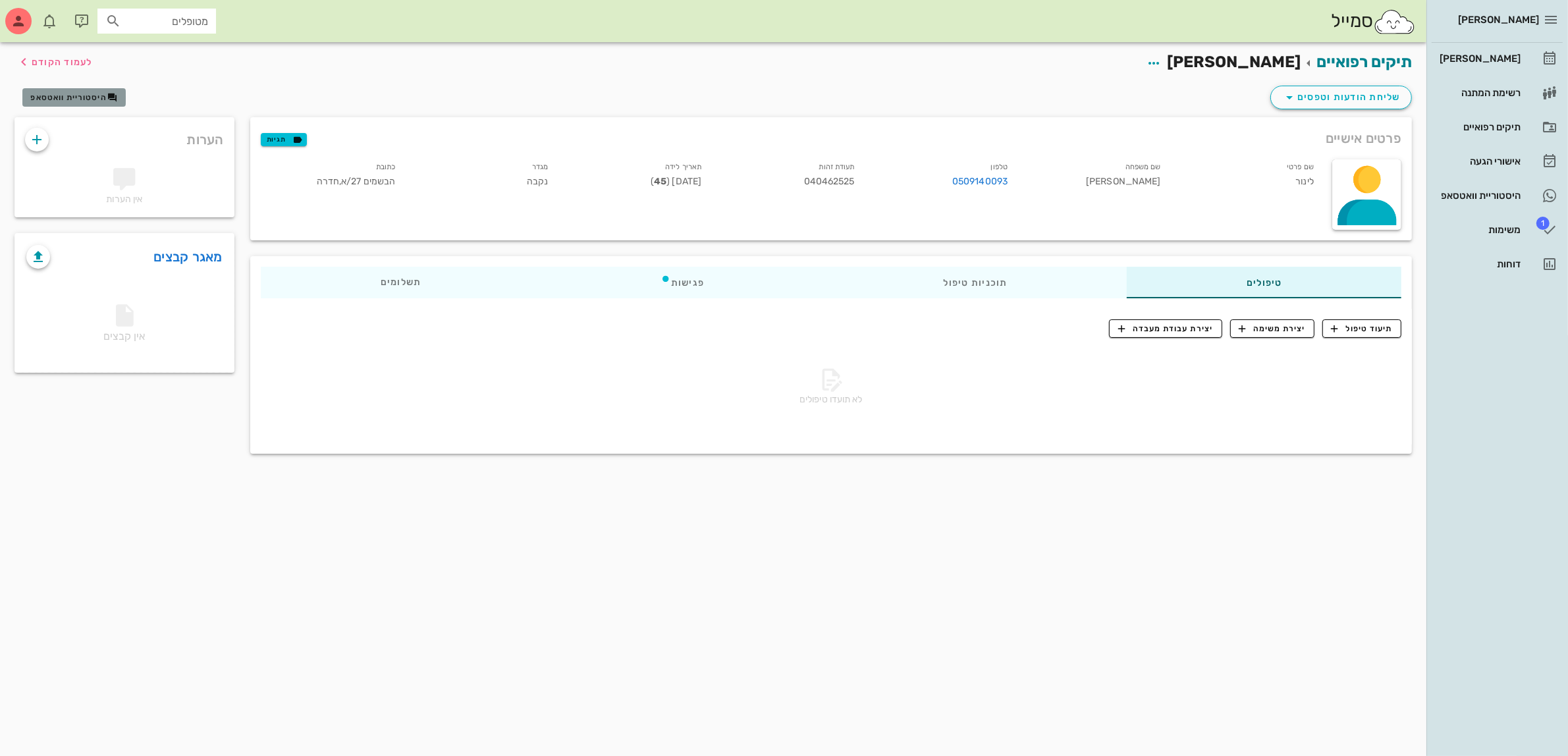
click at [70, 104] on button "היסטוריית וואטסאפ" at bounding box center [74, 98] width 103 height 18
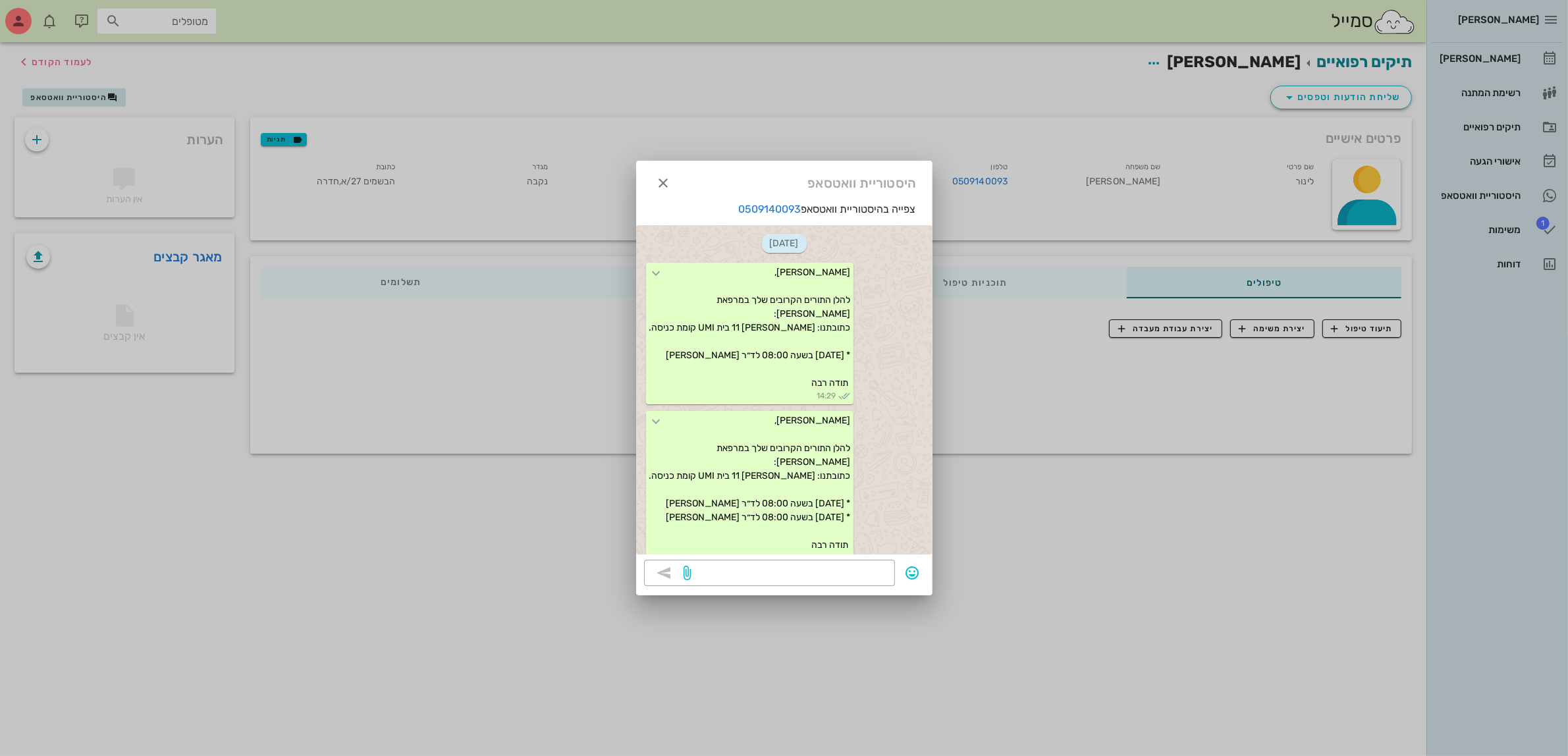
scroll to position [513, 0]
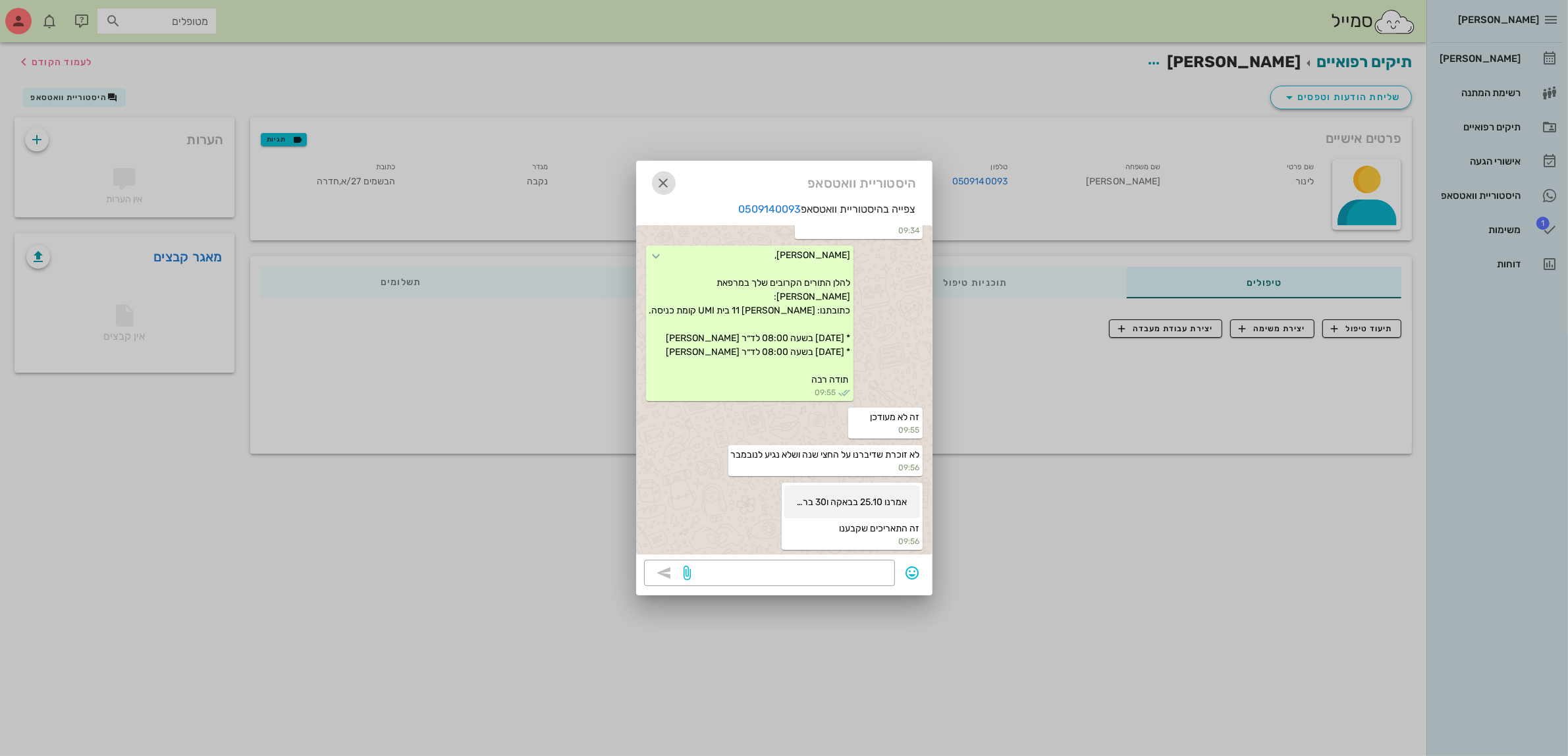
click at [659, 185] on icon "button" at bounding box center [663, 183] width 16 height 16
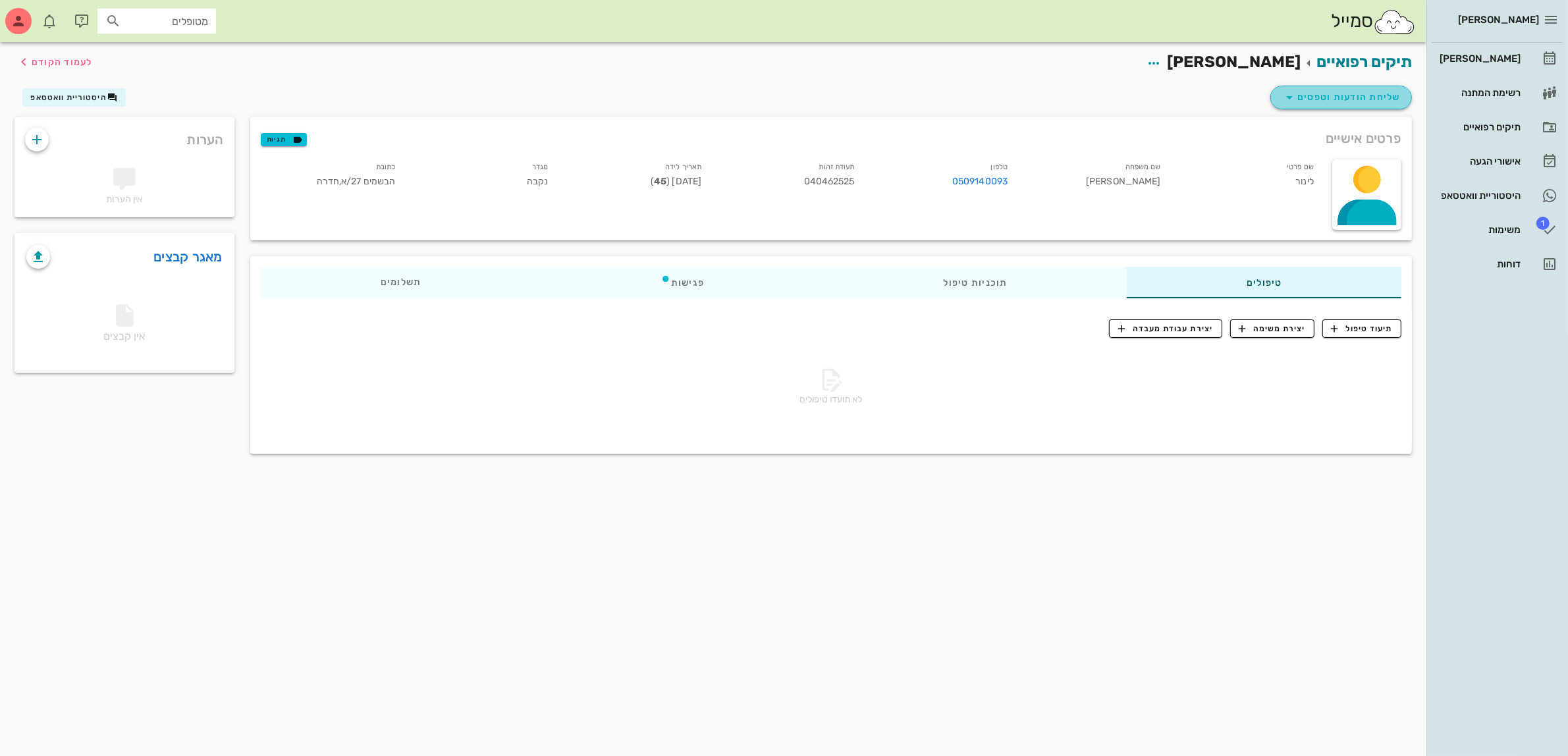
click at [1344, 98] on span "שליחת הודעות וטפסים" at bounding box center [1341, 97] width 119 height 16
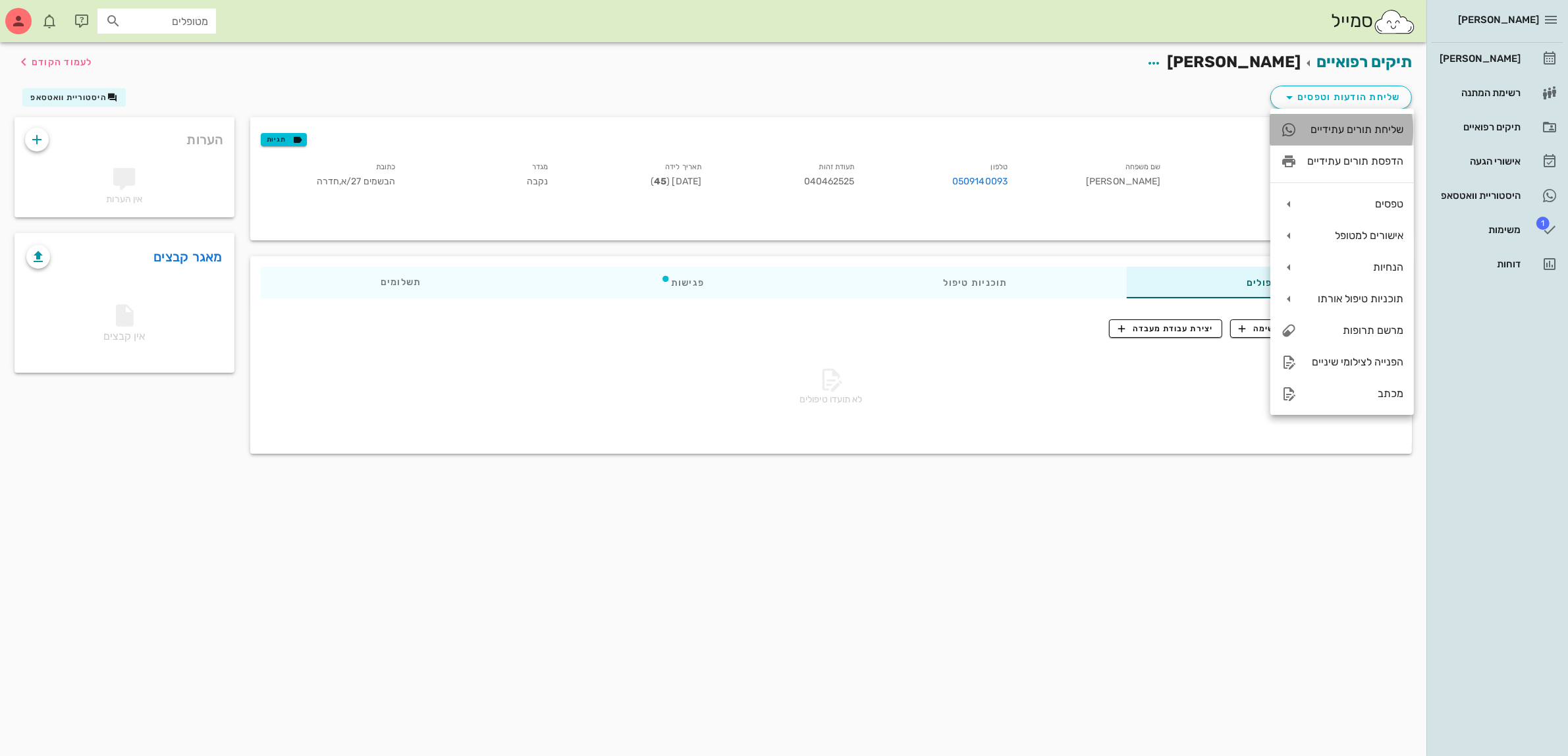
click at [1342, 132] on div "שליחת תורים עתידיים" at bounding box center [1355, 129] width 96 height 12
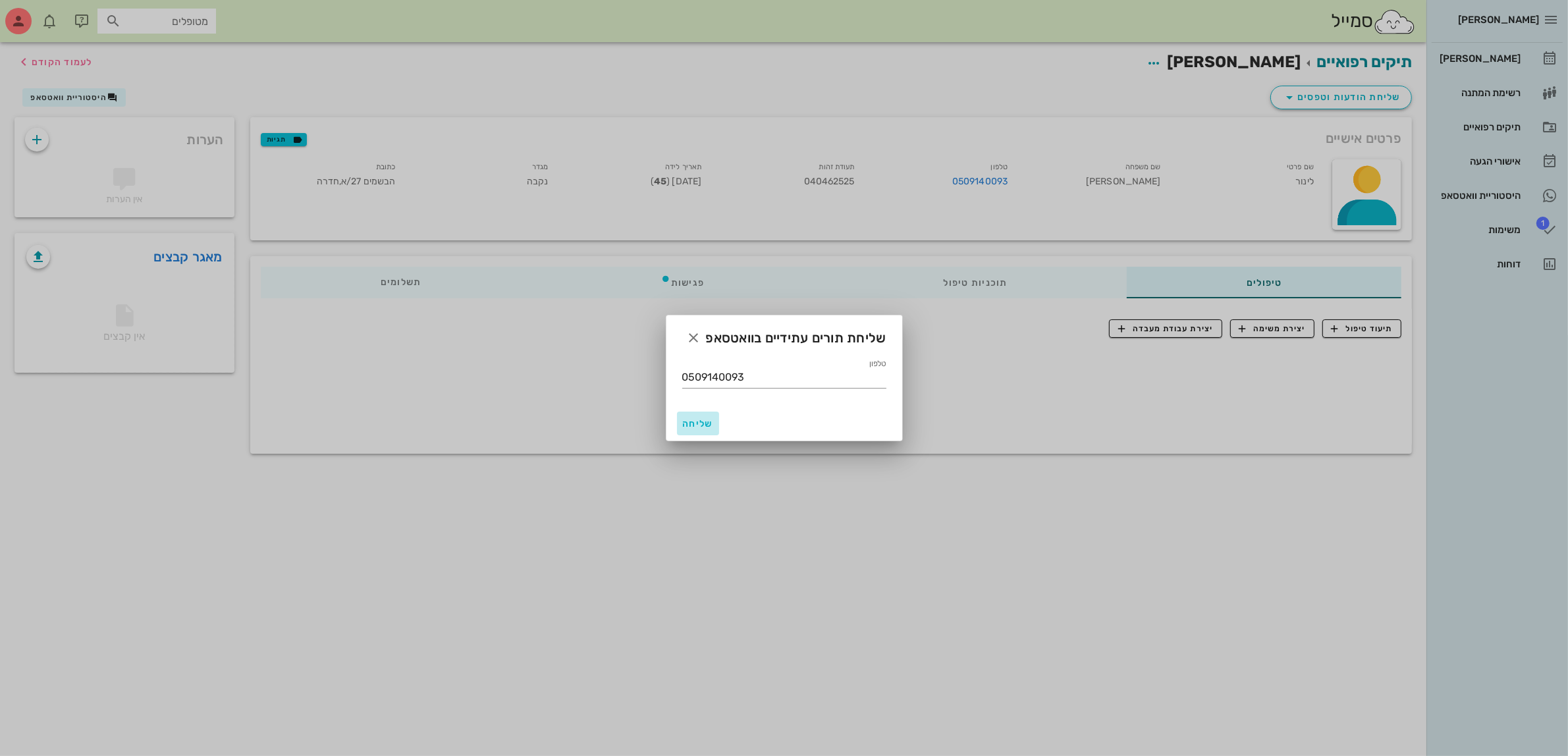
click at [696, 420] on span "שליחה" at bounding box center [698, 424] width 31 height 12
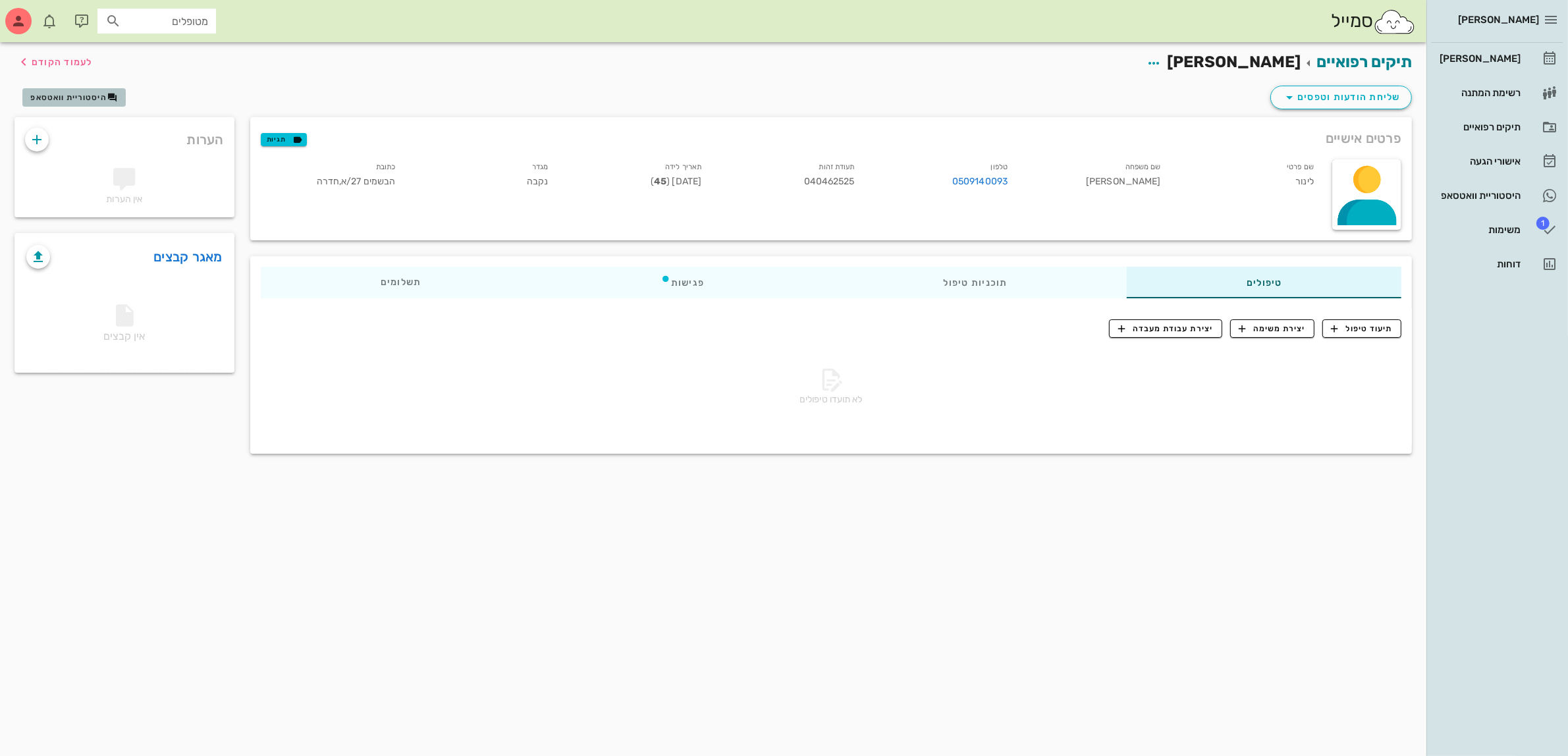
click at [58, 94] on span "היסטוריית וואטסאפ" at bounding box center [69, 97] width 76 height 9
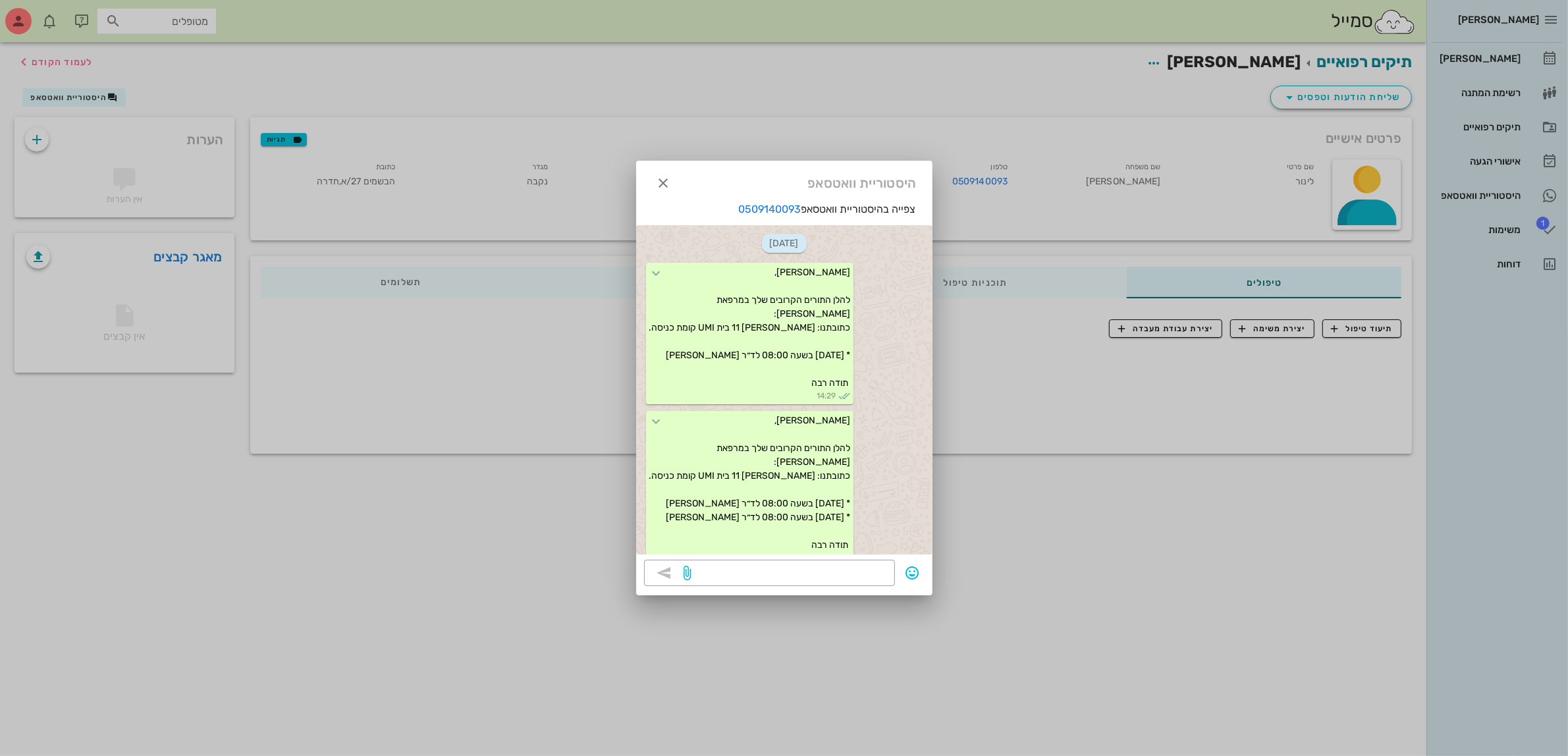
scroll to position [689, 0]
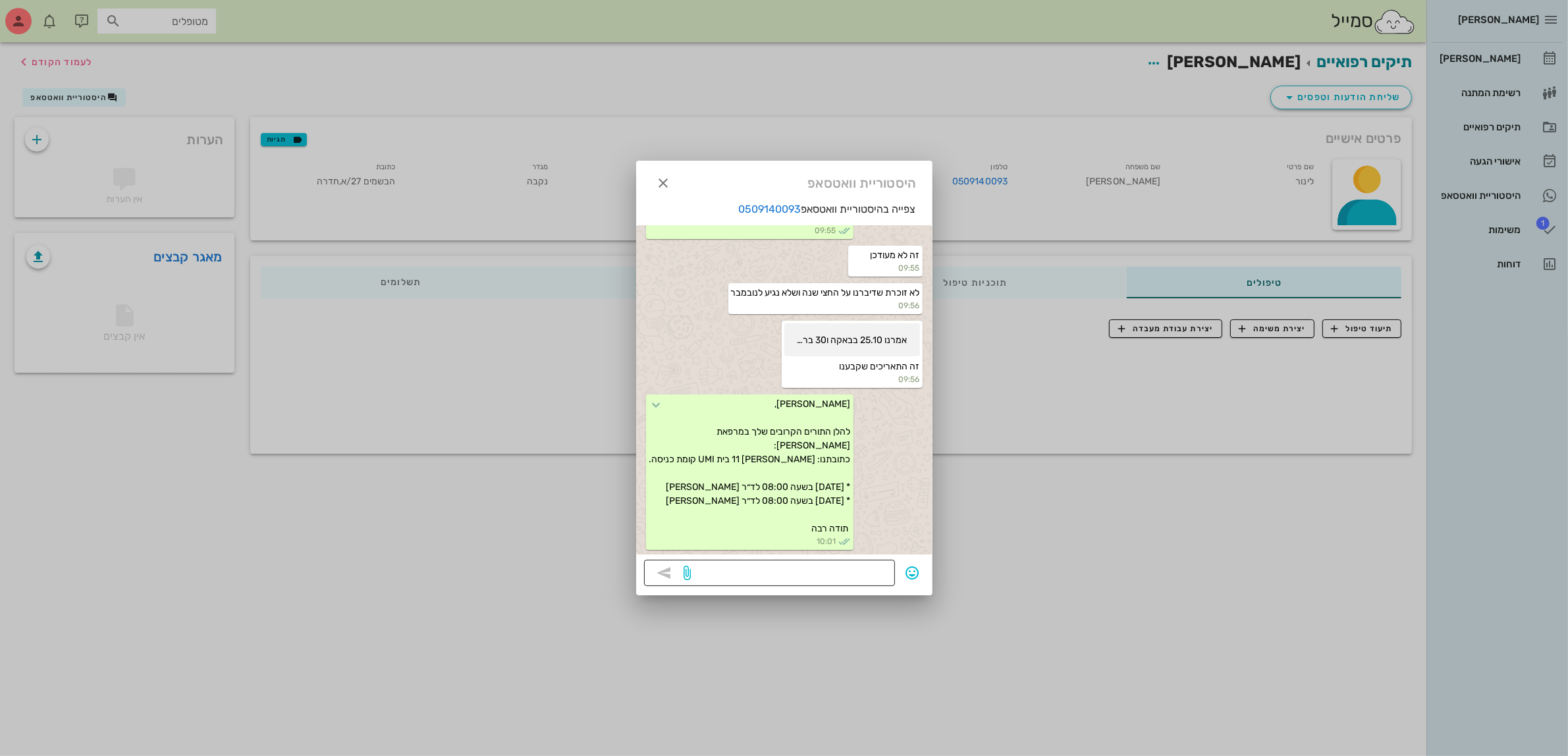
click at [755, 568] on textarea at bounding box center [790, 574] width 193 height 21
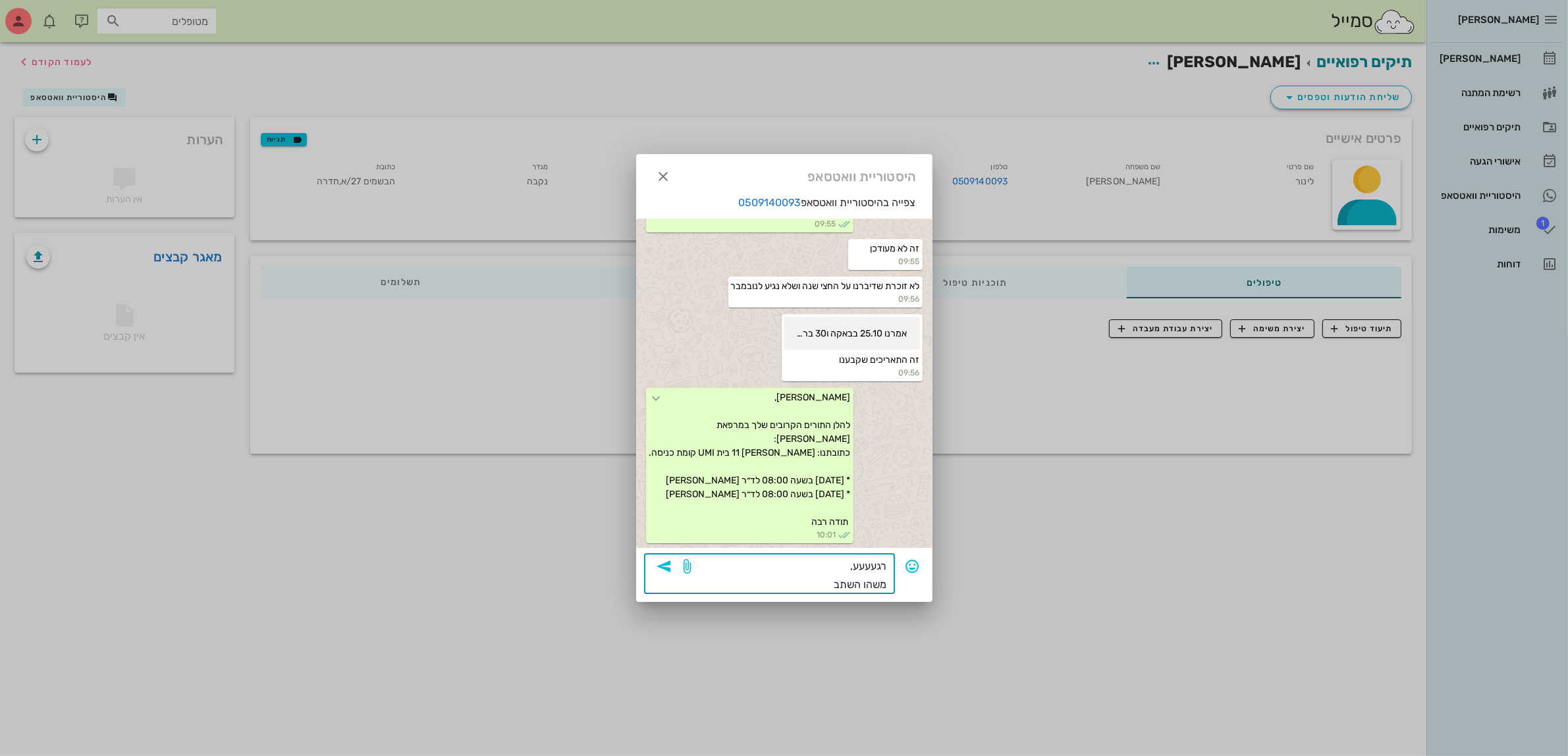
type textarea "רגעעעע, משהו השתבש"
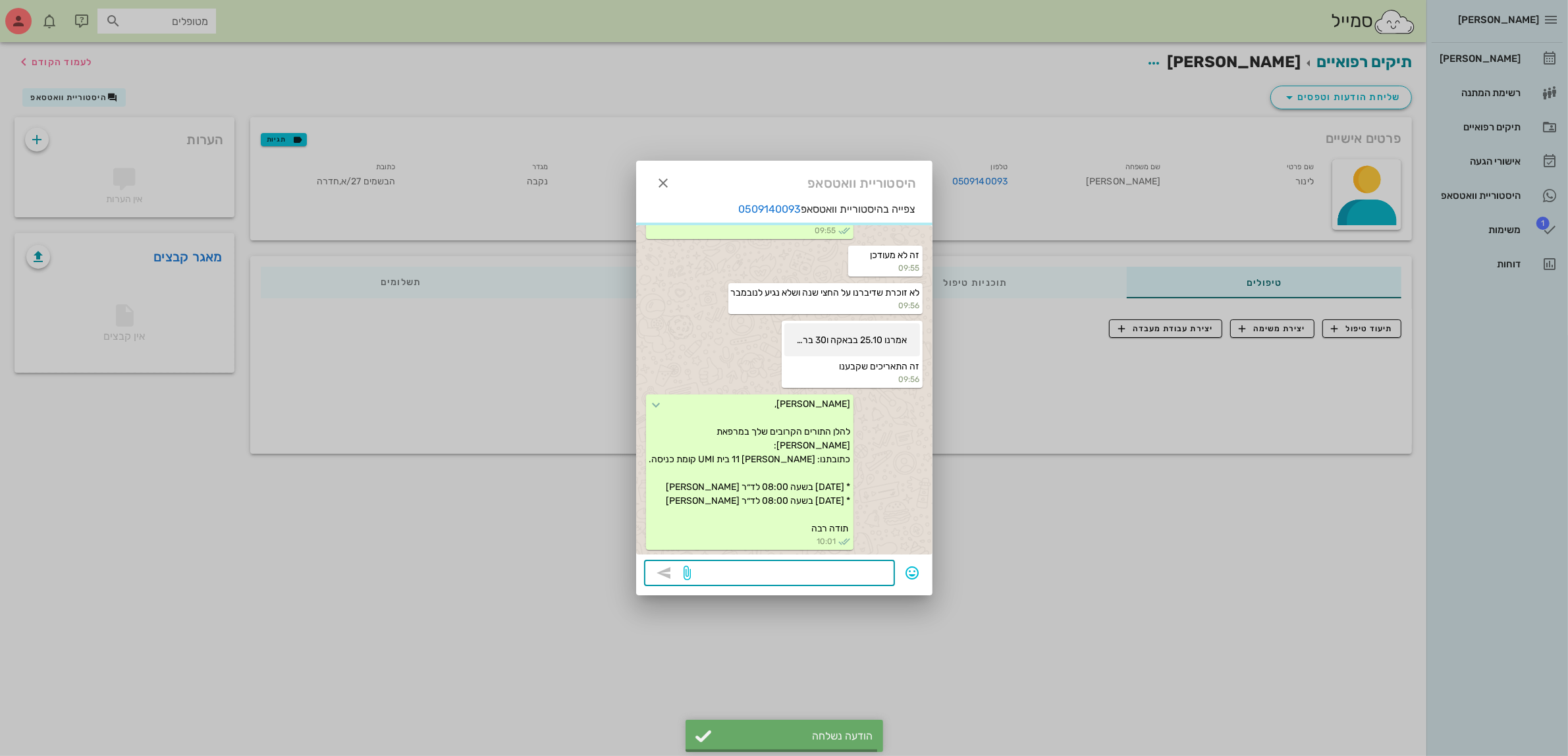
scroll to position [755, 0]
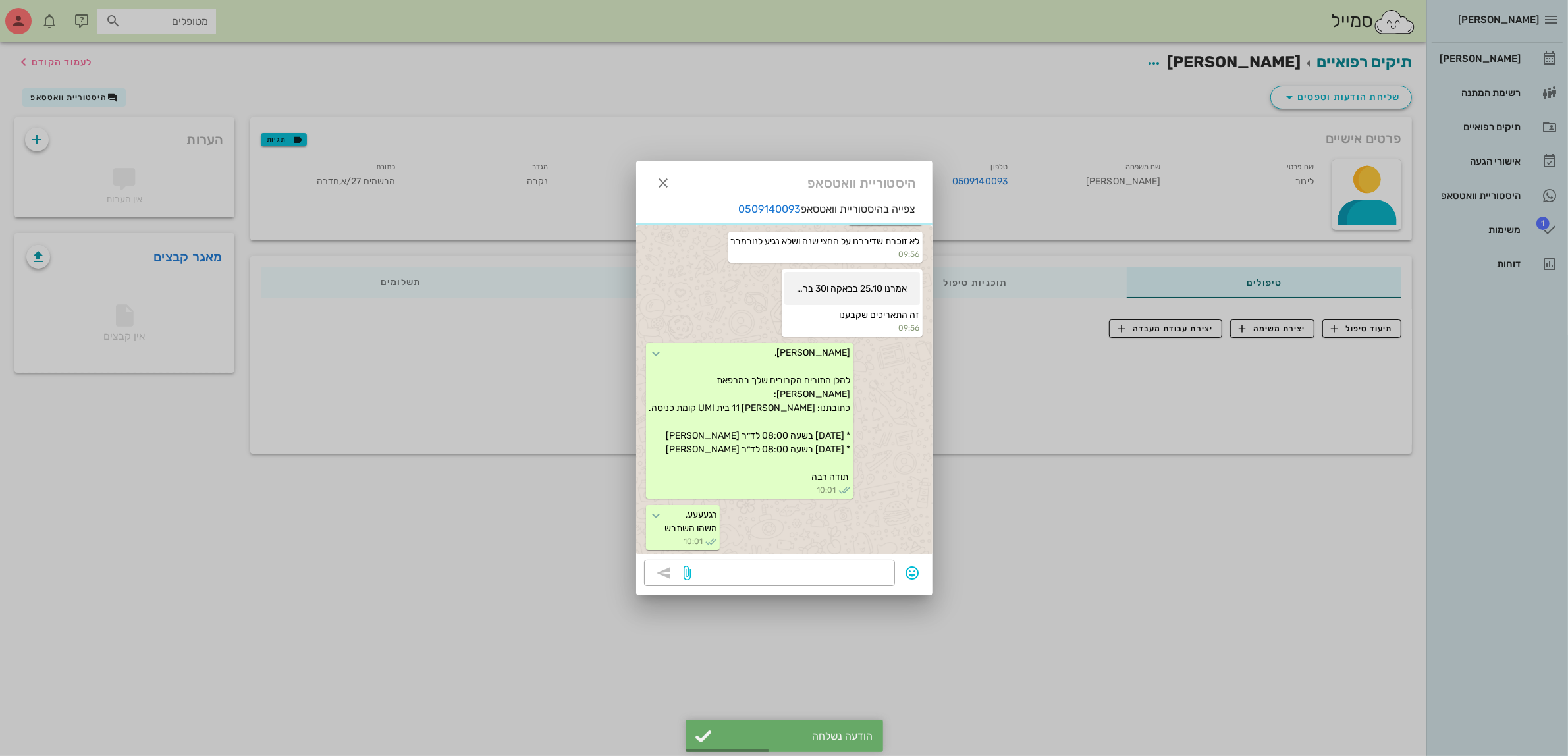
click at [1492, 60] on div at bounding box center [784, 378] width 1568 height 756
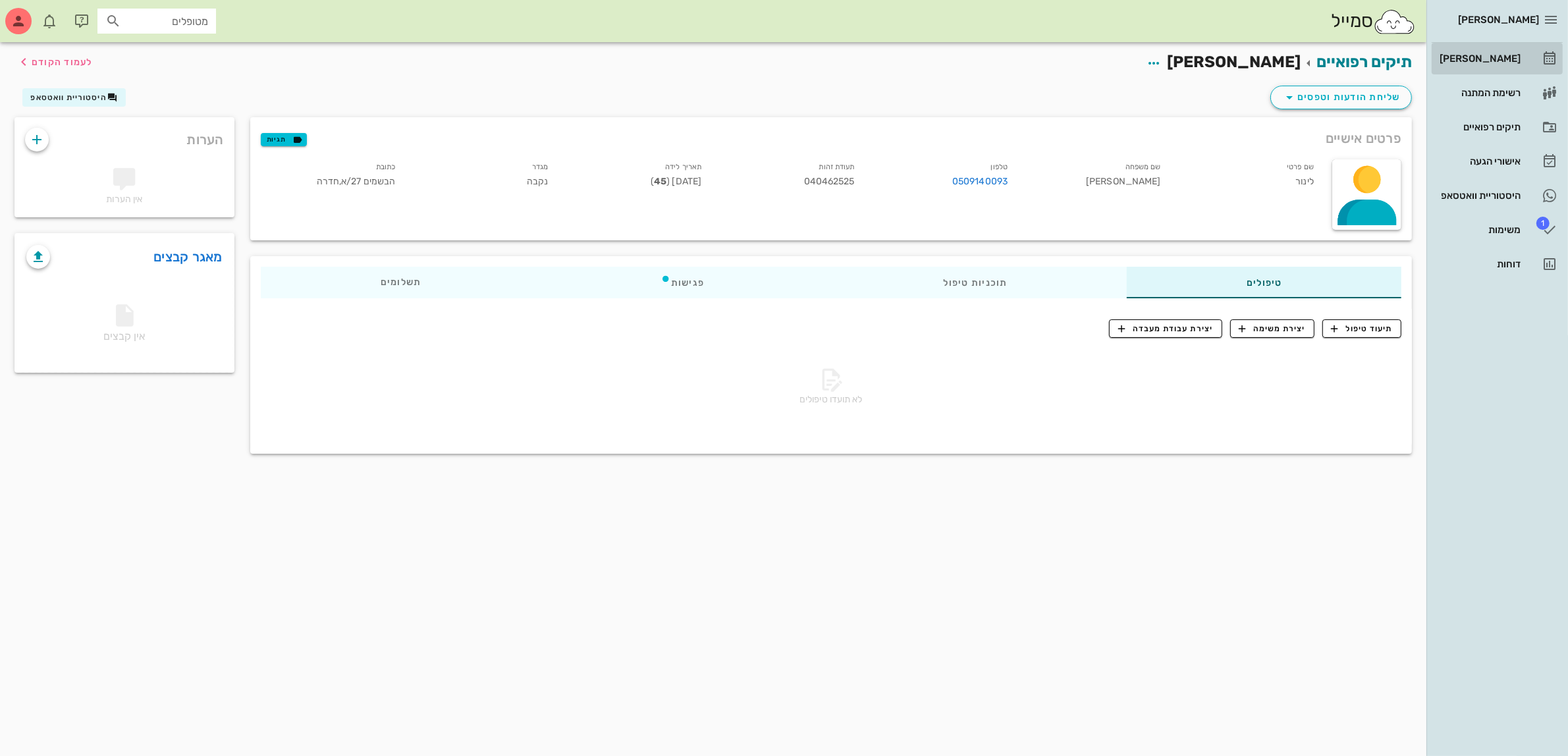
click at [1487, 56] on div "[PERSON_NAME]" at bounding box center [1479, 58] width 84 height 11
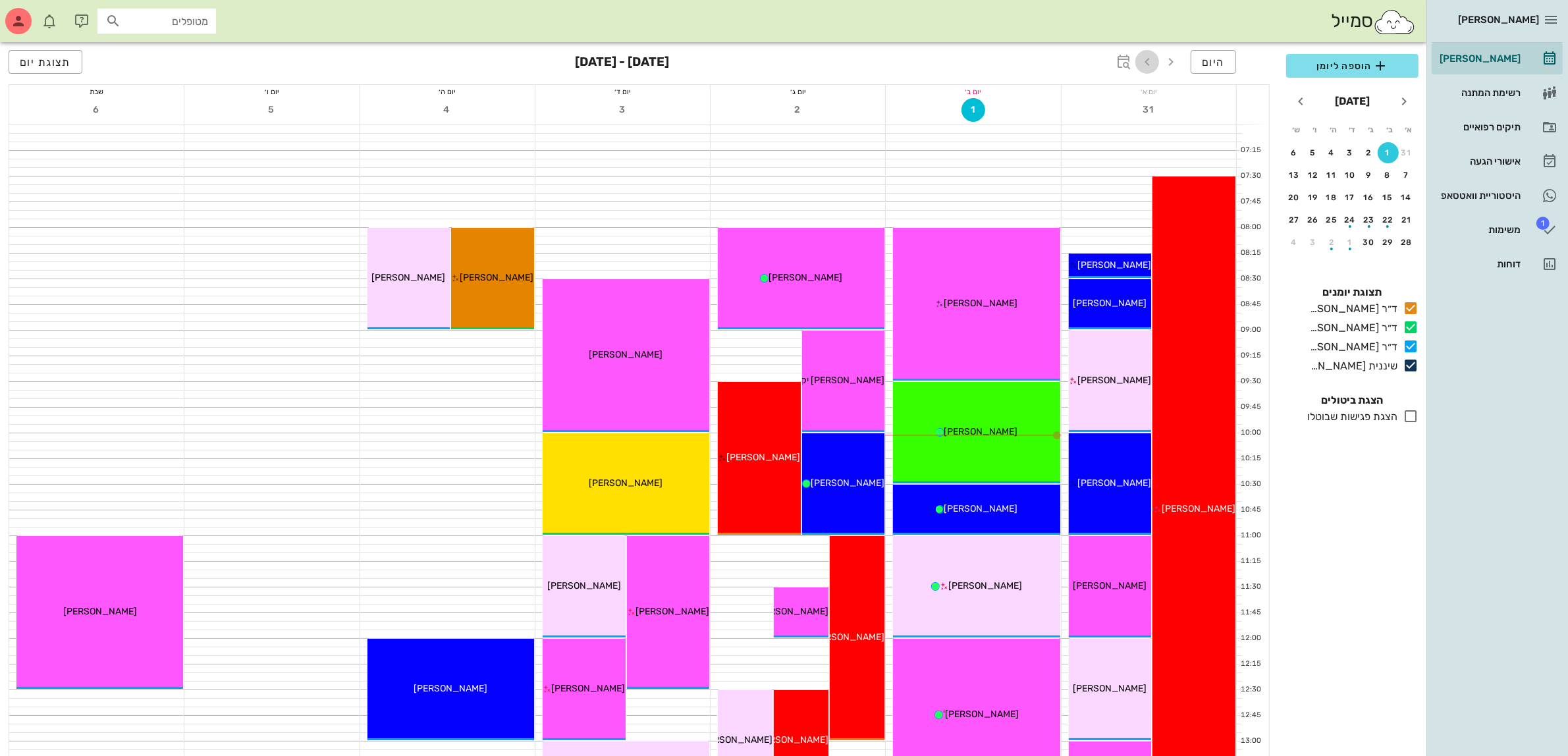
click at [1143, 60] on icon "button" at bounding box center [1147, 61] width 16 height 16
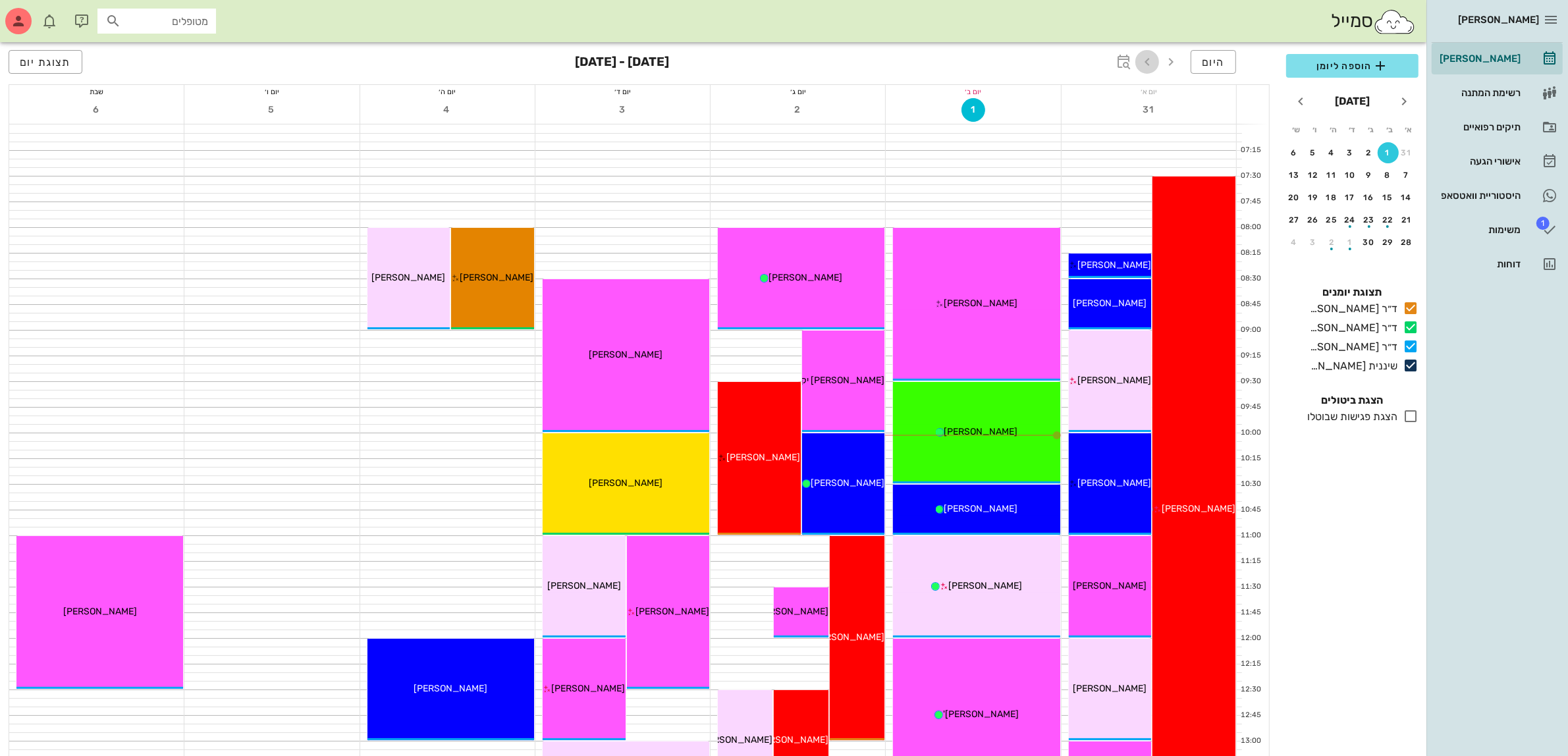
click at [1143, 60] on icon "button" at bounding box center [1147, 61] width 16 height 16
click at [1302, 101] on icon "חודש הבא" at bounding box center [1300, 101] width 16 height 16
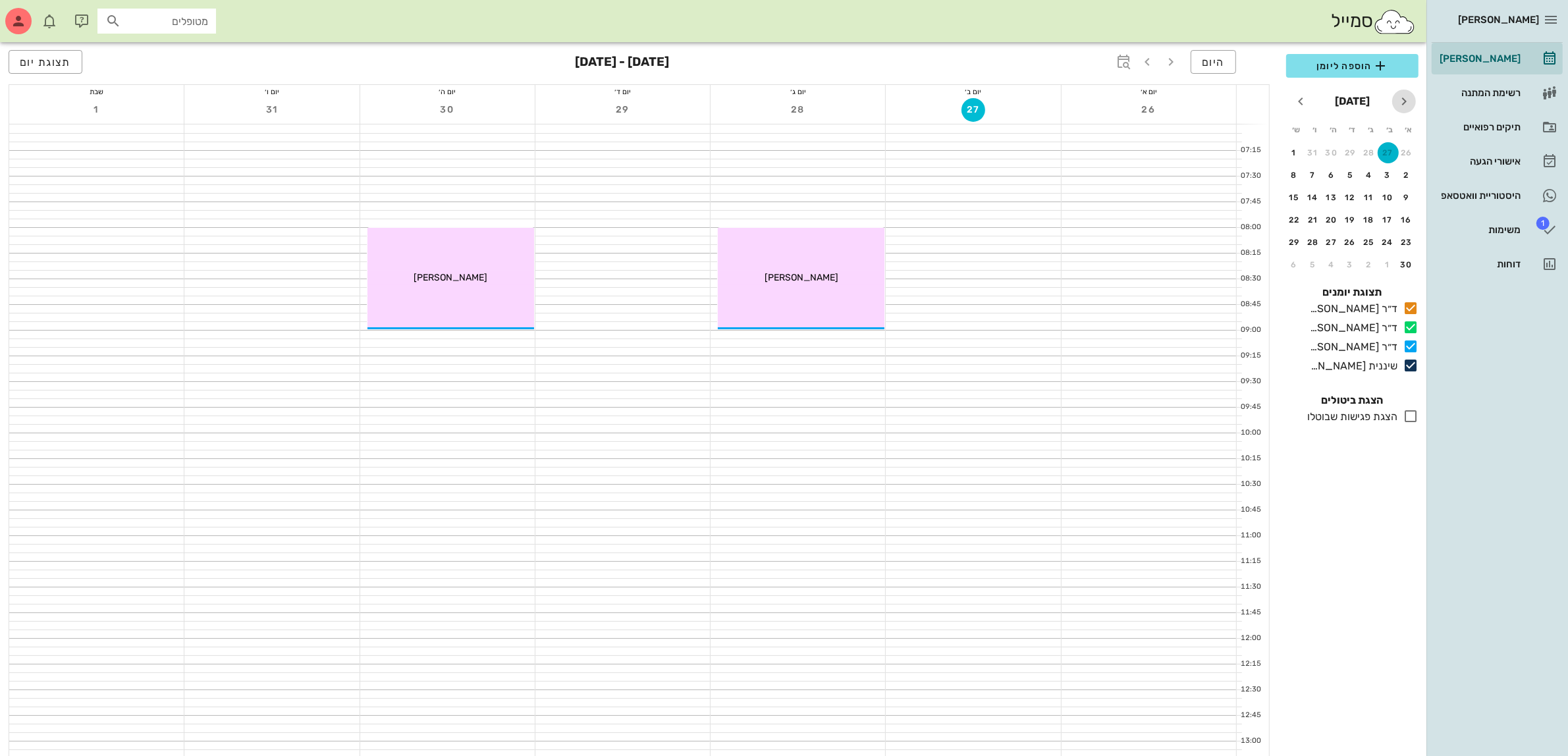
click at [1397, 99] on icon "חודש שעבר" at bounding box center [1403, 101] width 16 height 16
click at [1382, 215] on div "20" at bounding box center [1388, 219] width 21 height 9
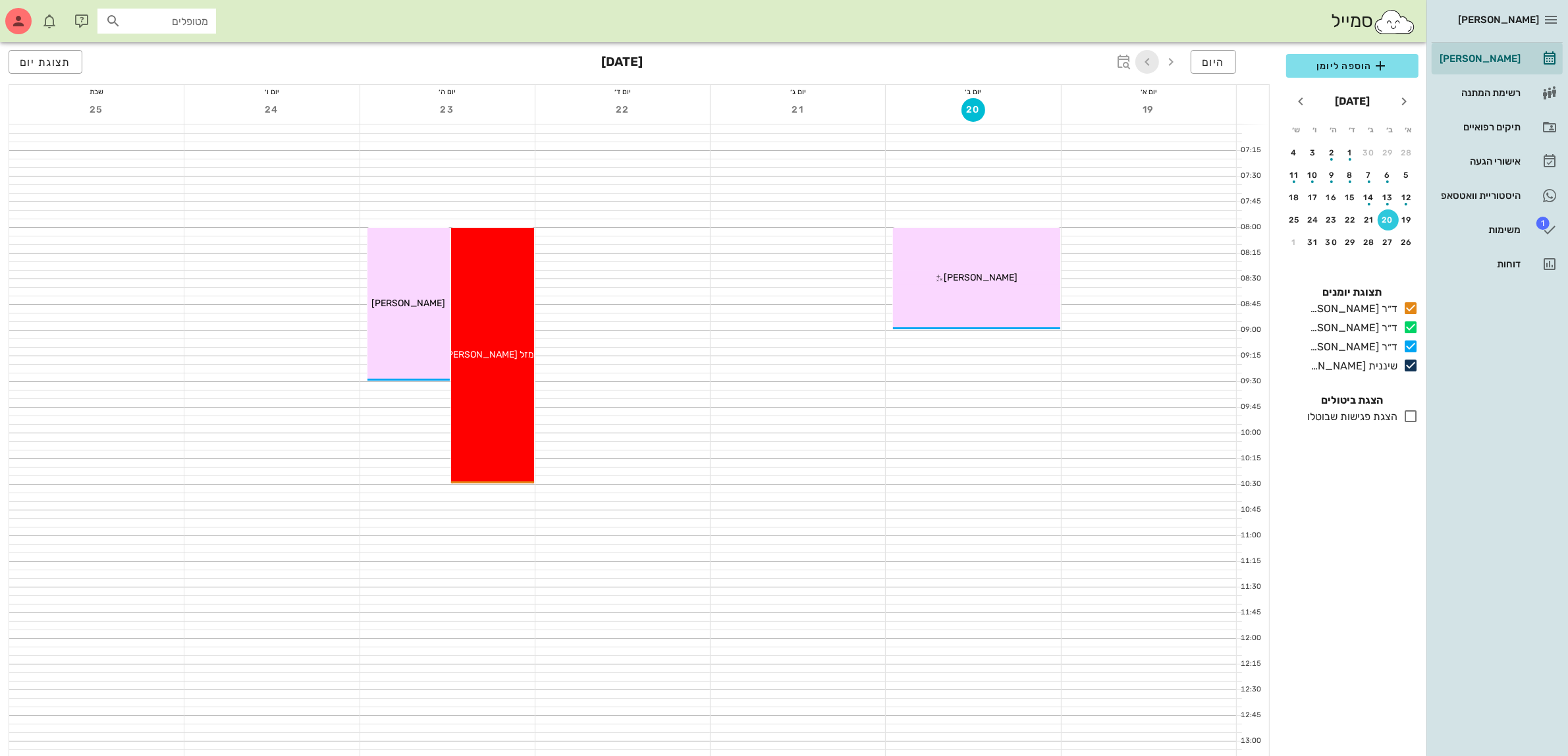
click at [1149, 60] on icon "button" at bounding box center [1147, 61] width 16 height 16
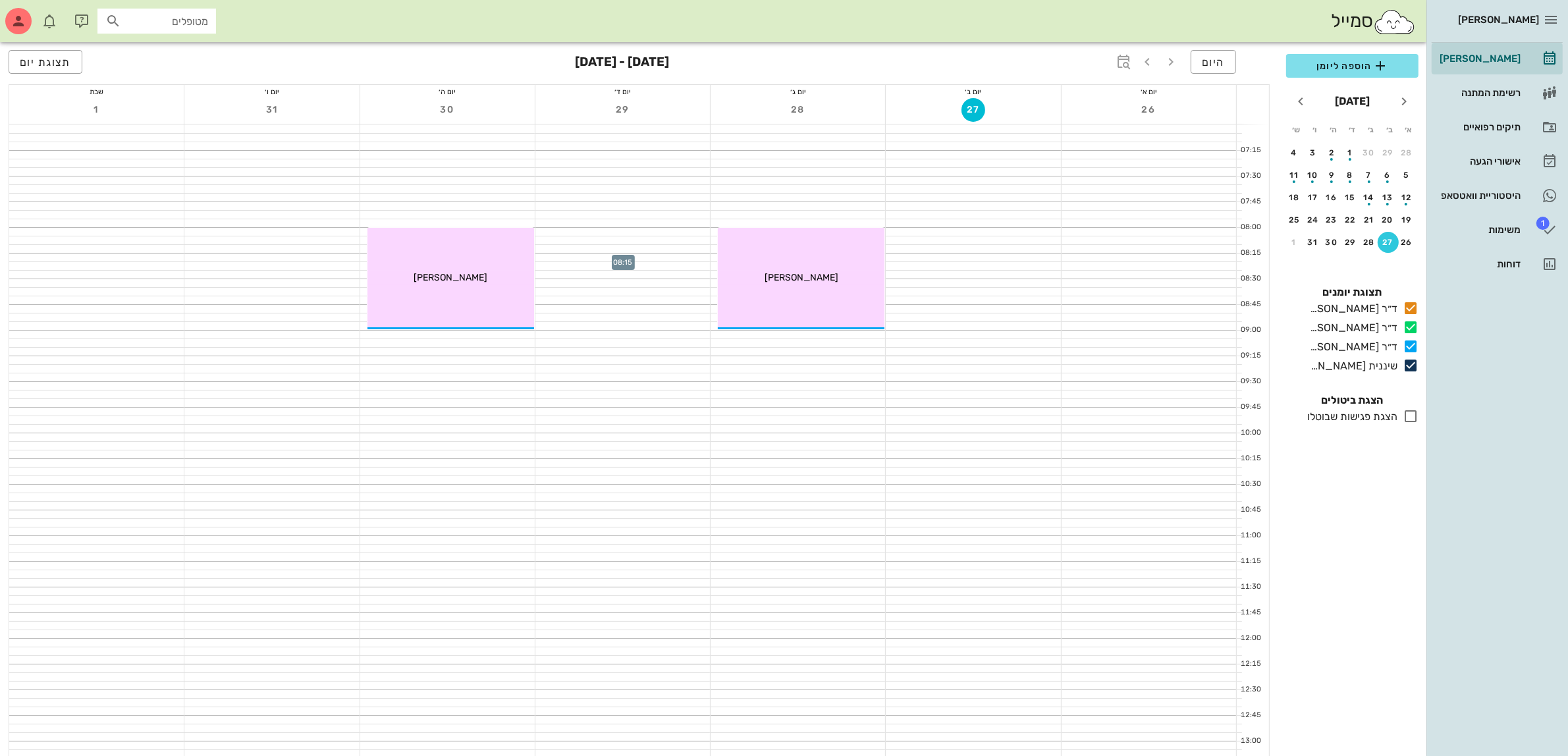
click at [636, 256] on div at bounding box center [623, 258] width 175 height 8
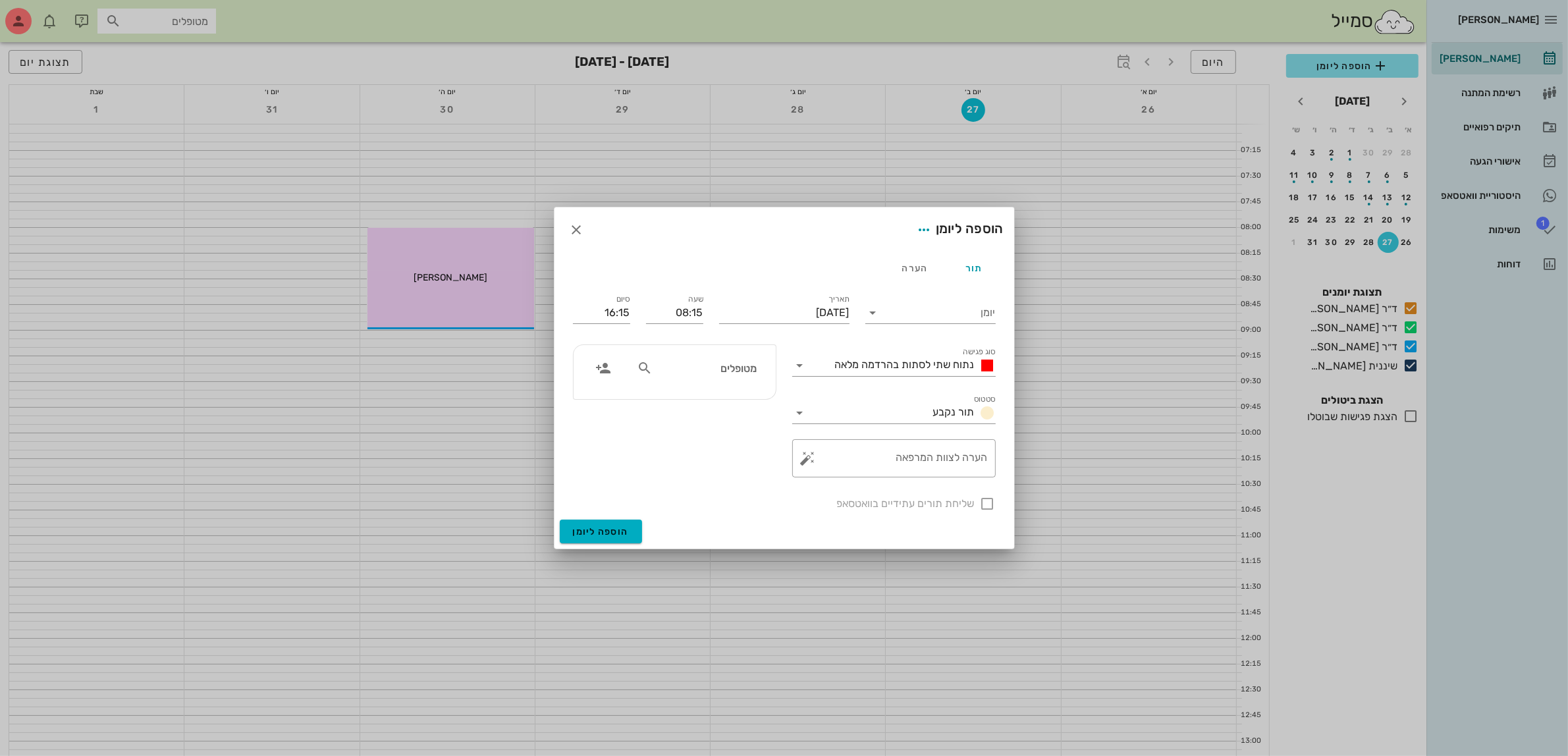
click at [1174, 65] on div at bounding box center [784, 378] width 1568 height 756
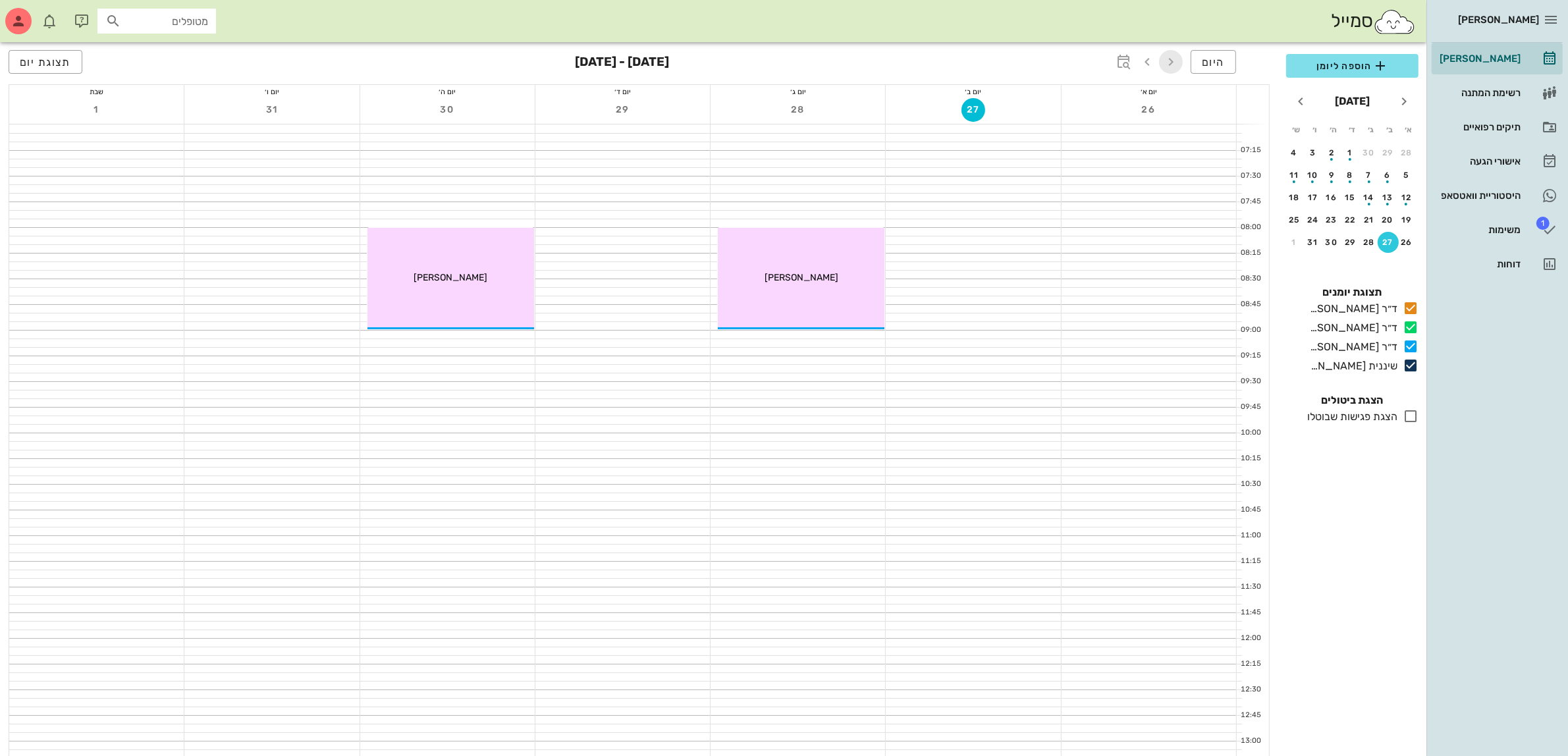
click at [1173, 56] on icon "button" at bounding box center [1171, 61] width 16 height 16
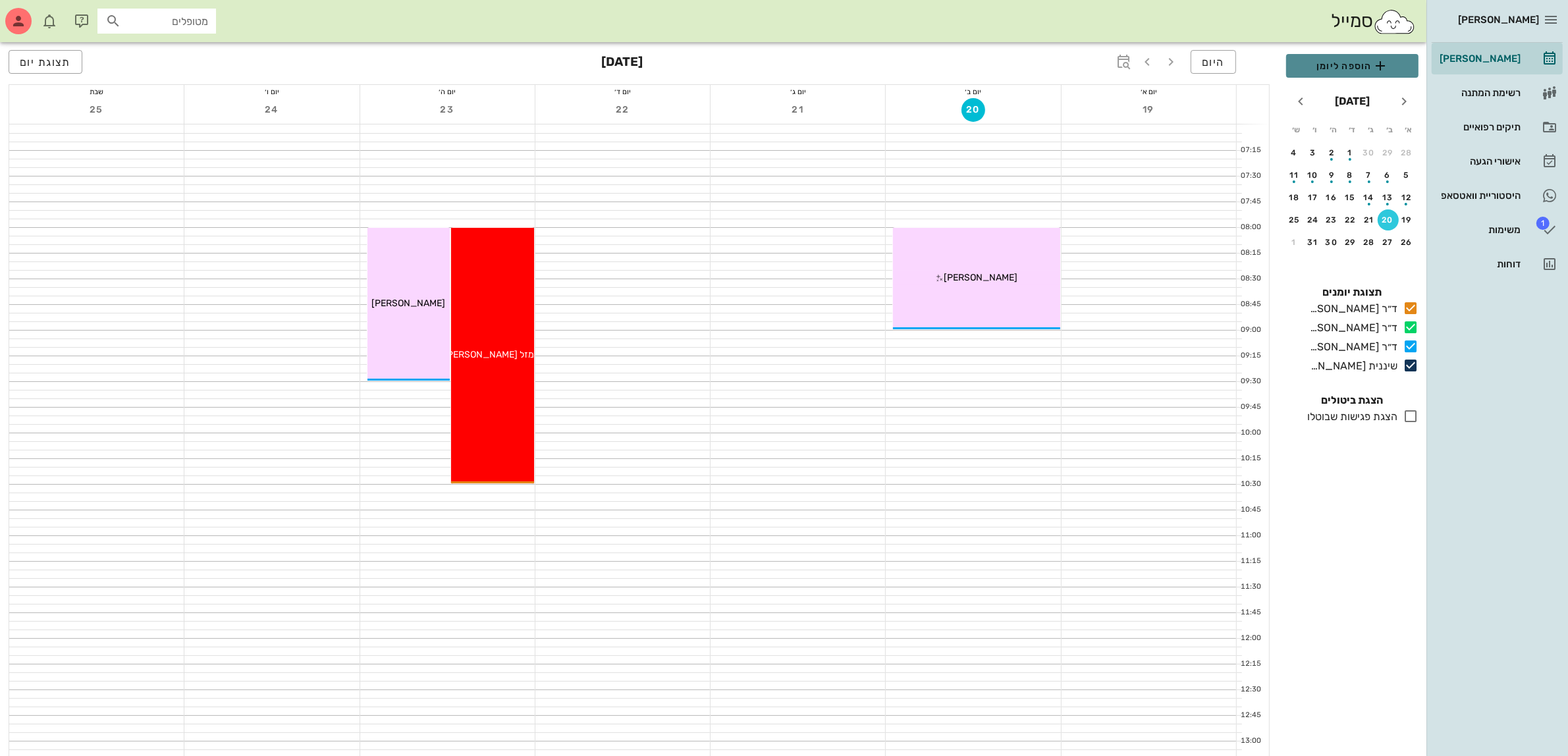
click at [1322, 70] on span "הוספה ליומן" at bounding box center [1352, 65] width 111 height 16
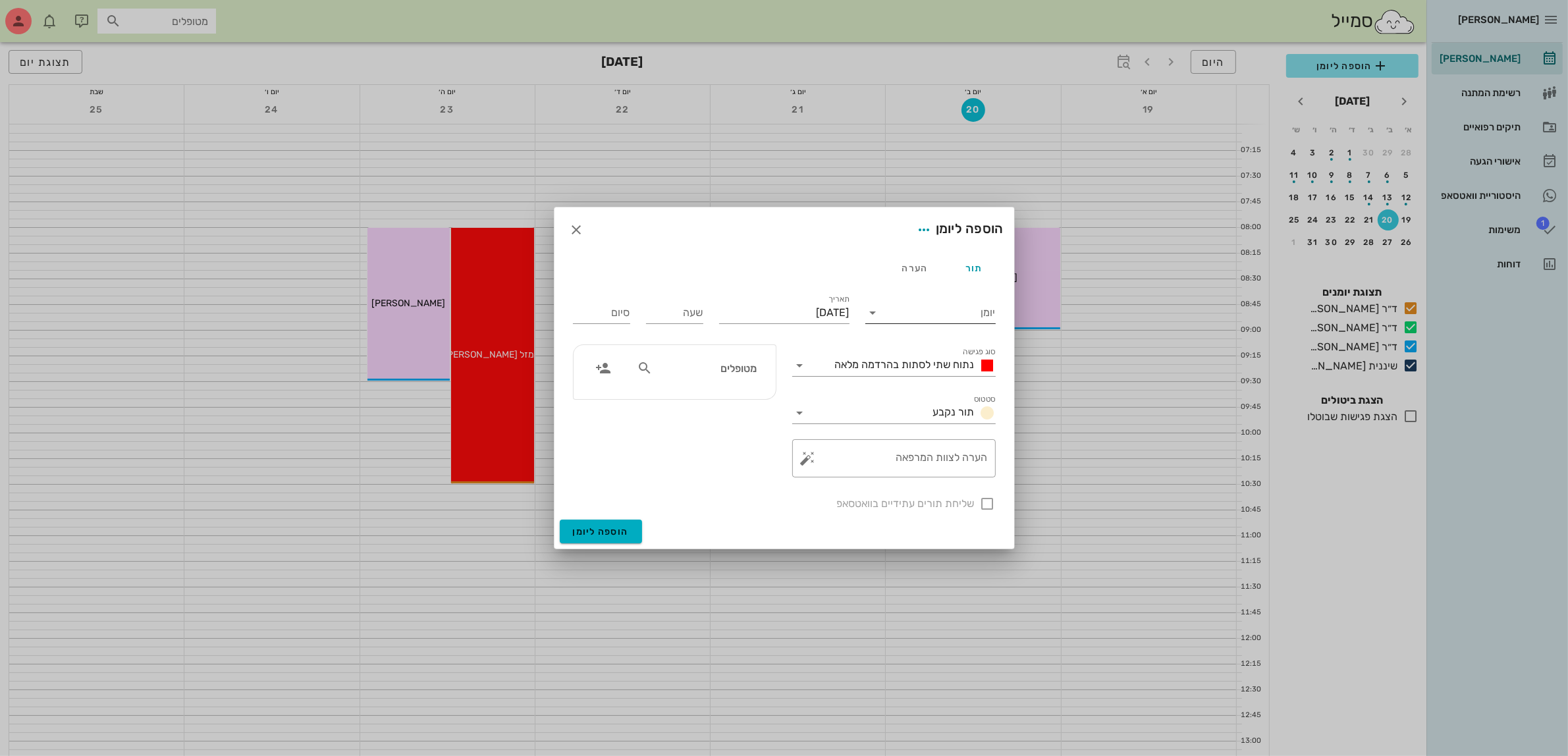
click at [941, 311] on input "יומן" at bounding box center [939, 312] width 112 height 21
click at [945, 387] on div "ד״ר [PERSON_NAME]" at bounding box center [934, 386] width 117 height 12
click at [926, 367] on span "נתוח שתי לסתות בהרדמה מלאה" at bounding box center [905, 364] width 140 height 12
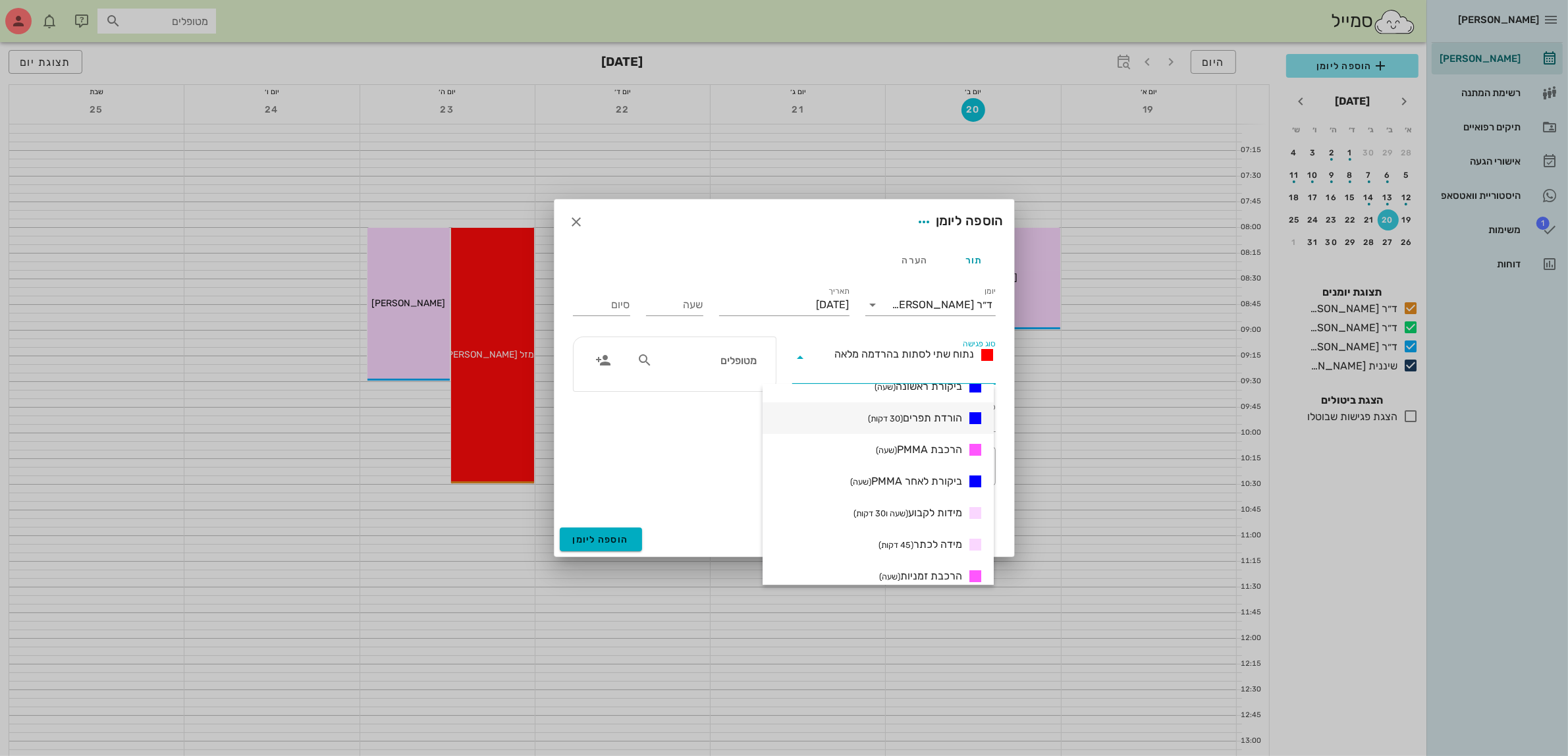
scroll to position [330, 0]
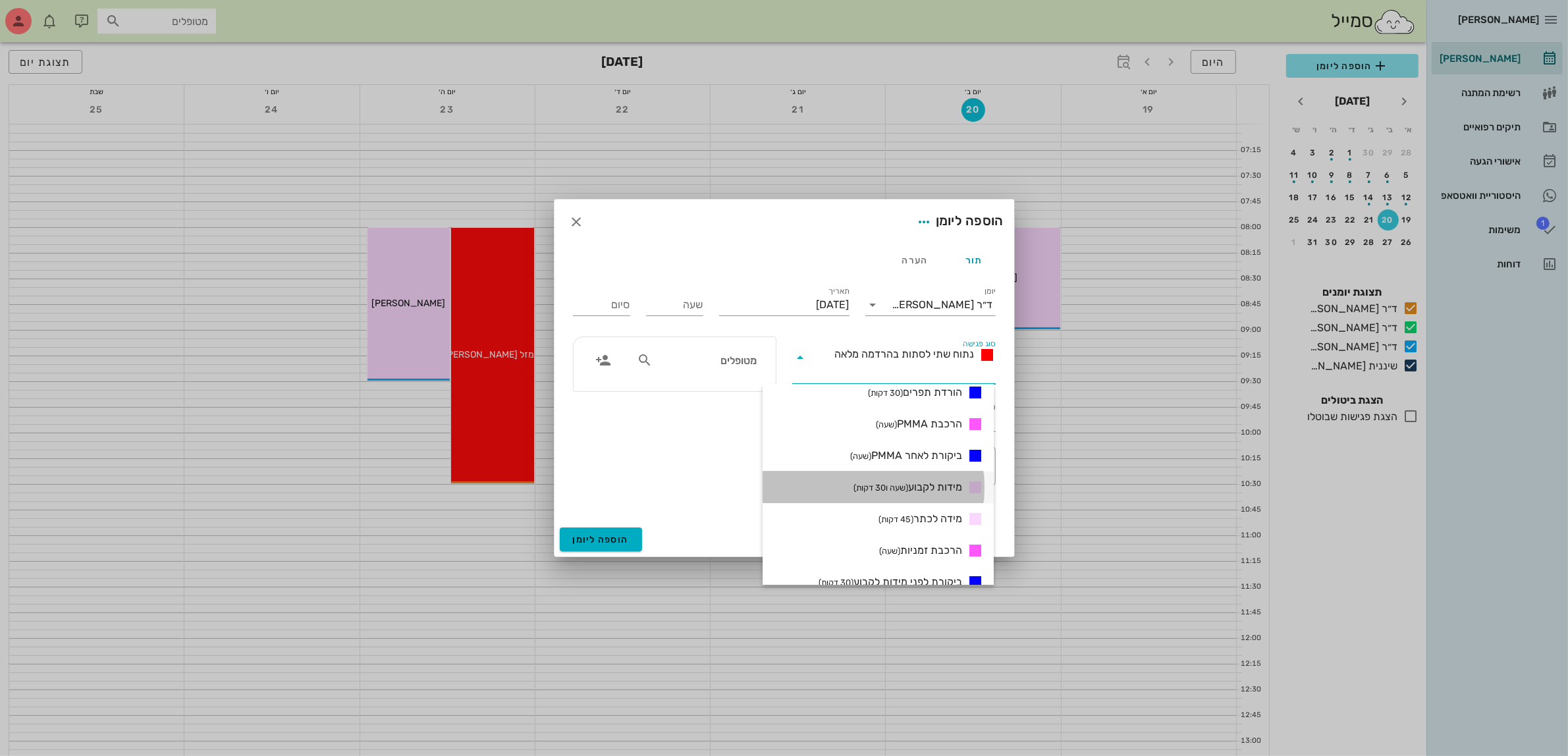
click at [920, 485] on span "מידות לקבוע (שעה ו30 דקות)" at bounding box center [907, 487] width 108 height 12
type input "01:30"
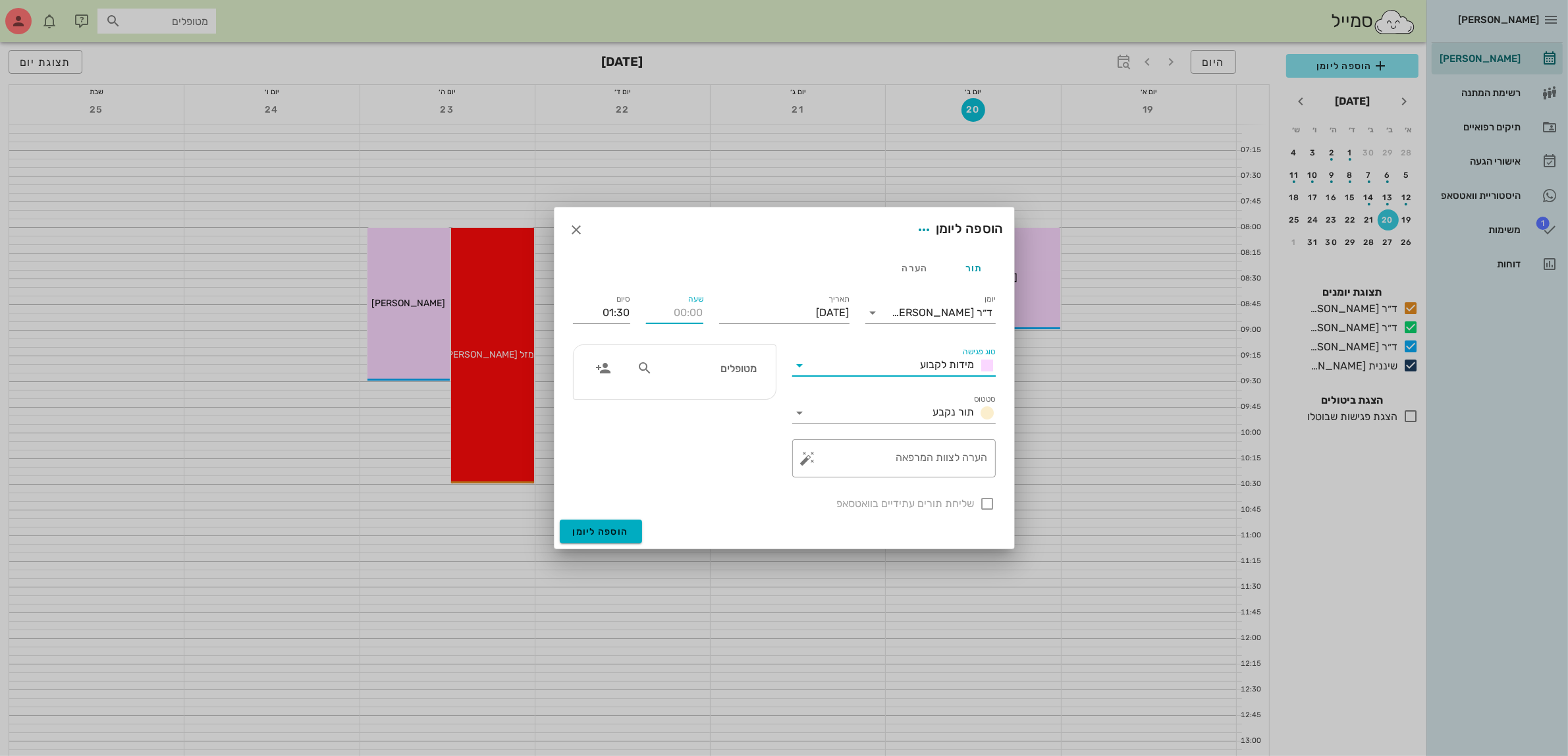
click at [693, 310] on div "שעה" at bounding box center [674, 312] width 57 height 21
click at [610, 316] on input "01:30" at bounding box center [601, 312] width 57 height 21
type input "10:00"
type input "11:30"
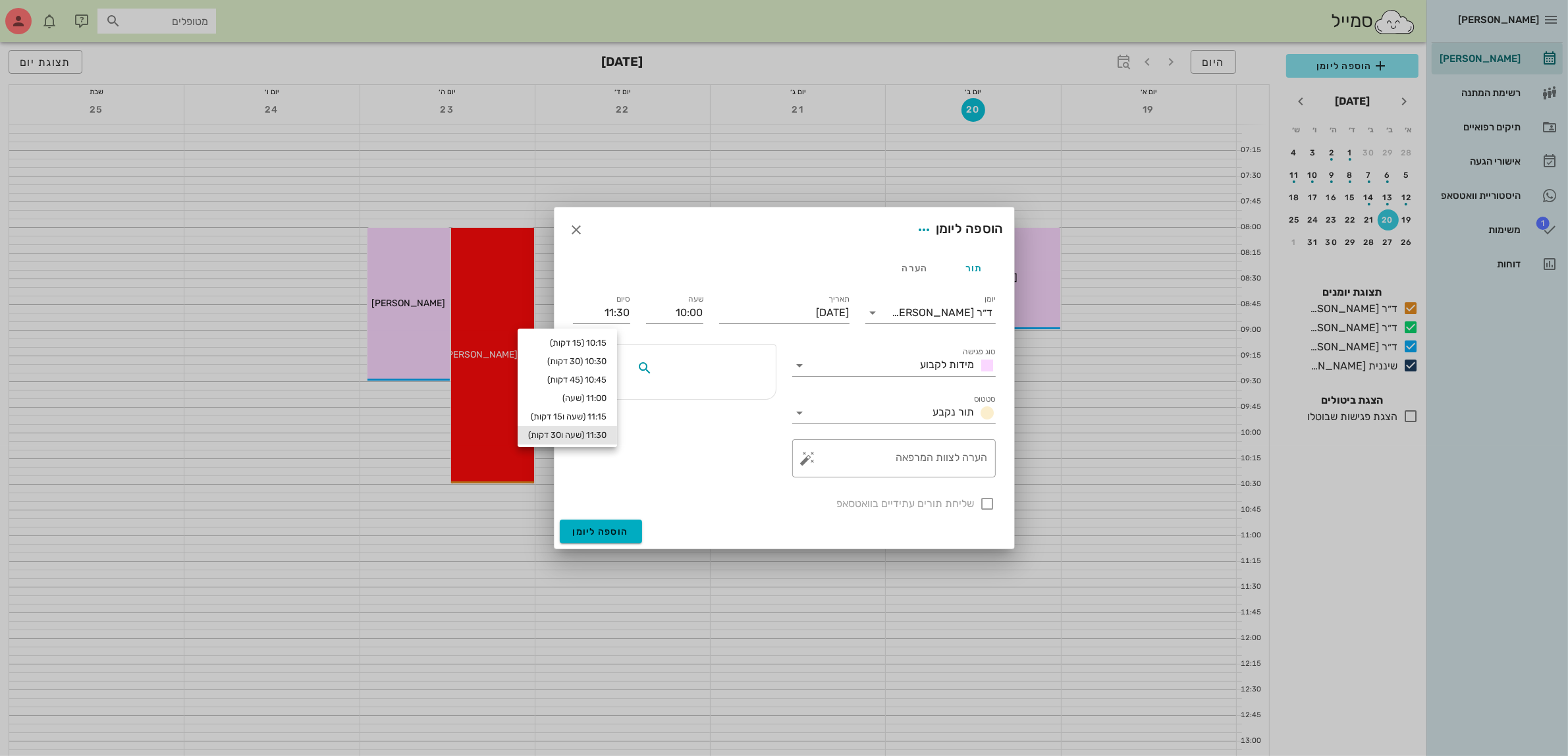
click at [733, 375] on input "text" at bounding box center [705, 368] width 101 height 17
type input "לינור"
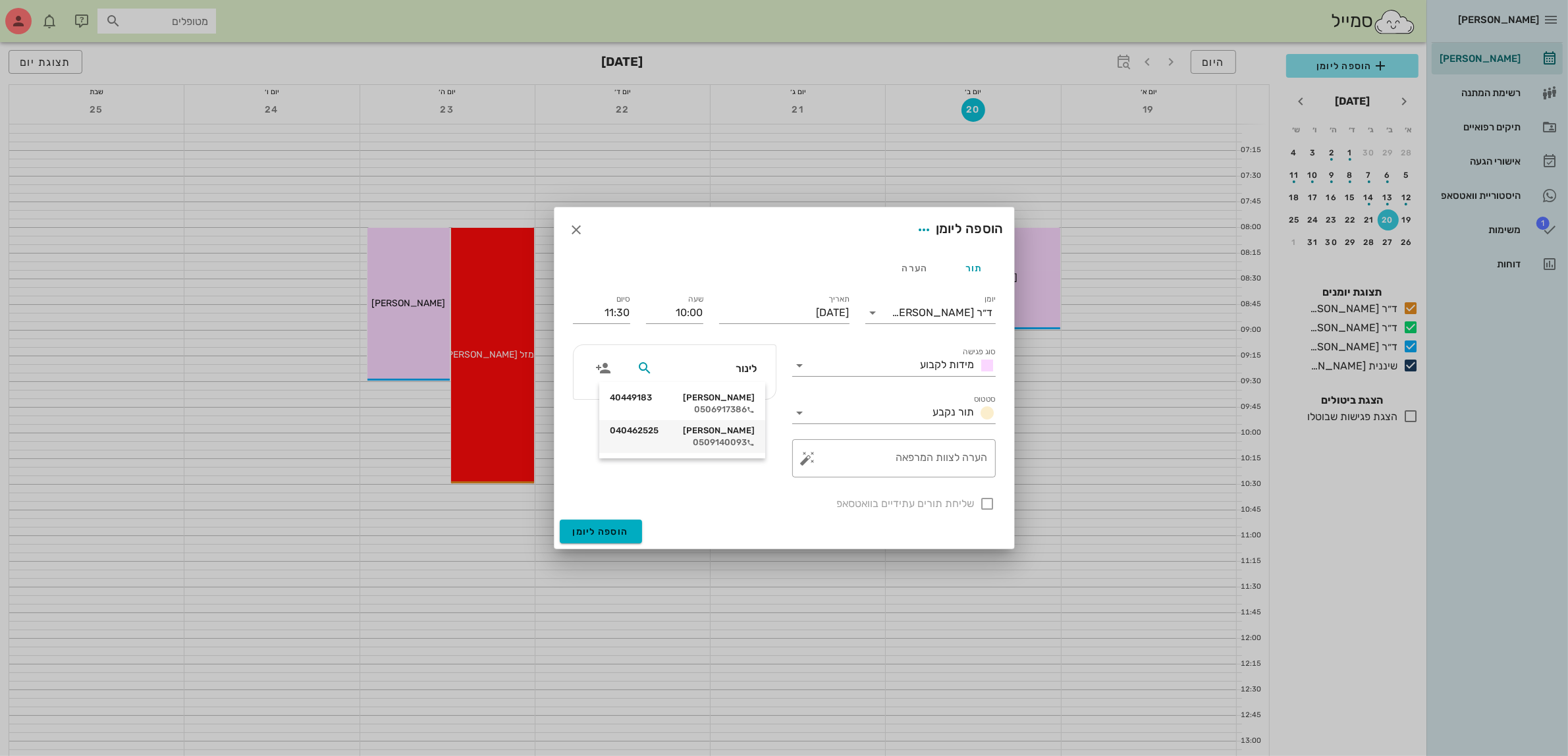
click at [719, 440] on div "0509140093" at bounding box center [682, 442] width 145 height 11
click at [771, 317] on input "[DATE]" at bounding box center [784, 312] width 130 height 21
click at [702, 459] on div "25" at bounding box center [705, 463] width 21 height 9
type input "[DATE]"
click at [988, 499] on div at bounding box center [988, 503] width 22 height 22
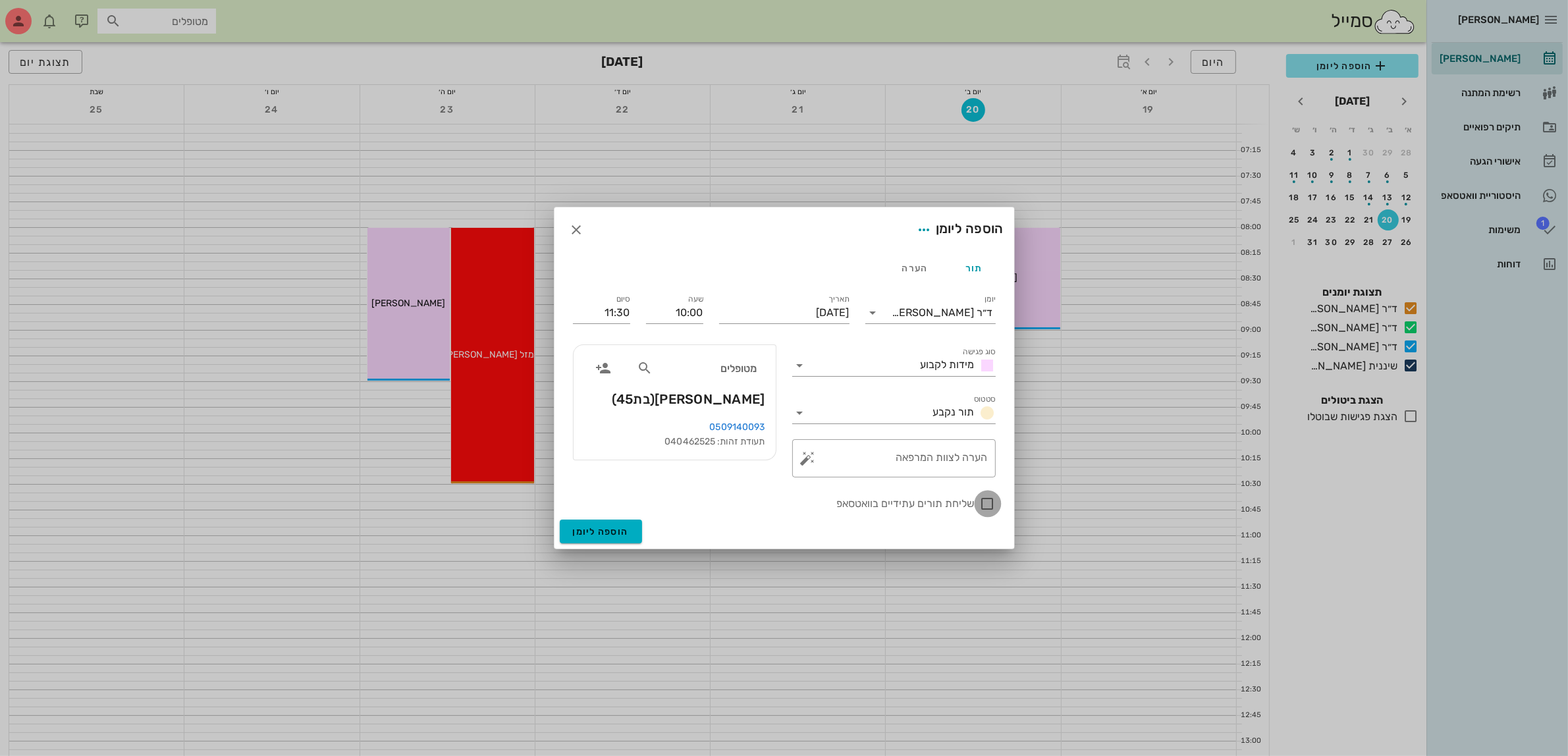
checkbox input "true"
click at [600, 531] on span "הוספה ליומן" at bounding box center [601, 532] width 56 height 12
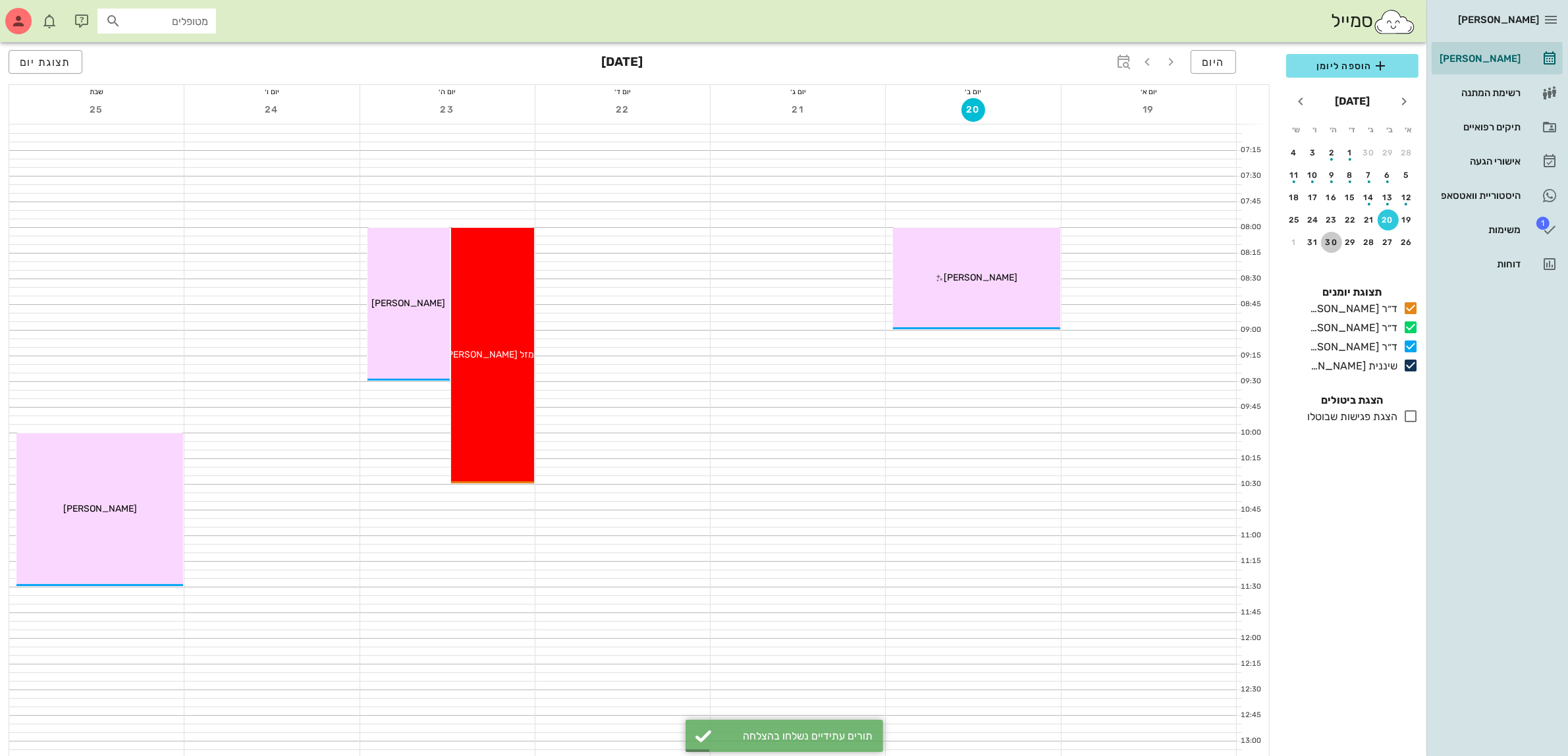
click at [1327, 238] on div "30" at bounding box center [1331, 242] width 21 height 9
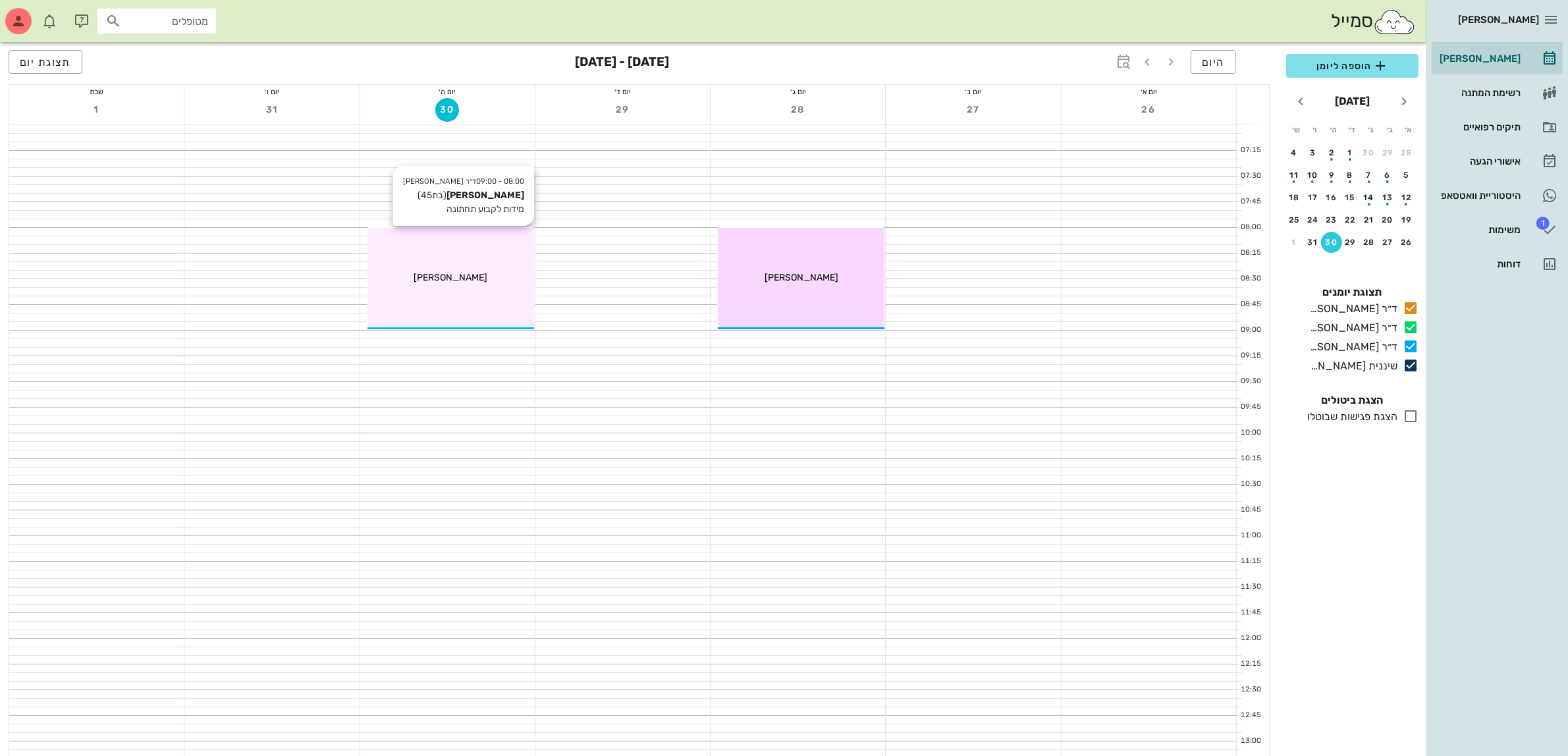
click at [455, 278] on span "[PERSON_NAME]" at bounding box center [450, 277] width 74 height 12
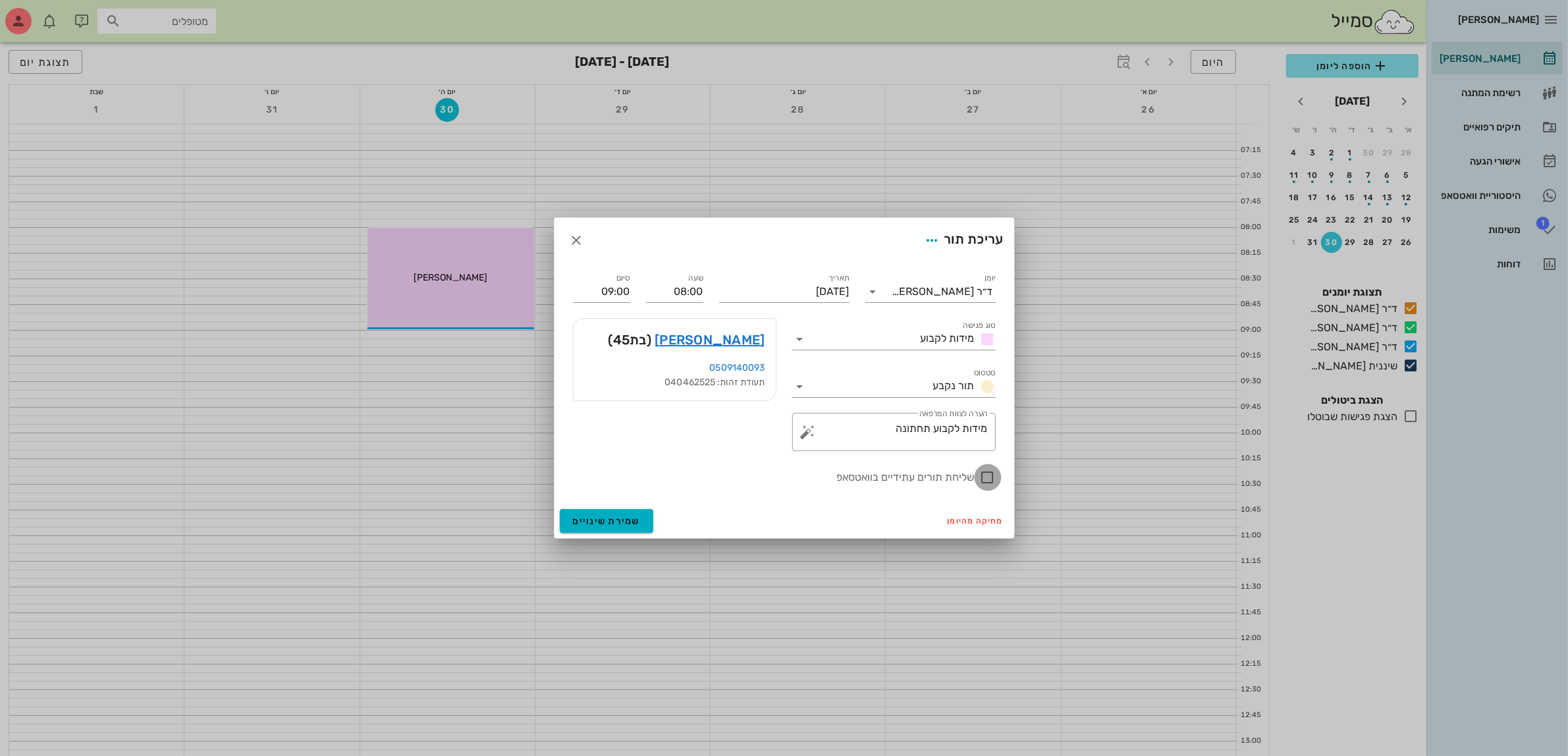
click at [982, 478] on div at bounding box center [988, 477] width 22 height 22
checkbox input "true"
click at [617, 520] on span "שמירת שינויים" at bounding box center [607, 522] width 68 height 12
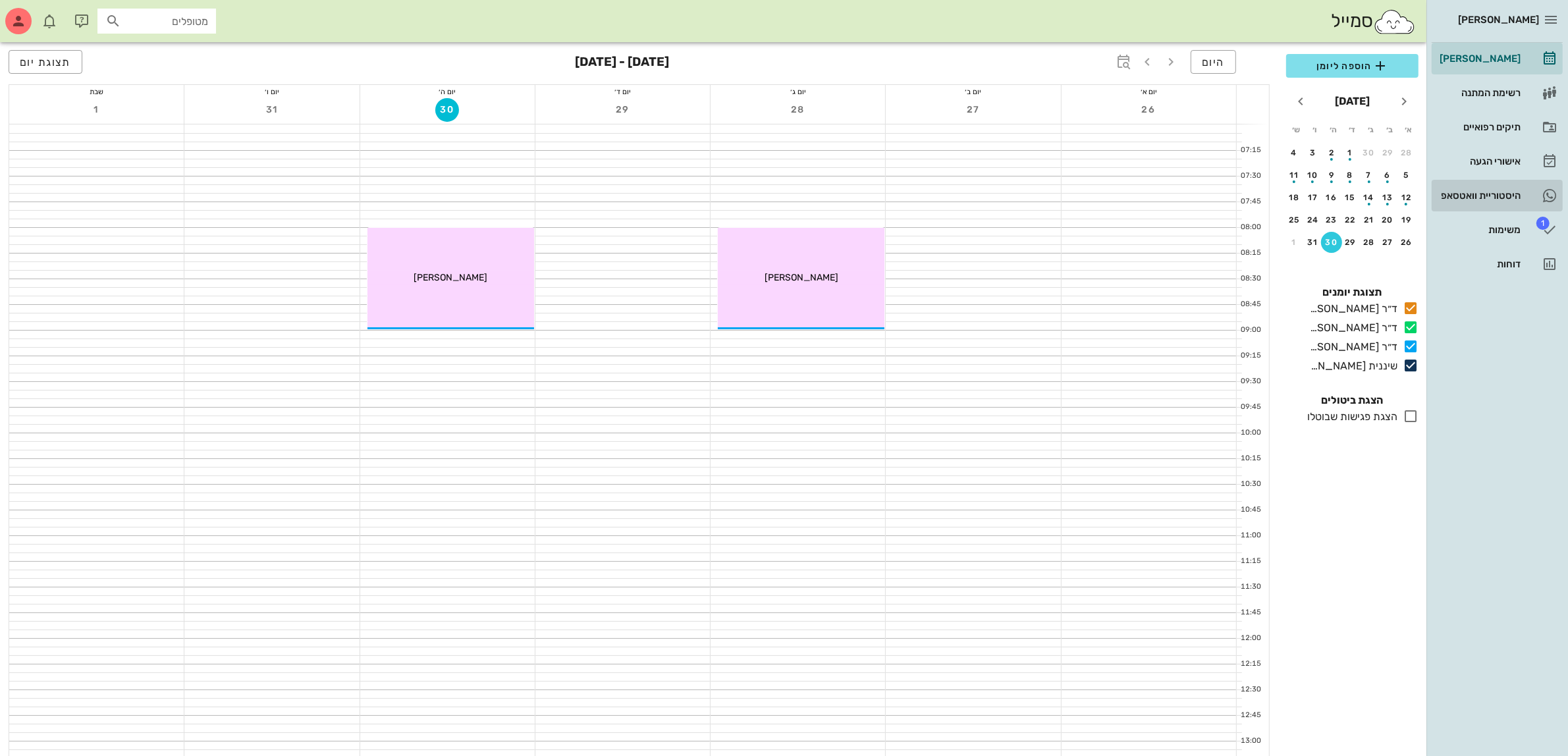
click at [1479, 195] on div "היסטוריית וואטסאפ" at bounding box center [1479, 195] width 84 height 11
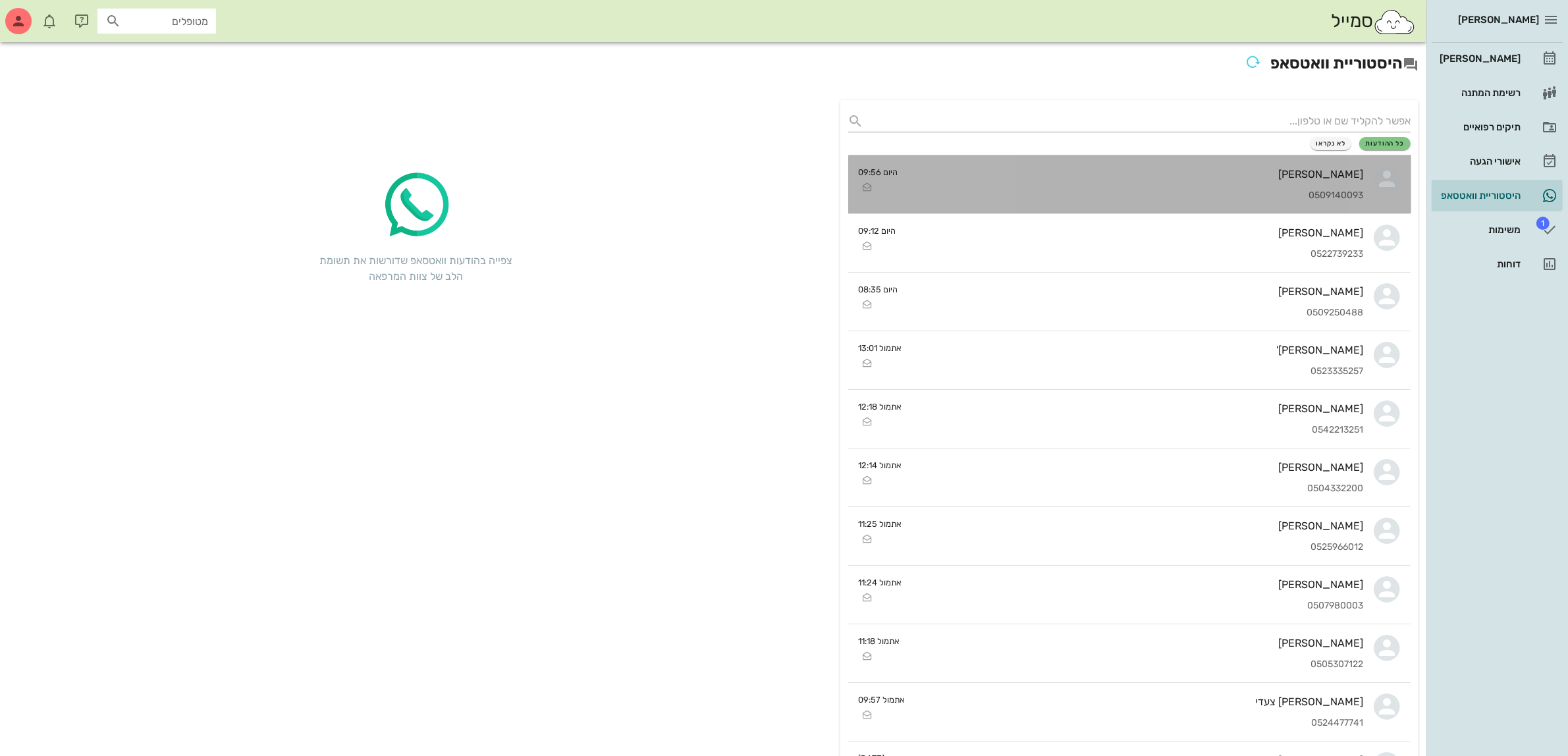
click at [1115, 205] on div "[PERSON_NAME] 0509140093" at bounding box center [1137, 185] width 455 height 58
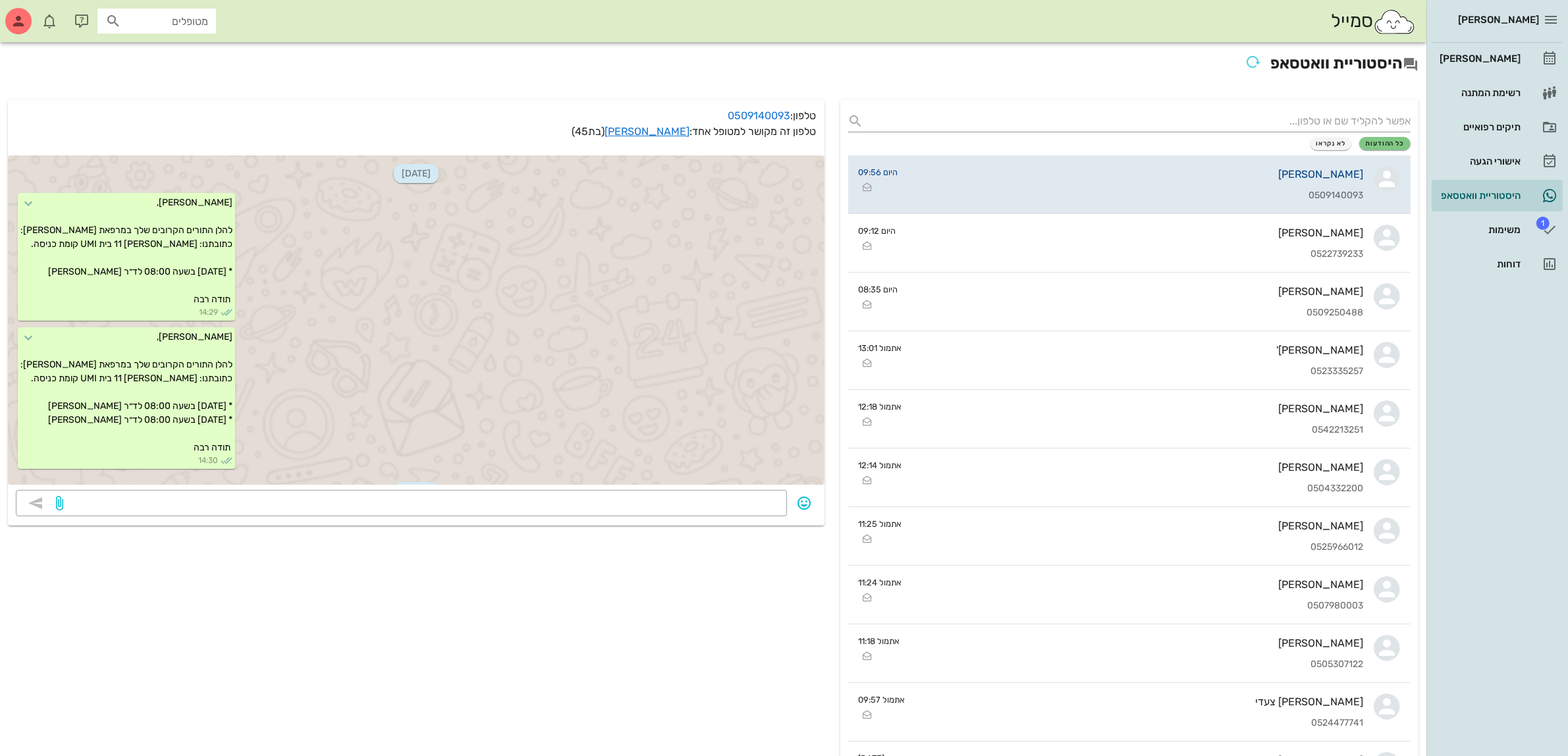
scroll to position [940, 0]
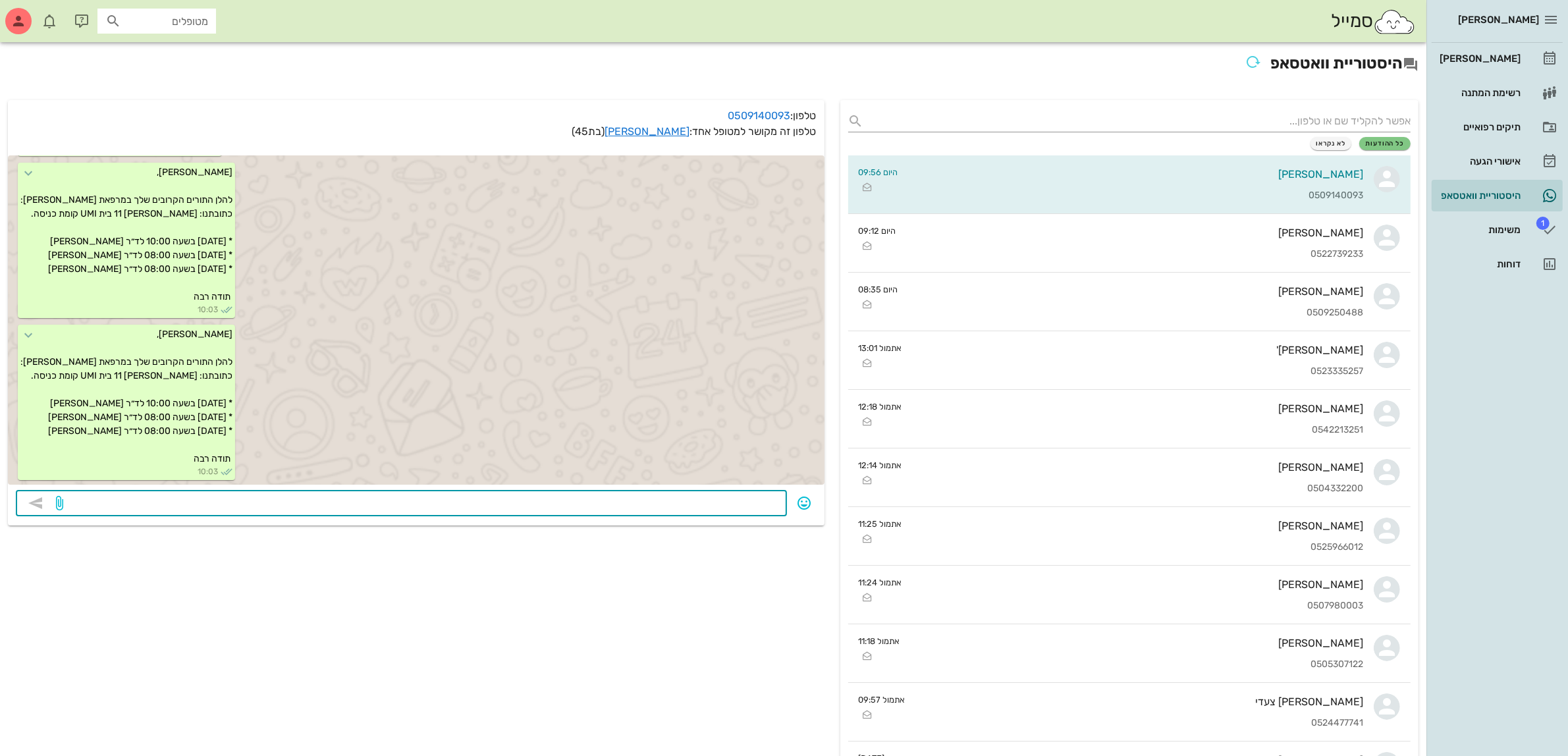
click at [269, 494] on textarea at bounding box center [422, 504] width 713 height 21
click at [275, 502] on textarea at bounding box center [422, 504] width 713 height 21
type textarea "[PERSON_NAME] אני משתגעת איף."
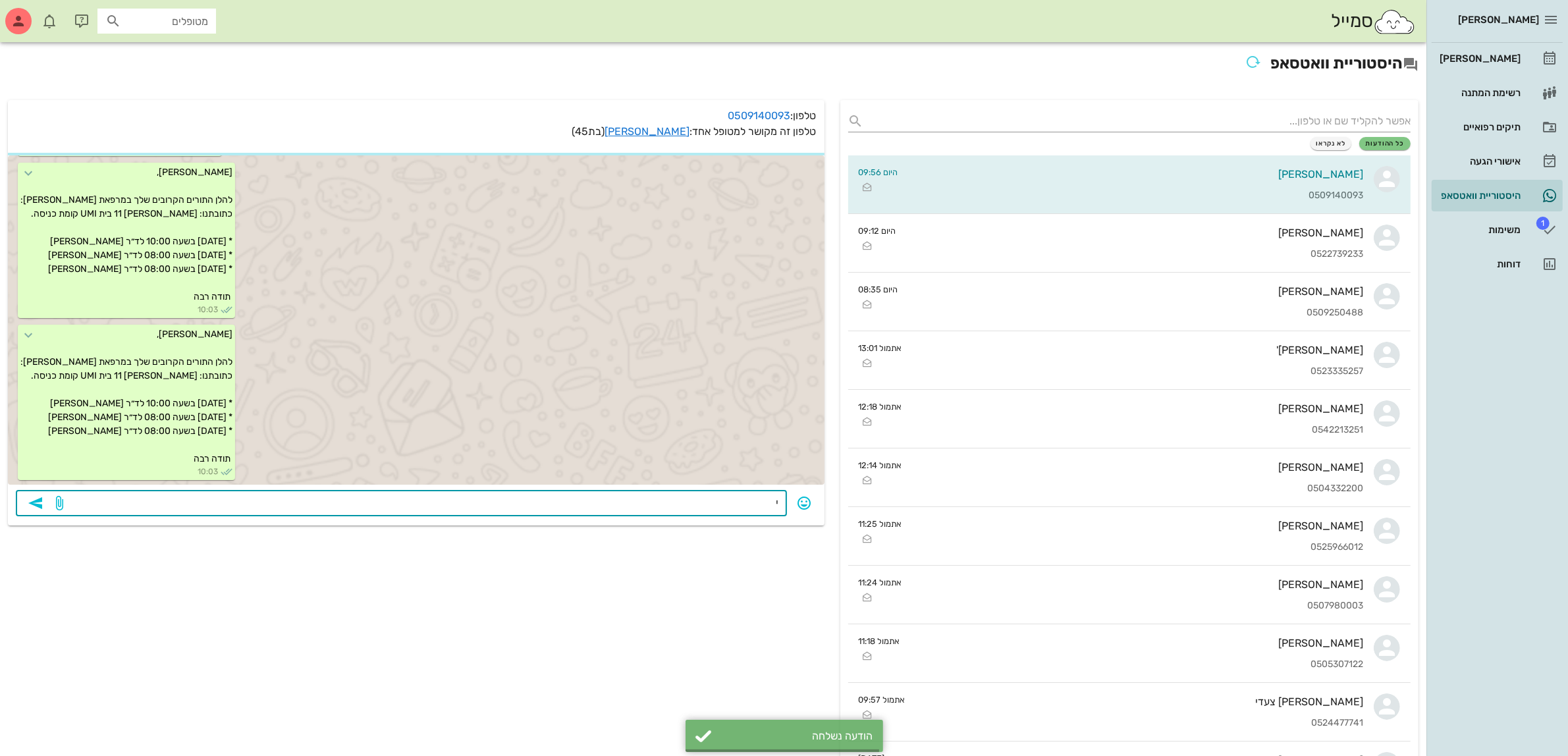
scroll to position [978, 0]
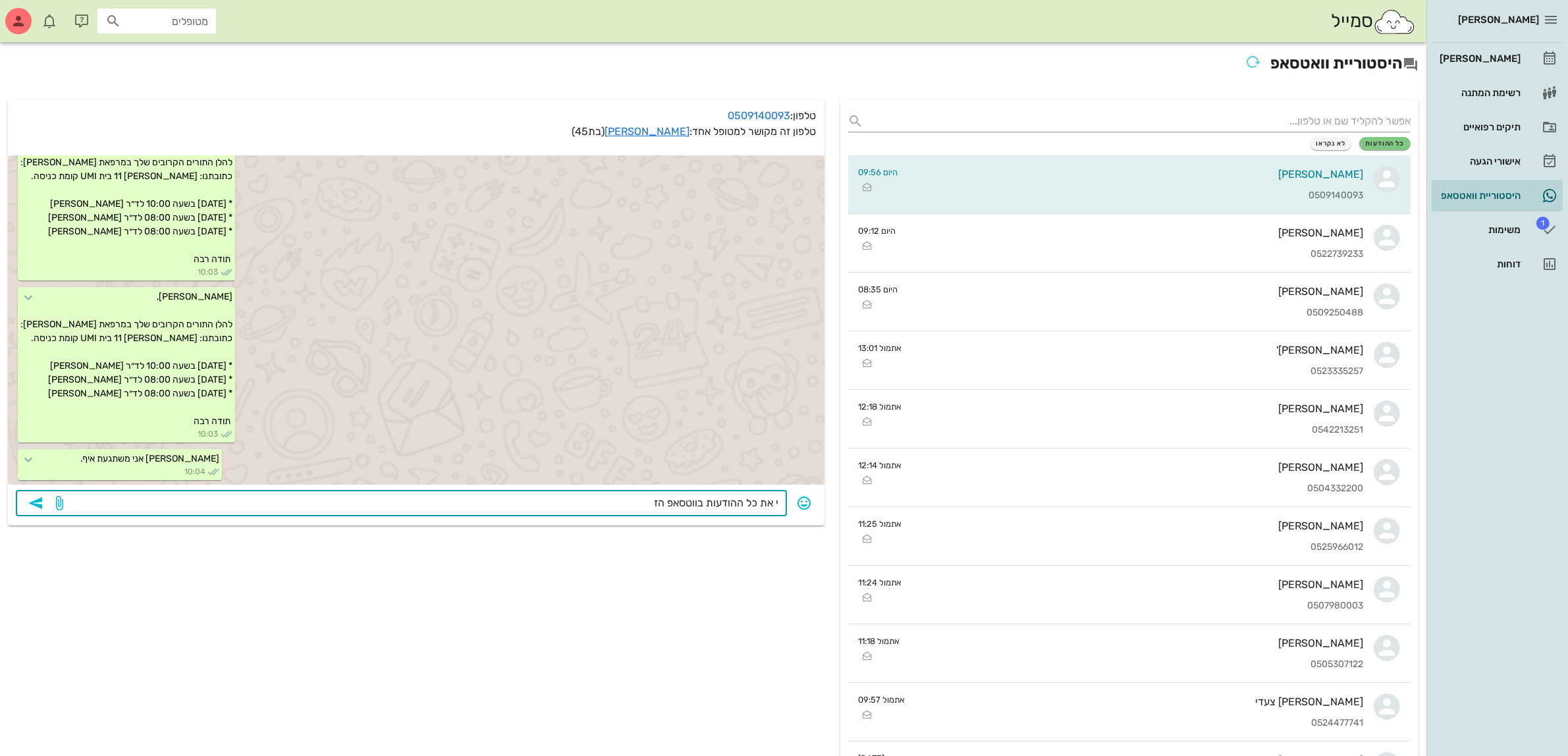
type textarea "י את כל ההודעות בווטסאפ הזה"
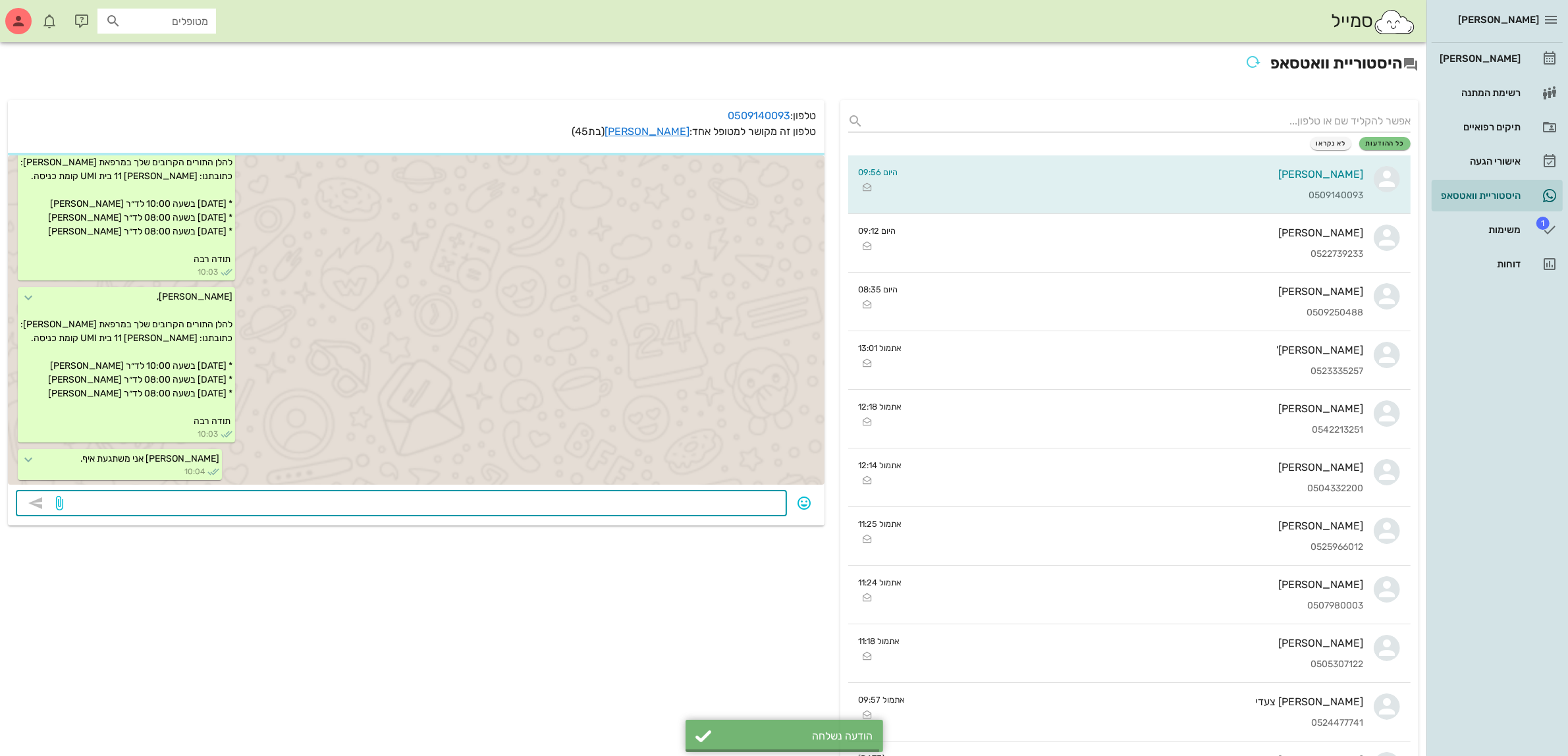
scroll to position [1015, 0]
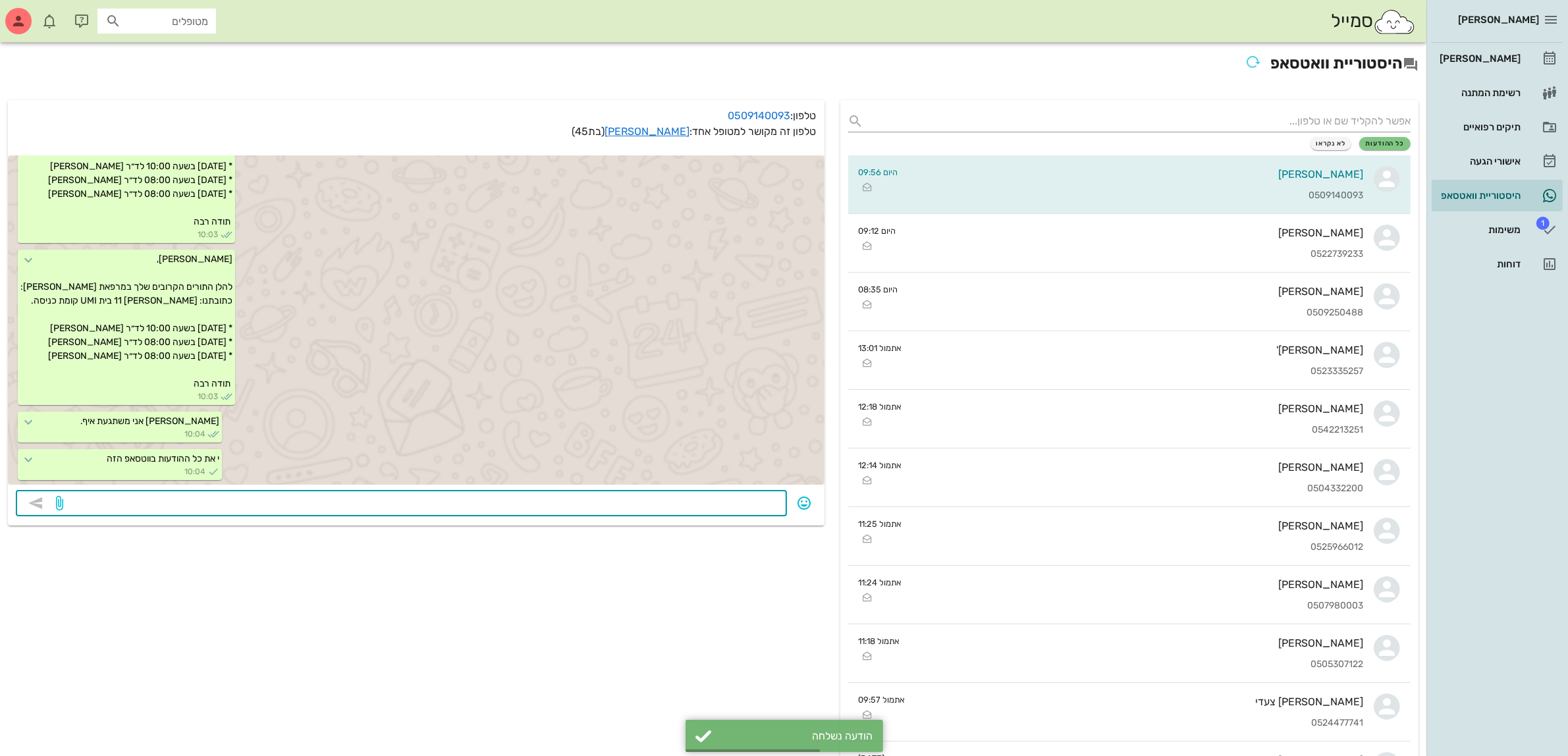
click at [190, 502] on textarea at bounding box center [422, 504] width 713 height 21
type textarea "תמחקי"
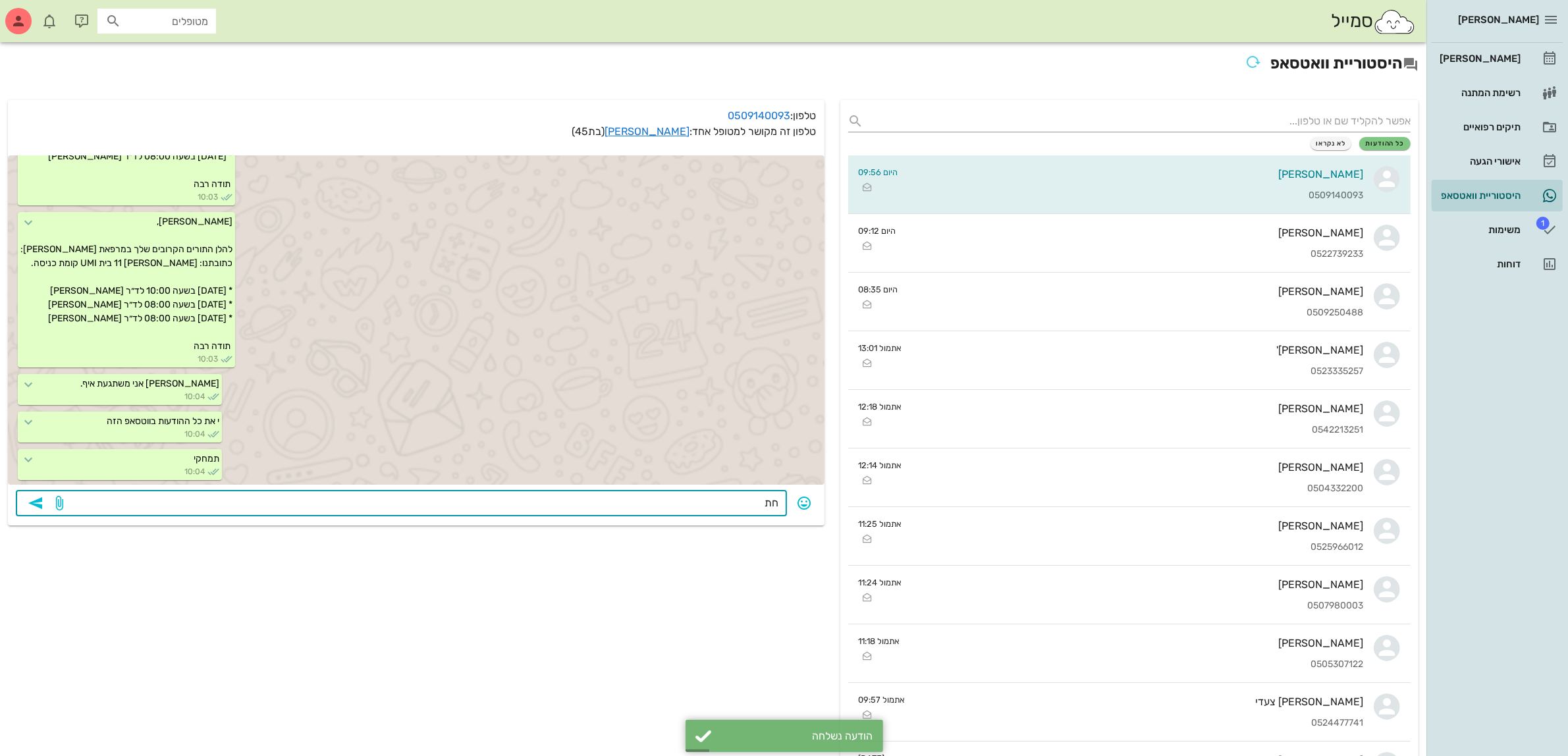
type textarea "ח"
type textarea "שולחת לך שוב"
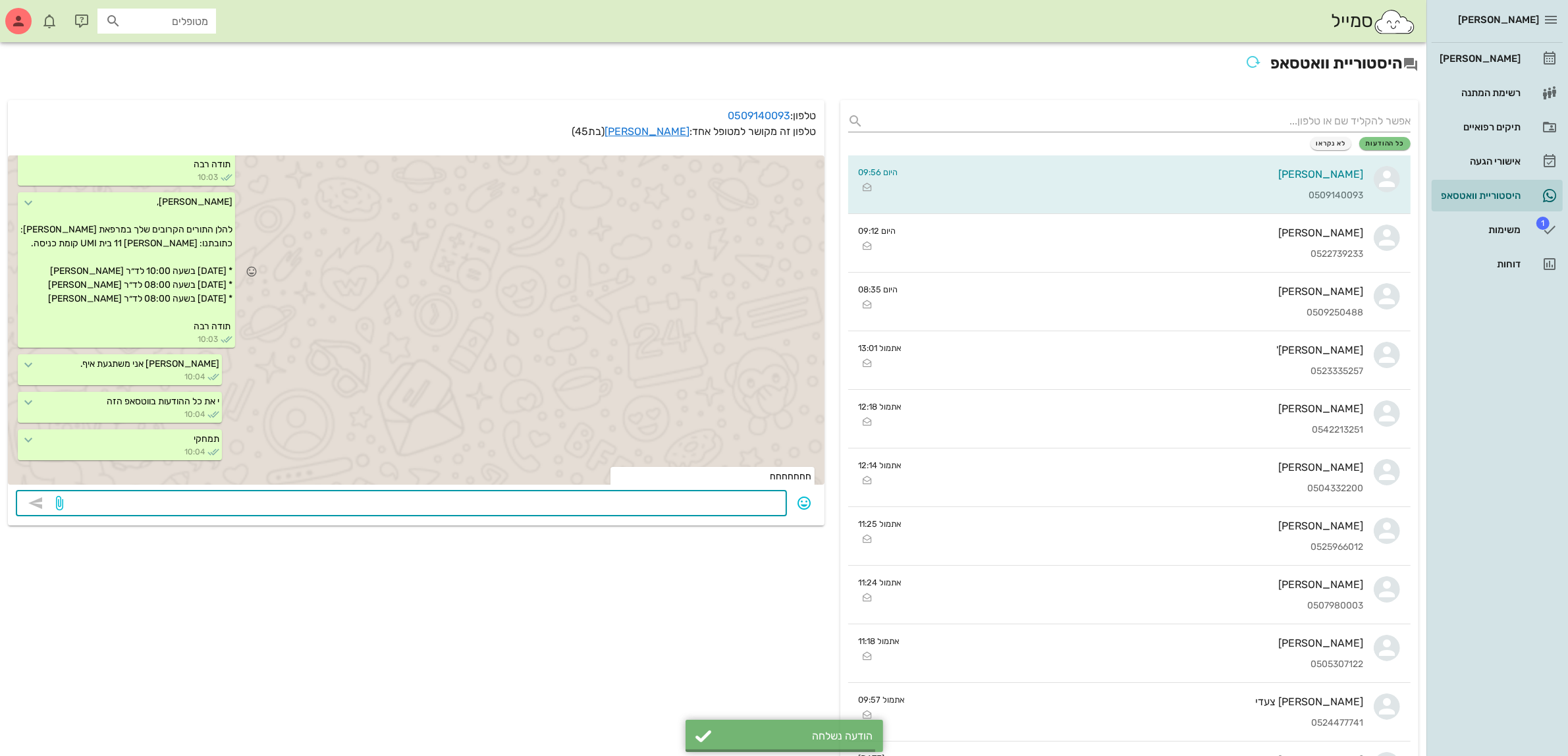
scroll to position [1128, 0]
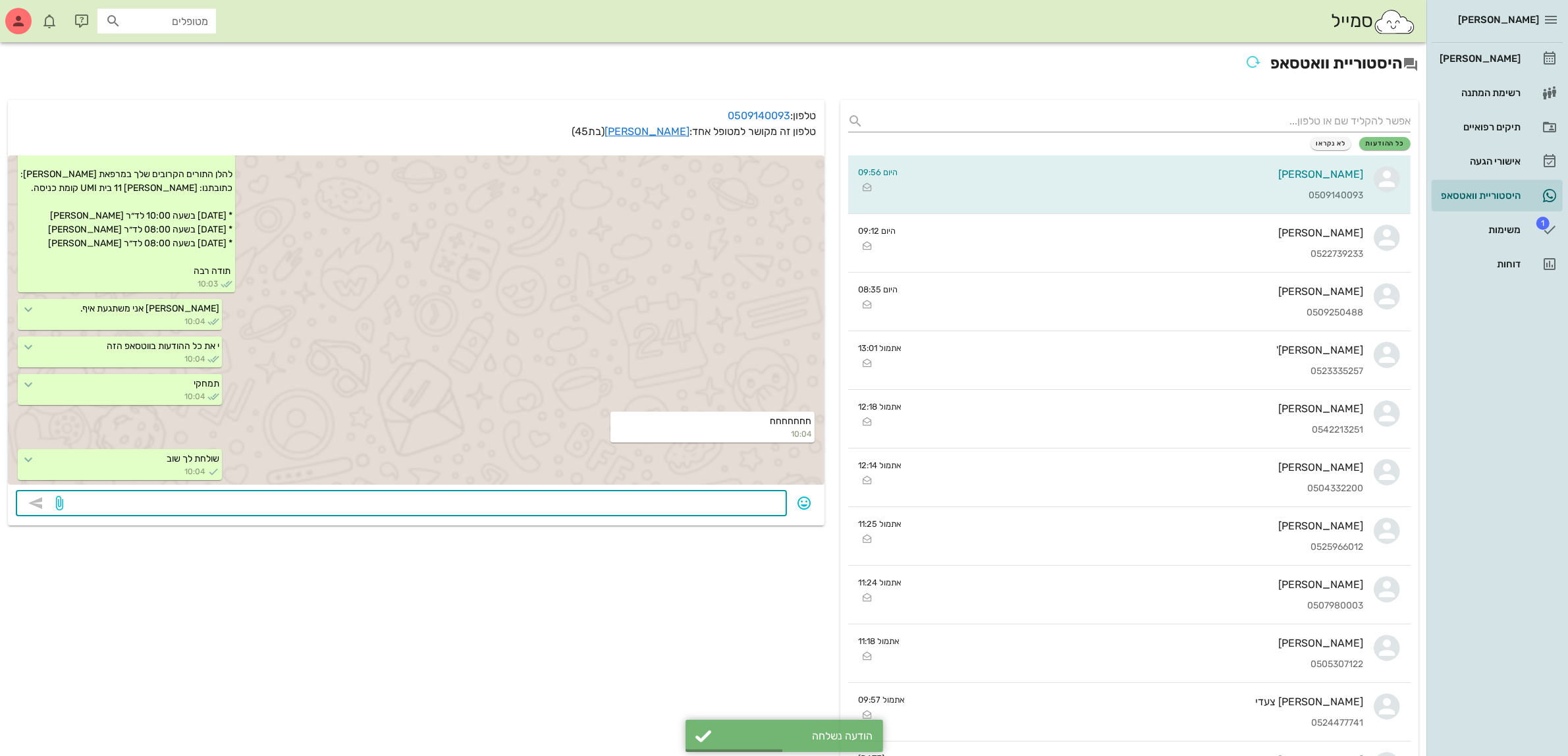
click at [617, 506] on textarea at bounding box center [422, 504] width 713 height 21
type textarea "סעאמק"
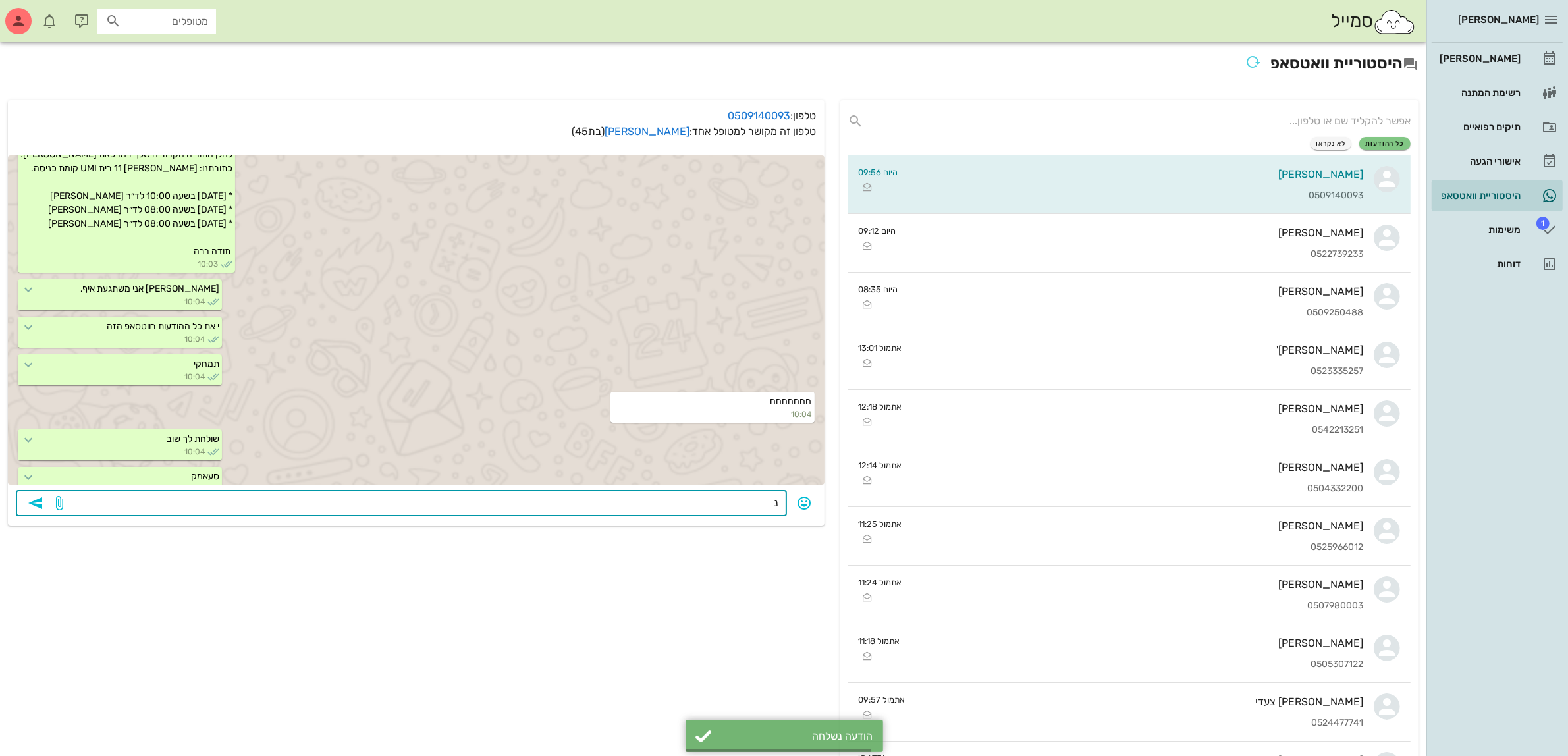
scroll to position [1164, 0]
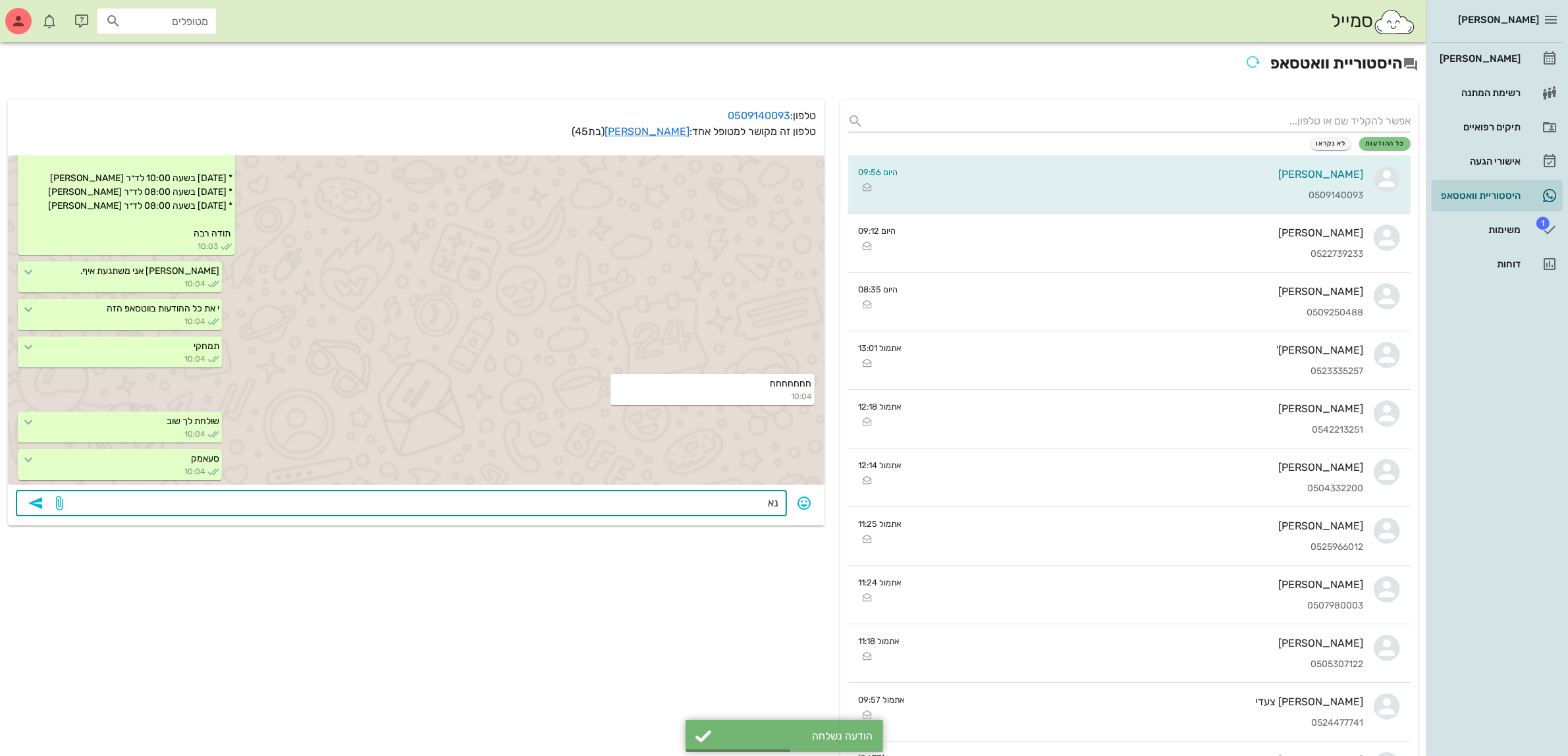
type textarea "נ"
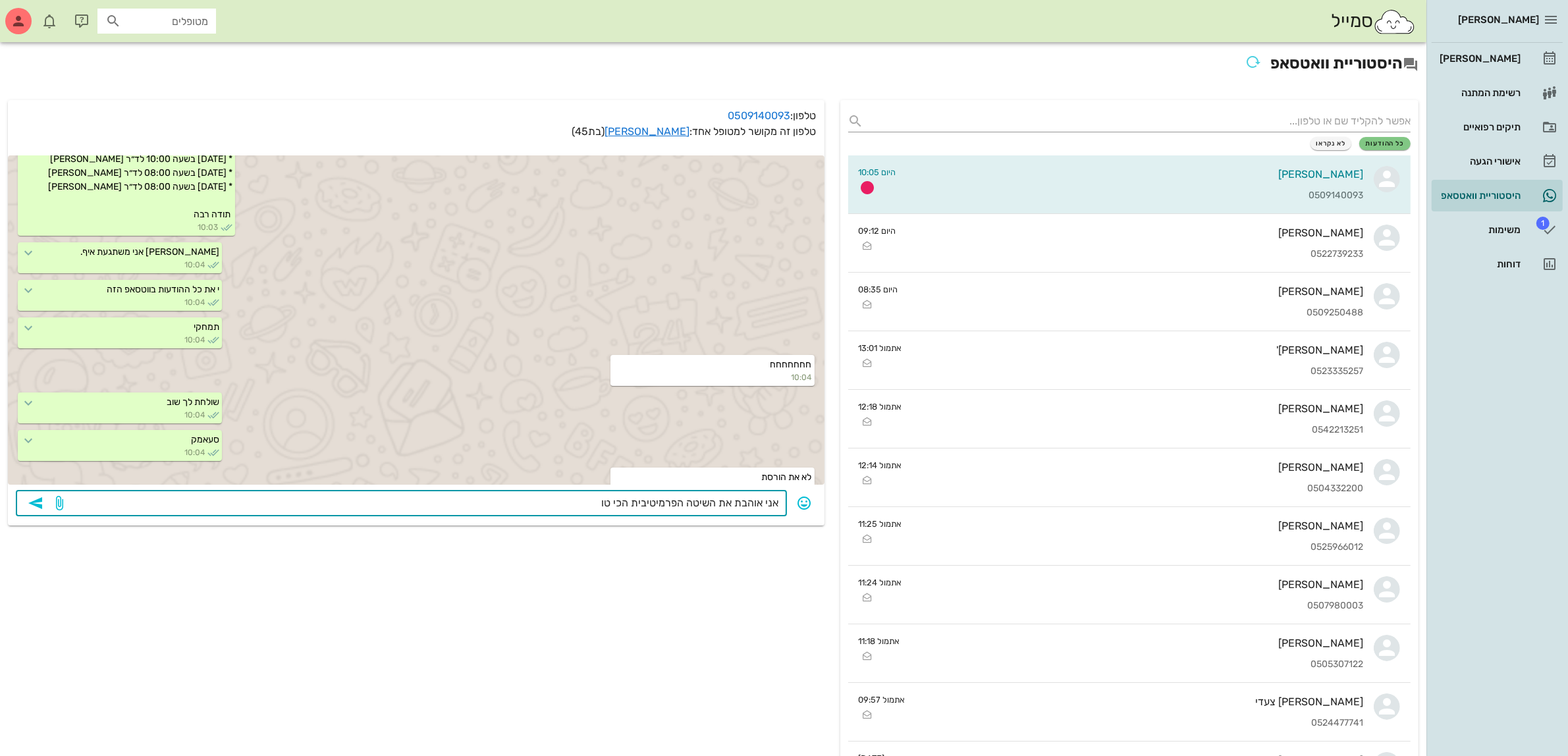
scroll to position [1202, 0]
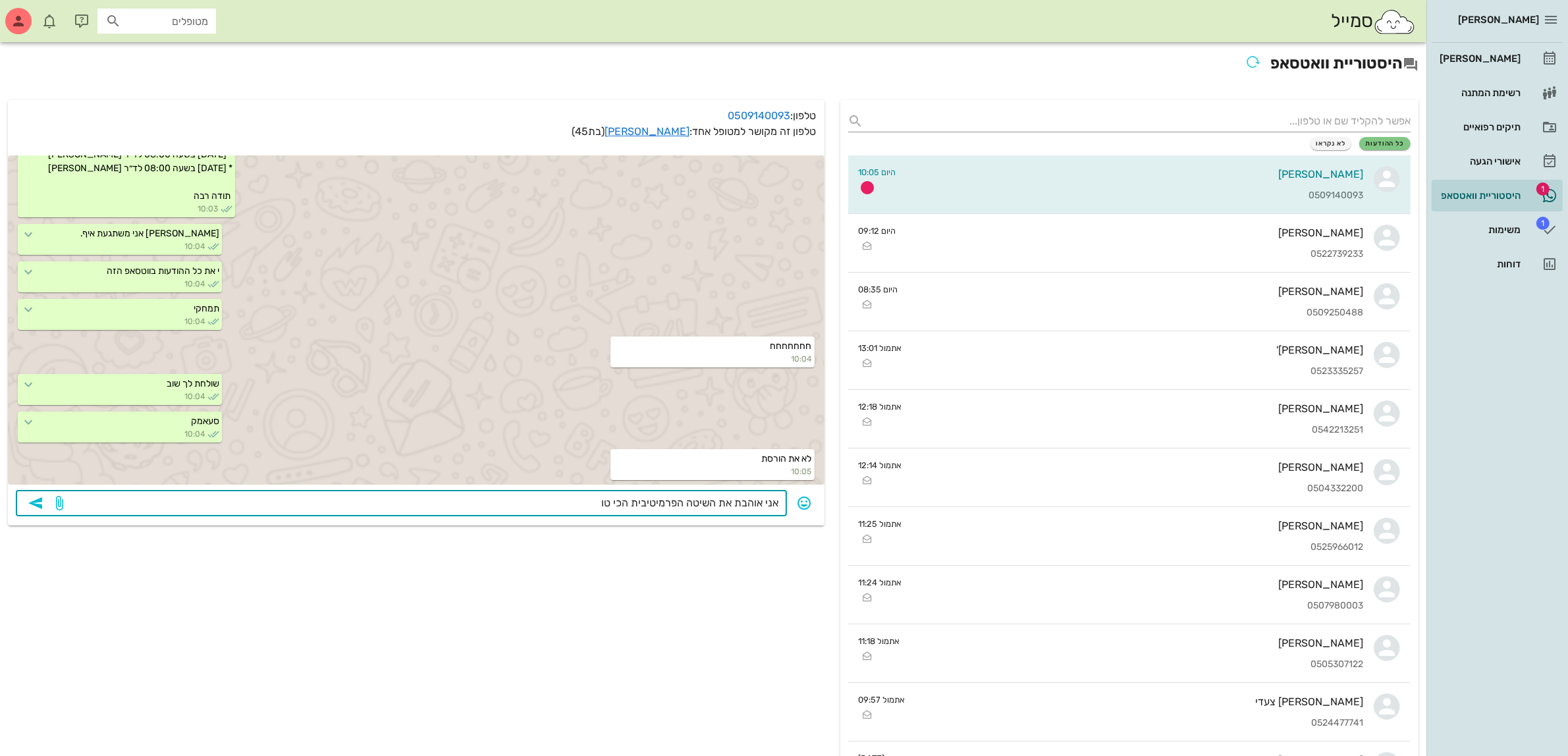
type textarea "אני אוהבת את השיטה הפרמיטיבית הכי טוב"
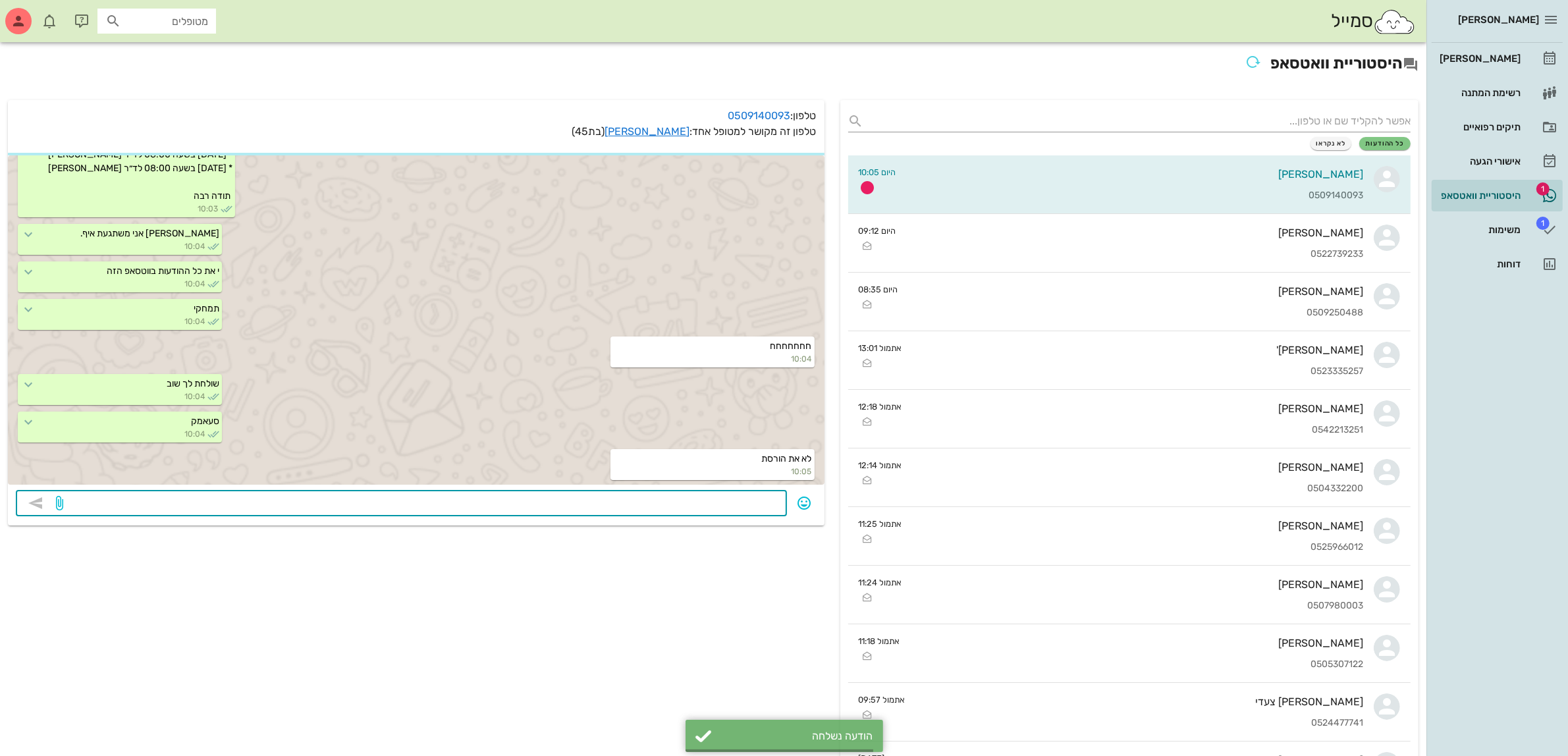
scroll to position [1240, 0]
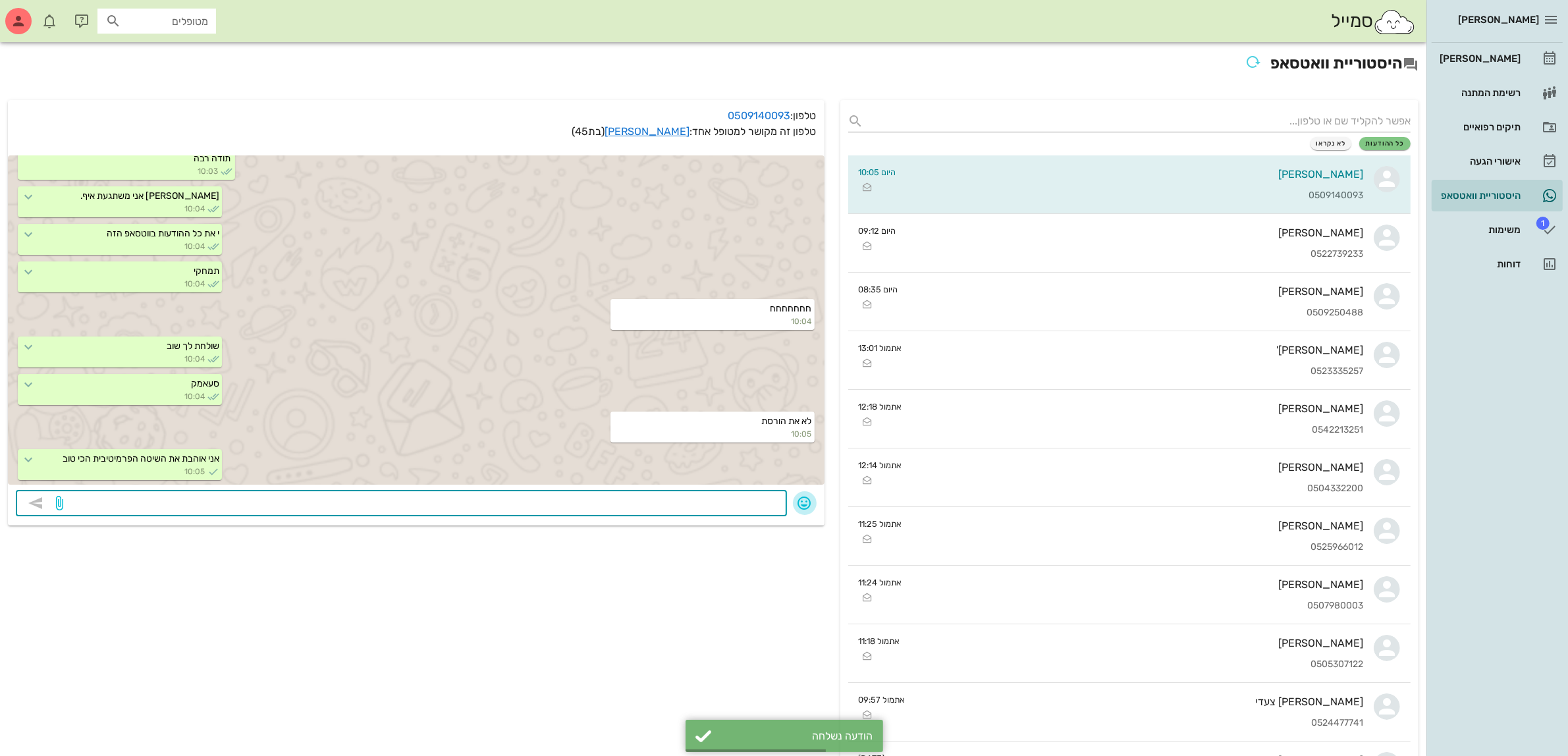
click at [802, 500] on icon "button" at bounding box center [804, 503] width 16 height 16
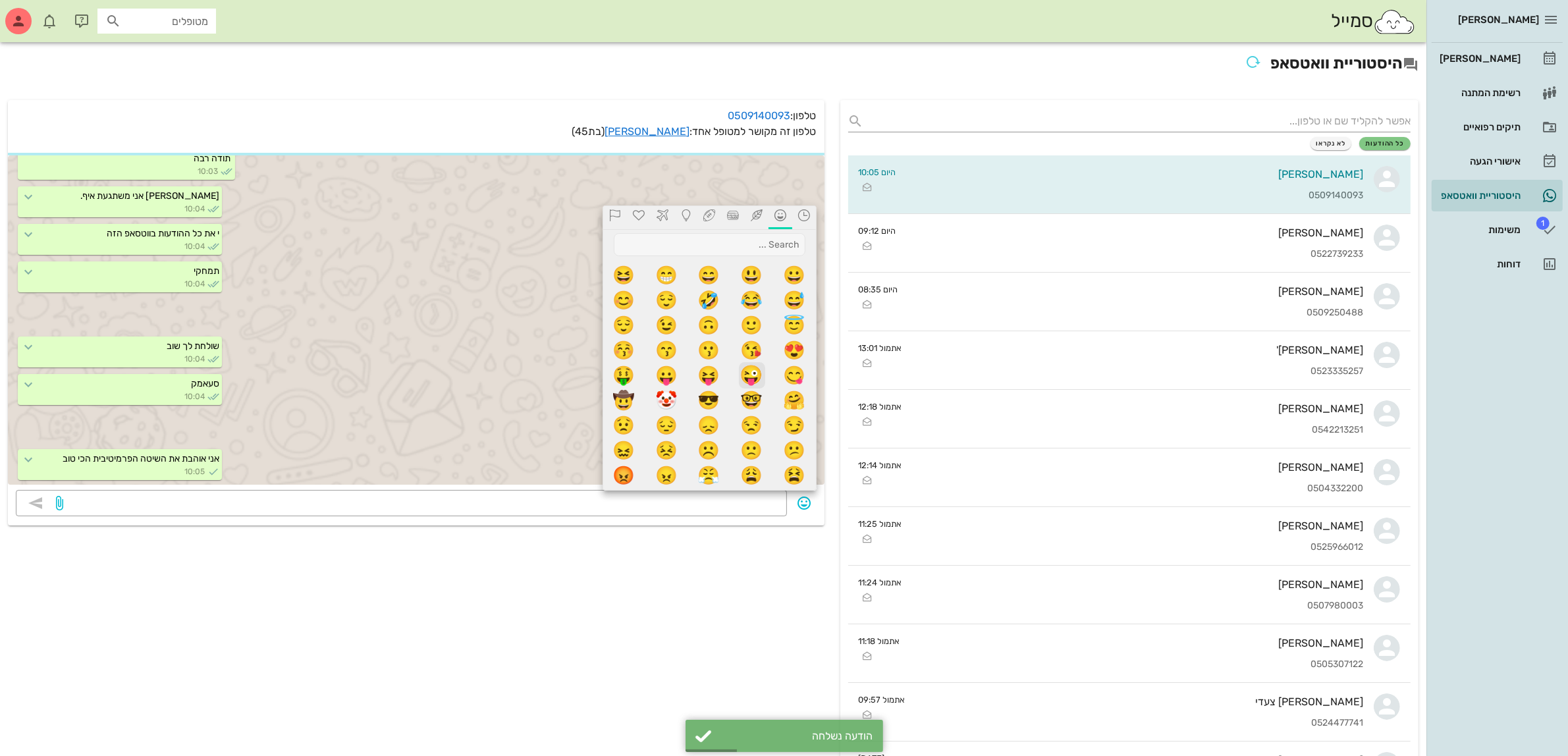
click at [748, 373] on span "😜" at bounding box center [752, 375] width 26 height 26
type textarea "😜"
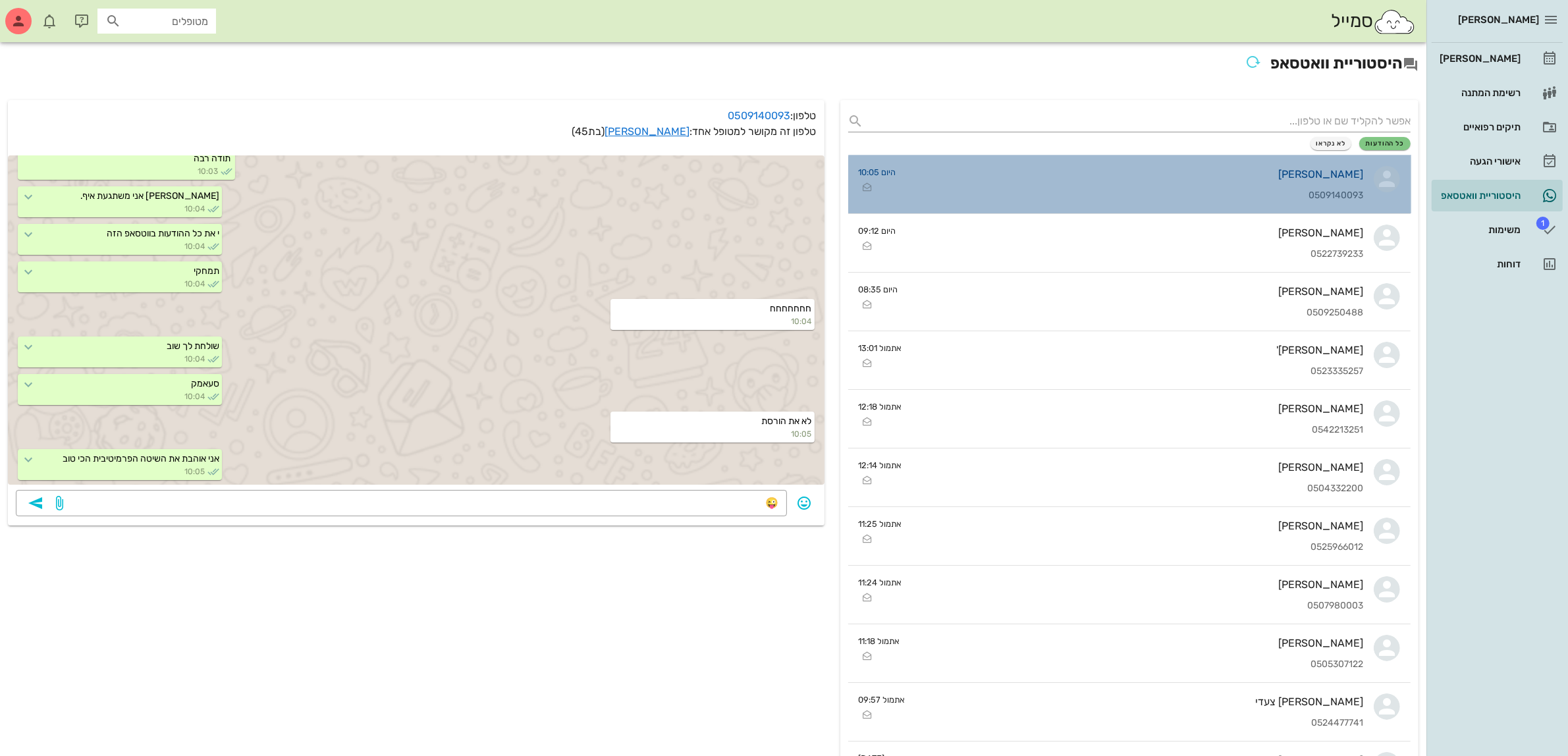
click at [1241, 205] on div "[PERSON_NAME] 0509140093" at bounding box center [1135, 185] width 457 height 58
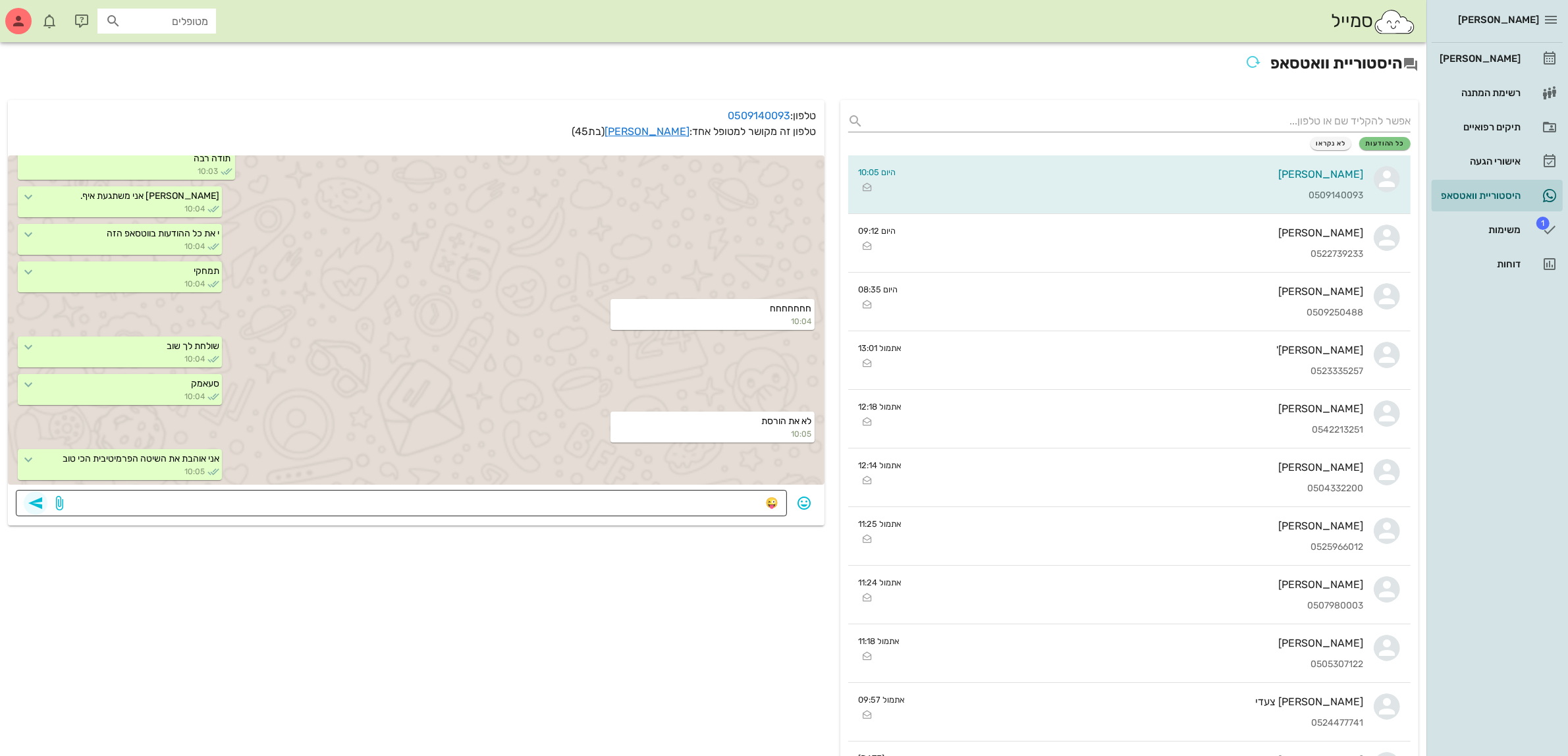
click at [41, 502] on icon "button" at bounding box center [35, 503] width 16 height 16
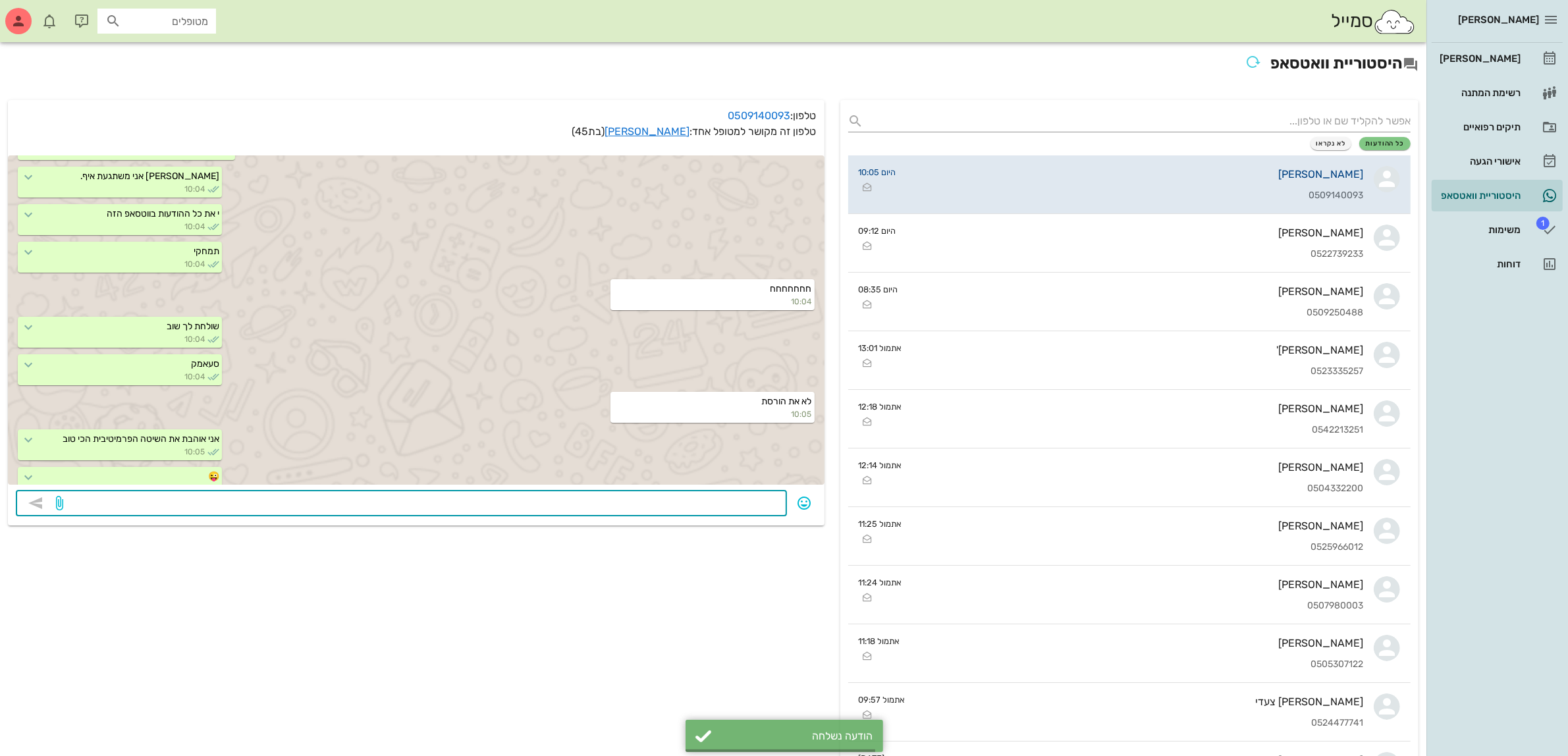
scroll to position [1278, 0]
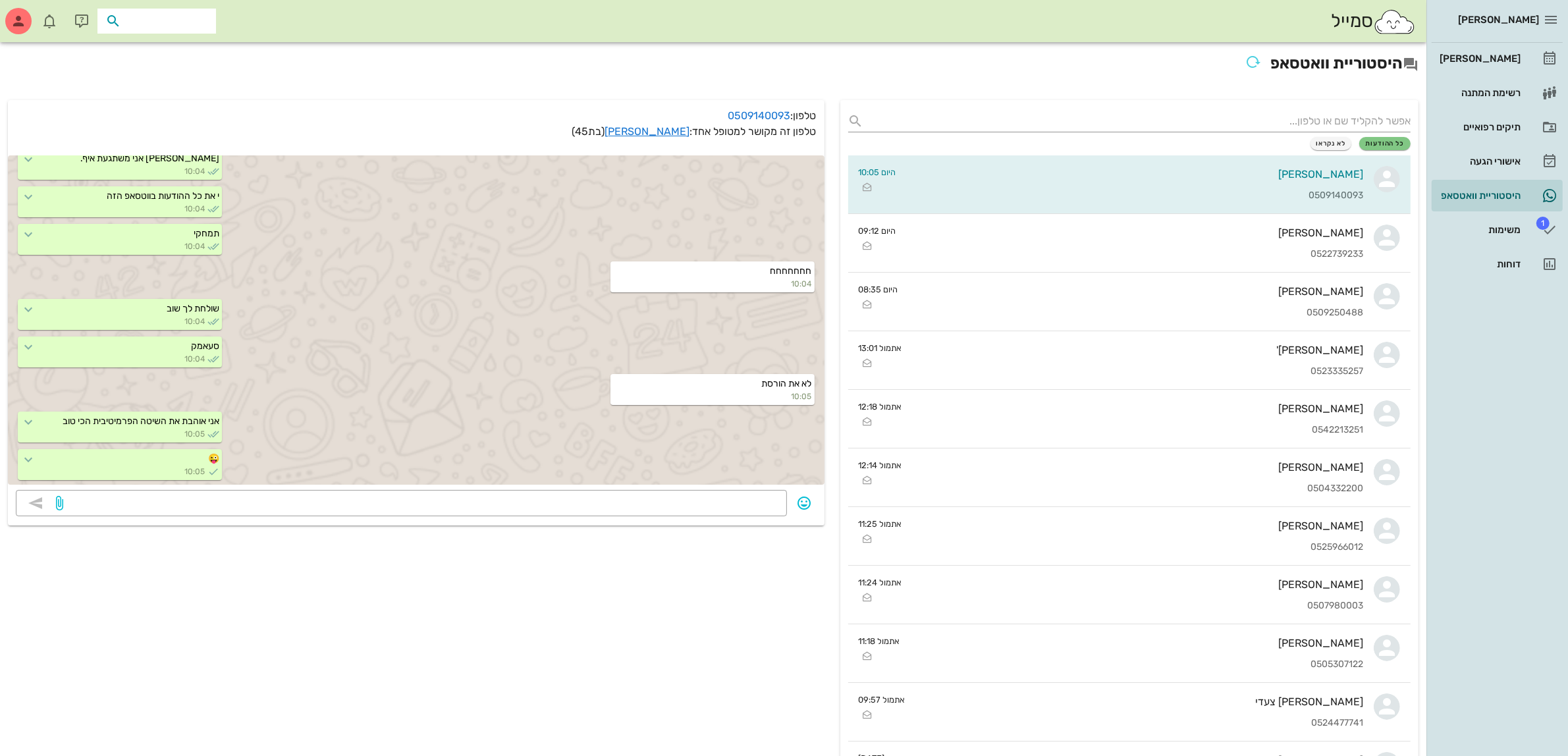
click at [149, 20] on input "text" at bounding box center [166, 21] width 84 height 17
type input "לינור"
click at [169, 84] on div "[PERSON_NAME] 040462525" at bounding box center [132, 83] width 145 height 11
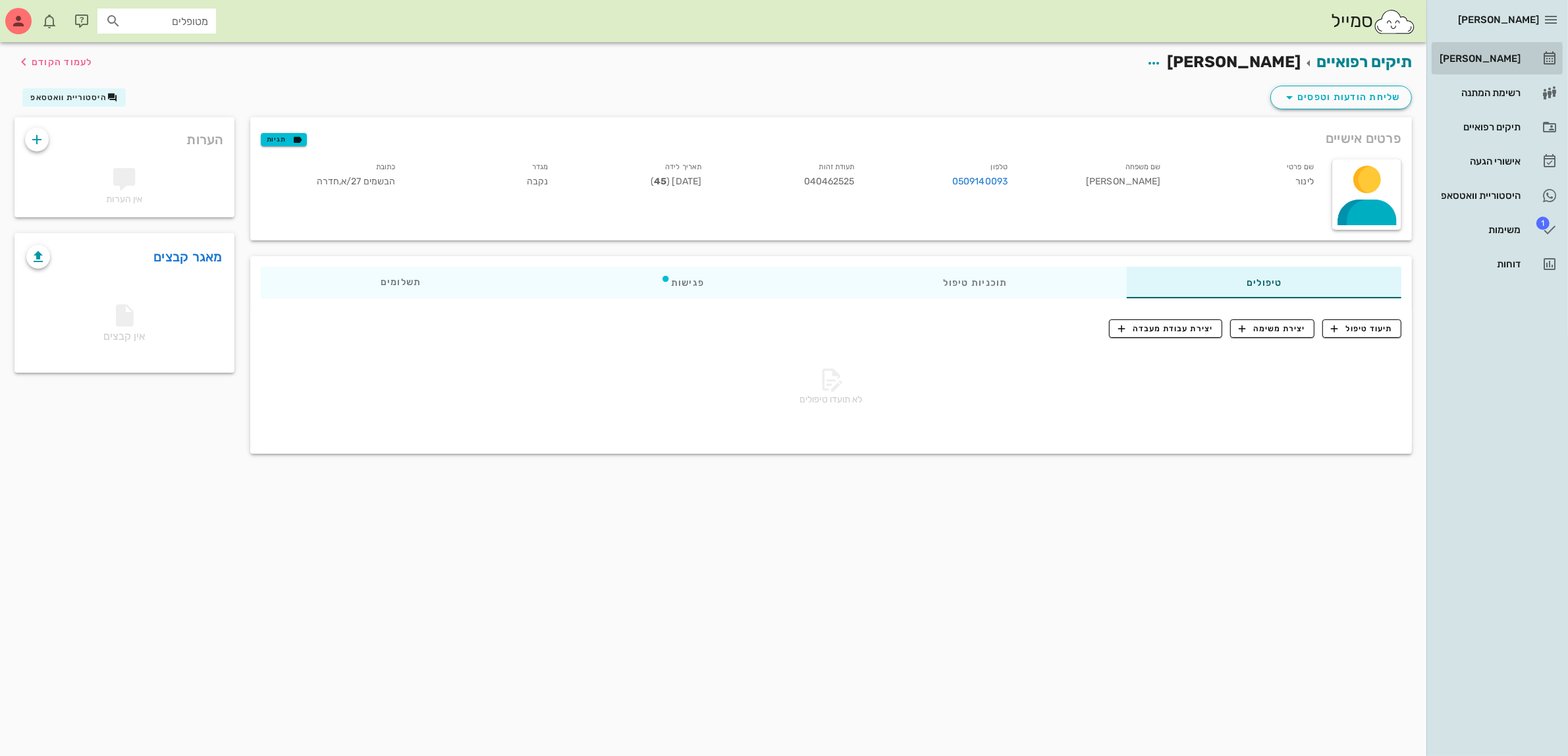
click at [1502, 53] on div "[PERSON_NAME]" at bounding box center [1479, 58] width 84 height 11
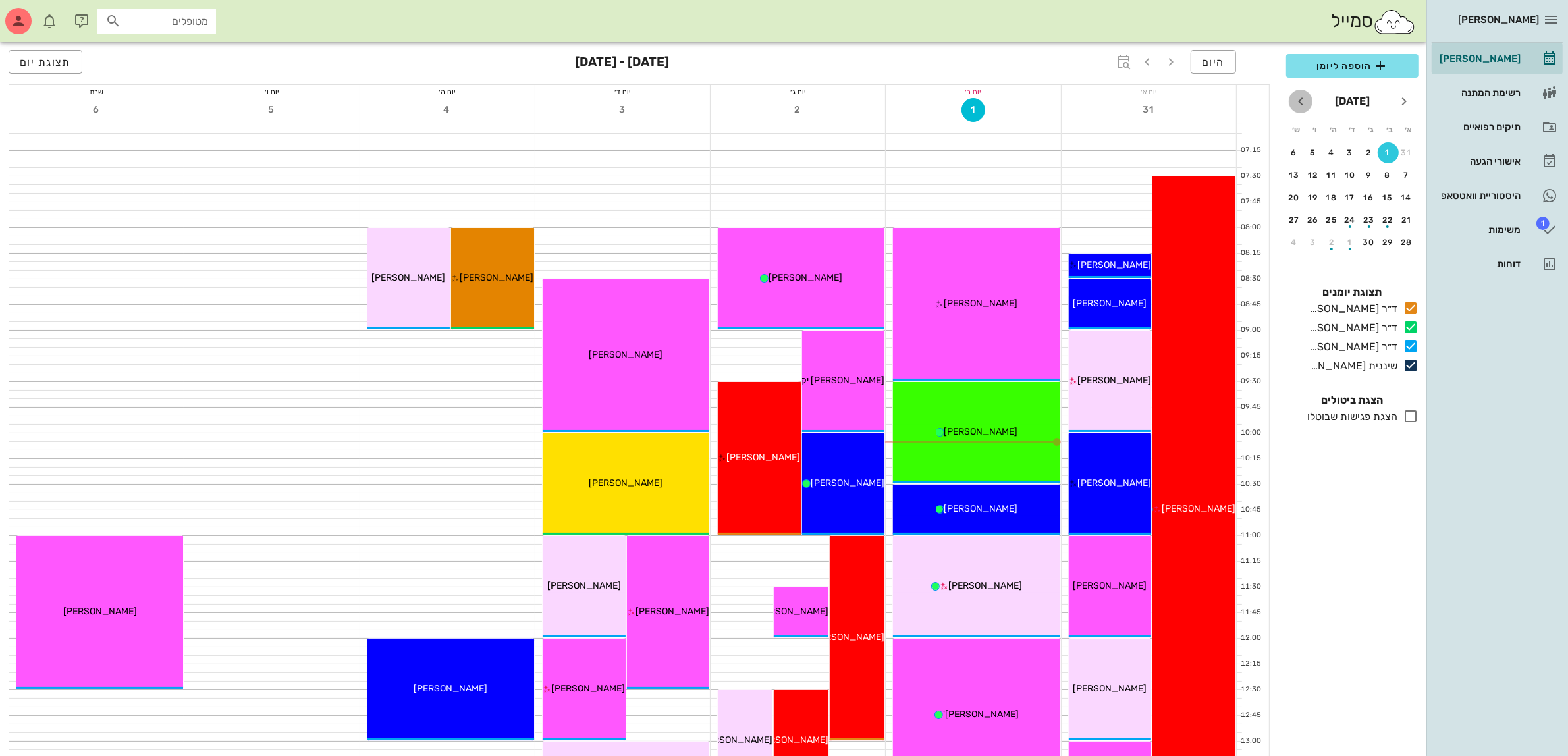
click at [1298, 103] on icon "חודש הבא" at bounding box center [1300, 101] width 16 height 16
click at [1327, 172] on div "6" at bounding box center [1331, 175] width 21 height 9
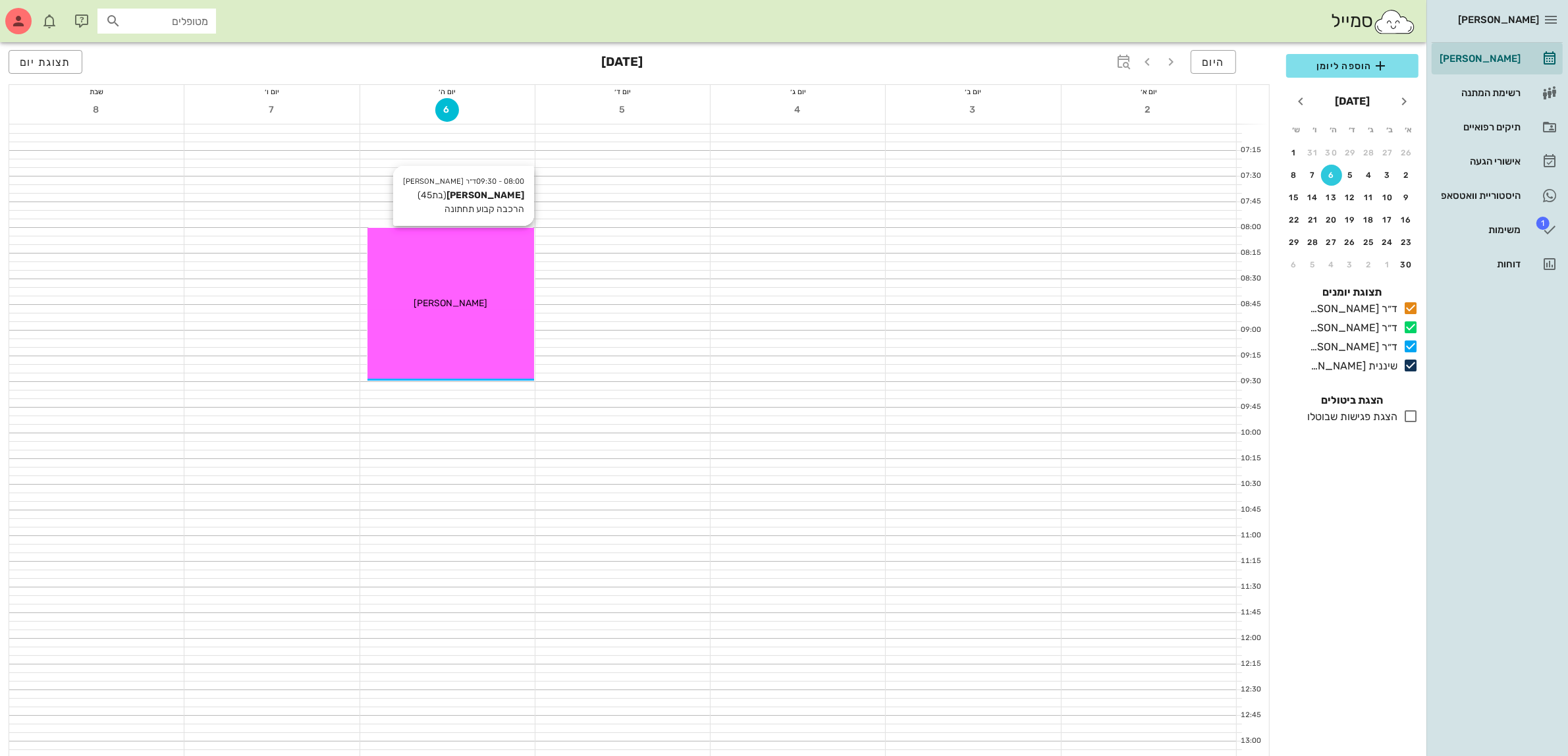
click at [465, 285] on div "08:00 - 09:30 ד״ר [PERSON_NAME] [PERSON_NAME] (בת 45 ) הרכבה קבוע תחתונה [PERSO…" at bounding box center [450, 304] width 166 height 153
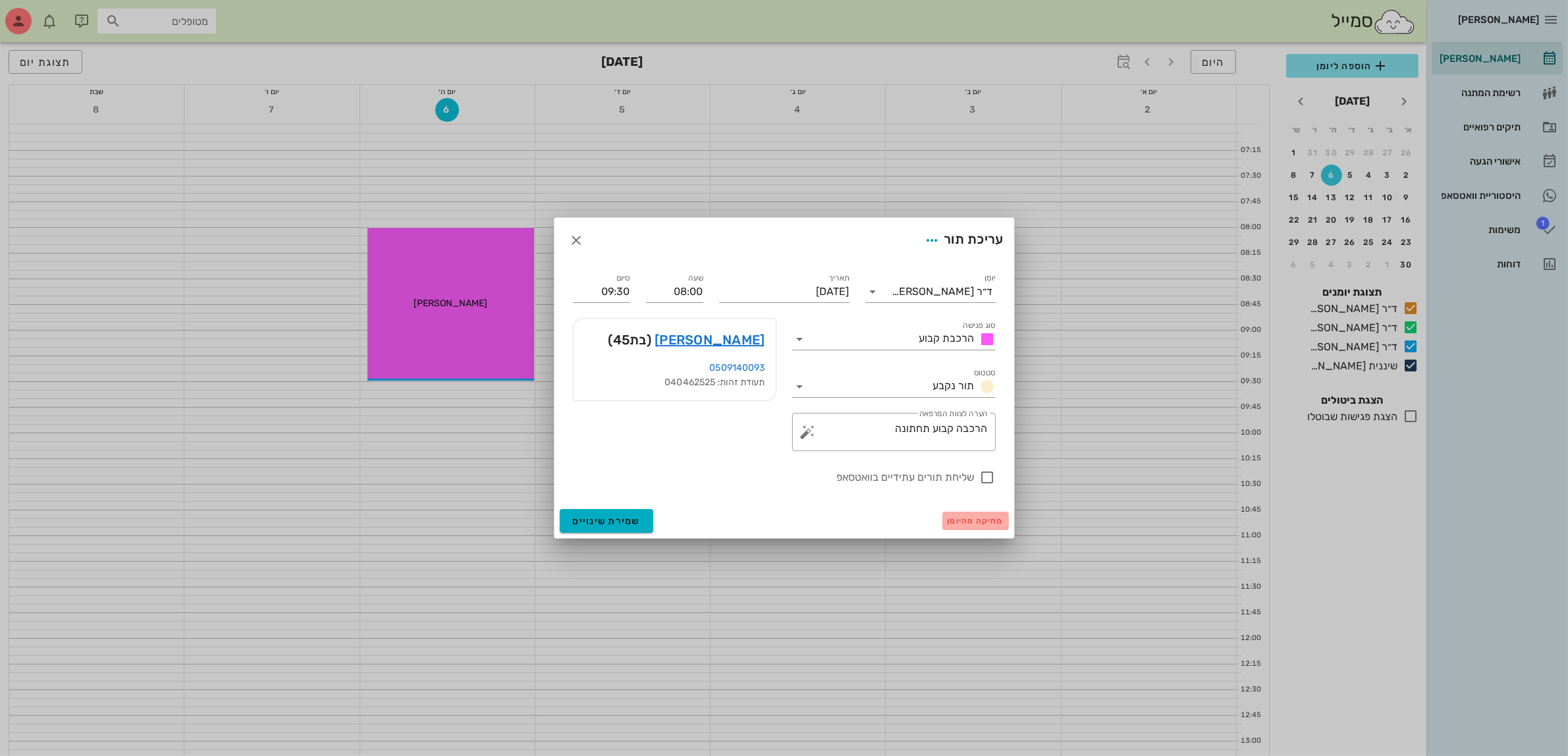
click at [960, 522] on span "מחיקה מהיומן" at bounding box center [976, 521] width 56 height 9
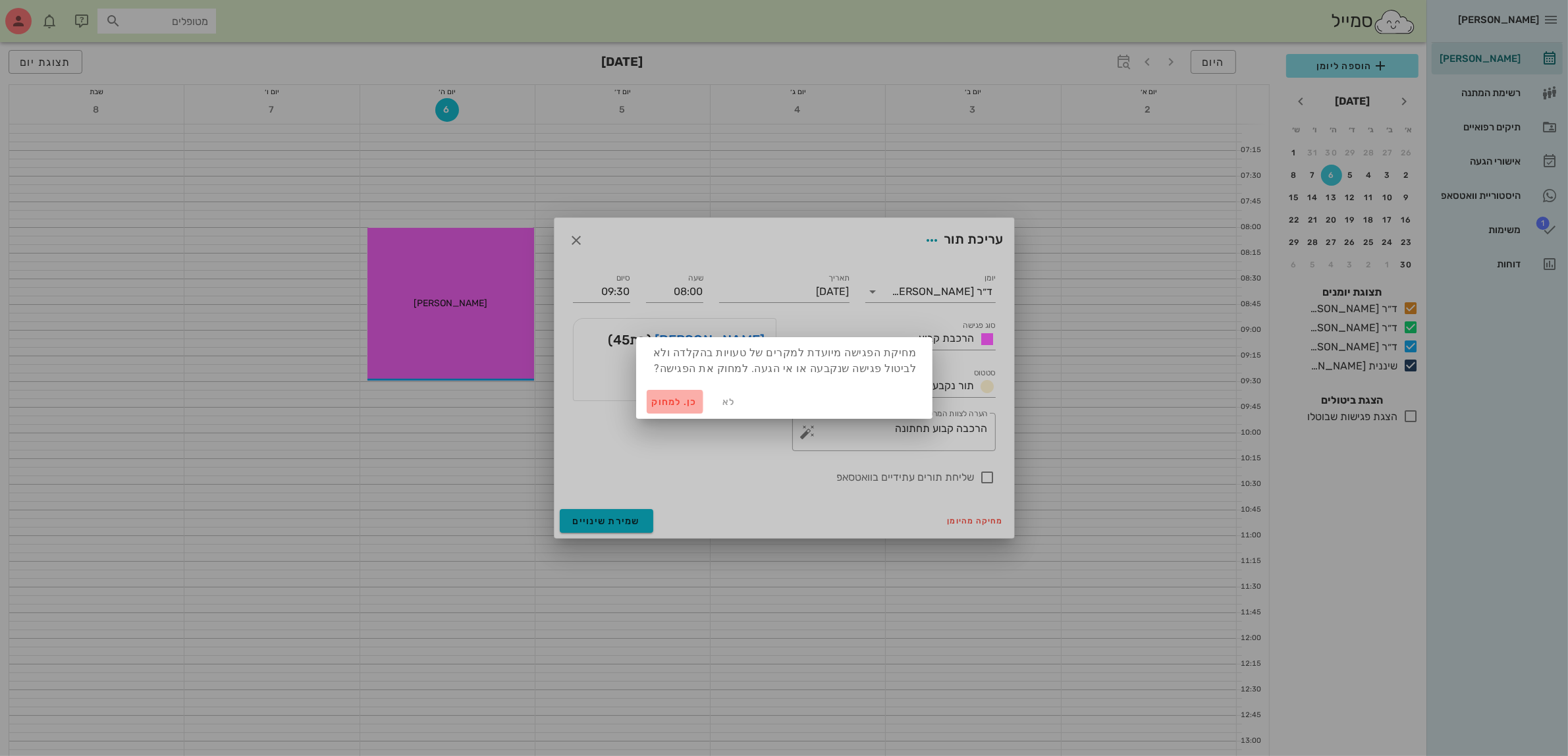
click at [670, 404] on span "כן. למחוק" at bounding box center [675, 402] width 46 height 12
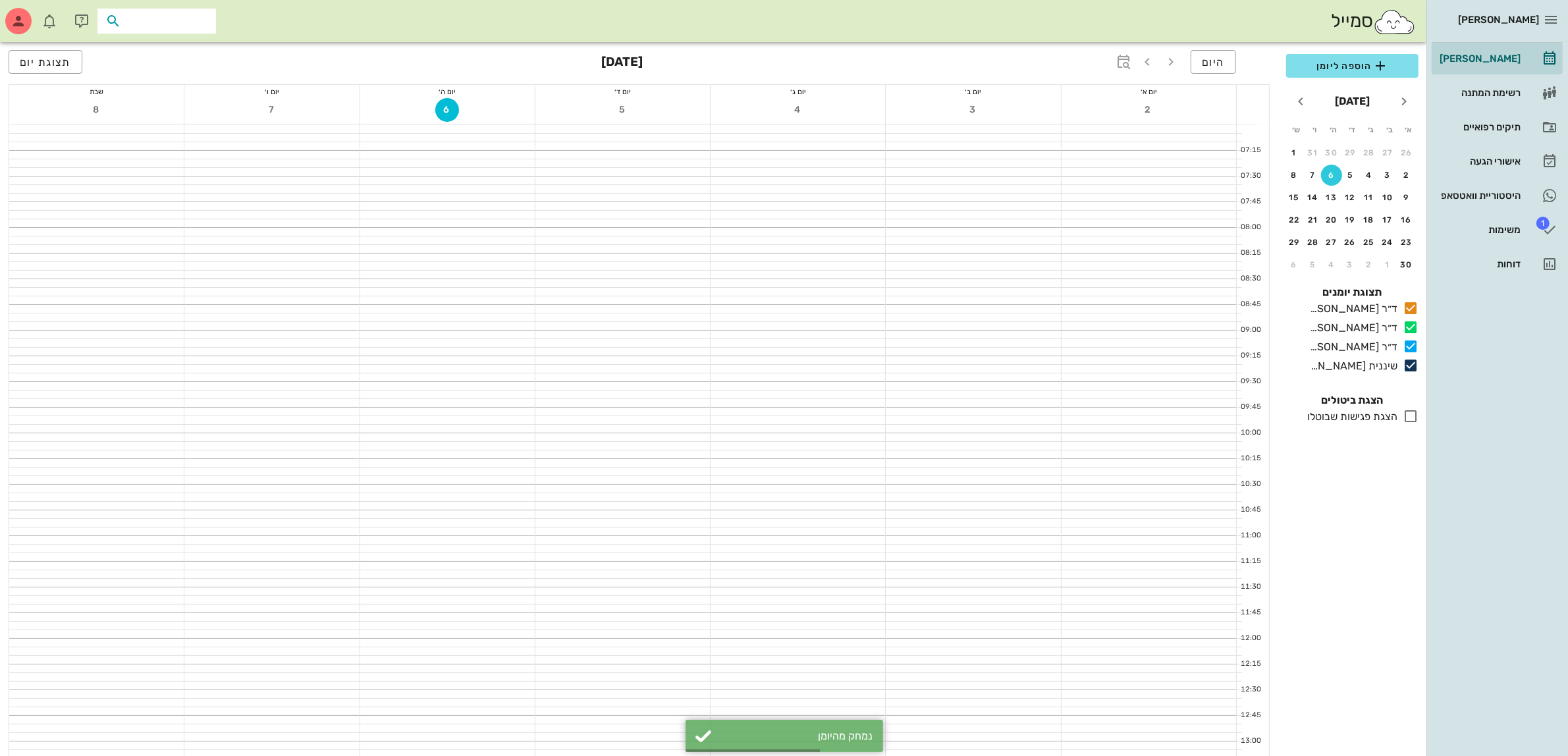
click at [193, 21] on input "text" at bounding box center [166, 21] width 84 height 17
type input "לינור"
click at [191, 85] on div "[PERSON_NAME] 040462525" at bounding box center [132, 83] width 145 height 11
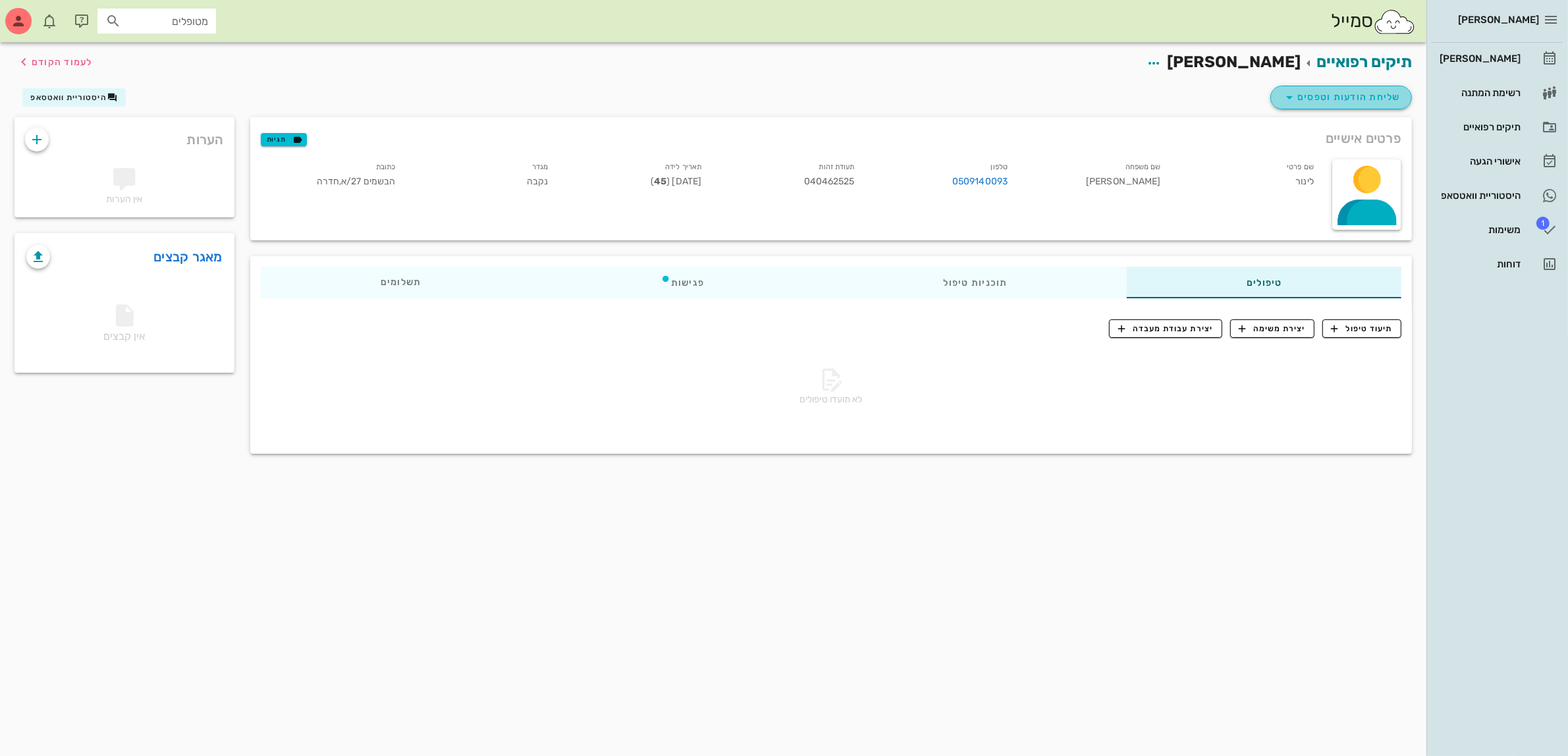
click at [1341, 89] on span "שליחת הודעות וטפסים" at bounding box center [1341, 97] width 119 height 16
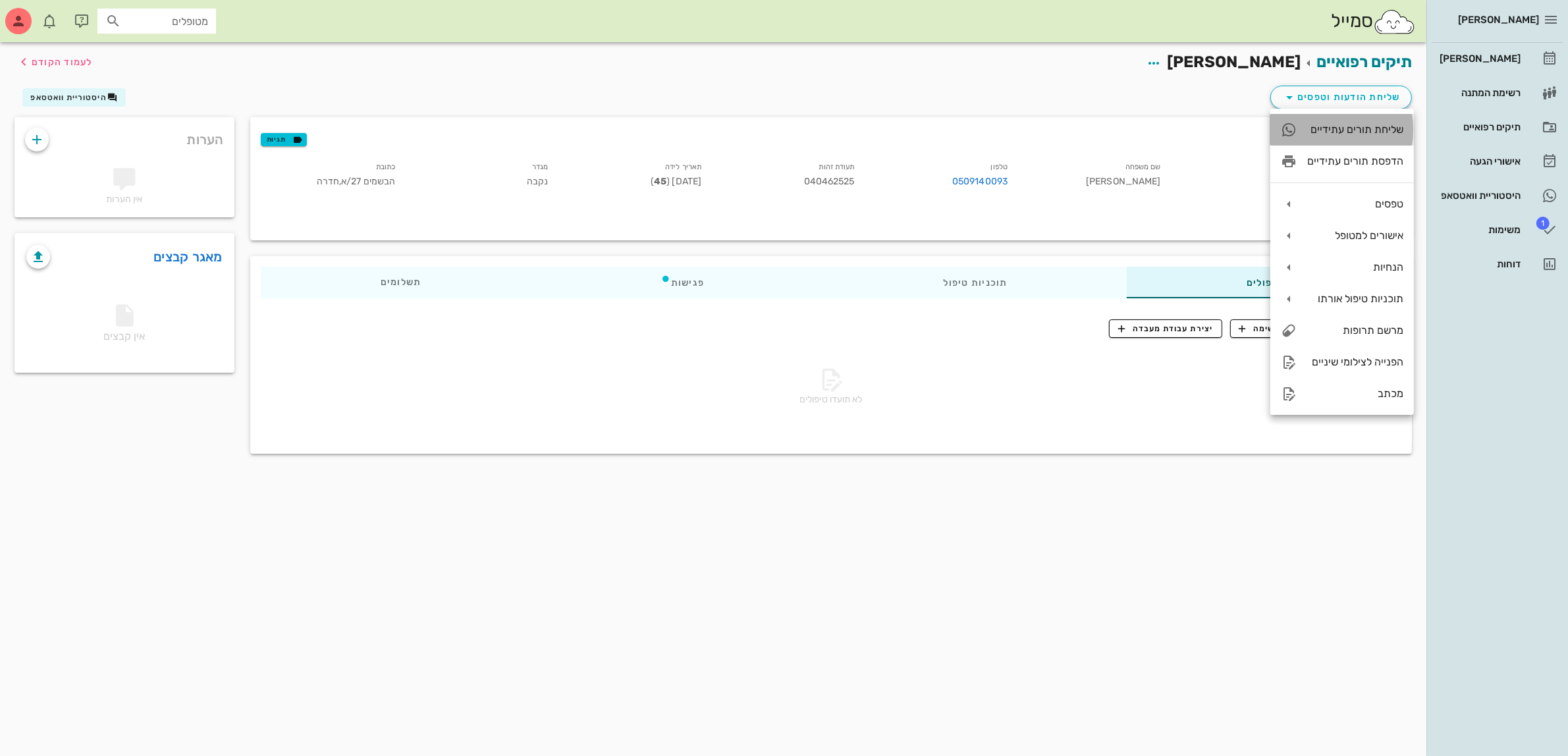
click at [1350, 123] on div "שליחת תורים עתידיים" at bounding box center [1355, 129] width 96 height 12
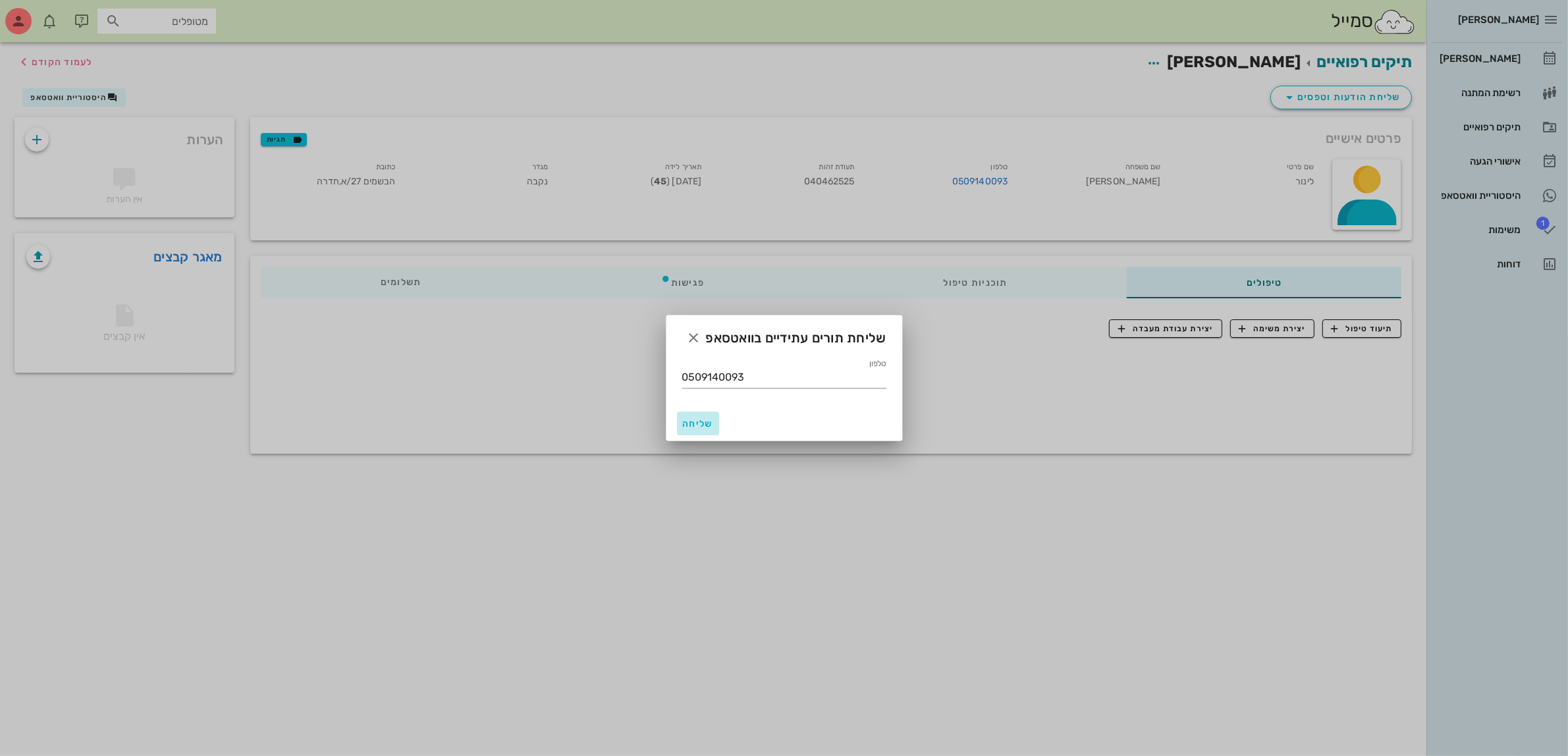
click at [692, 421] on span "שליחה" at bounding box center [698, 424] width 31 height 12
